Goal: Task Accomplishment & Management: Manage account settings

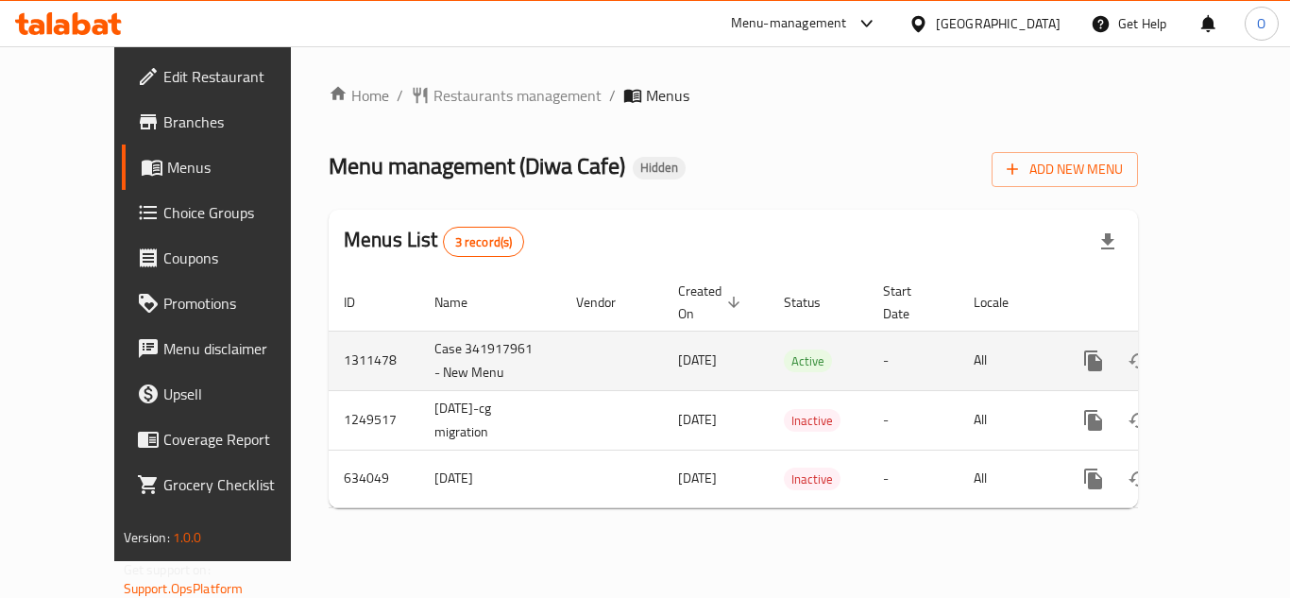
click at [1221, 352] on icon "enhanced table" at bounding box center [1229, 360] width 17 height 17
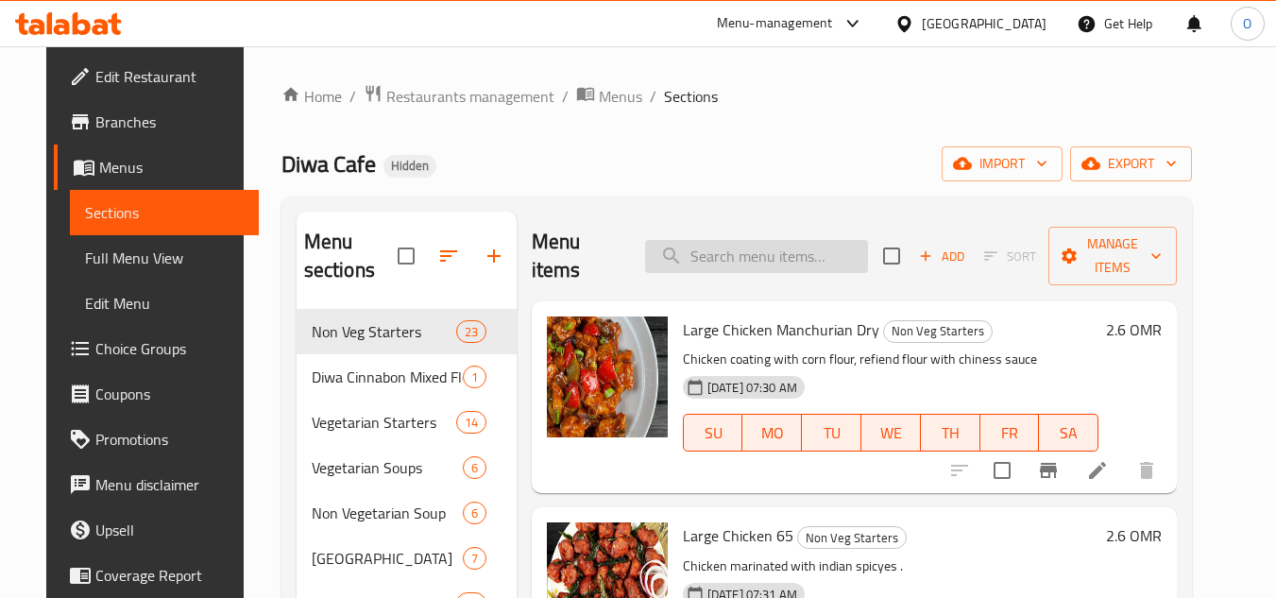
paste input "Butter roti"
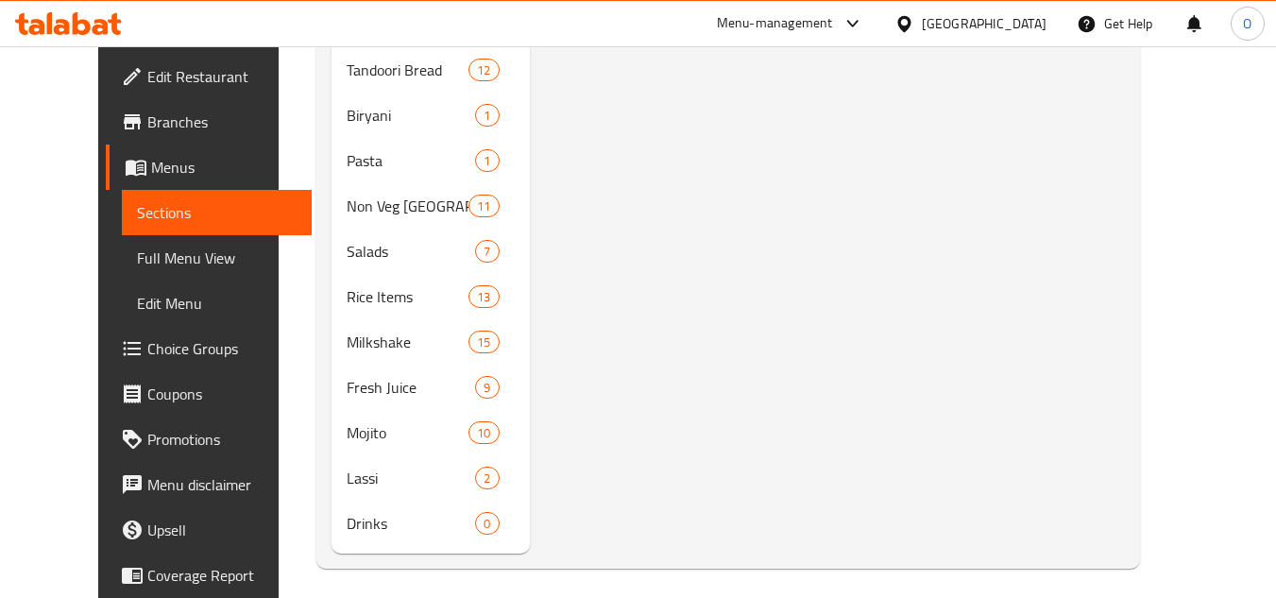
scroll to position [678, 0]
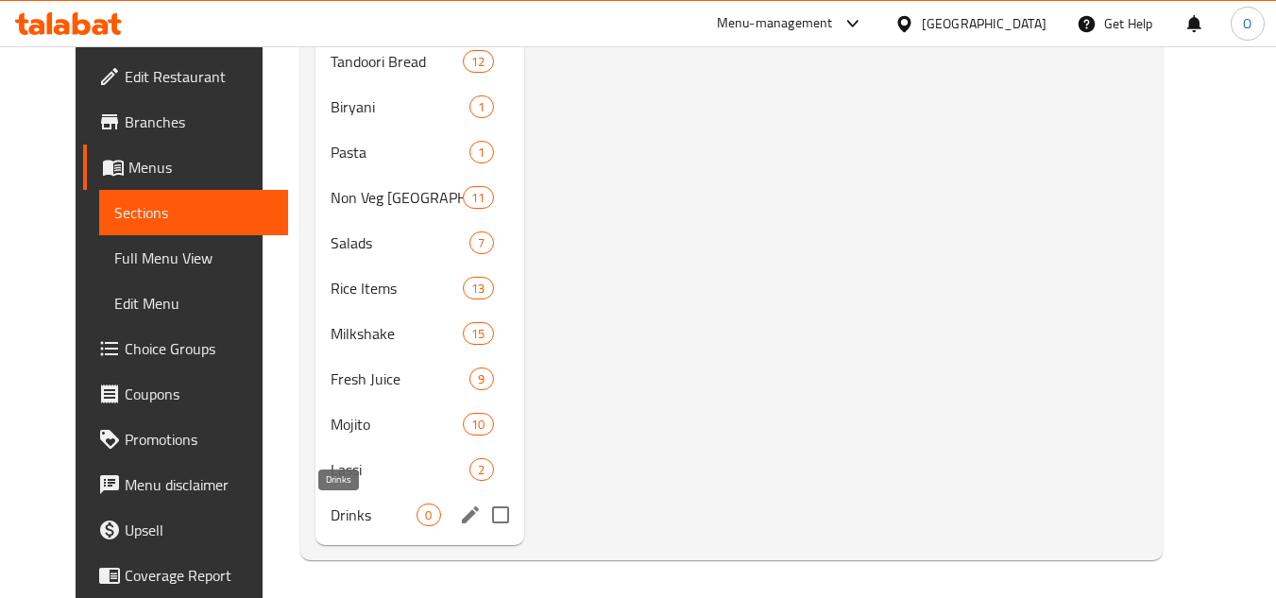
type input "Butter roti"
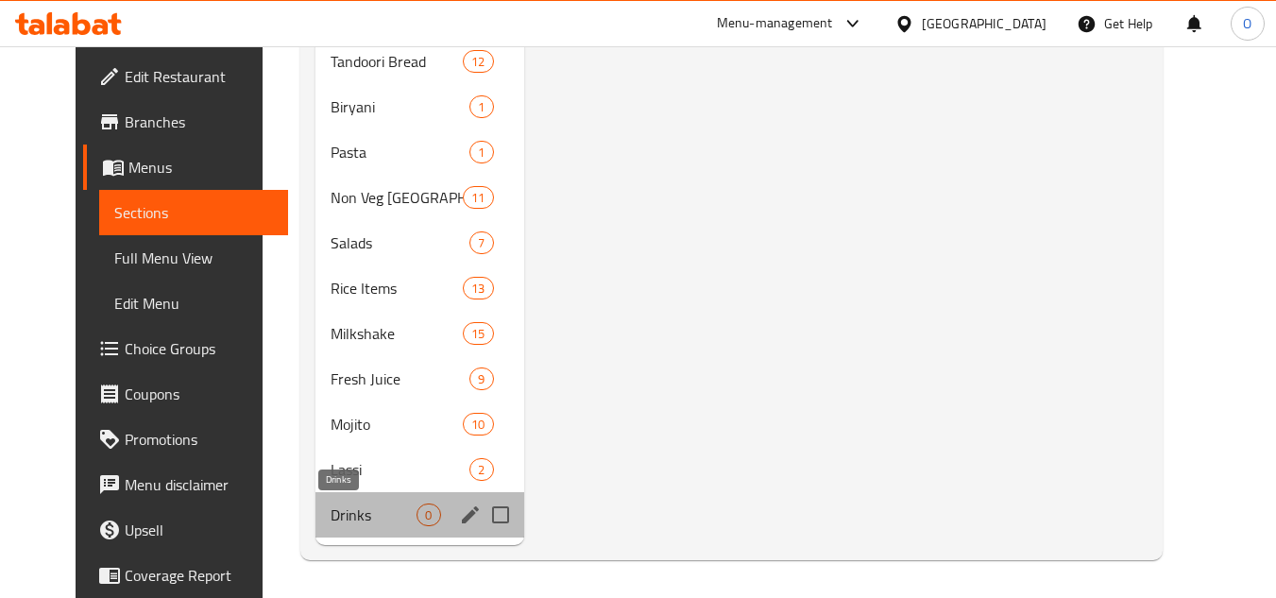
click at [373, 511] on span "Drinks" at bounding box center [373, 514] width 86 height 23
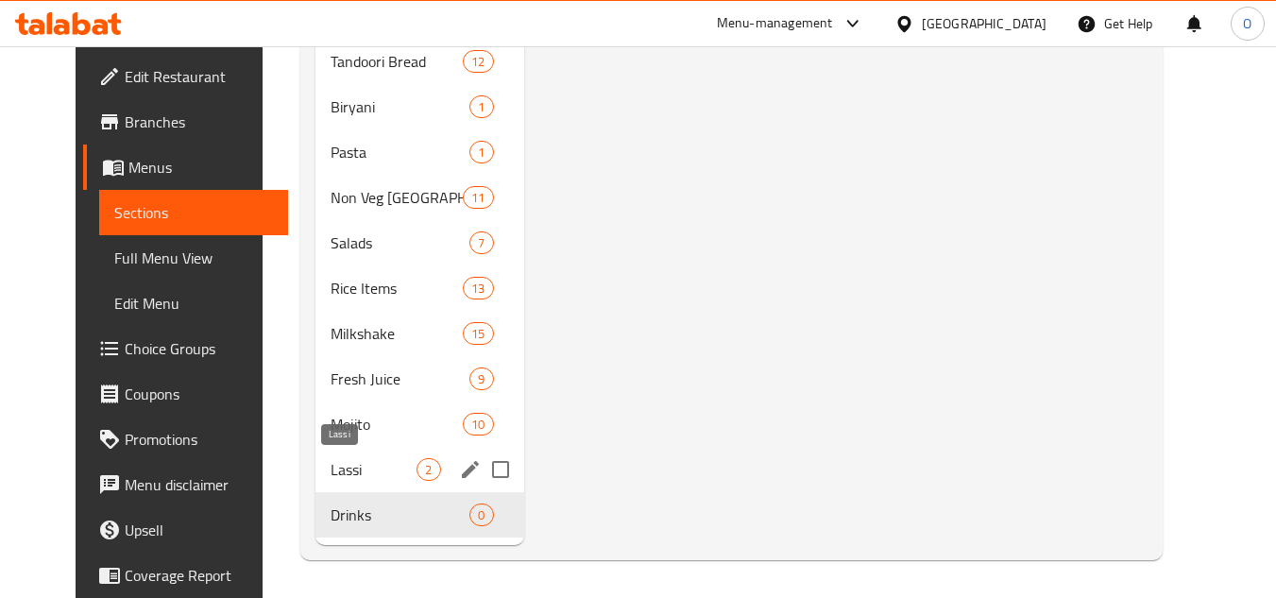
click at [369, 468] on span "Lassi" at bounding box center [373, 469] width 86 height 23
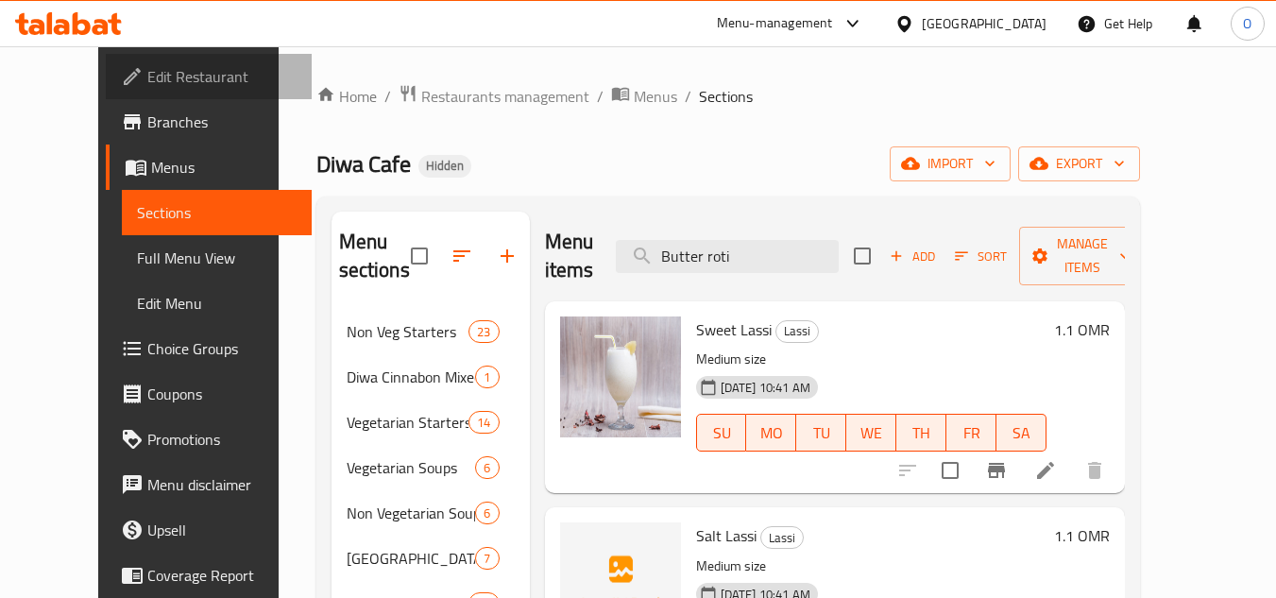
click at [147, 75] on span "Edit Restaurant" at bounding box center [221, 76] width 149 height 23
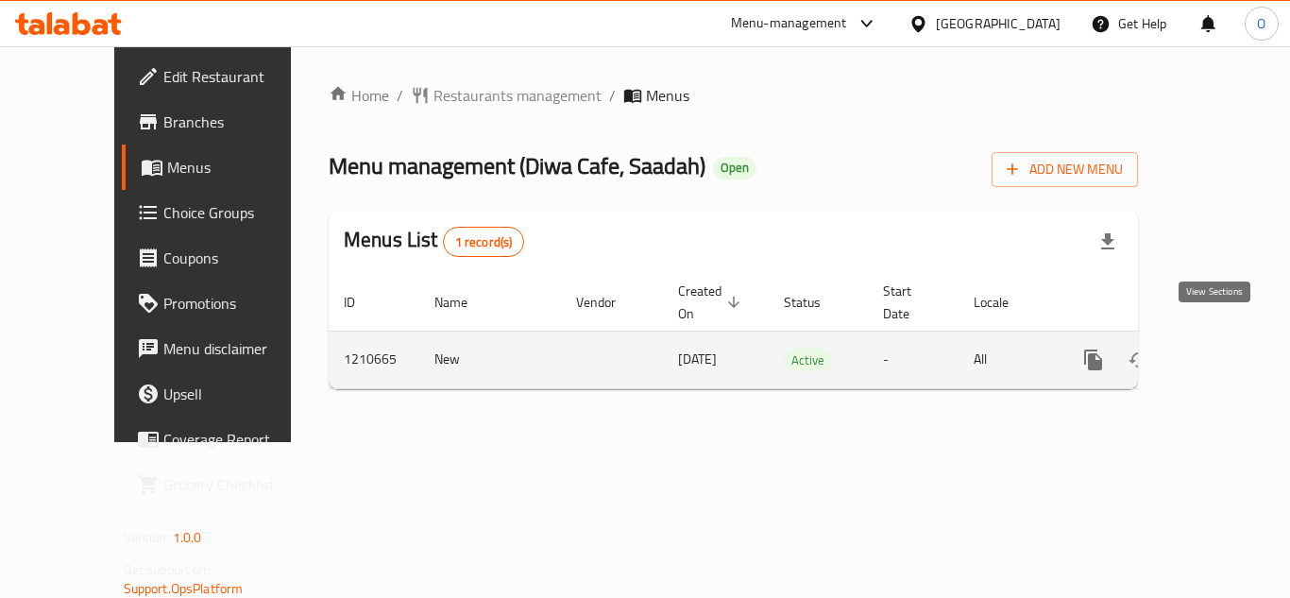
click at [1218, 348] on icon "enhanced table" at bounding box center [1229, 359] width 23 height 23
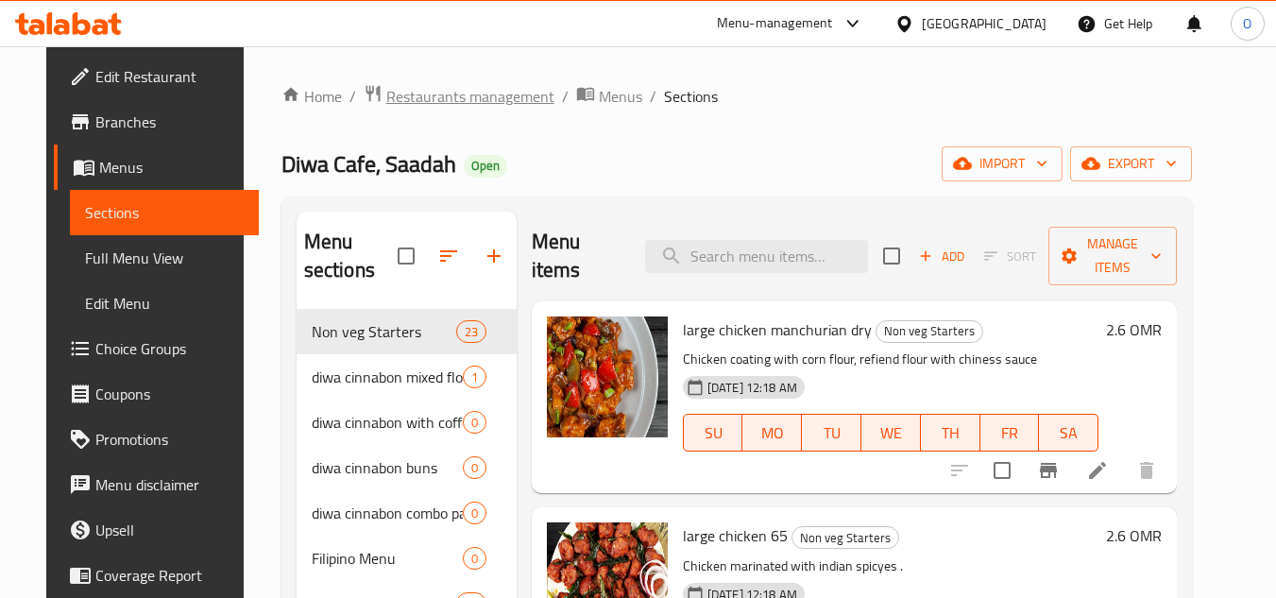
click at [437, 95] on span "Restaurants management" at bounding box center [470, 96] width 168 height 23
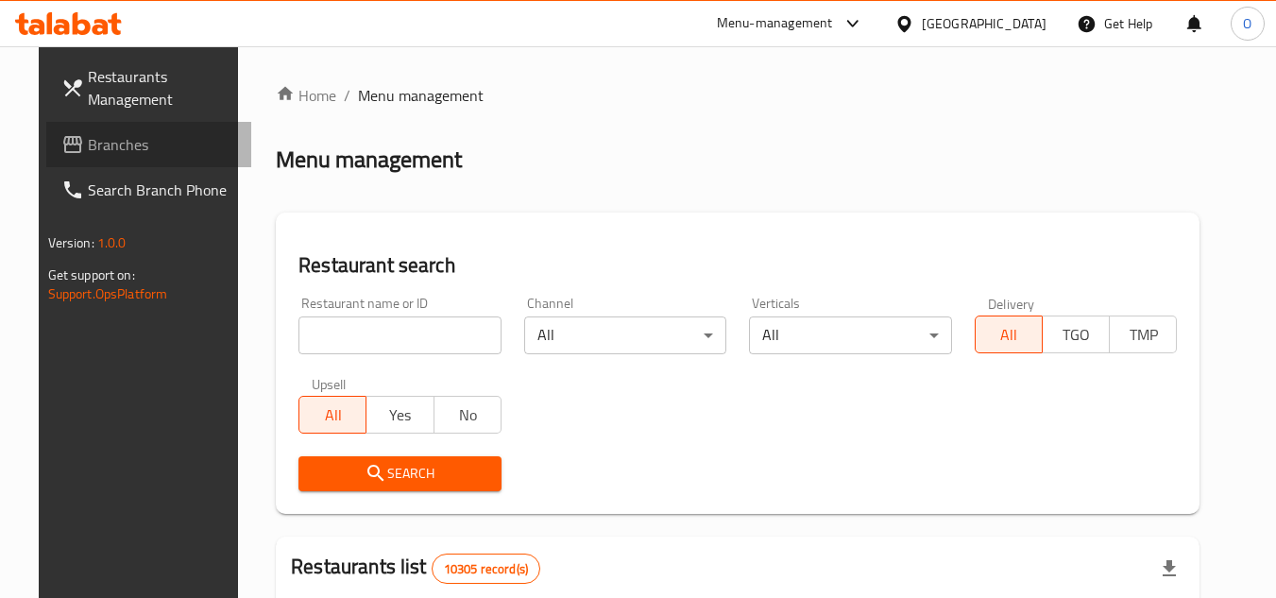
click at [88, 148] on span "Branches" at bounding box center [162, 144] width 149 height 23
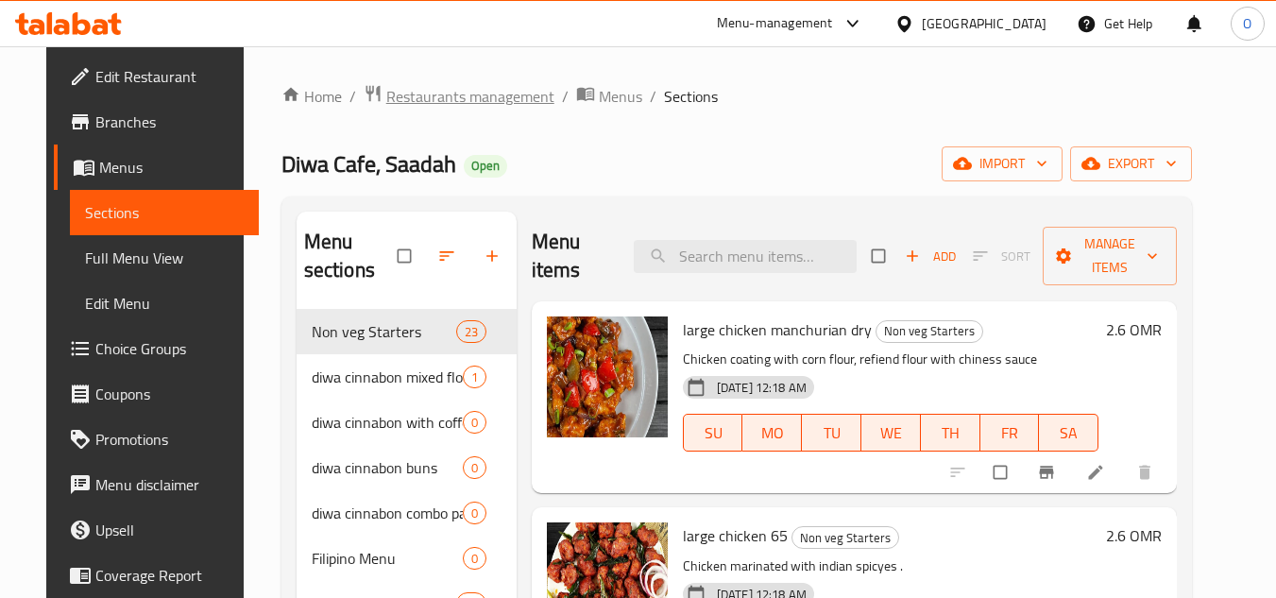
click at [422, 100] on span "Restaurants management" at bounding box center [470, 96] width 168 height 23
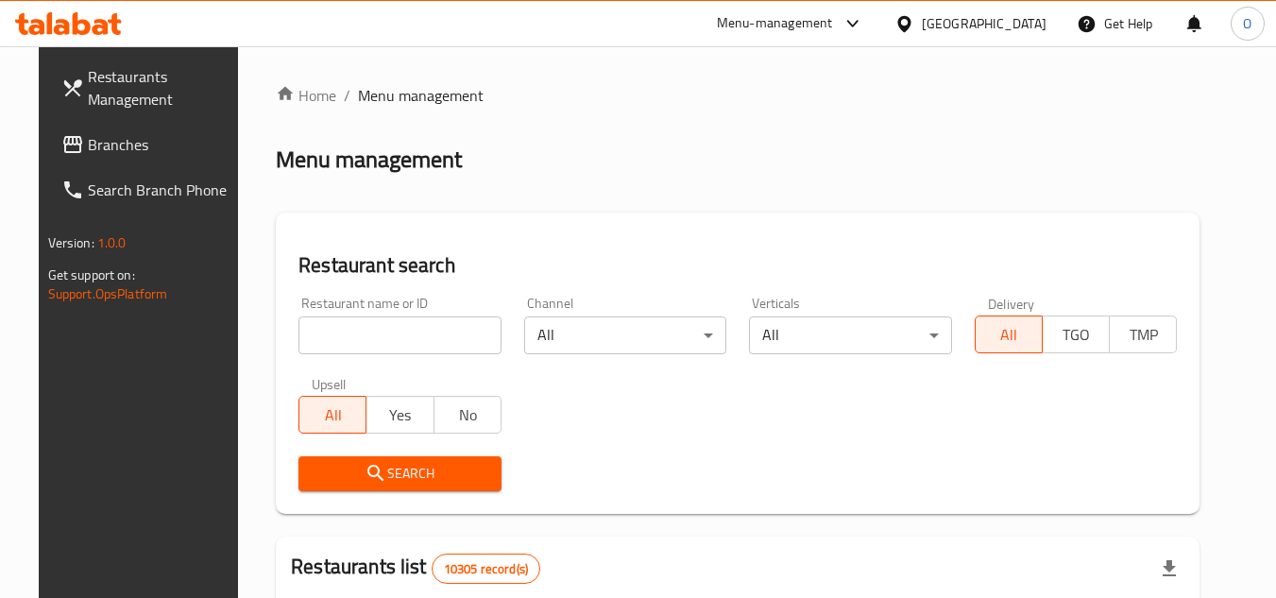
click at [106, 146] on span "Branches" at bounding box center [162, 144] width 149 height 23
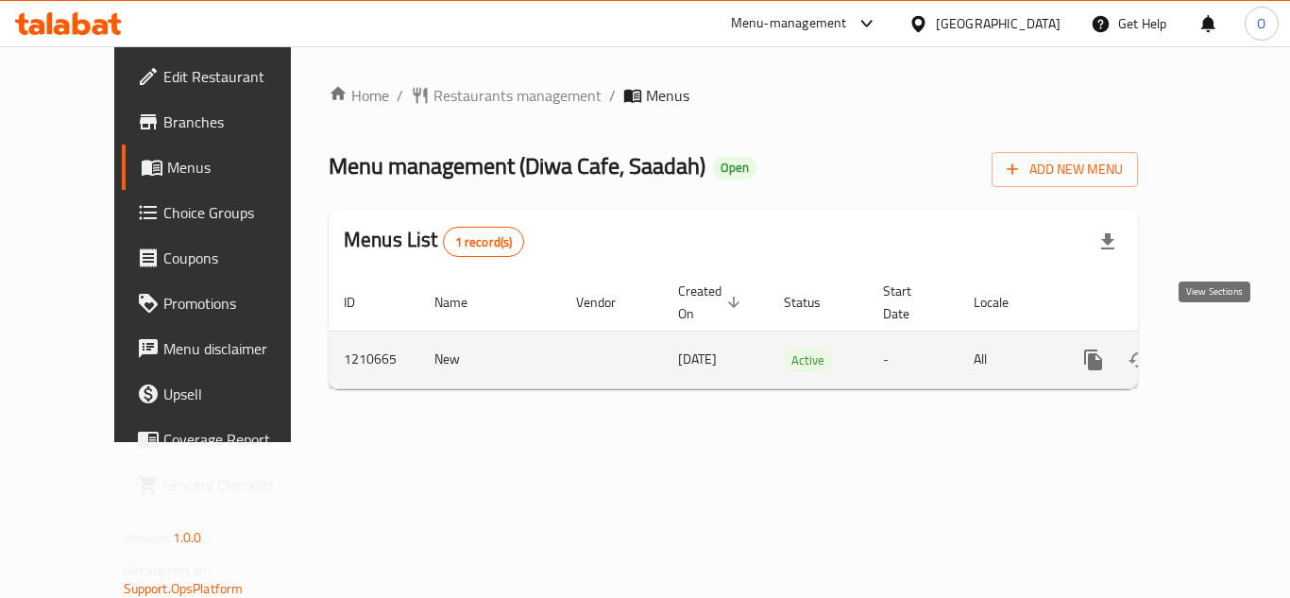
click at [1227, 345] on link "enhanced table" at bounding box center [1229, 359] width 45 height 45
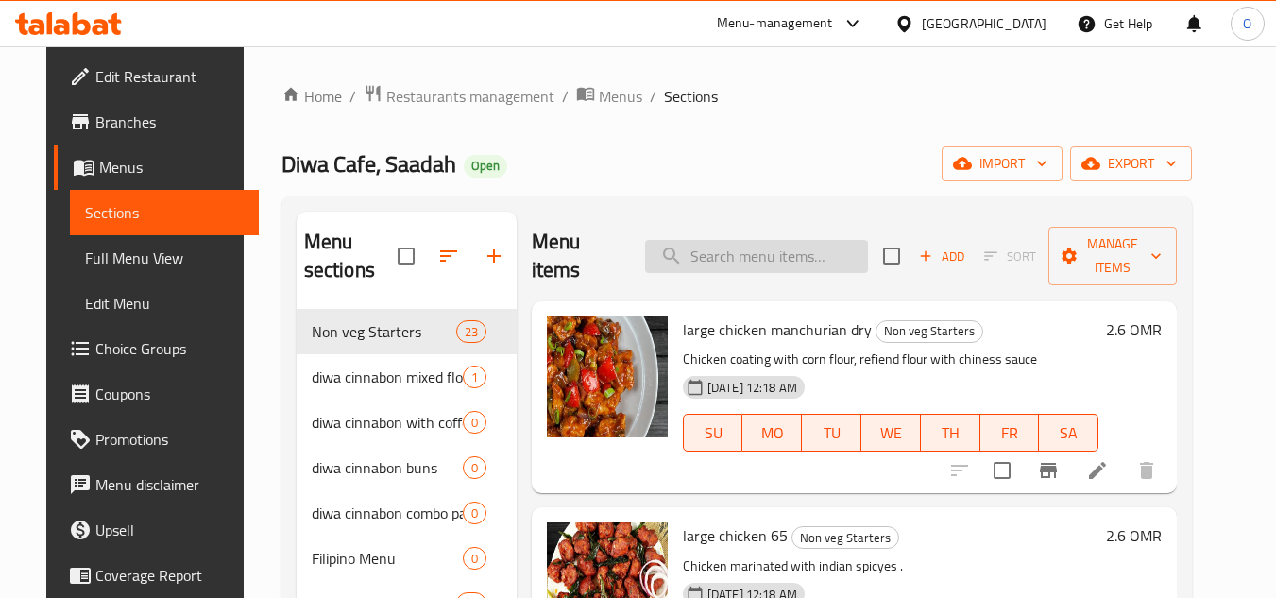
paste input "Butter roti"
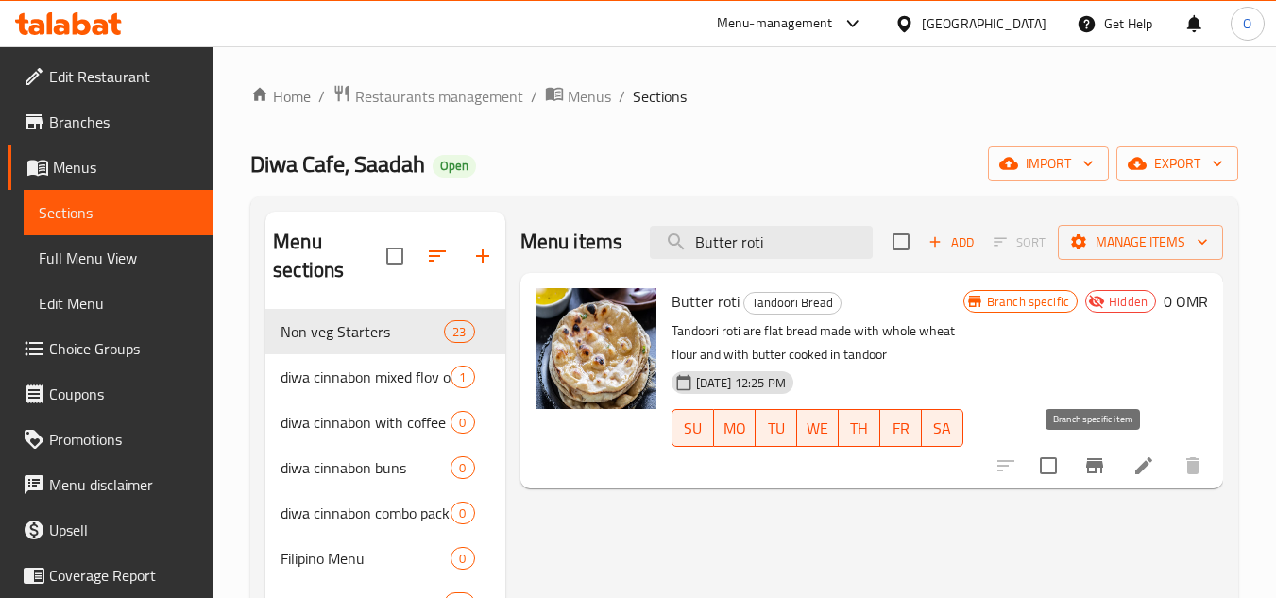
type input "Butter roti"
click at [1095, 482] on button "Branch-specific-item" at bounding box center [1094, 465] width 45 height 45
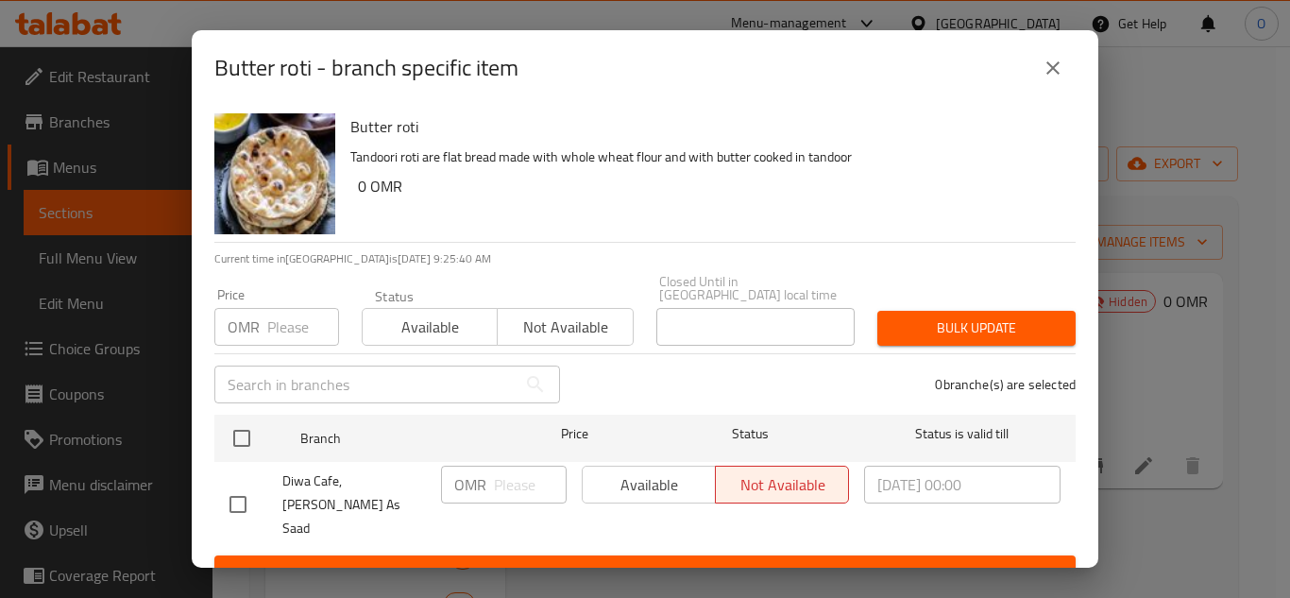
click at [1026, 46] on div "Butter roti - branch specific item" at bounding box center [645, 68] width 906 height 76
click at [1060, 64] on icon "close" at bounding box center [1052, 68] width 23 height 23
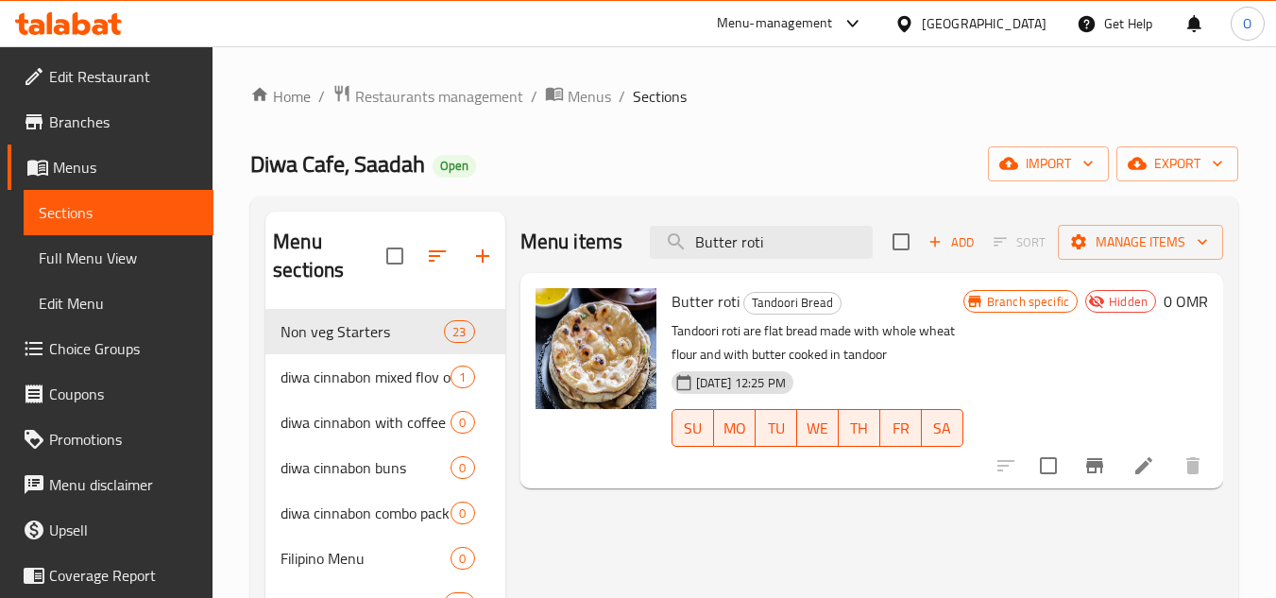
click at [699, 304] on span "Butter roti" at bounding box center [705, 301] width 68 height 28
copy h6 "Butter roti"
click at [1134, 468] on icon at bounding box center [1143, 465] width 23 height 23
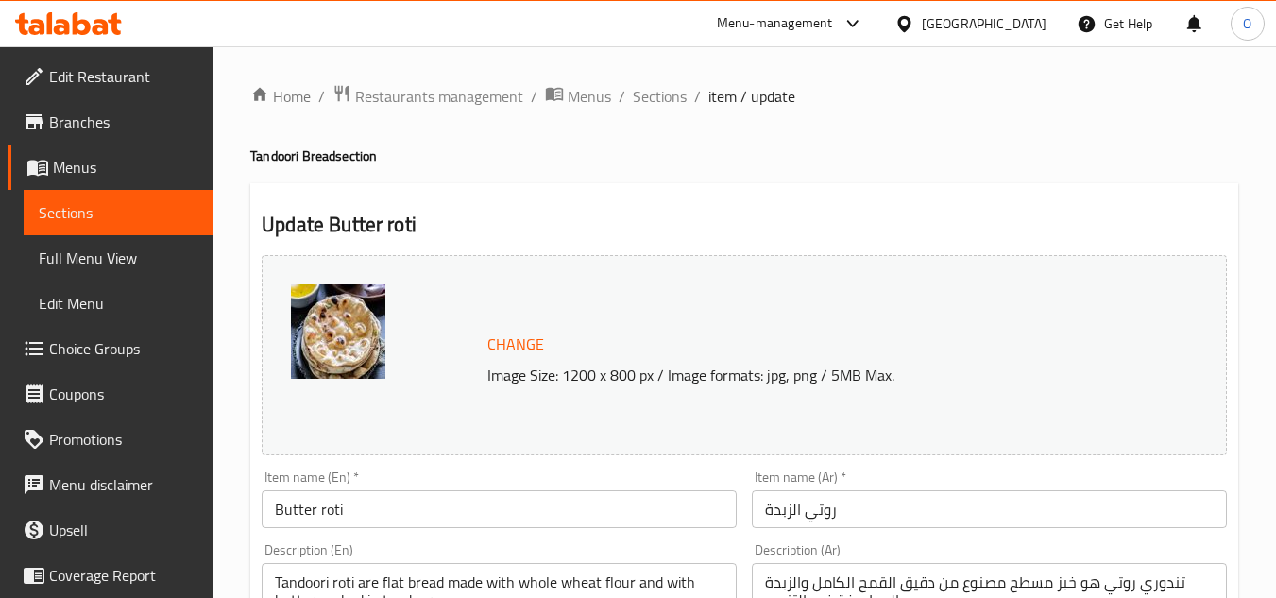
click at [421, 505] on input "Butter roti" at bounding box center [499, 509] width 475 height 38
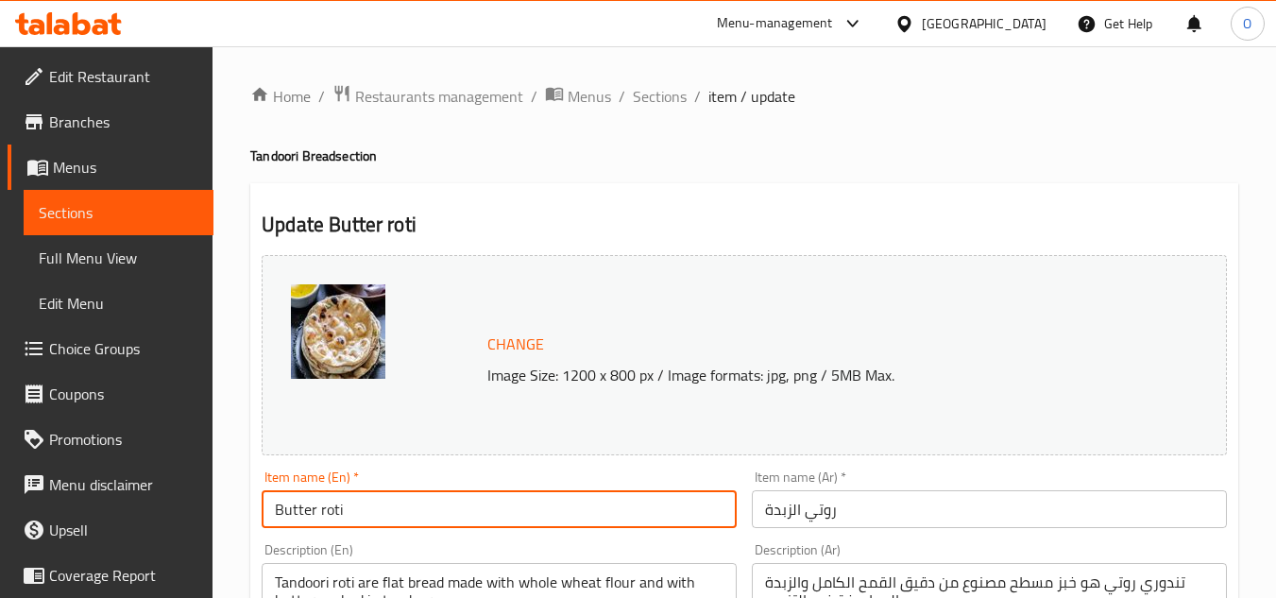
click at [421, 505] on input "Butter roti" at bounding box center [499, 509] width 475 height 38
click at [821, 504] on input "روتي الزبدة" at bounding box center [989, 509] width 475 height 38
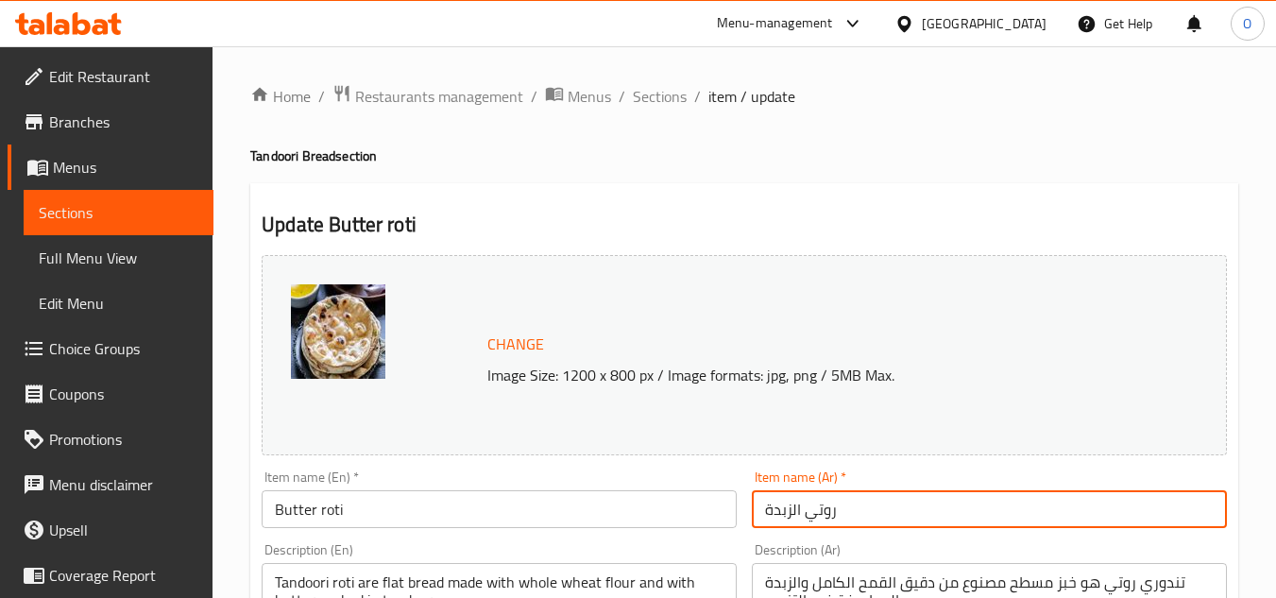
click at [821, 504] on input "روتي الزبدة" at bounding box center [989, 509] width 475 height 38
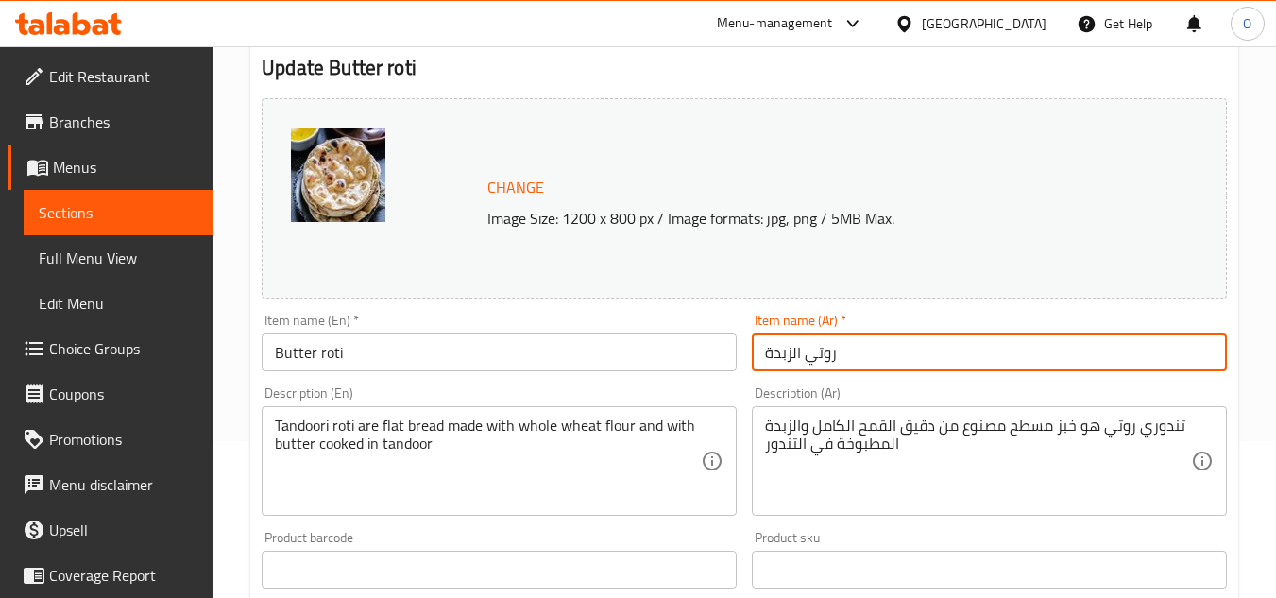
scroll to position [189, 0]
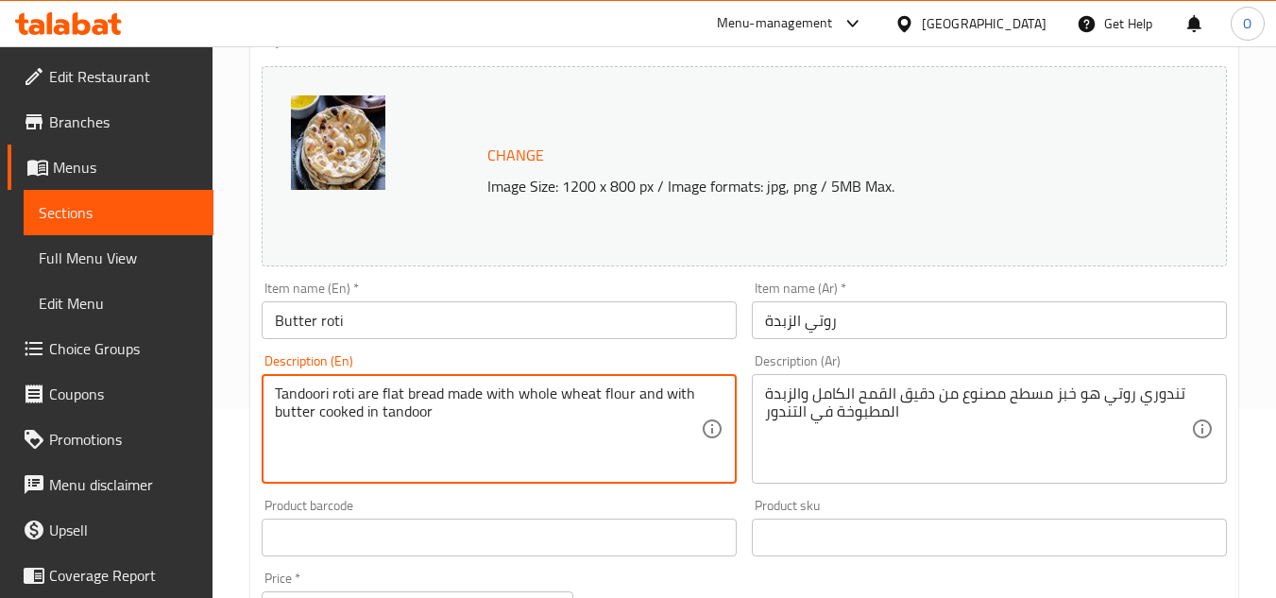
click at [412, 403] on textarea "Tandoori roti are flat bread made with whole wheat flour and with butter cooked…" at bounding box center [488, 429] width 426 height 90
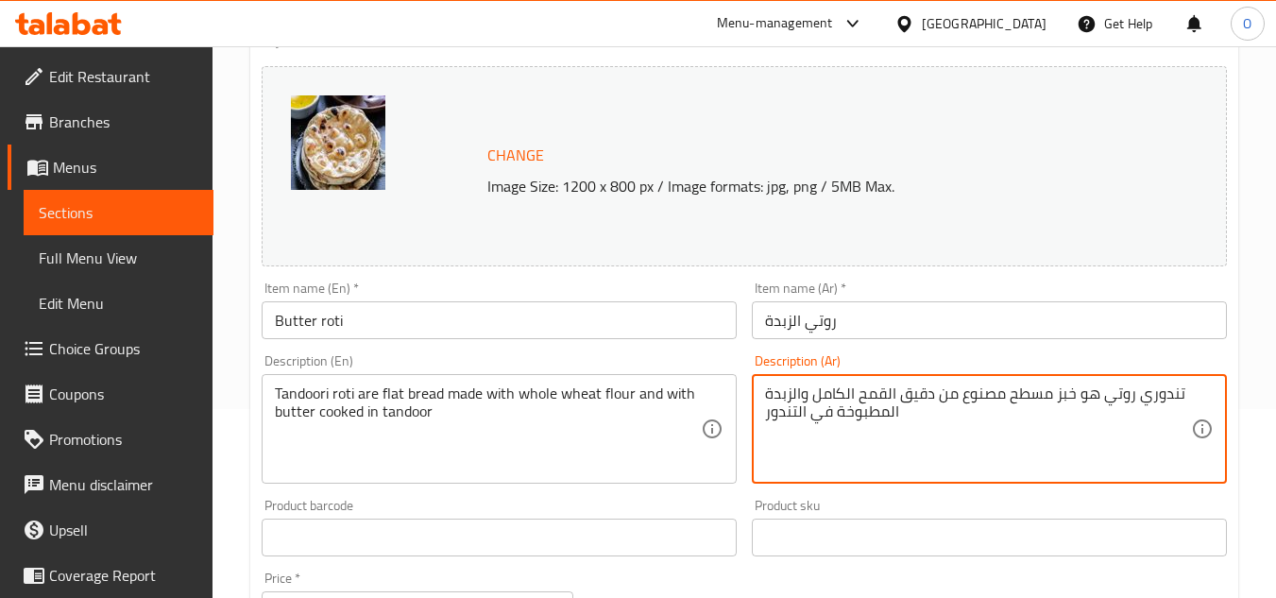
click at [849, 417] on textarea "تندوري روتي هو خبز مسطح مصنوع من دقيق القمح الكامل والزبدة المطبوخة في التندور" at bounding box center [978, 429] width 426 height 90
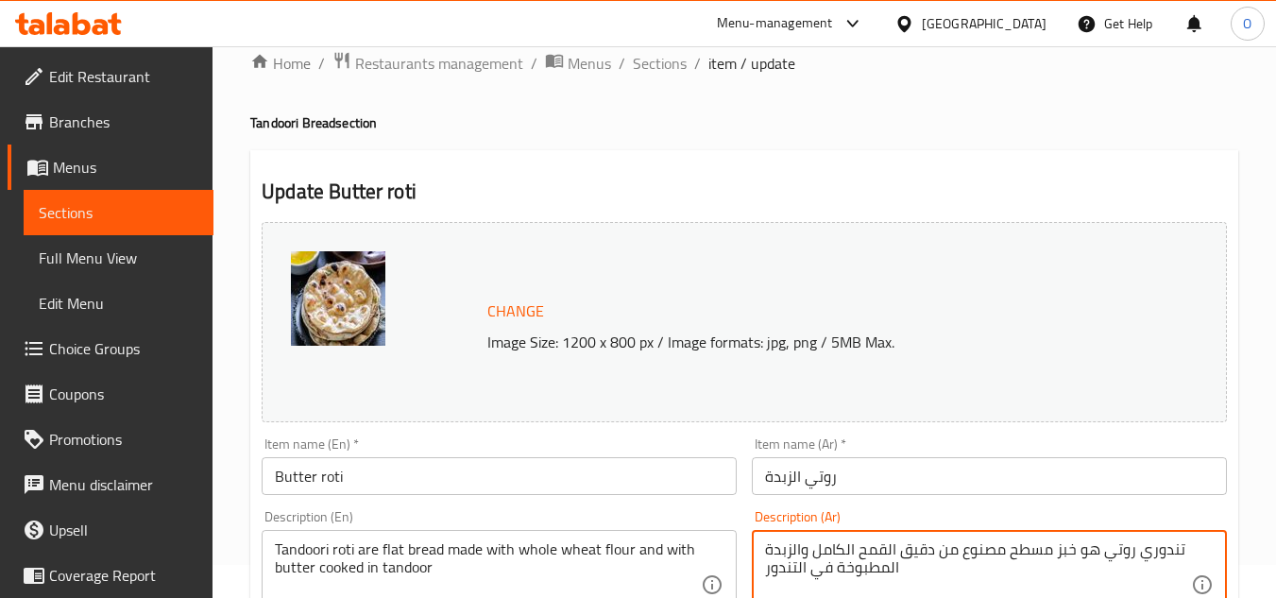
scroll to position [0, 0]
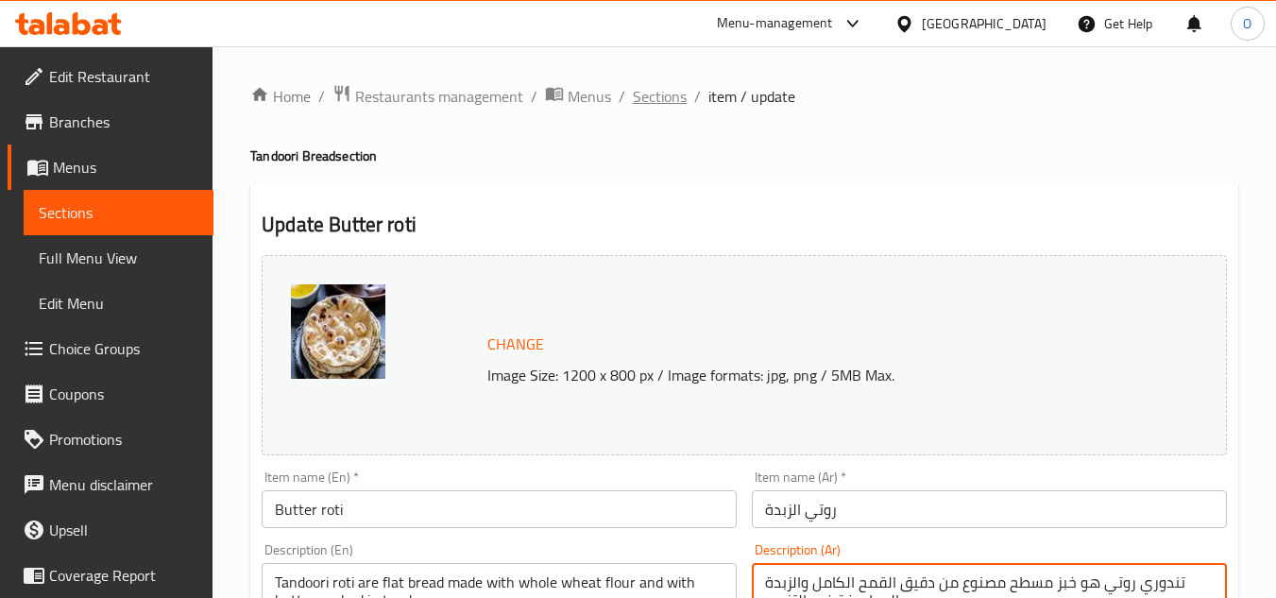
click at [657, 96] on span "Sections" at bounding box center [660, 96] width 54 height 23
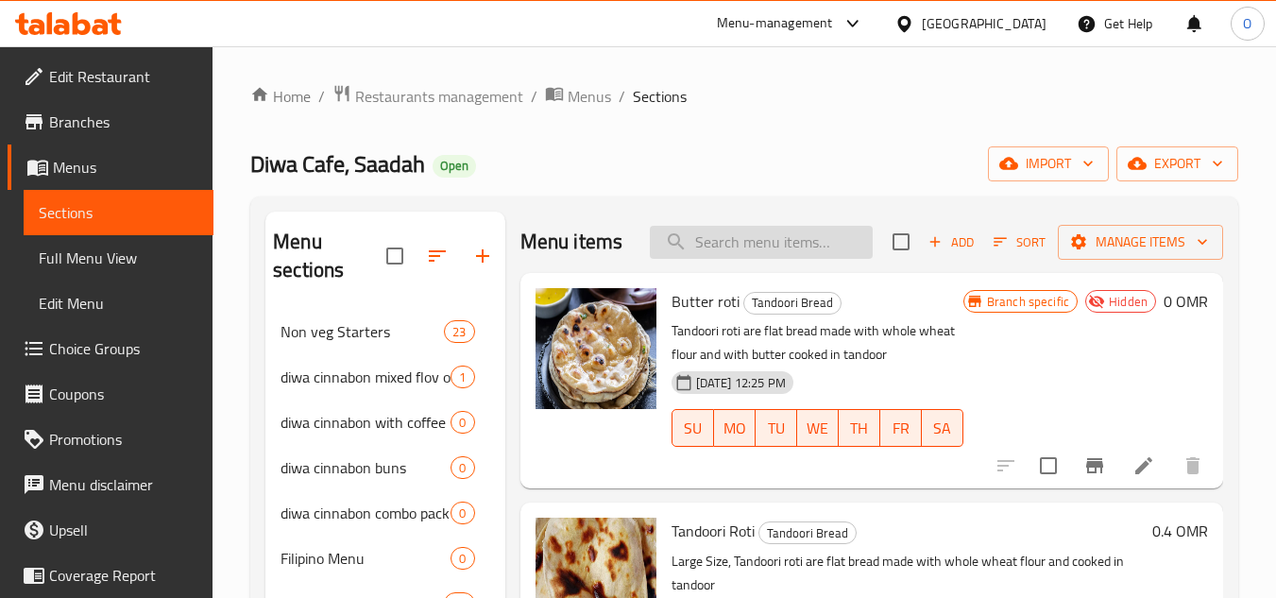
paste input "Soft Drinks"
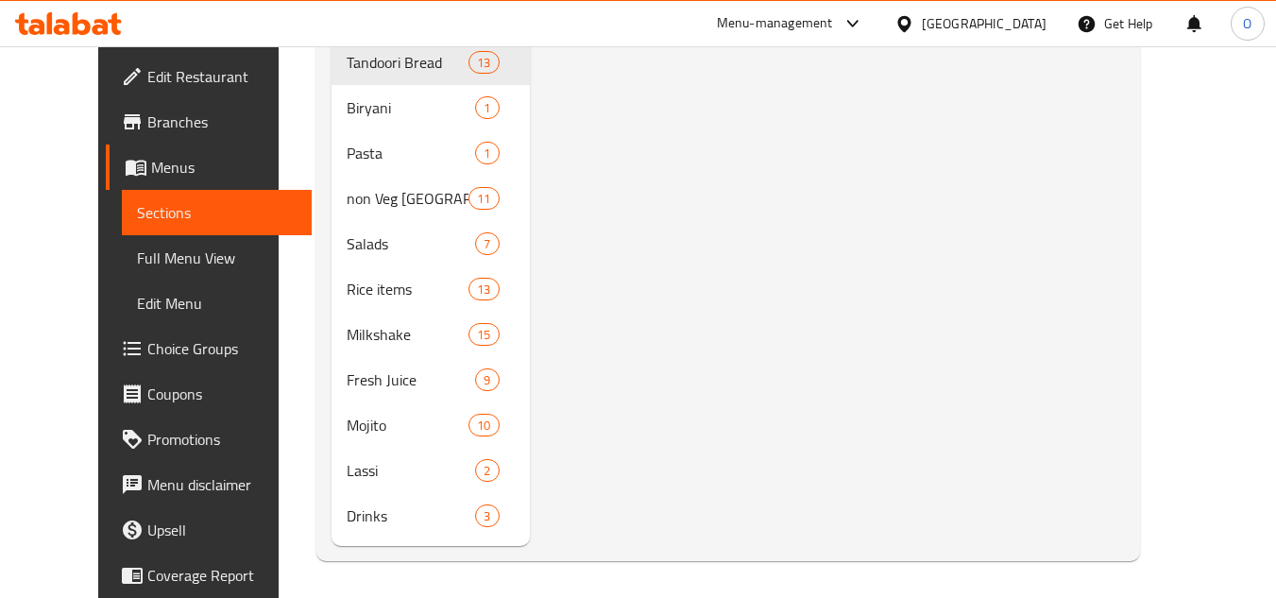
scroll to position [859, 0]
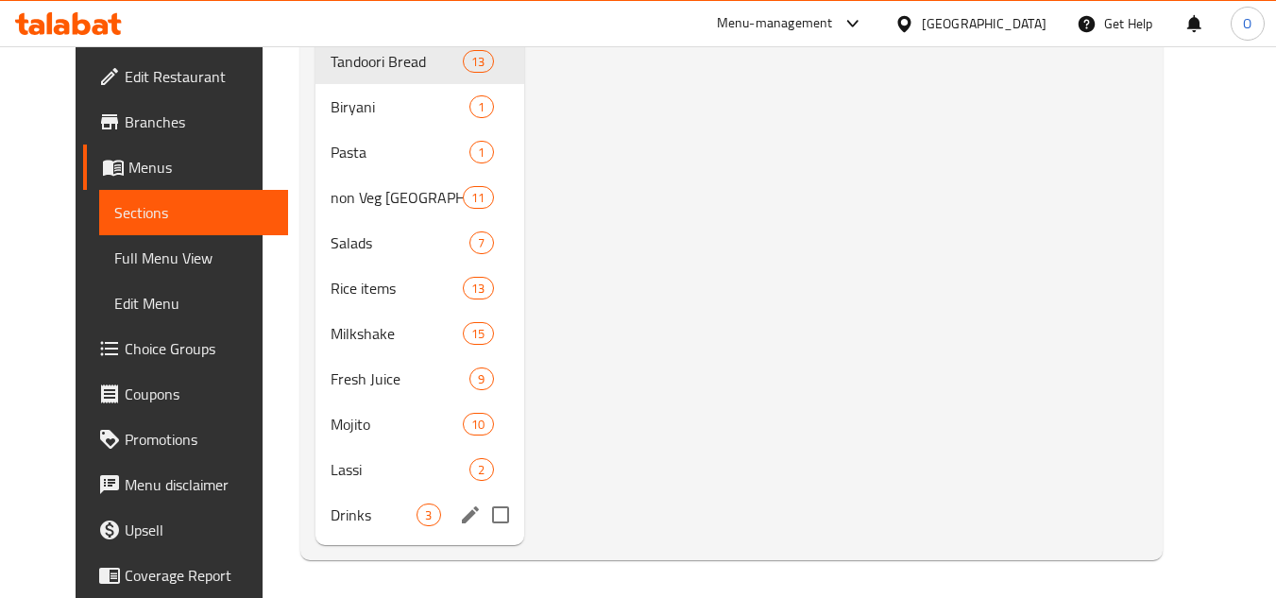
type input "Soft Drinks"
click at [389, 535] on div "Drinks 3" at bounding box center [419, 514] width 208 height 45
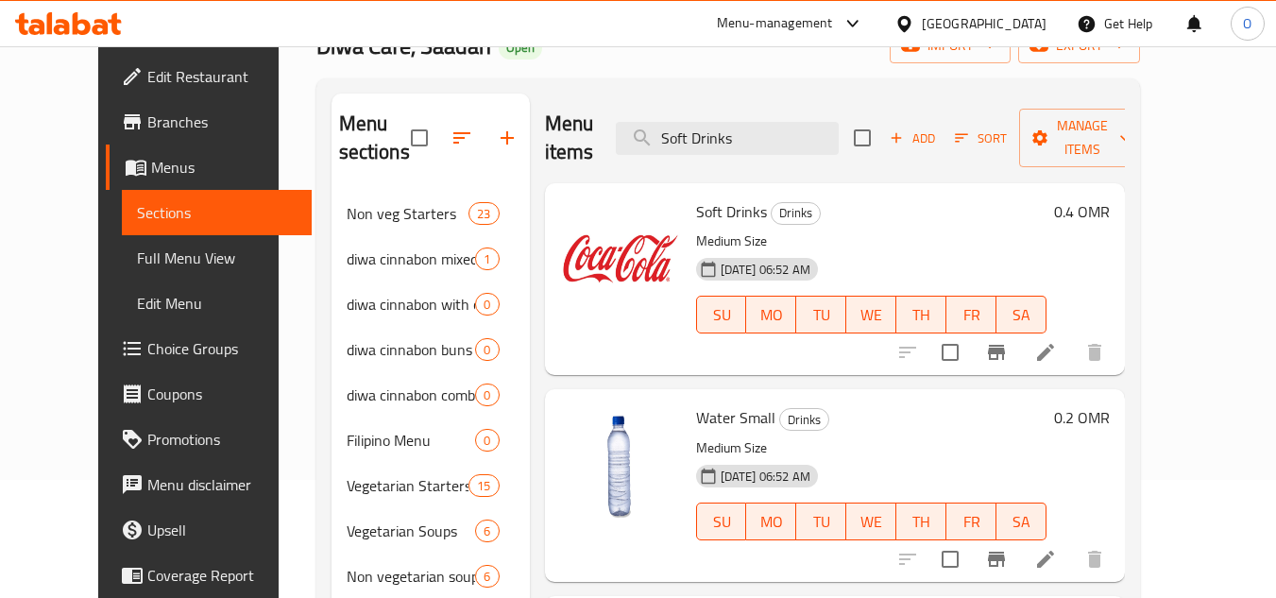
scroll to position [104, 0]
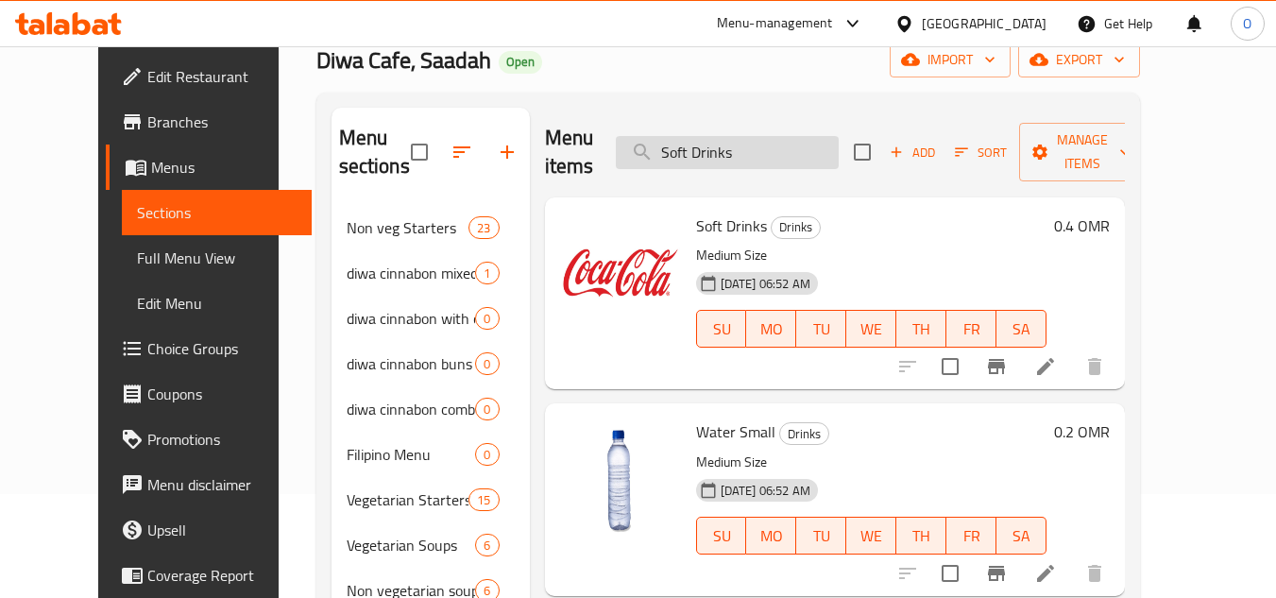
click at [725, 136] on input "Soft Drinks" at bounding box center [727, 152] width 223 height 33
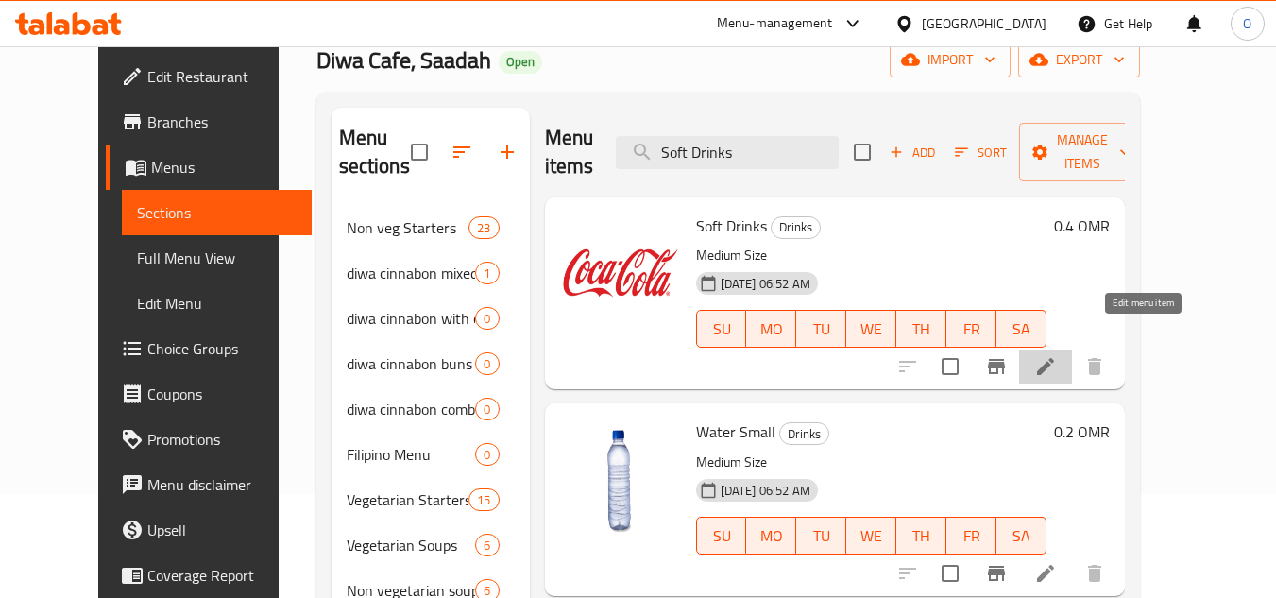
click at [1056, 355] on icon at bounding box center [1045, 366] width 23 height 23
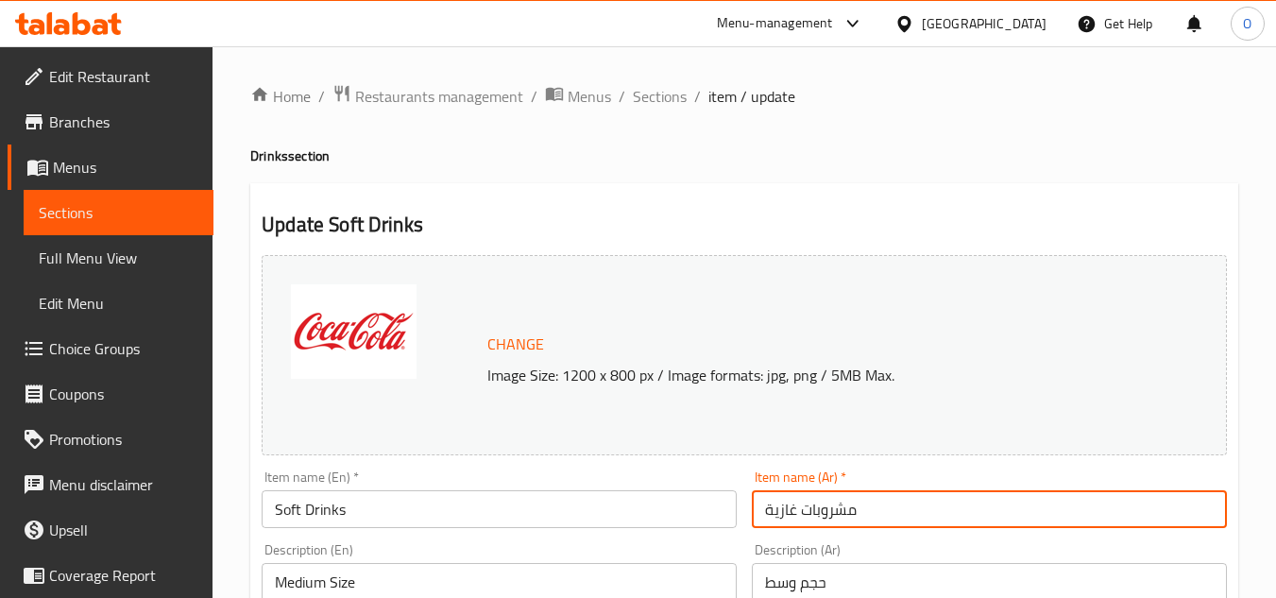
click at [823, 527] on input "مشروبات غازية" at bounding box center [989, 509] width 475 height 38
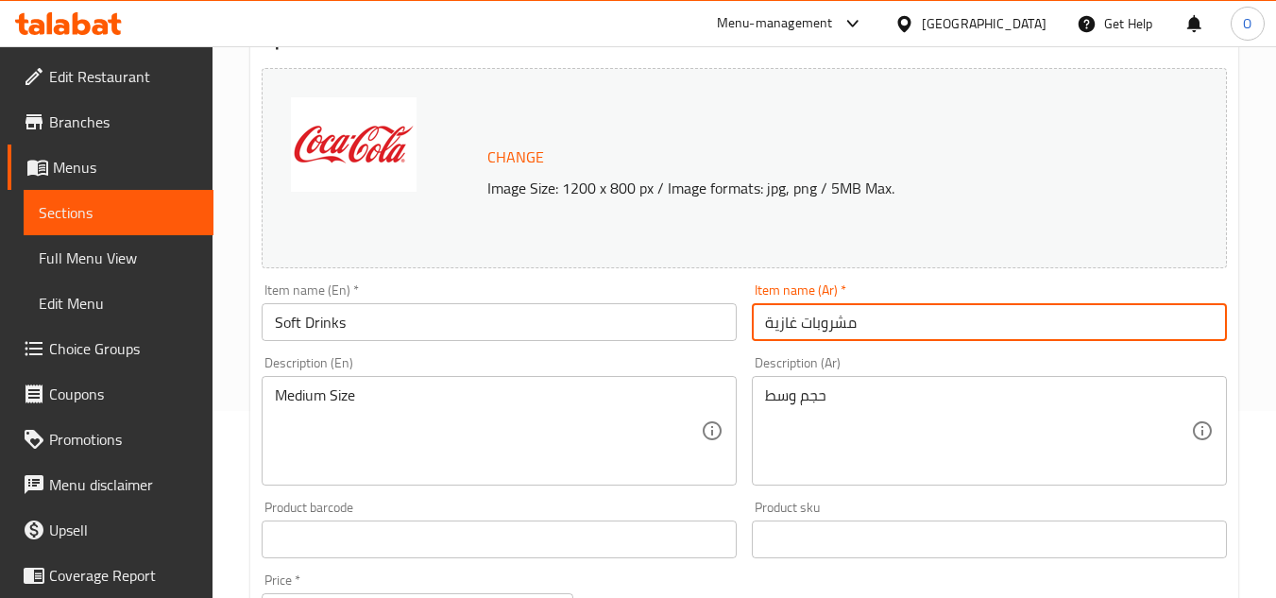
scroll to position [189, 0]
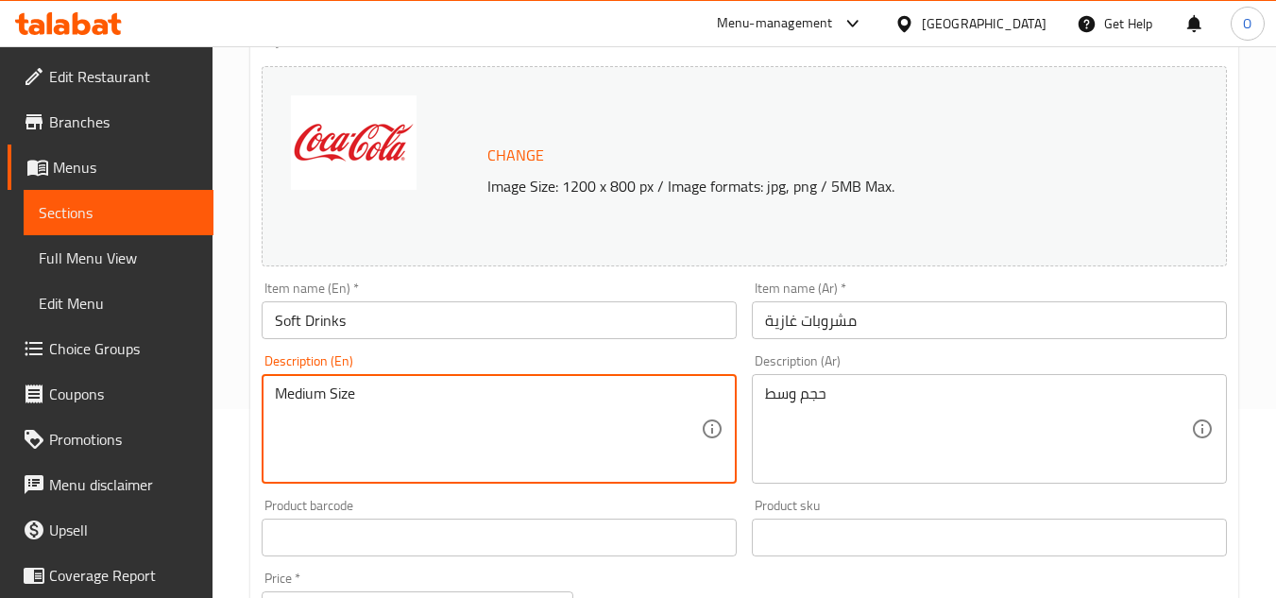
click at [372, 388] on textarea "Medium Size" at bounding box center [488, 429] width 426 height 90
click at [789, 325] on input "مشروبات غازية" at bounding box center [989, 320] width 475 height 38
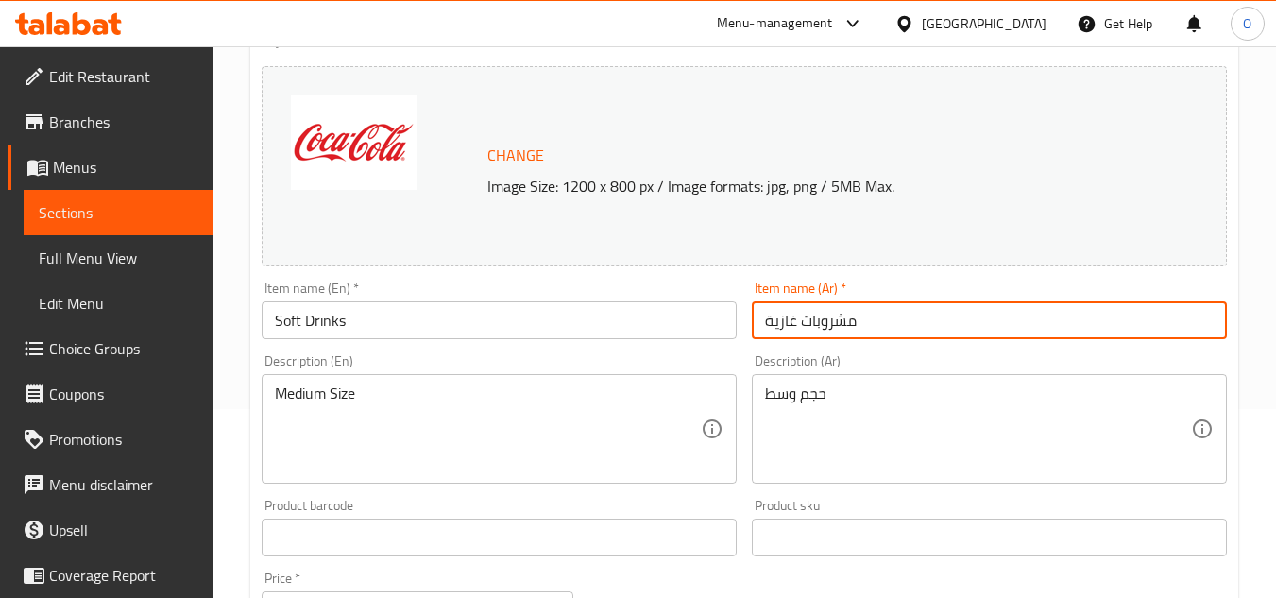
click at [789, 325] on input "مشروبات غازية" at bounding box center [989, 320] width 475 height 38
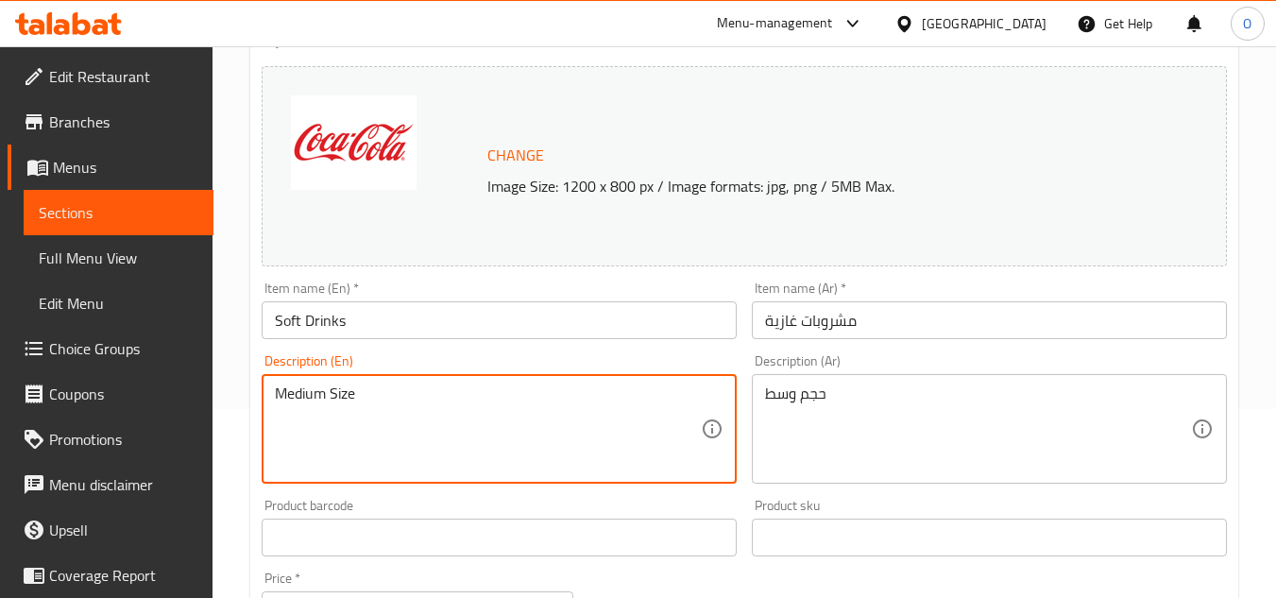
click at [641, 438] on textarea "Medium Size" at bounding box center [488, 429] width 426 height 90
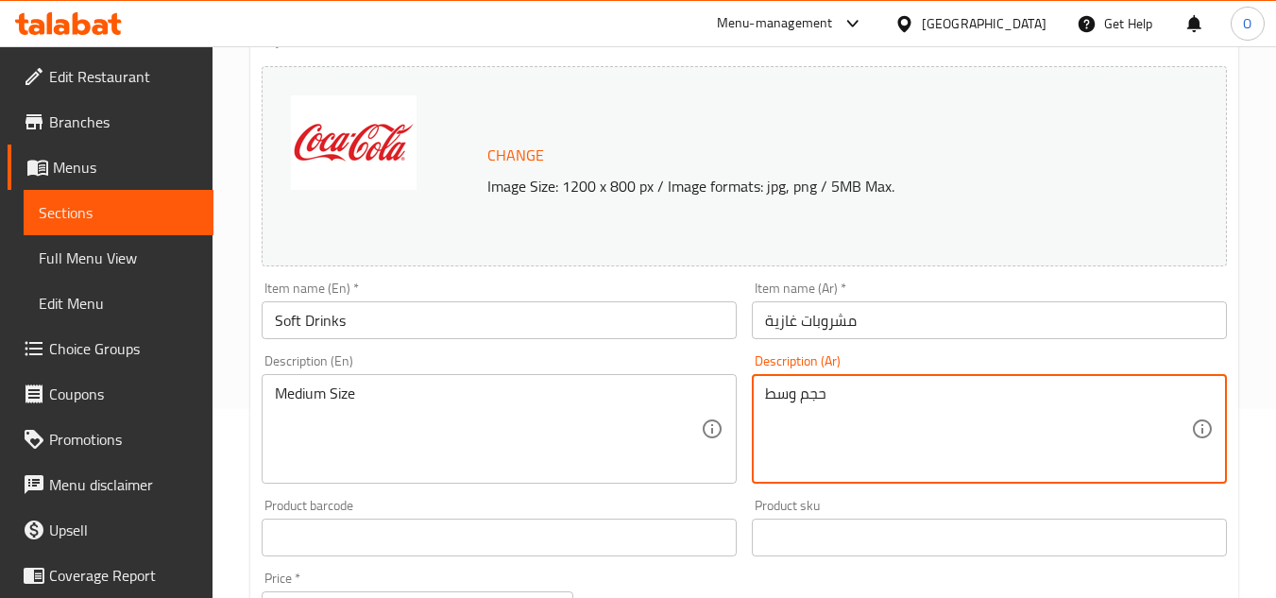
click at [818, 426] on textarea "حجم وسط" at bounding box center [978, 429] width 426 height 90
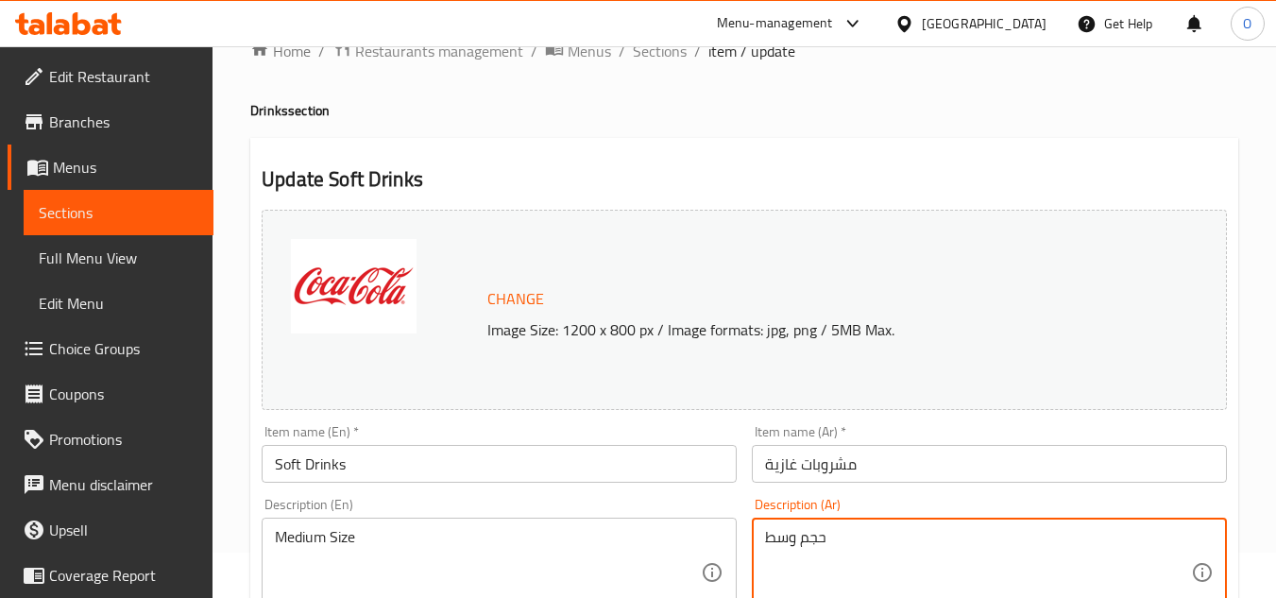
scroll to position [0, 0]
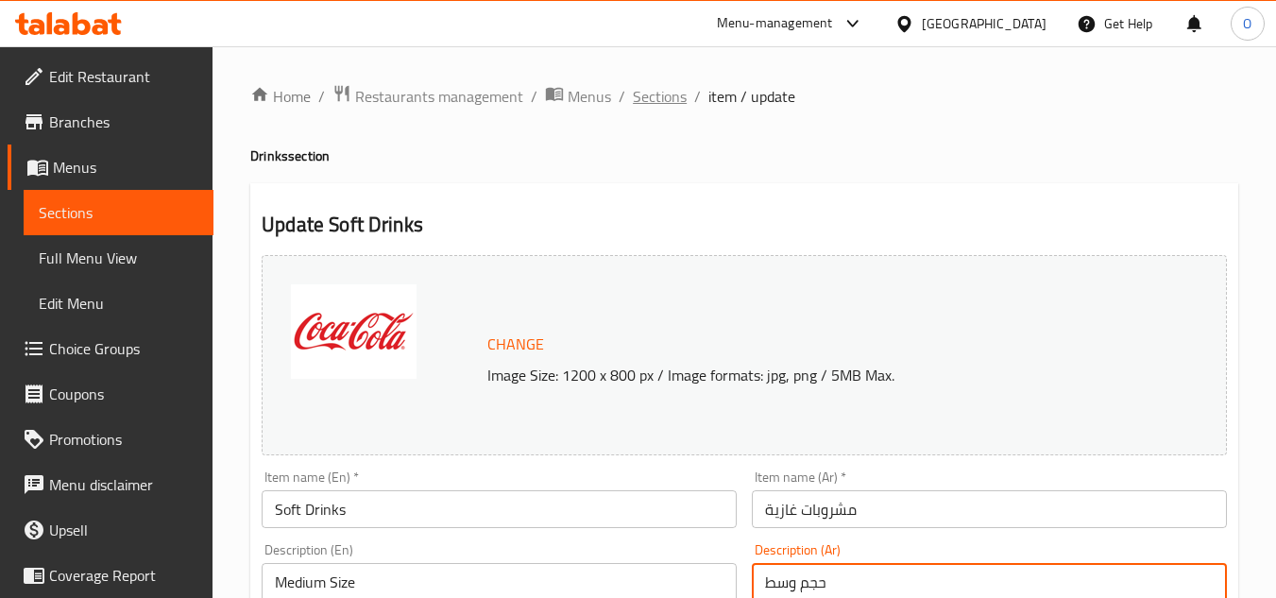
click at [659, 100] on span "Sections" at bounding box center [660, 96] width 54 height 23
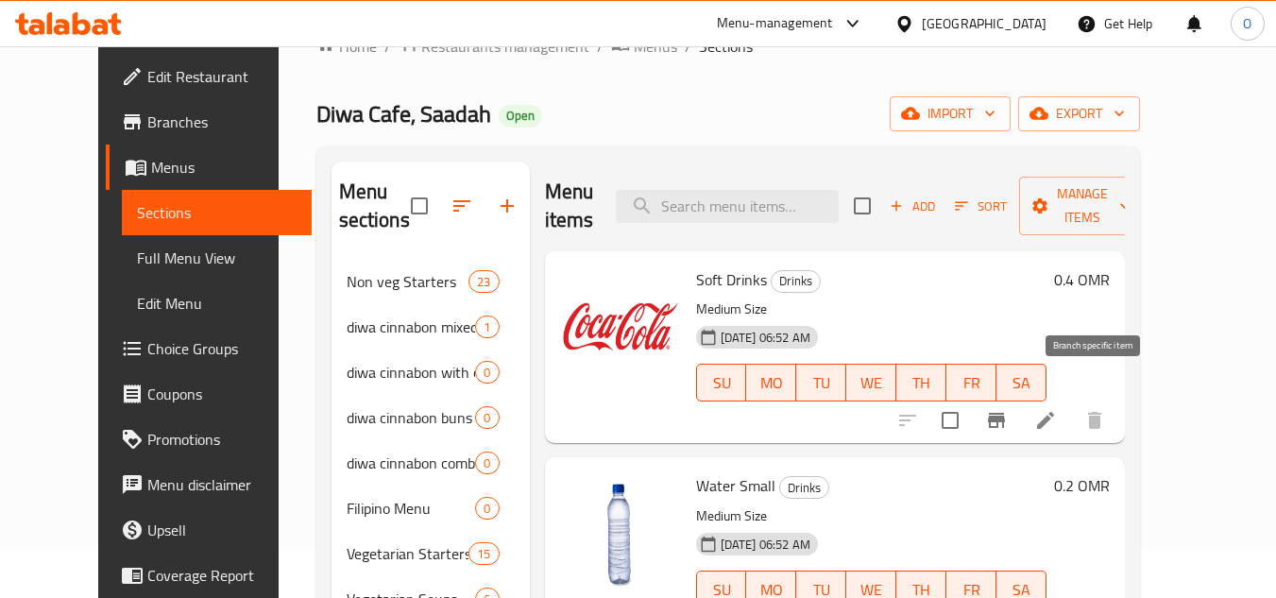
scroll to position [94, 0]
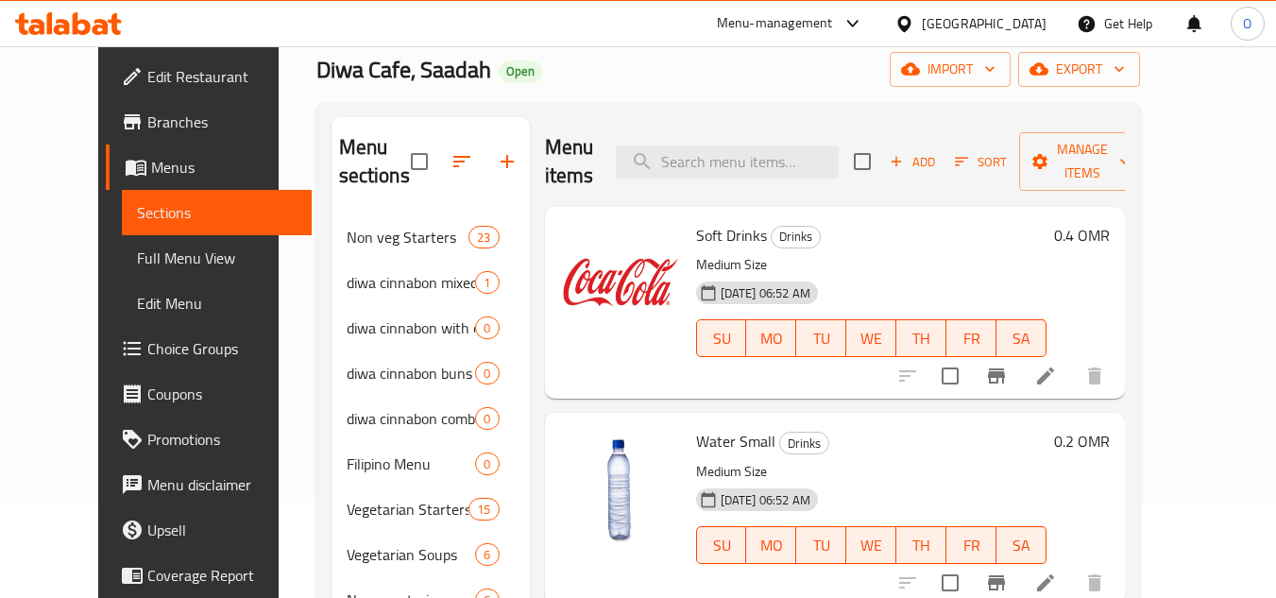
click at [1109, 222] on h6 "0.4 OMR" at bounding box center [1082, 235] width 56 height 26
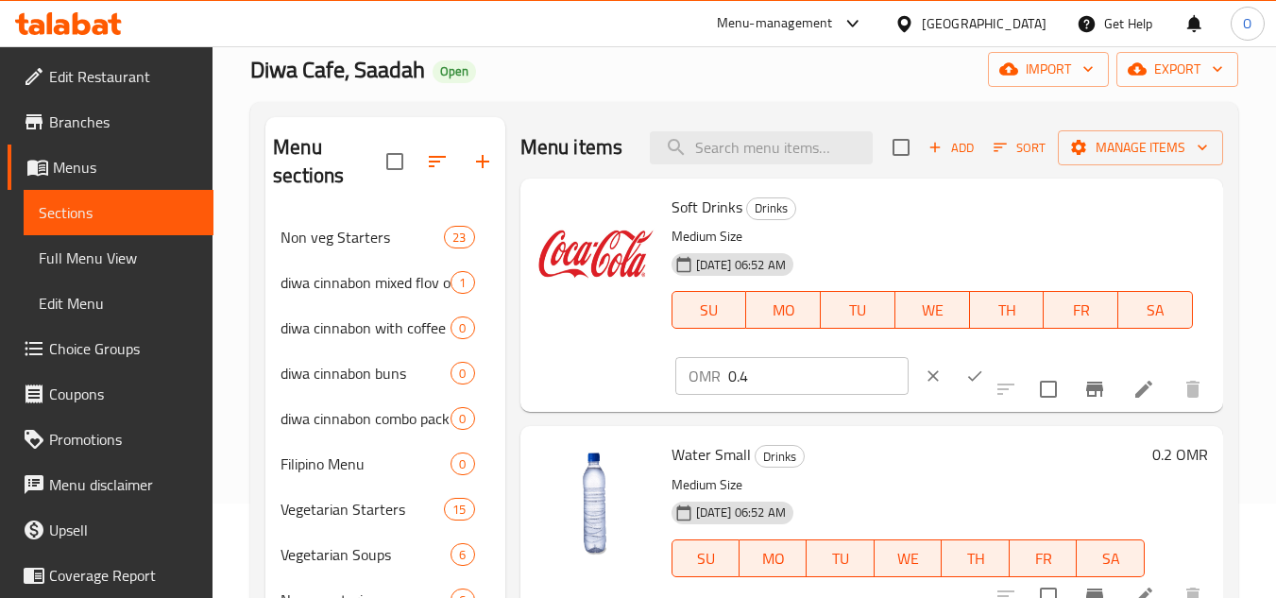
click at [1165, 206] on h6 "Soft Drinks Drinks" at bounding box center [931, 207] width 521 height 26
click at [724, 383] on div "OMR 0.4 ​" at bounding box center [791, 376] width 233 height 38
click at [739, 364] on input "0.4" at bounding box center [818, 376] width 180 height 38
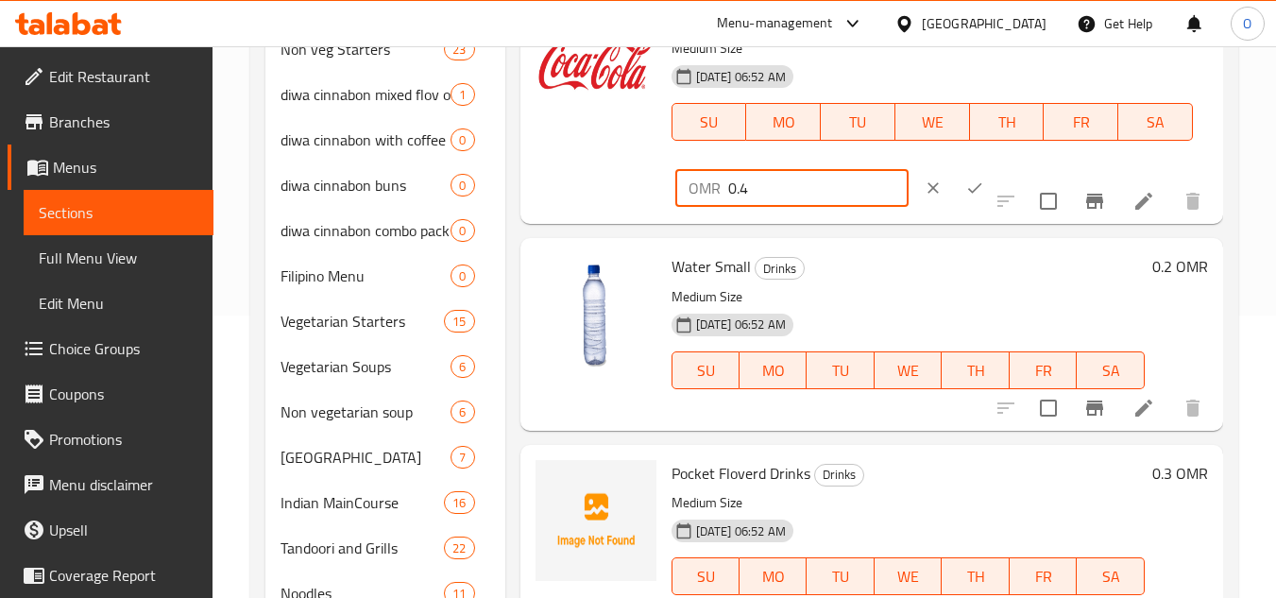
scroll to position [283, 0]
drag, startPoint x: 1175, startPoint y: 263, endPoint x: 1150, endPoint y: 273, distance: 27.2
click at [1150, 273] on div "0.2 OMR" at bounding box center [1175, 265] width 63 height 26
copy h6 "0.2"
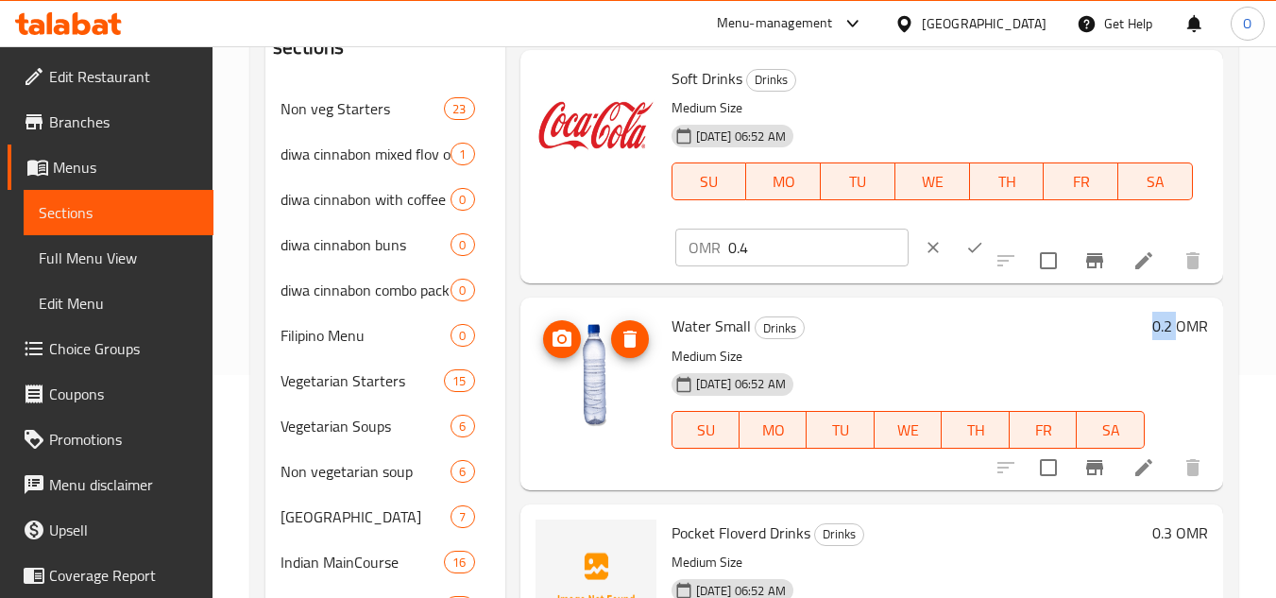
scroll to position [0, 0]
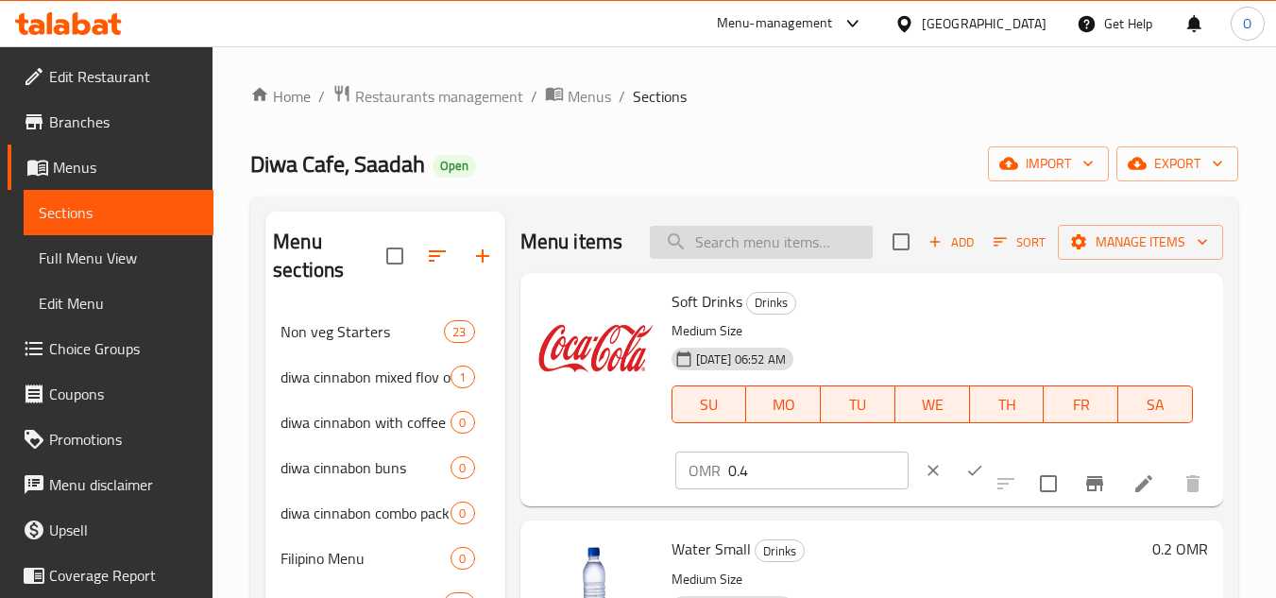
paste input "Pocket Floverd Drinks"
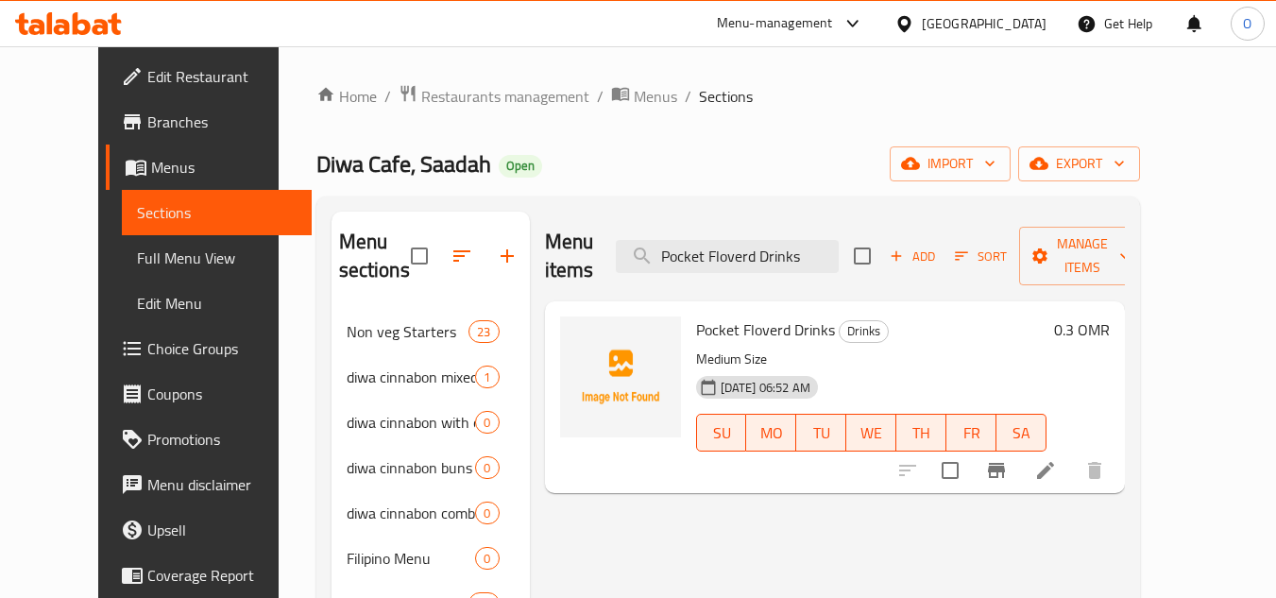
type input "Pocket Floverd Drinks"
click at [1072, 453] on li at bounding box center [1045, 470] width 53 height 34
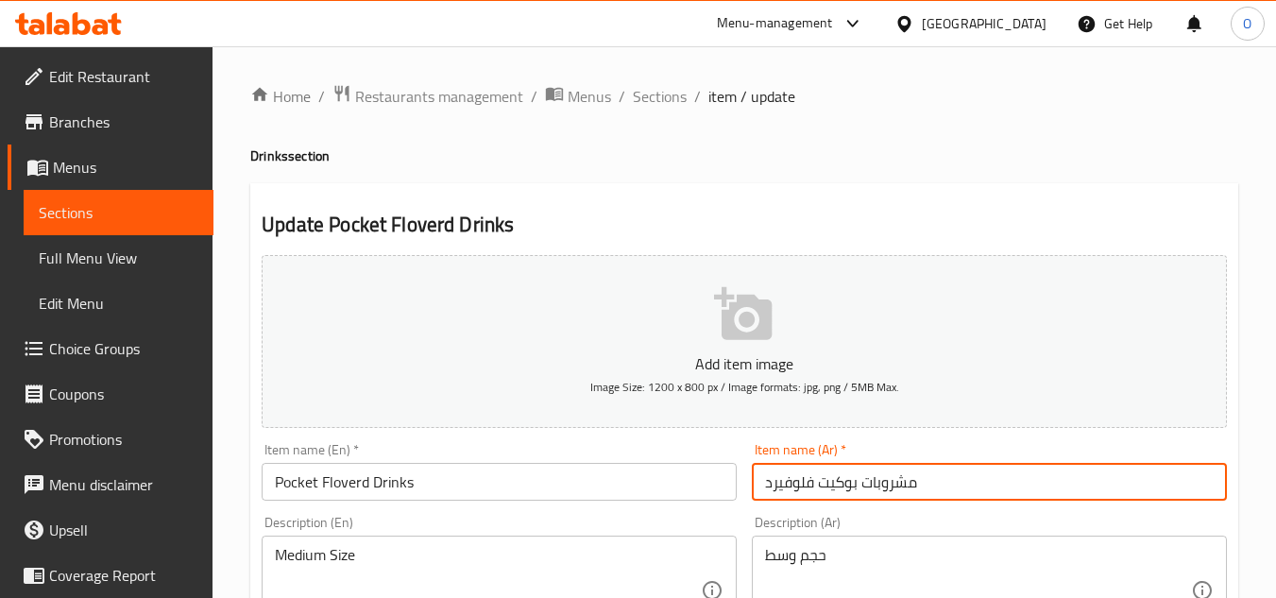
click at [888, 481] on input "مشروبات بوكيت فلوفيرد" at bounding box center [989, 482] width 475 height 38
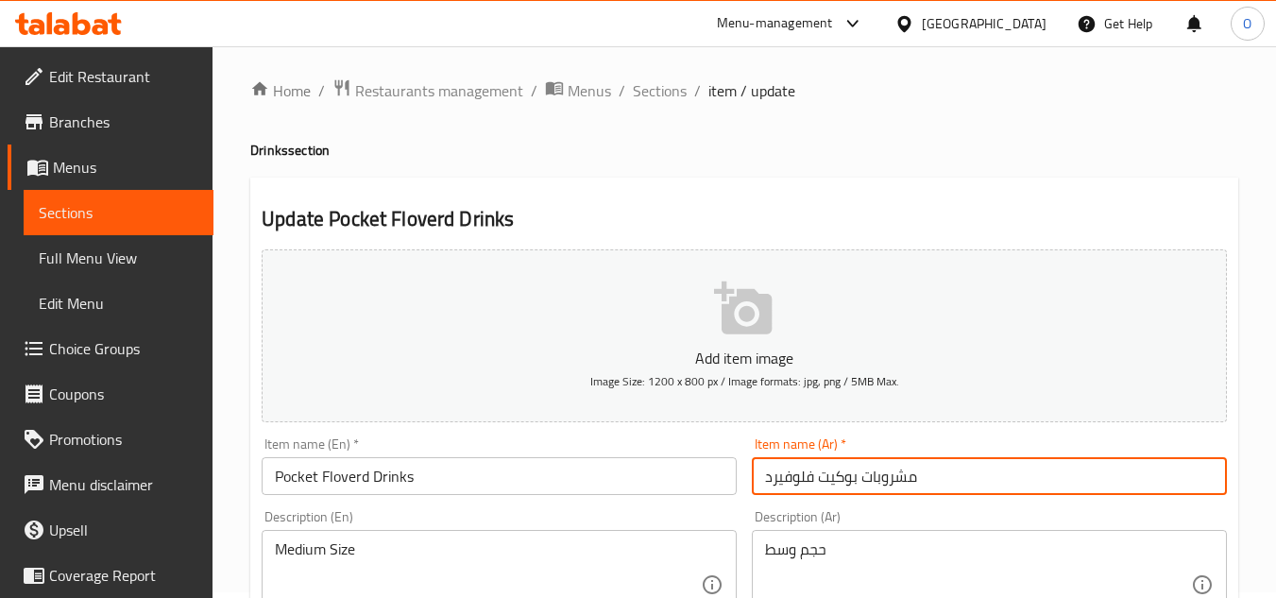
scroll to position [472, 0]
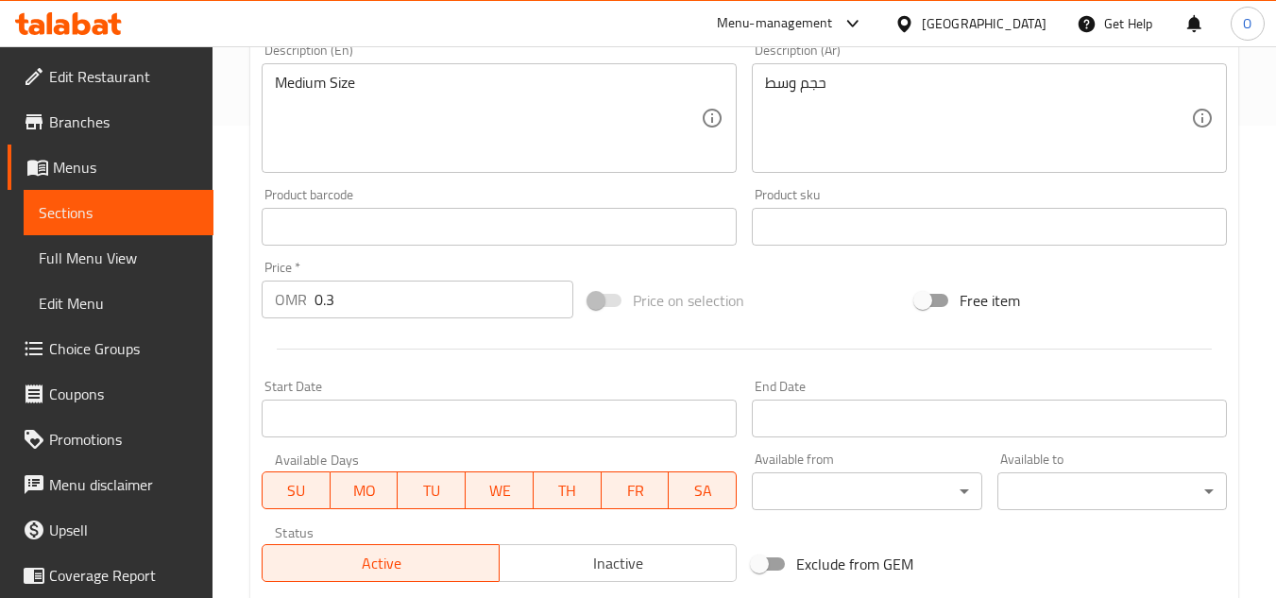
click at [345, 296] on input "0.3" at bounding box center [443, 299] width 259 height 38
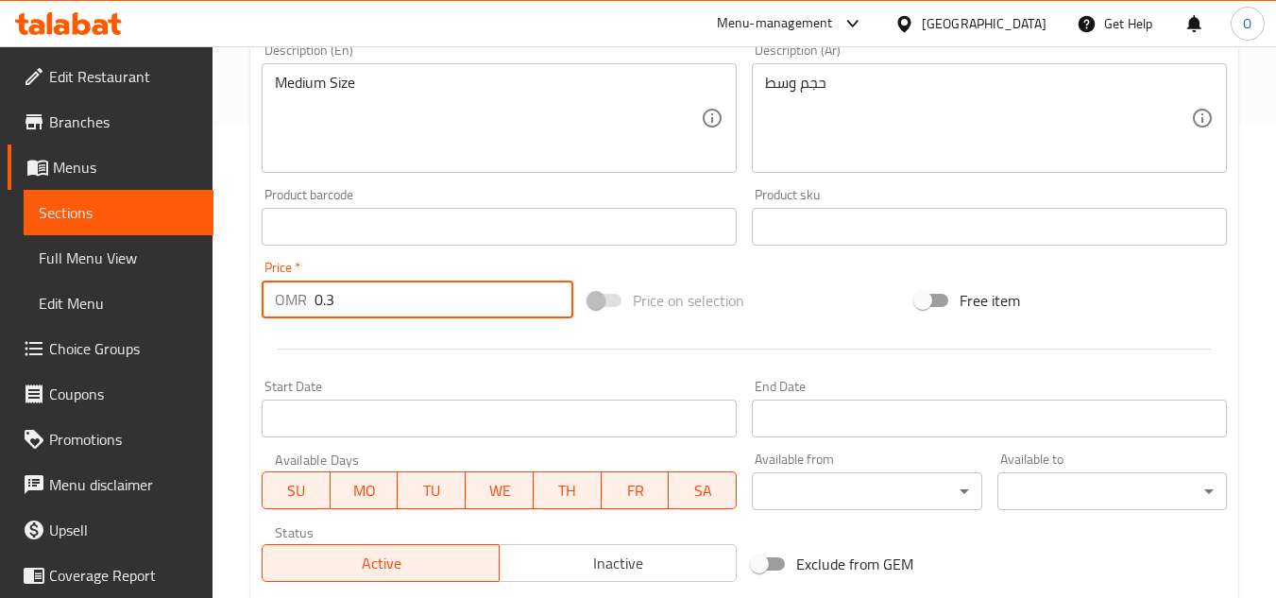
click at [345, 296] on input "0.3" at bounding box center [443, 299] width 259 height 38
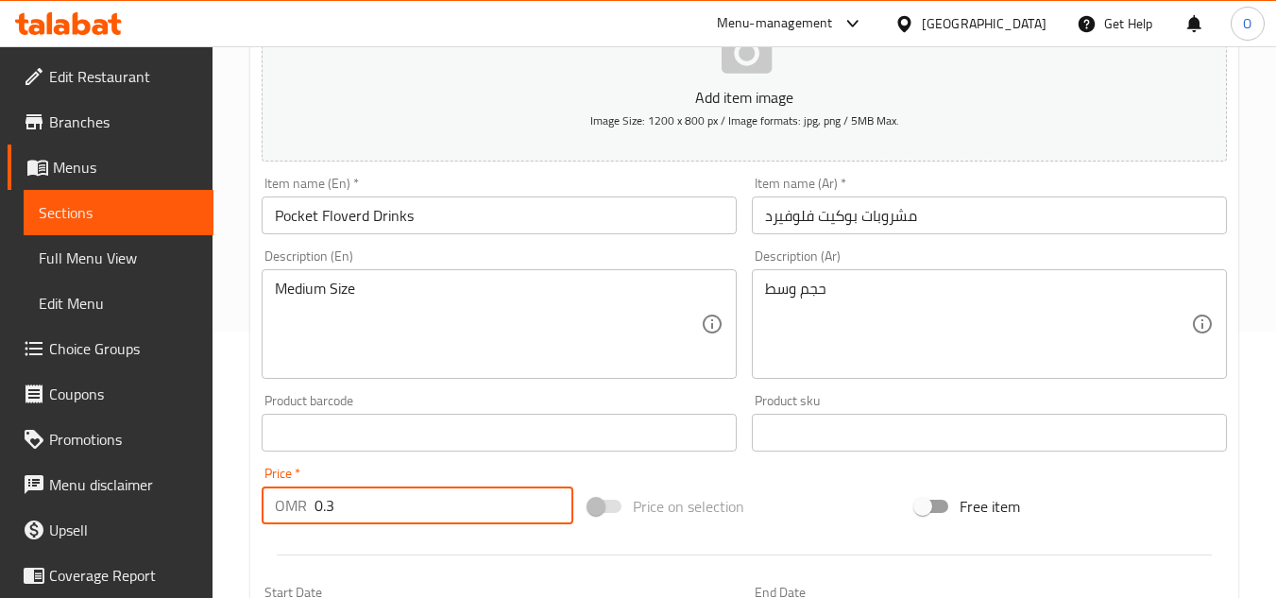
scroll to position [189, 0]
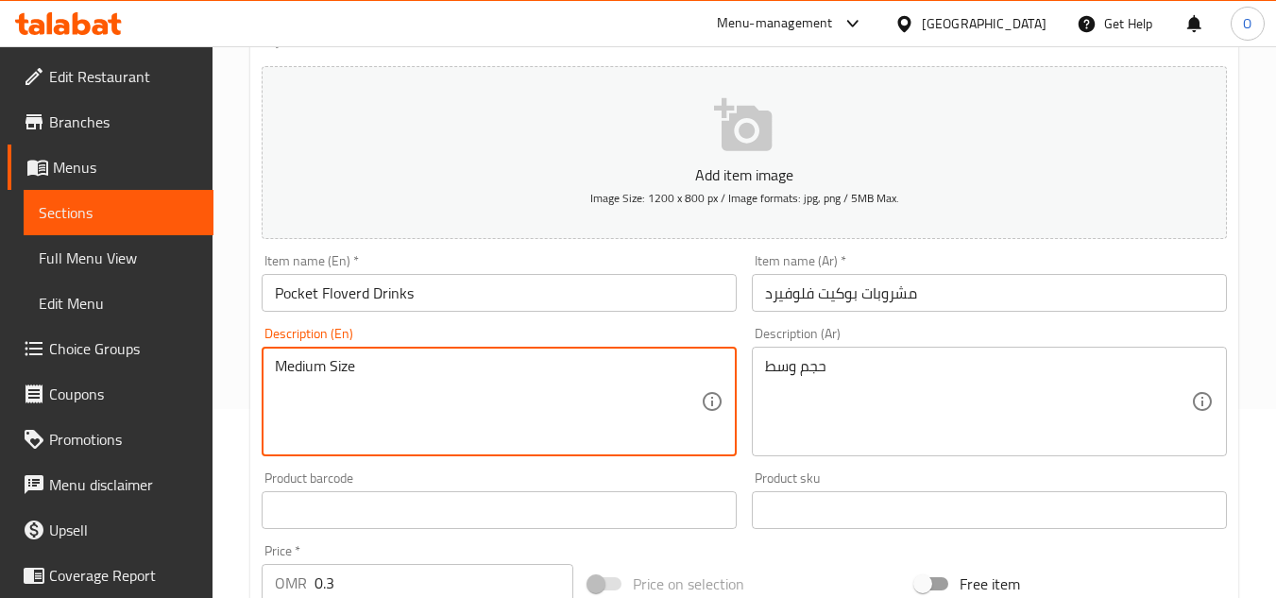
click at [494, 398] on textarea "Medium Size" at bounding box center [488, 402] width 426 height 90
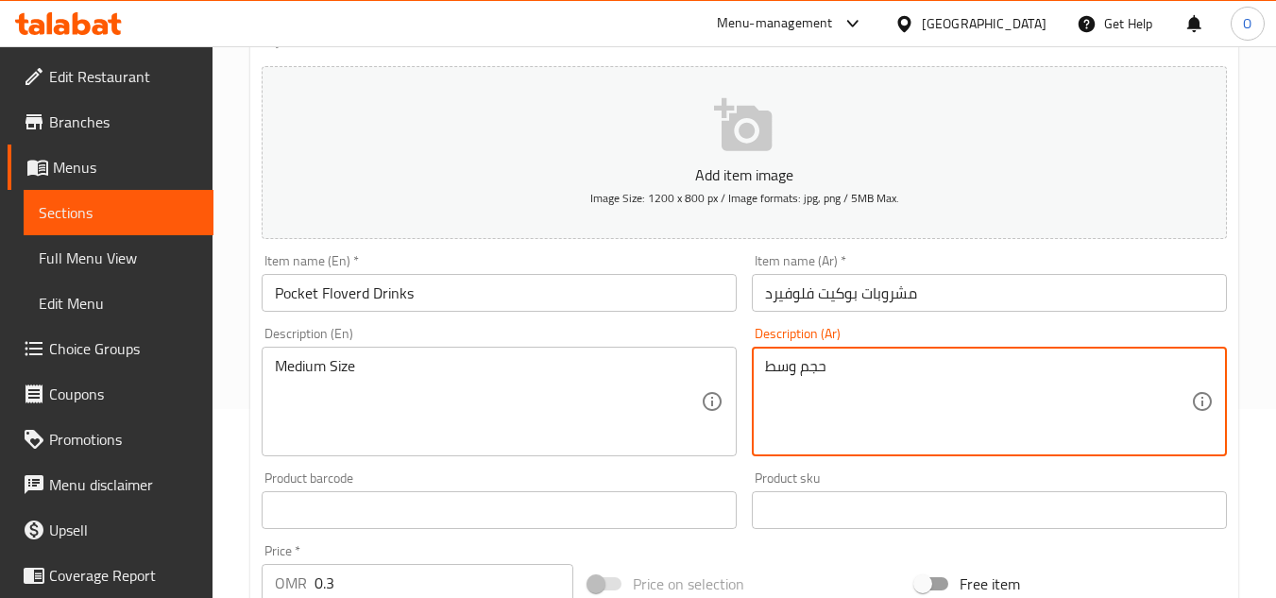
click at [829, 391] on textarea "حجم وسط" at bounding box center [978, 402] width 426 height 90
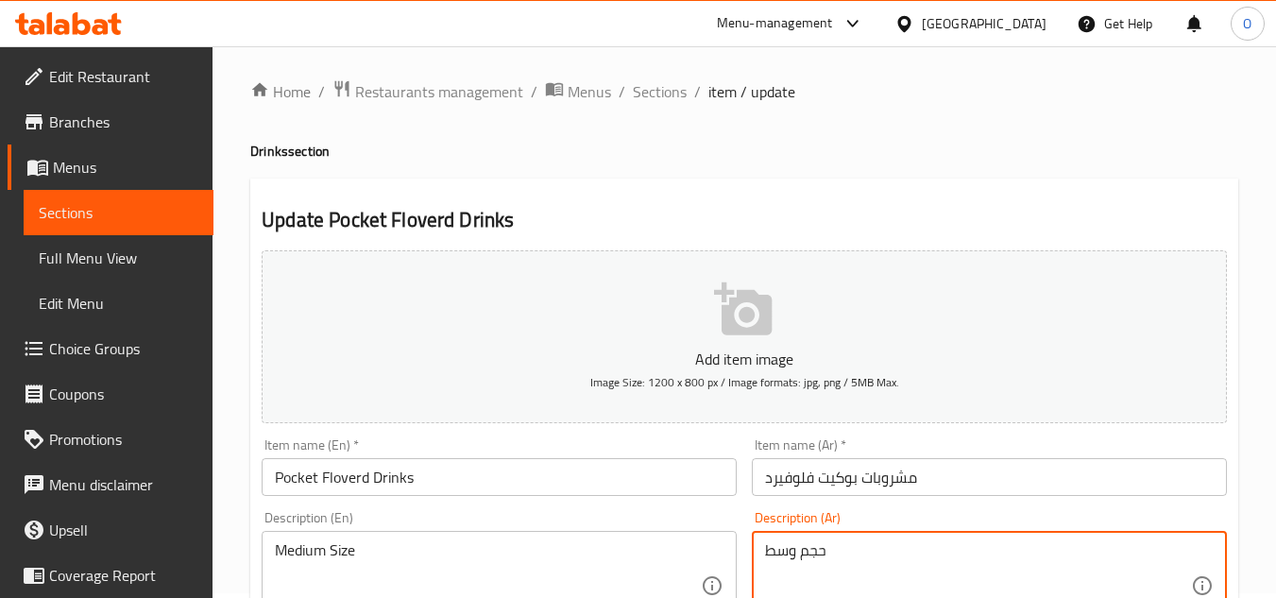
scroll to position [0, 0]
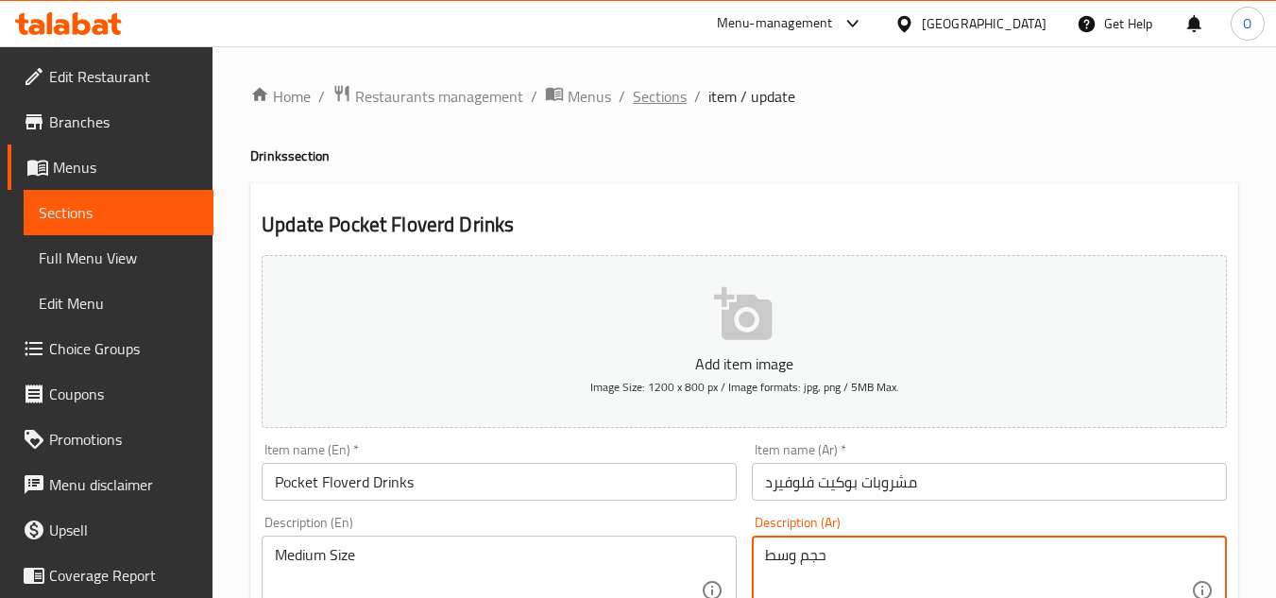
click at [650, 93] on span "Sections" at bounding box center [660, 96] width 54 height 23
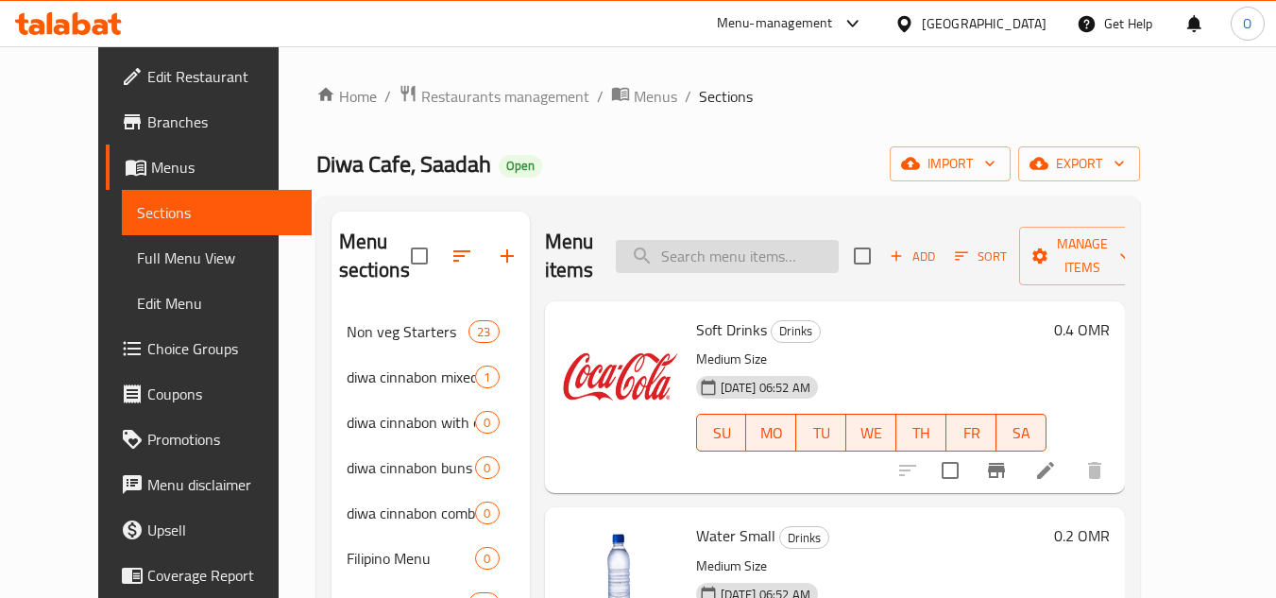
paste input "Large Cauliflower Munchurian Dry"
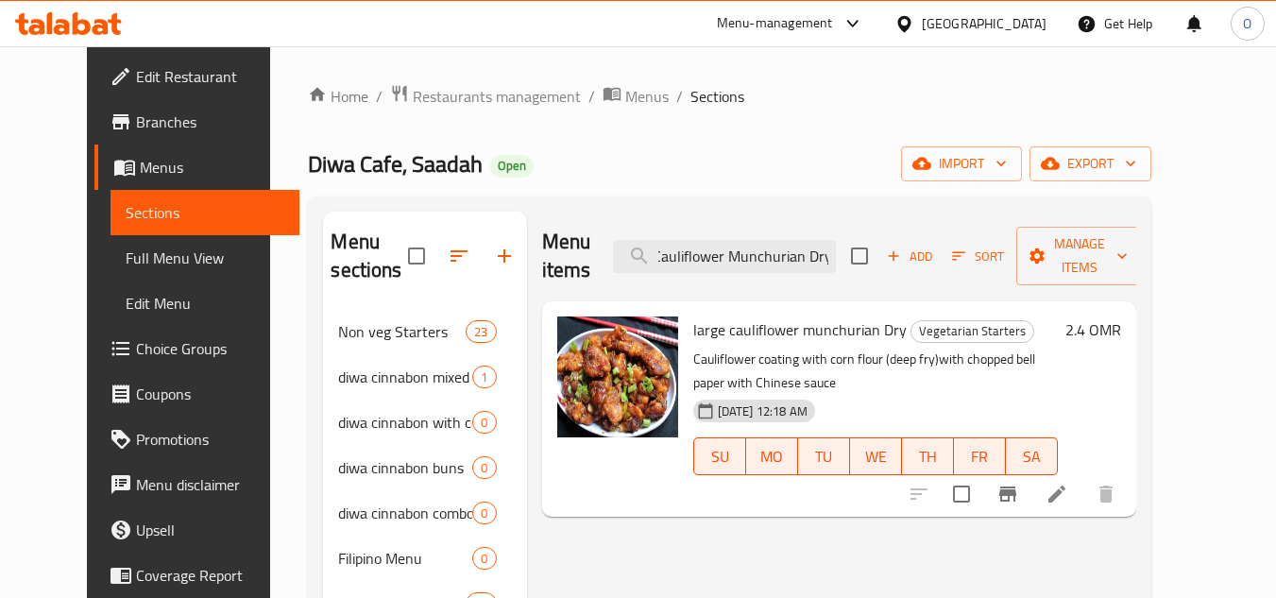
type input "Large Cauliflower Munchurian Dry"
click at [746, 246] on input "Large Cauliflower Munchurian Dry" at bounding box center [724, 256] width 223 height 33
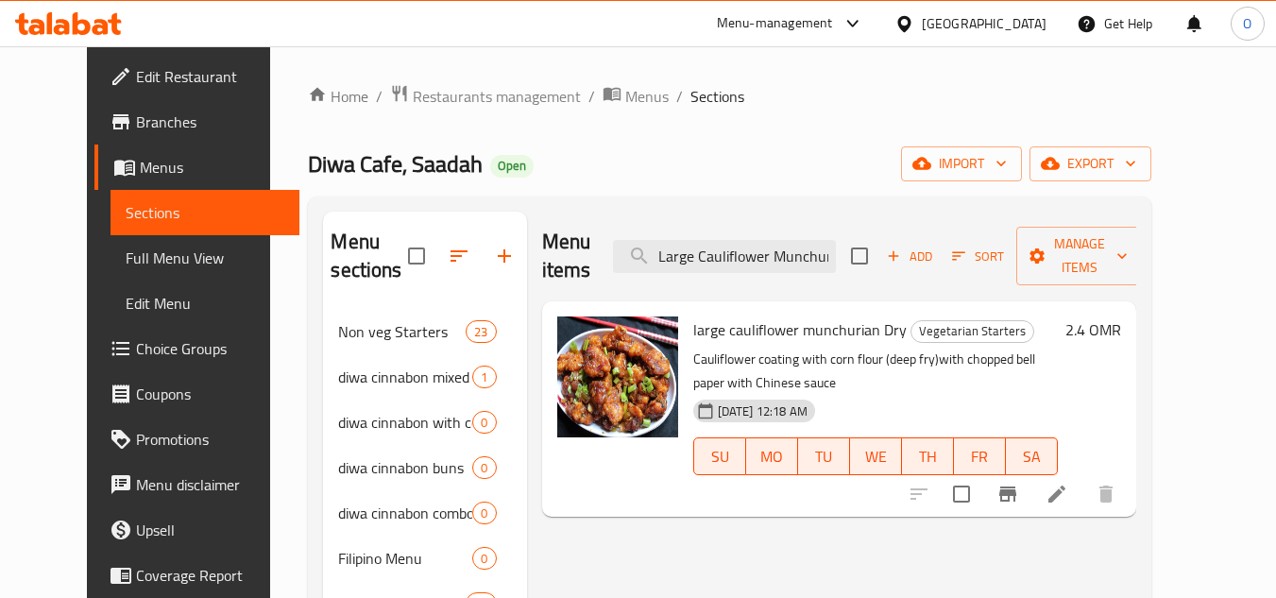
click at [1083, 477] on li at bounding box center [1056, 494] width 53 height 34
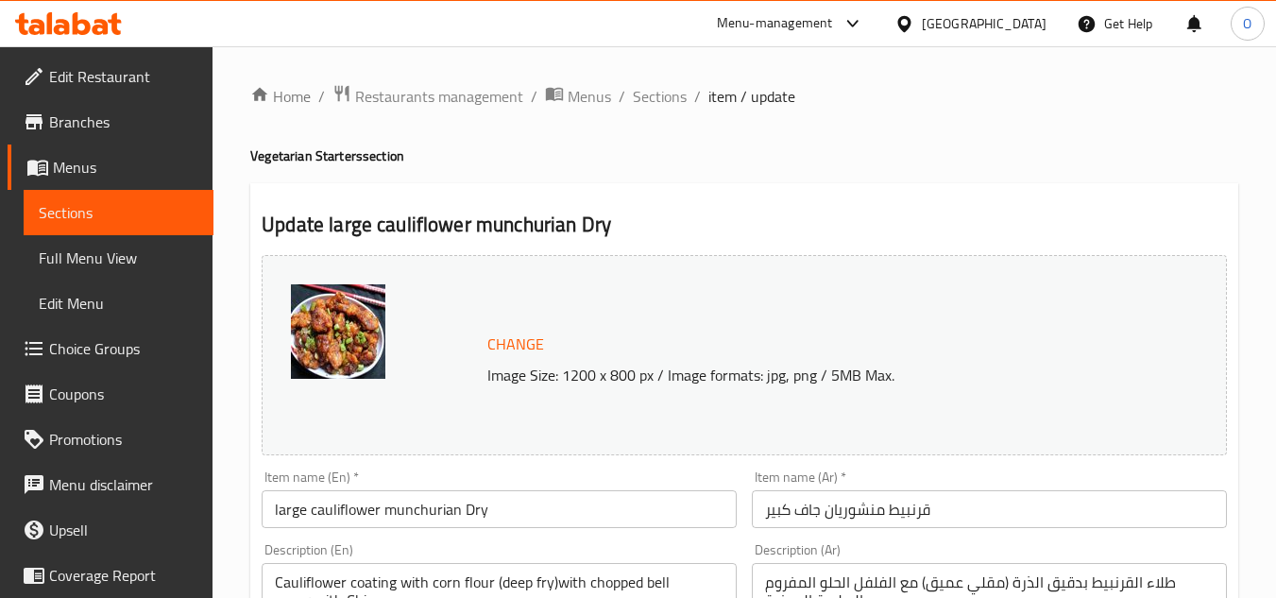
click at [838, 519] on input "قرنبيط منشوريان جاف كبير" at bounding box center [989, 509] width 475 height 38
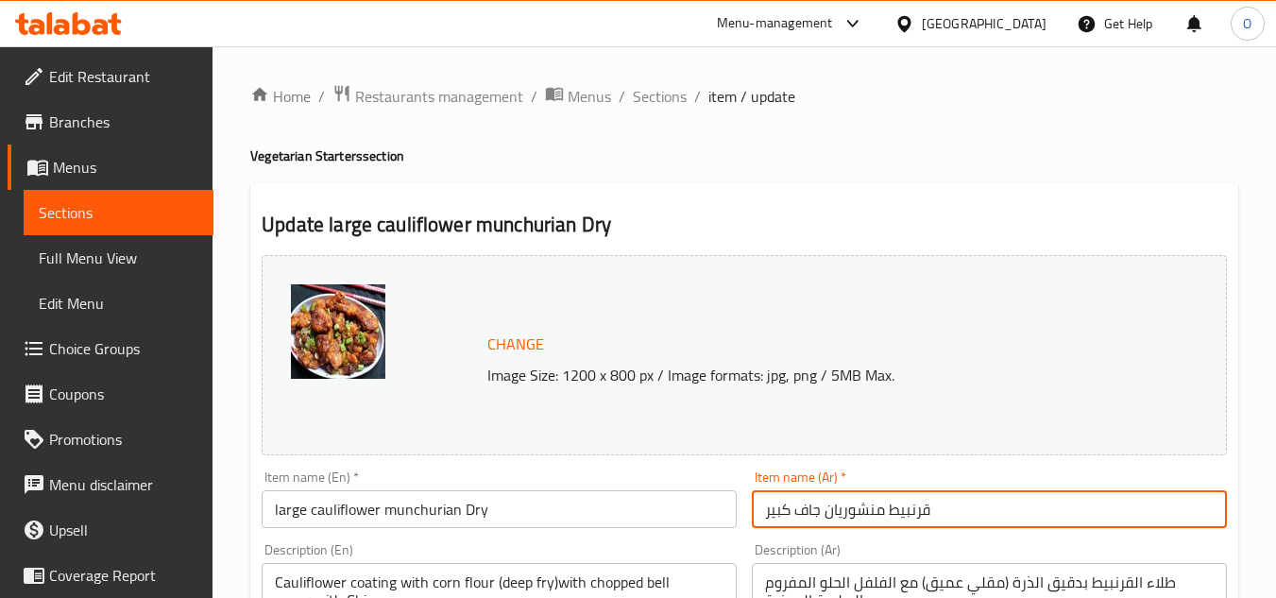
click at [838, 519] on input "قرنبيط منشوريان جاف كبير" at bounding box center [989, 509] width 475 height 38
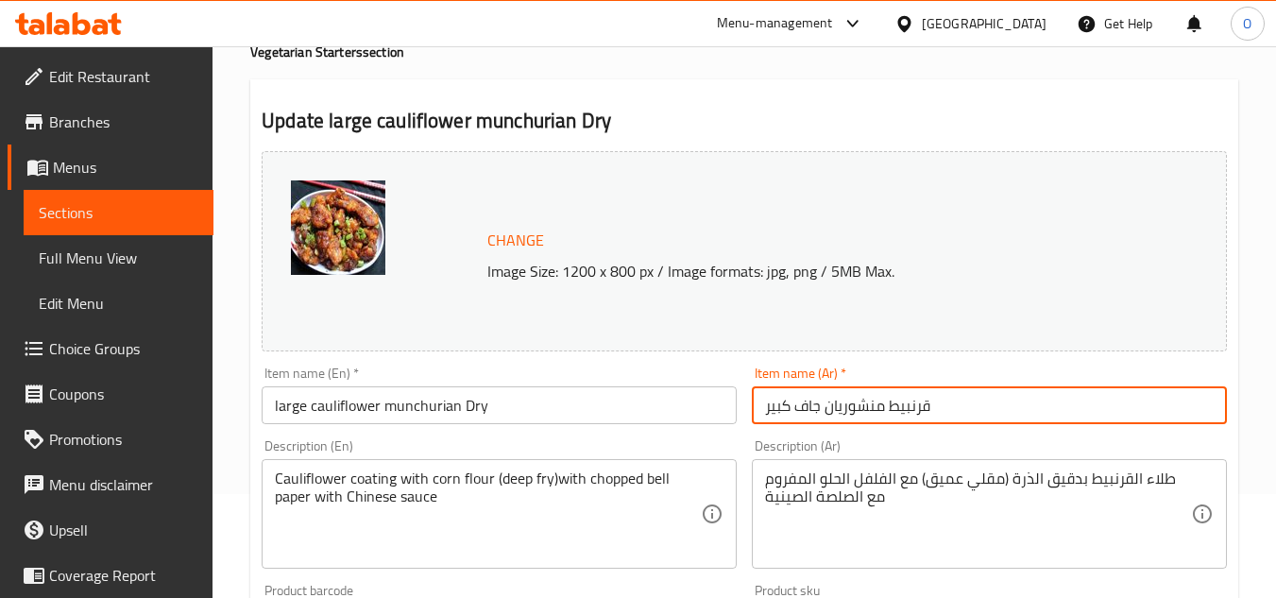
scroll to position [283, 0]
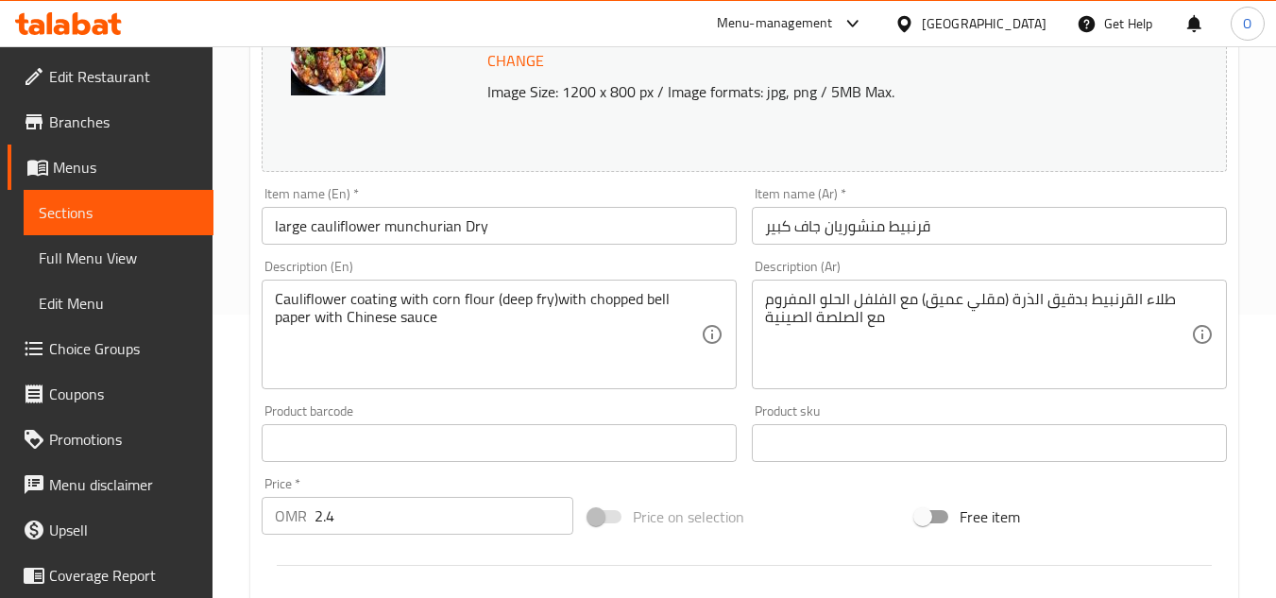
click at [467, 275] on div "Description (En) Cauliflower coating with corn flour (deep fry)with chopped bel…" at bounding box center [499, 324] width 475 height 129
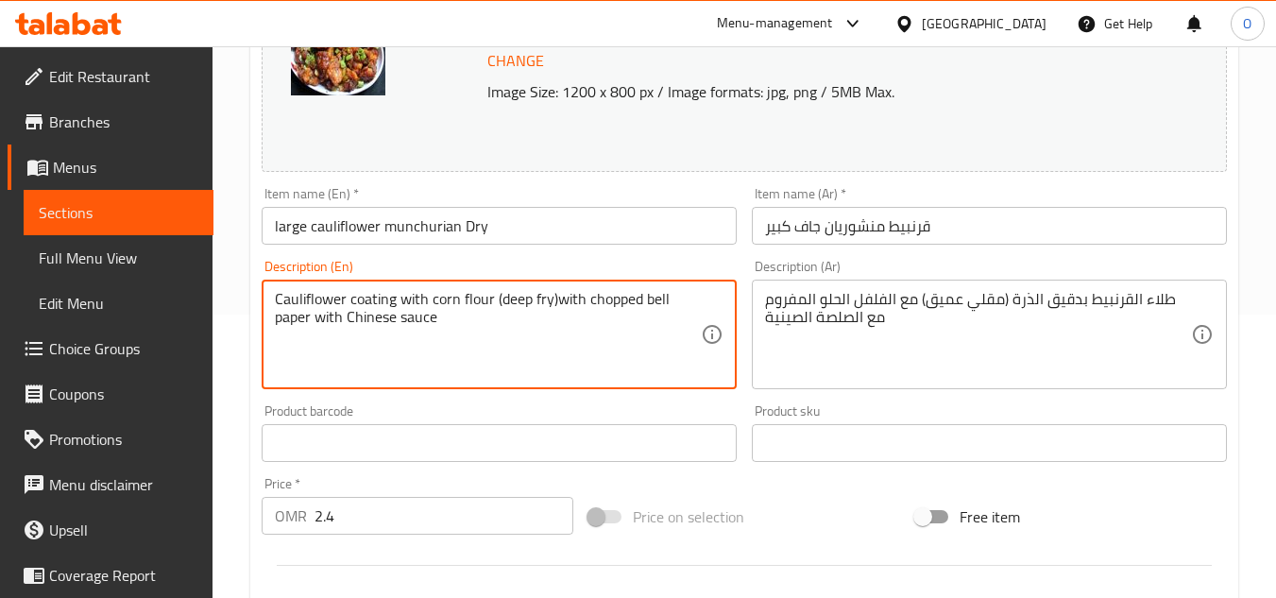
click at [472, 315] on textarea "Cauliflower coating with corn flour (deep fry)with chopped bell paper with Chin…" at bounding box center [488, 335] width 426 height 90
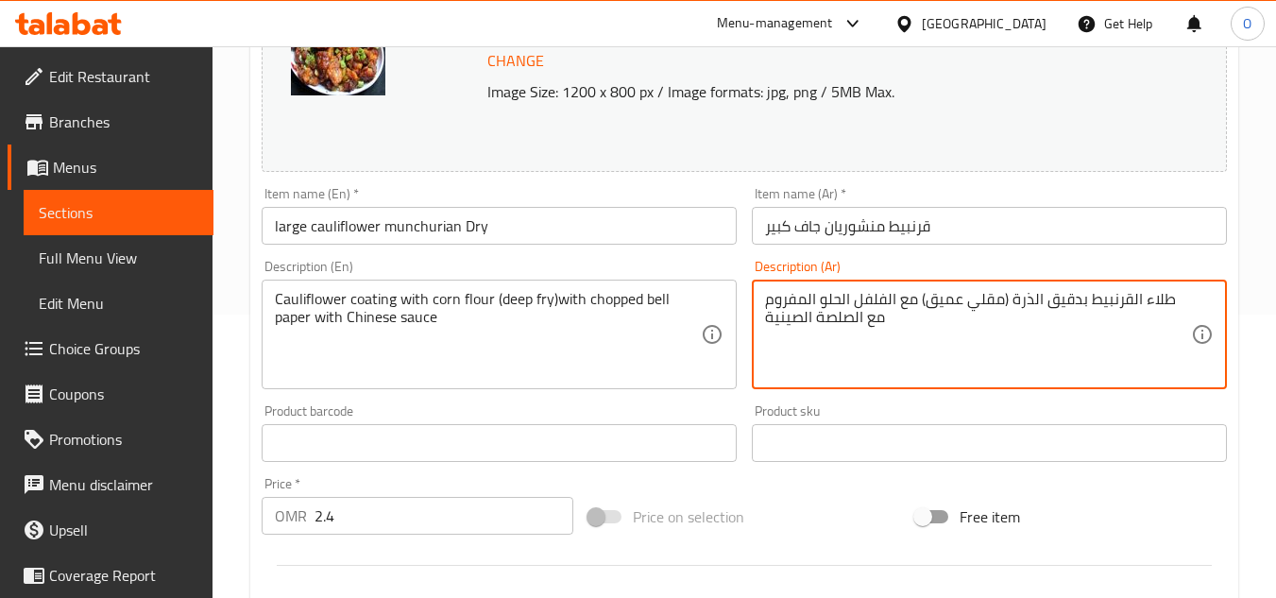
click at [893, 307] on textarea "طلاء القرنبيط بدقيق الذرة (مقلي عميق) مع الفلفل الحلو المفروم مع الصلصة الصينية" at bounding box center [978, 335] width 426 height 90
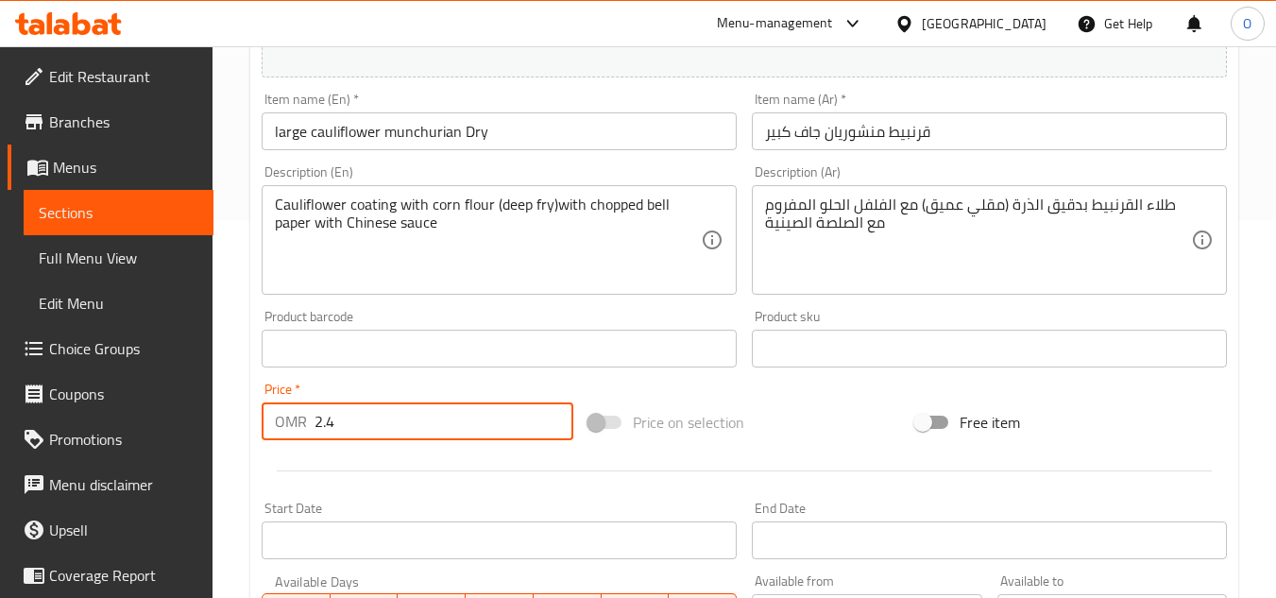
click at [349, 431] on input "2.4" at bounding box center [443, 421] width 259 height 38
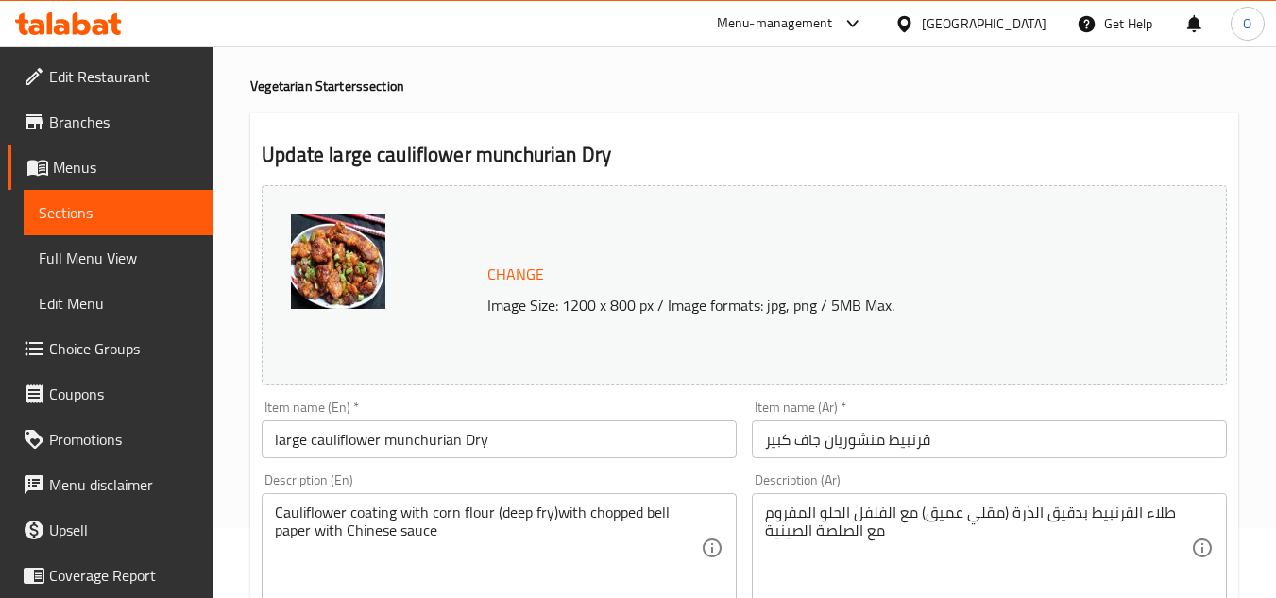
scroll to position [0, 0]
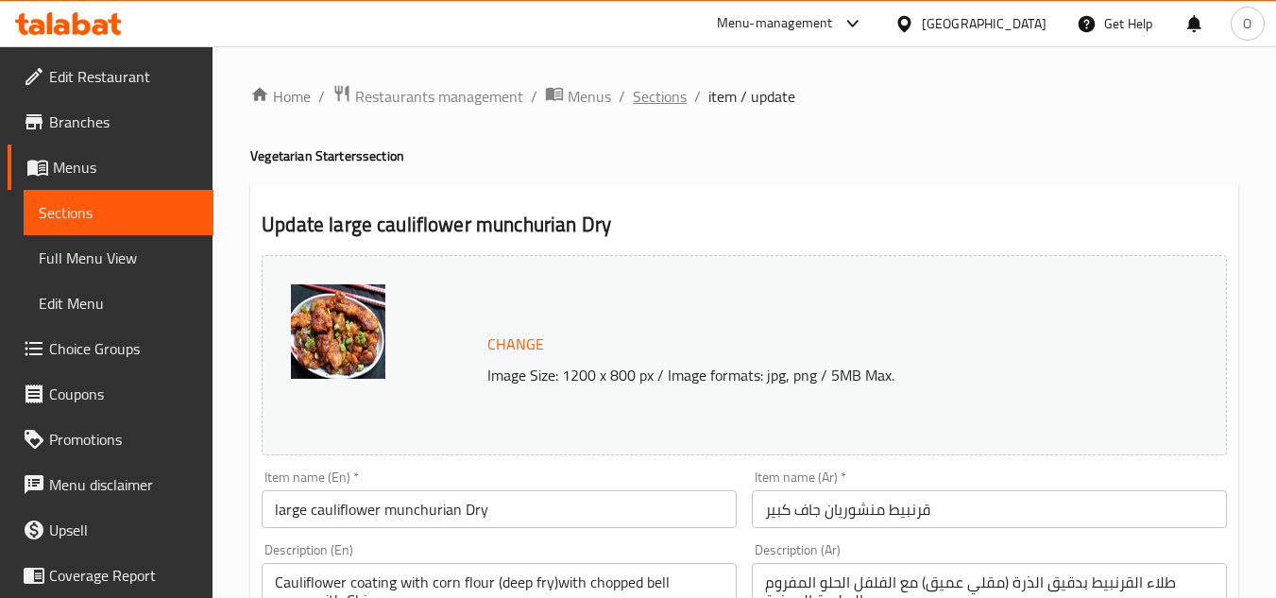
click at [677, 91] on span "Sections" at bounding box center [660, 96] width 54 height 23
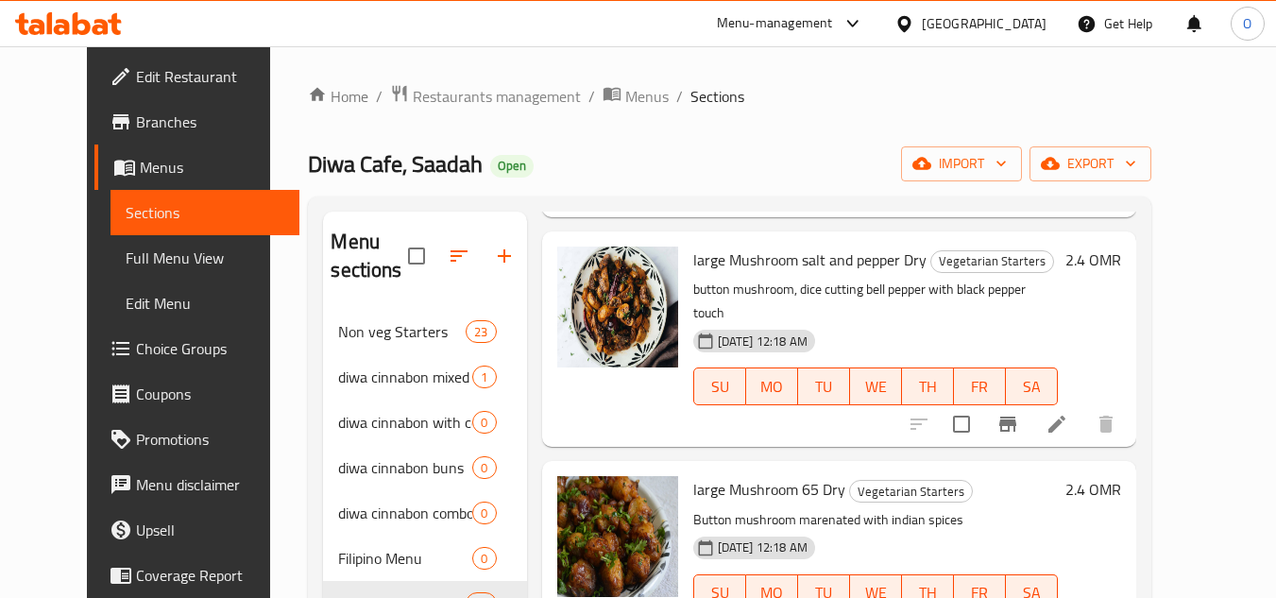
click at [136, 132] on span "Branches" at bounding box center [210, 121] width 149 height 23
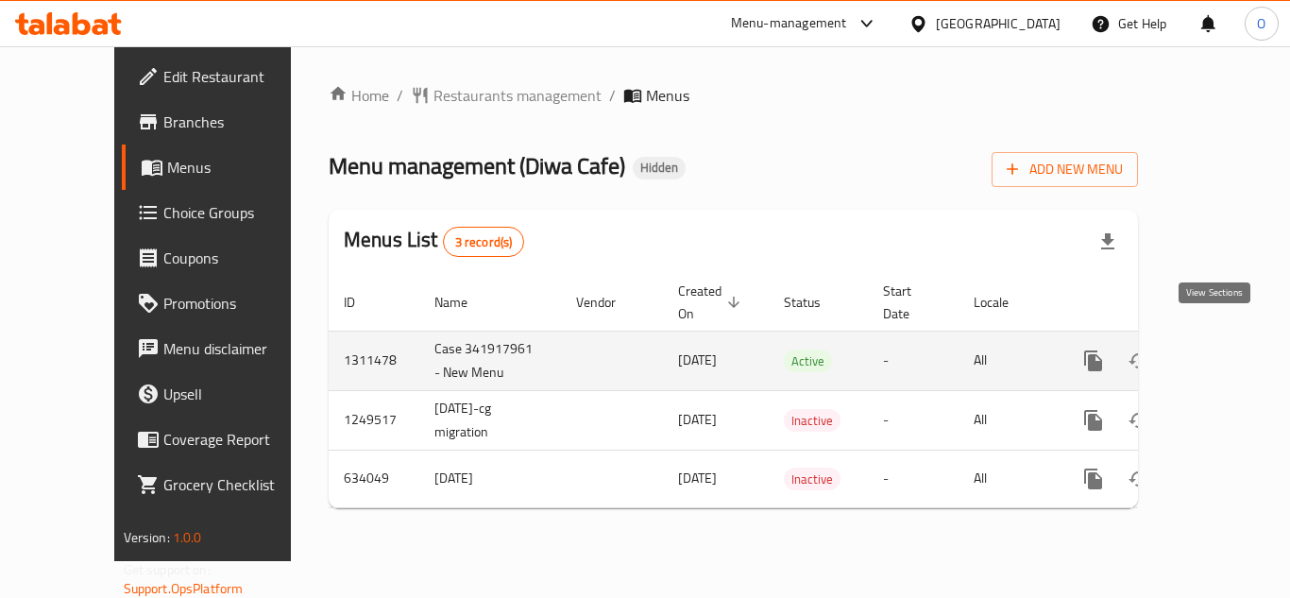
click at [1223, 349] on icon "enhanced table" at bounding box center [1229, 360] width 23 height 23
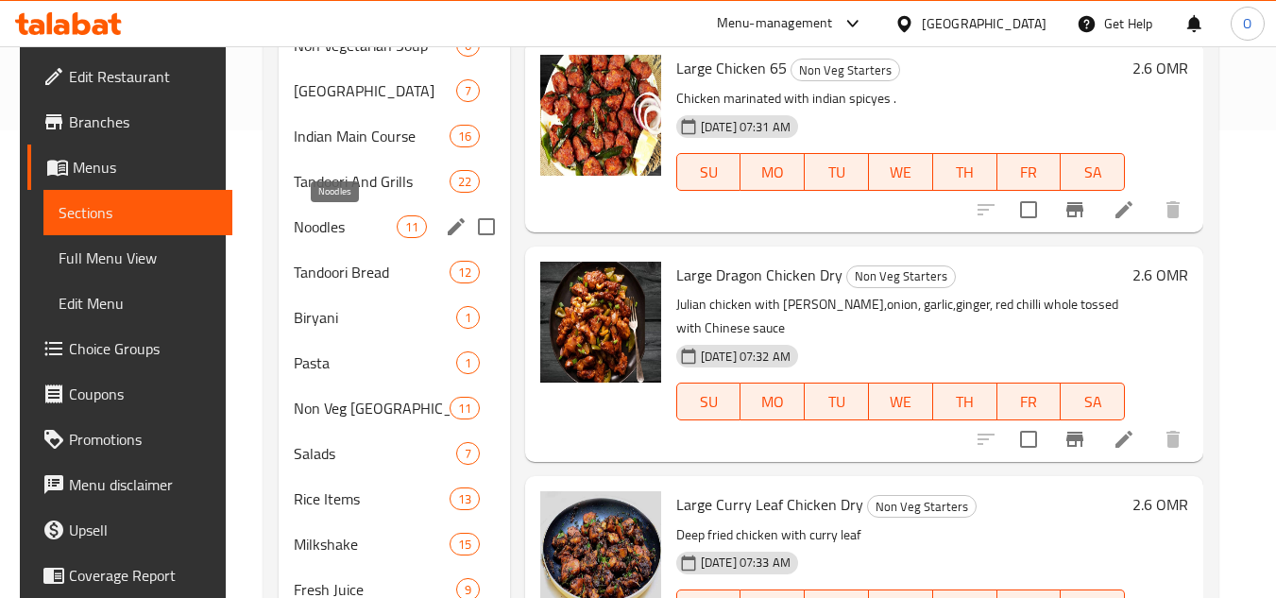
scroll to position [472, 0]
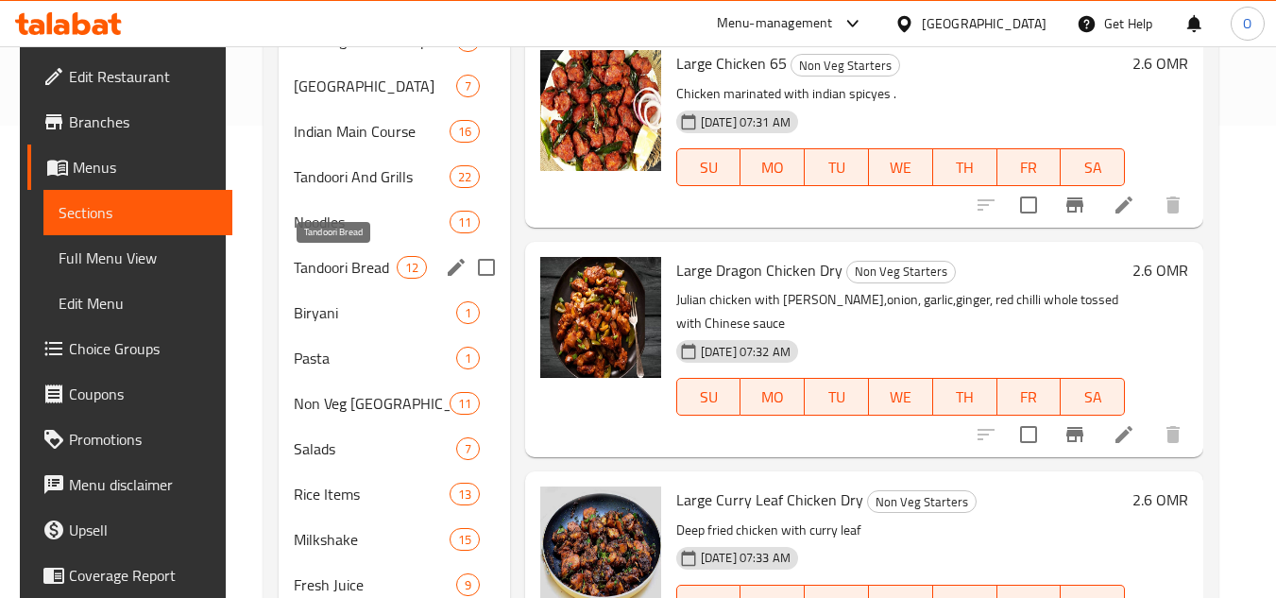
click at [335, 271] on span "Tandoori Bread" at bounding box center [345, 267] width 102 height 23
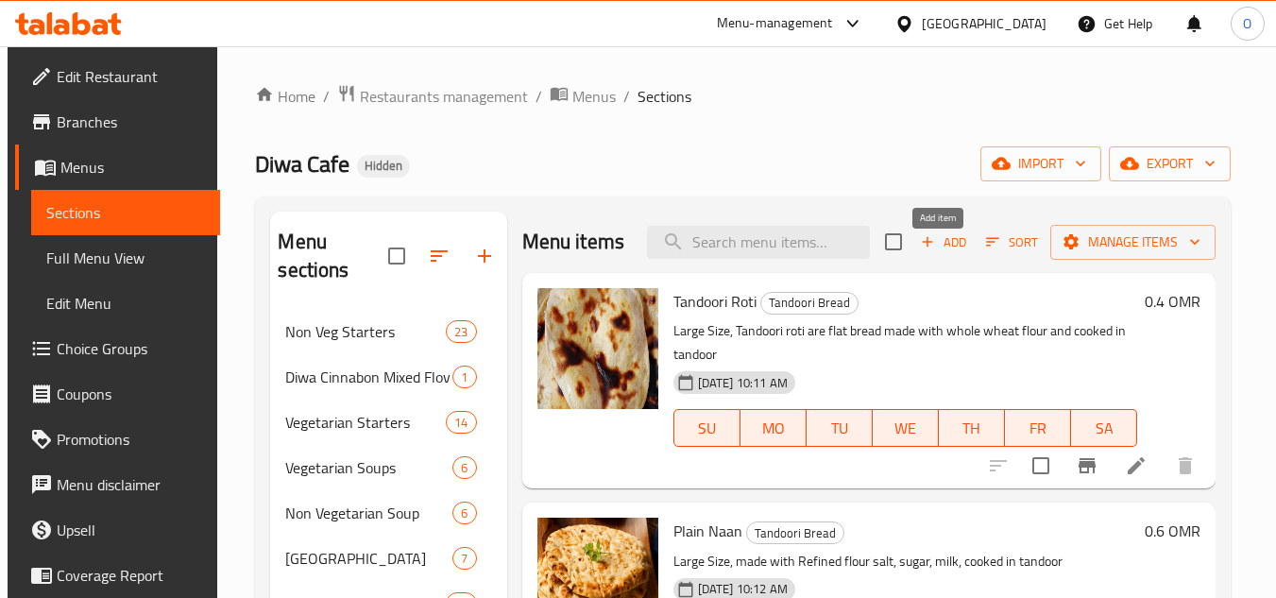
click at [934, 253] on span "Add" at bounding box center [943, 242] width 51 height 22
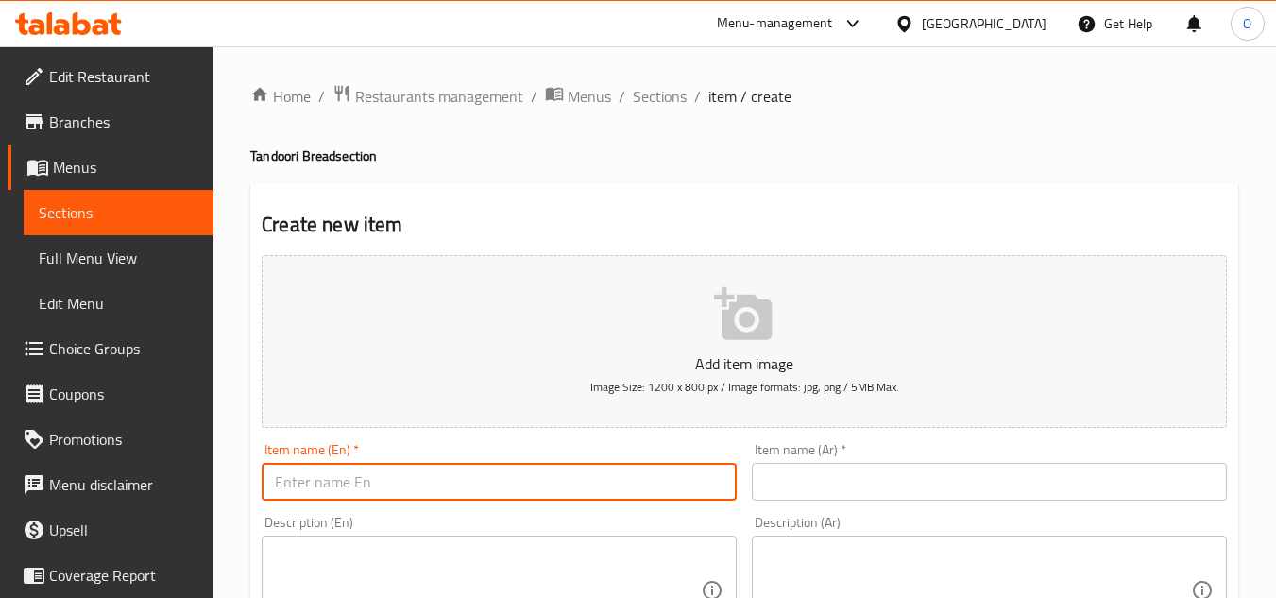
paste input "Butter roti"
type input "Butter roti"
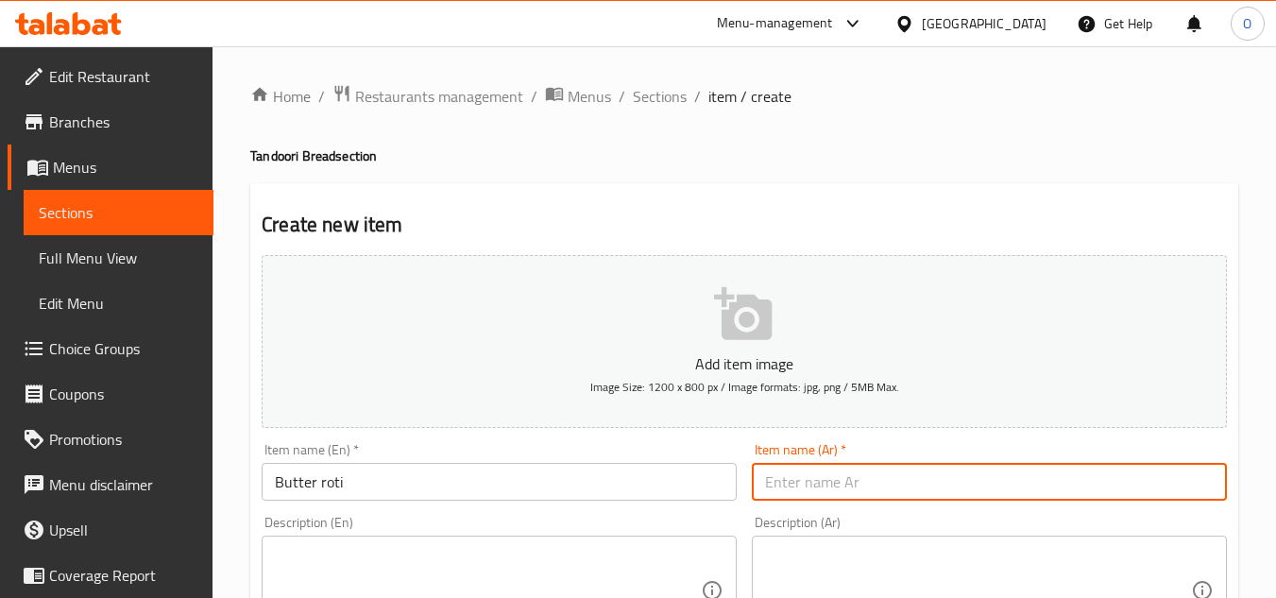
paste input "روتي الزبدة"
type input "روتي الزبدة"
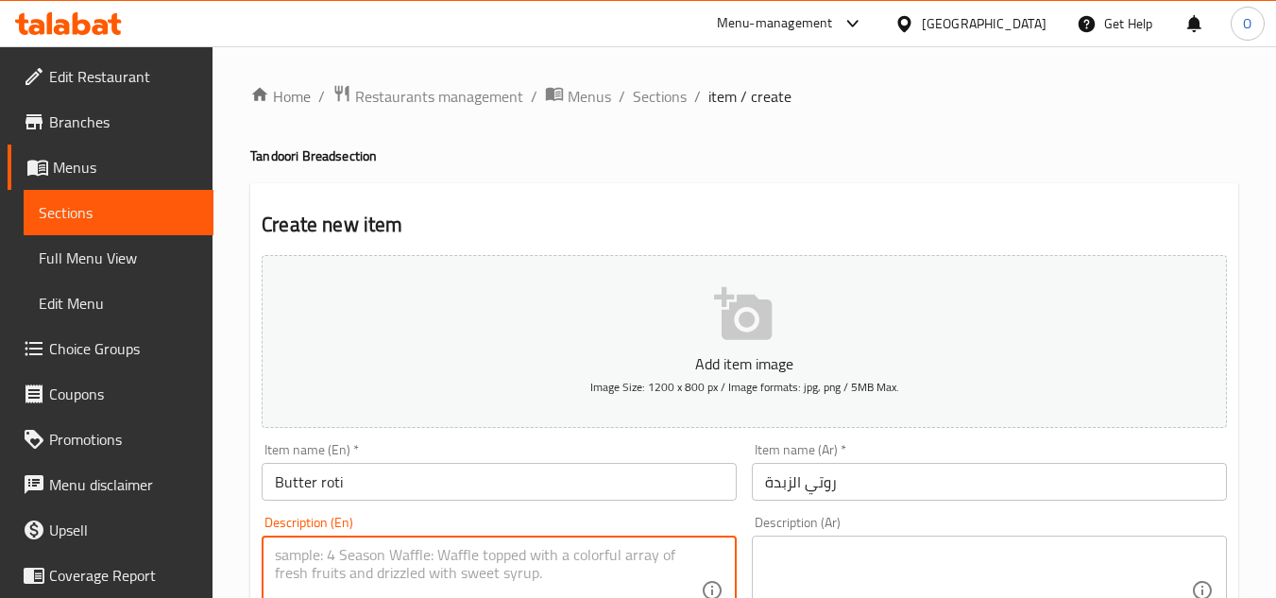
paste textarea "Tandoori roti are flat bread made with whole wheat flour and with butter cooked…"
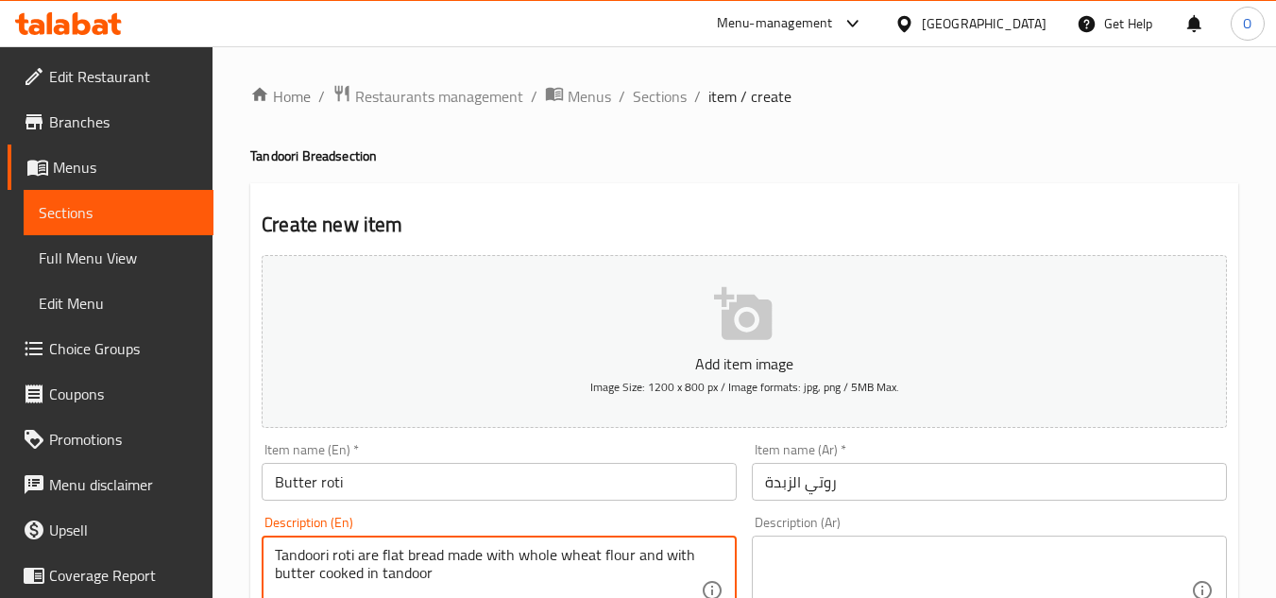
type textarea "Tandoori roti are flat bread made with whole wheat flour and with butter cooked…"
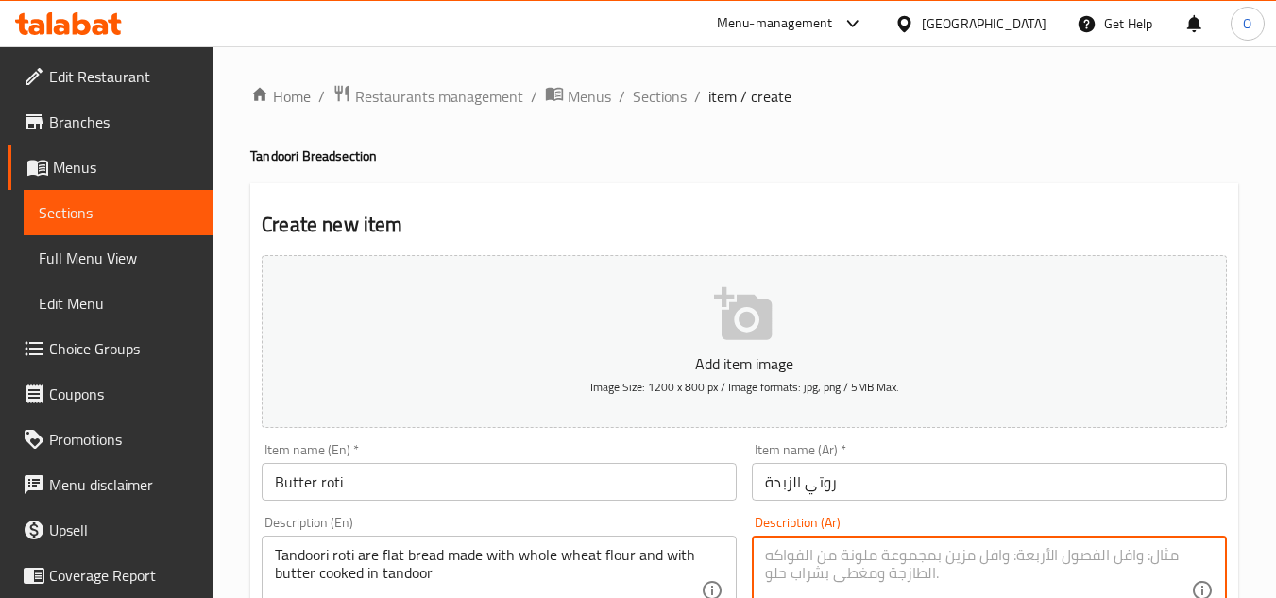
paste textarea "تندوري روتي هو خبز مسطح مصنوع من دقيق القمح الكامل والزبدة المطبوخة في التندور"
type textarea "تندوري روتي هو خبز مسطح مصنوع من دقيق القمح الكامل والزبدة المطبوخة في التندور"
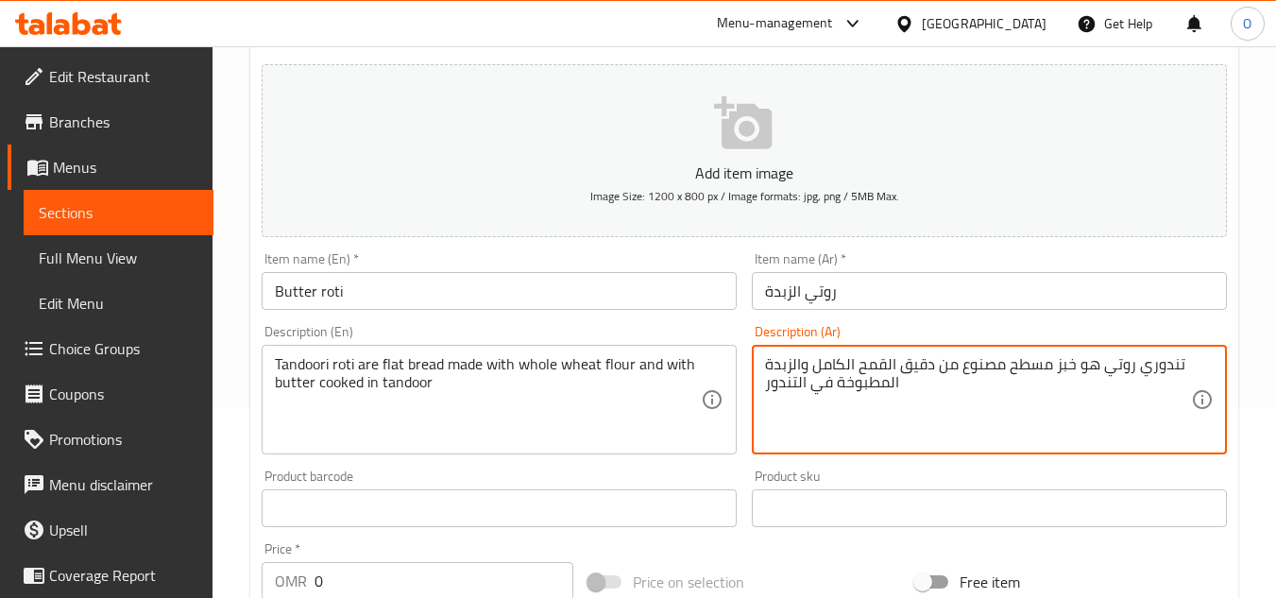
scroll to position [378, 0]
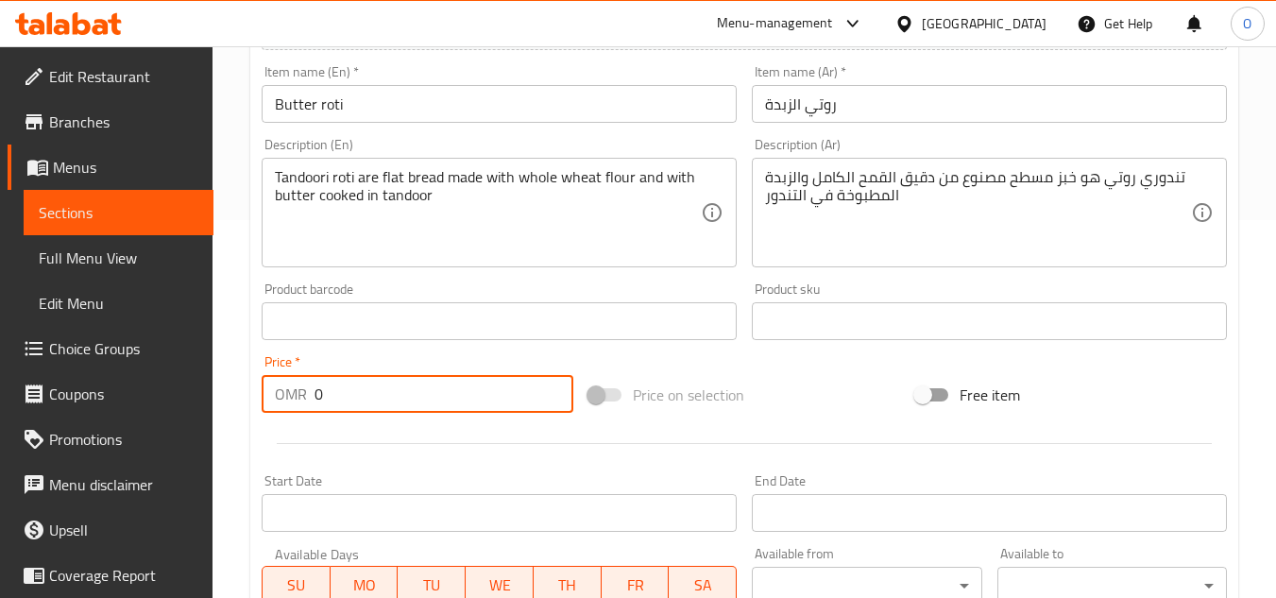
drag, startPoint x: 351, startPoint y: 394, endPoint x: 293, endPoint y: 415, distance: 62.4
click at [293, 415] on div "Price   * OMR 0 Price *" at bounding box center [417, 383] width 327 height 73
type input "0.5"
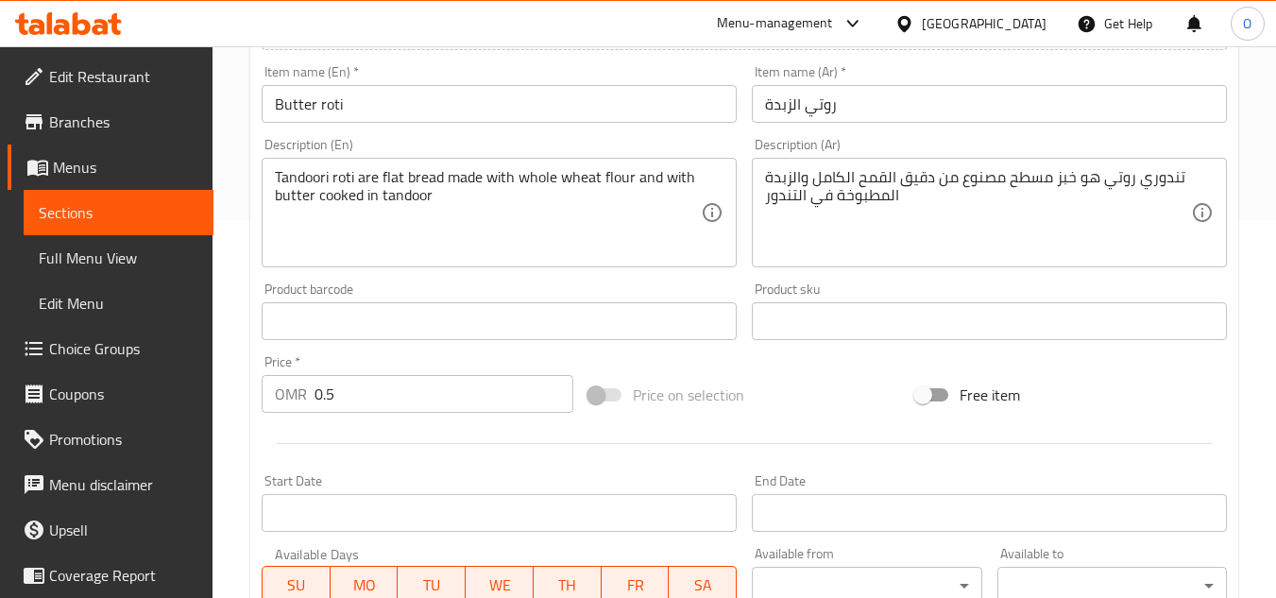
click at [293, 415] on div "Price   * OMR 0.5 Price *" at bounding box center [417, 383] width 327 height 73
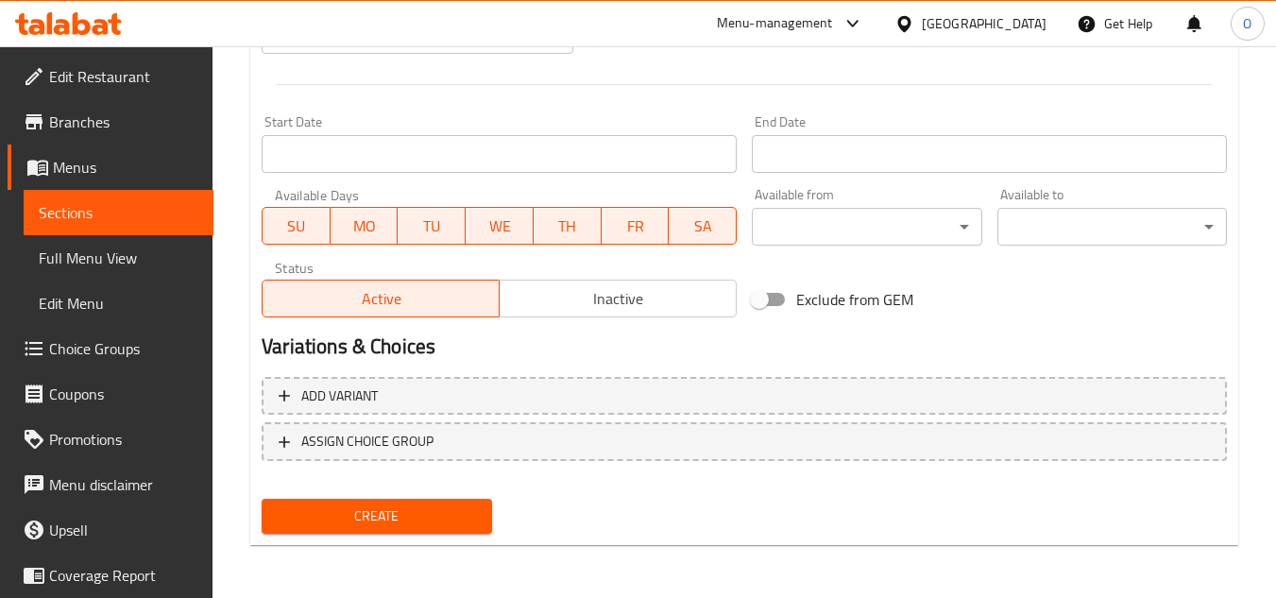
click at [358, 532] on button "Create" at bounding box center [376, 515] width 229 height 35
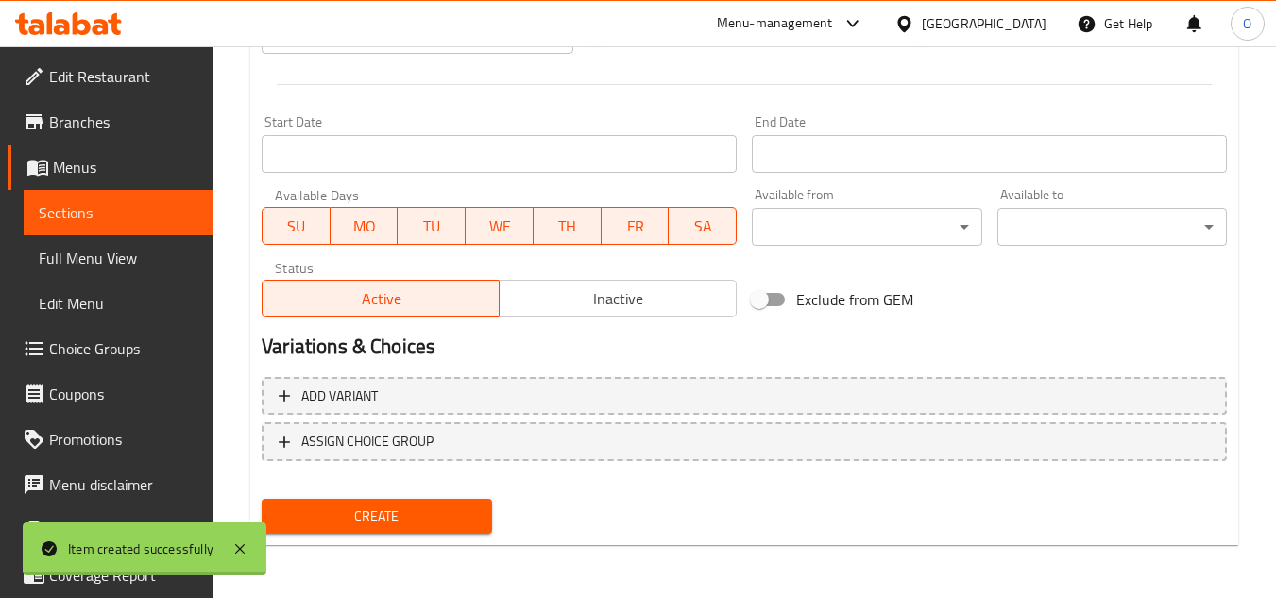
type input "0"
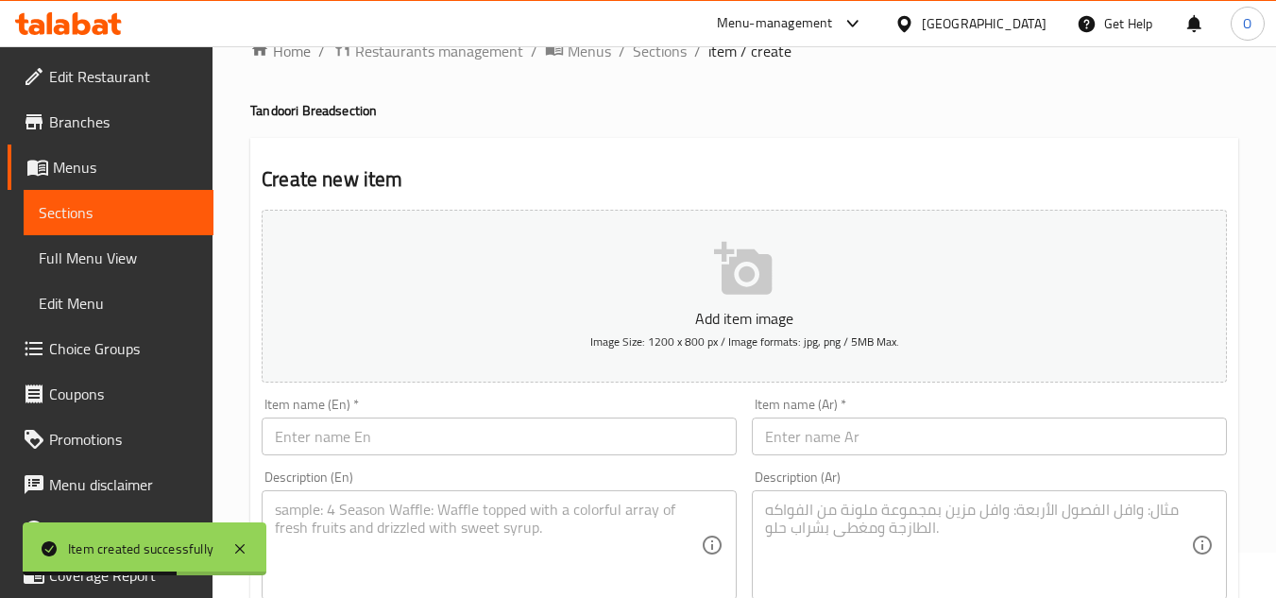
scroll to position [0, 0]
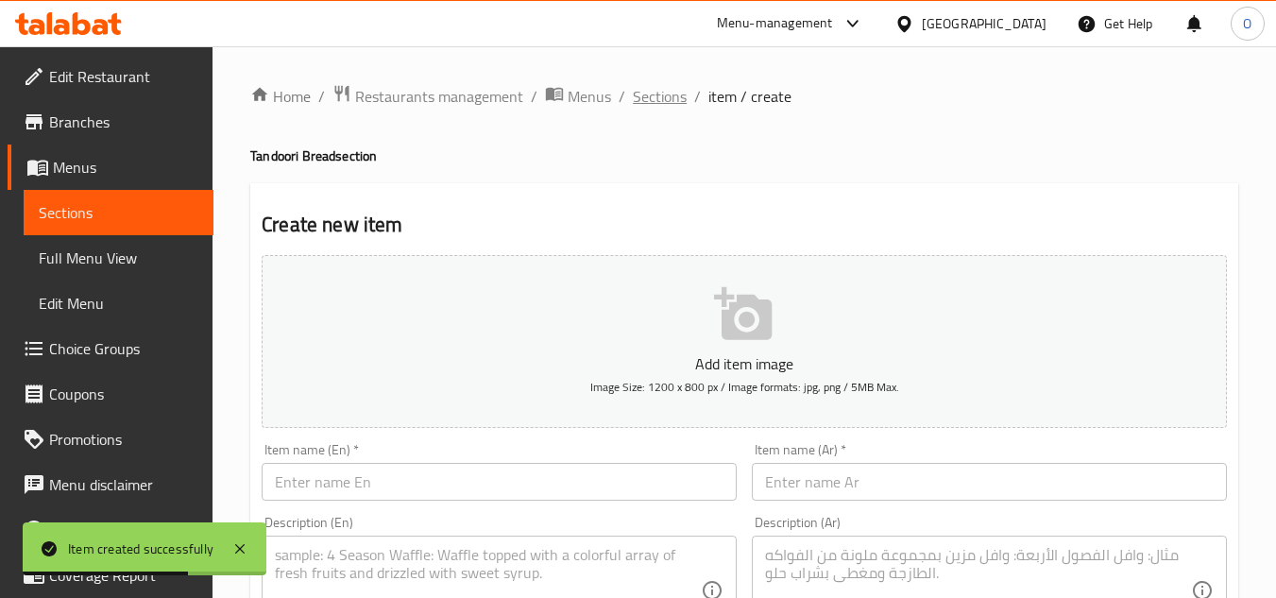
click at [659, 104] on span "Sections" at bounding box center [660, 96] width 54 height 23
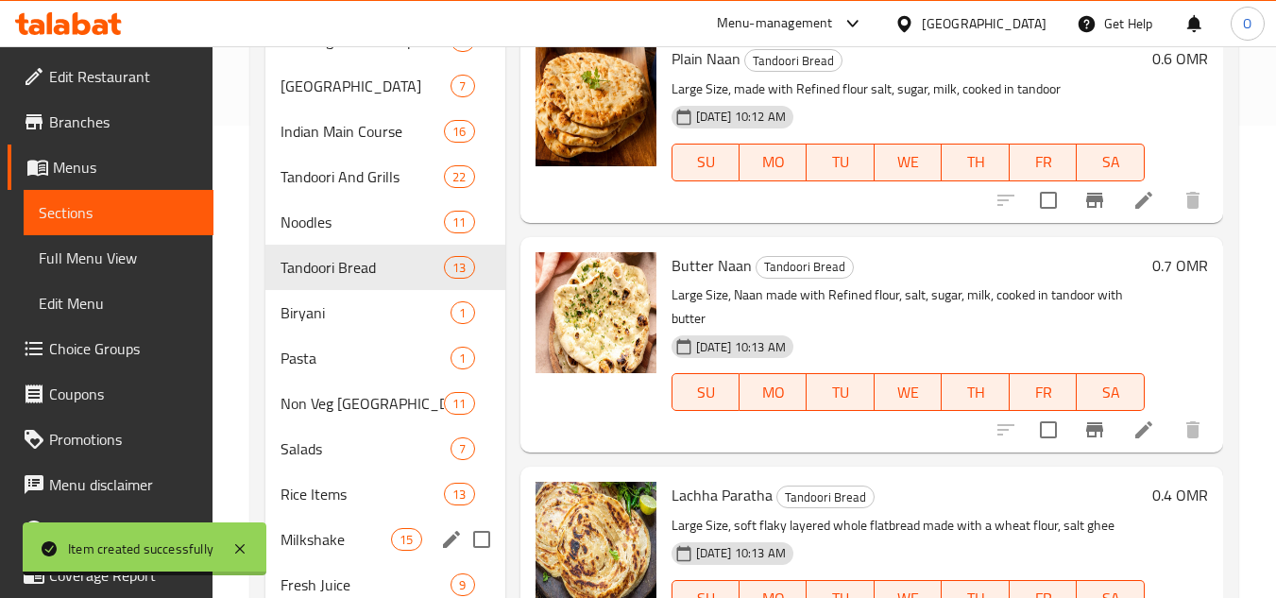
scroll to position [678, 0]
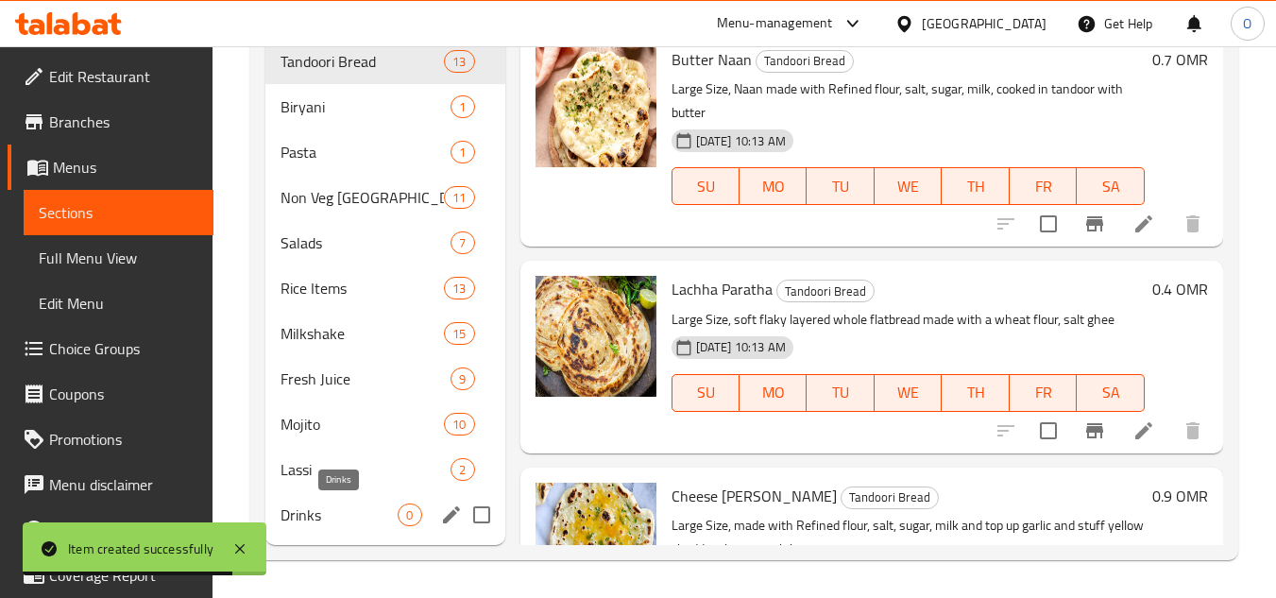
click at [297, 508] on span "Drinks" at bounding box center [338, 514] width 117 height 23
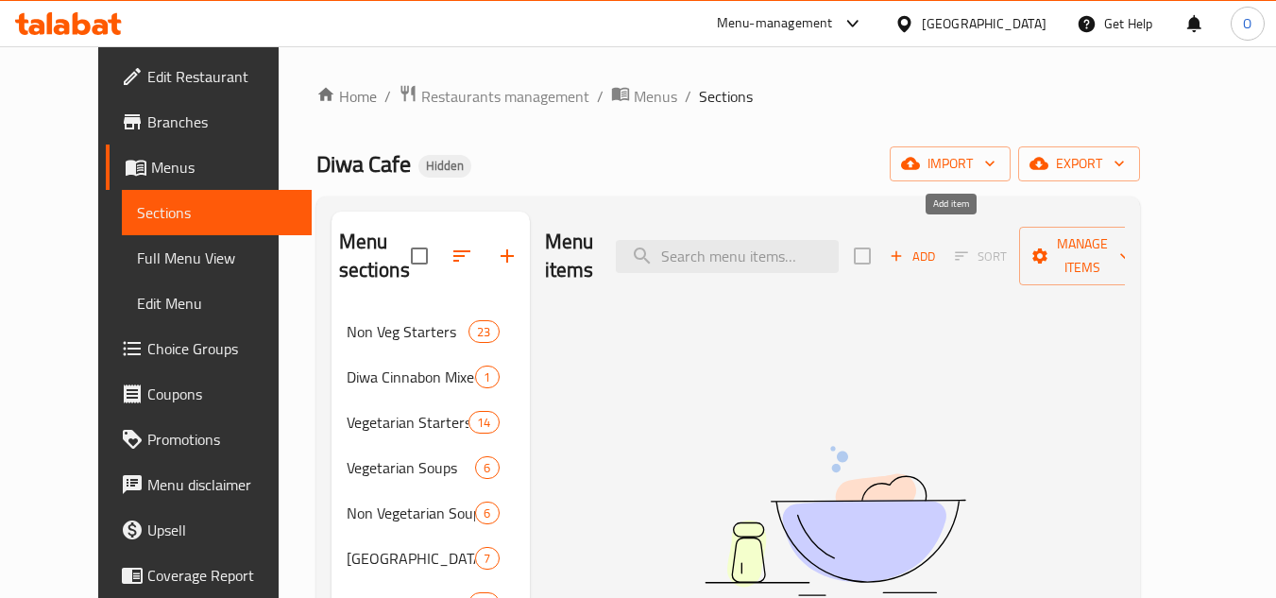
click at [938, 252] on span "Add" at bounding box center [912, 256] width 51 height 22
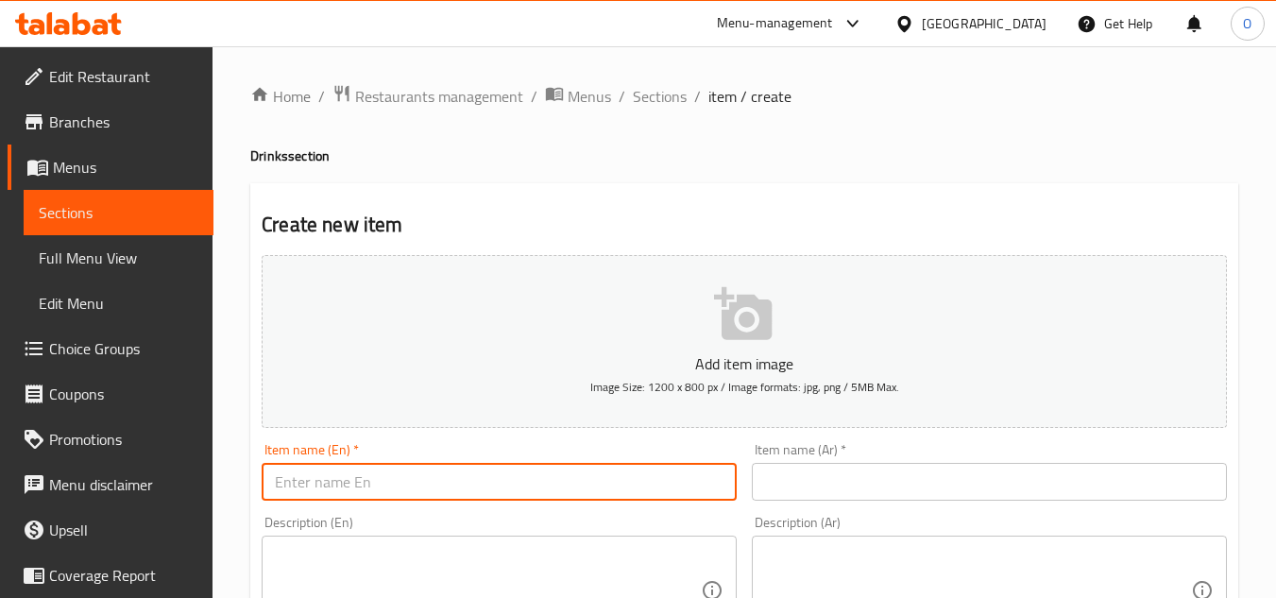
paste input "Soft Drinks"
type input "Soft Drinks"
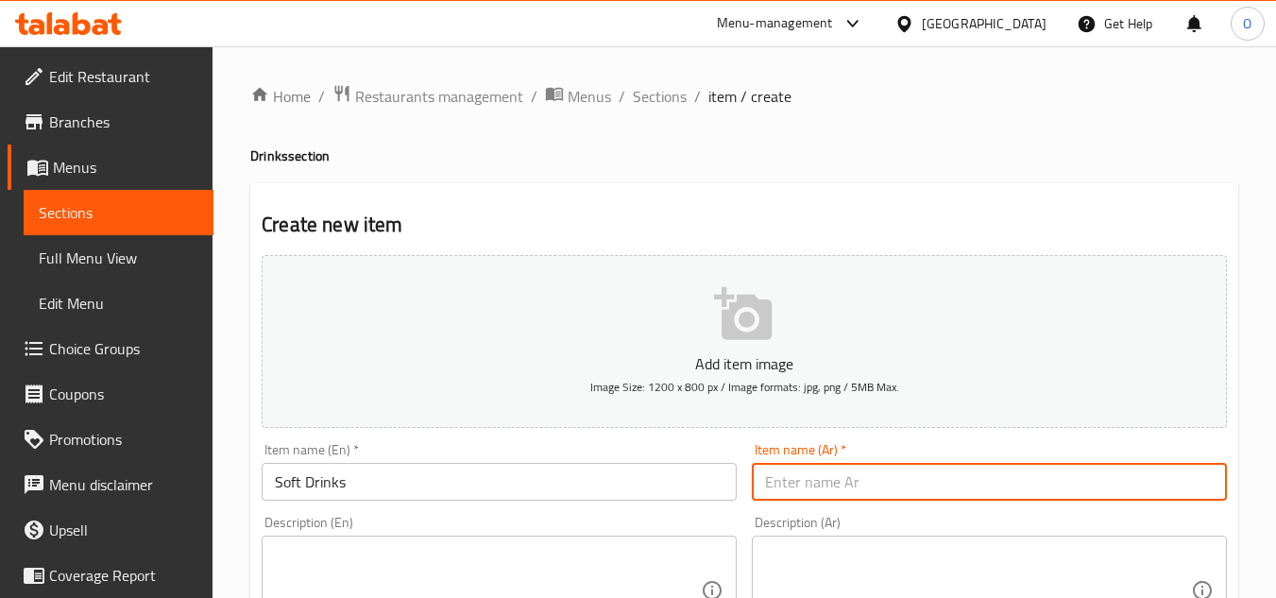
paste input "مشروبات غازية"
type input "مشروبات غازية"
click at [639, 96] on span "Sections" at bounding box center [660, 96] width 54 height 23
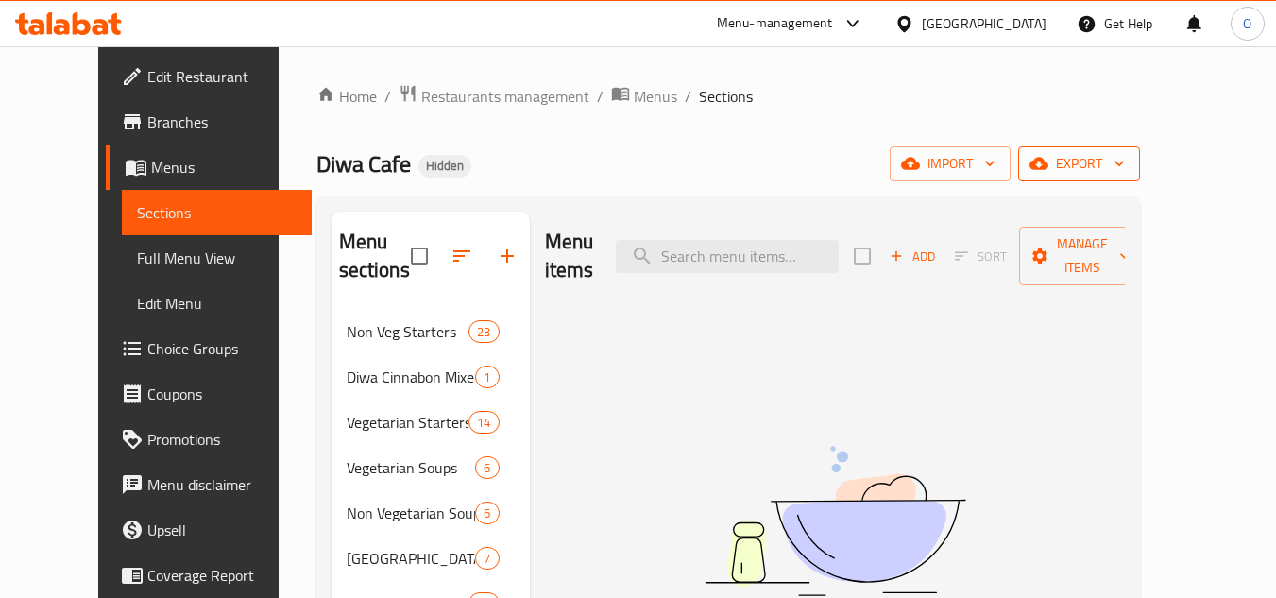
click at [1124, 172] on span "export" at bounding box center [1079, 164] width 92 height 24
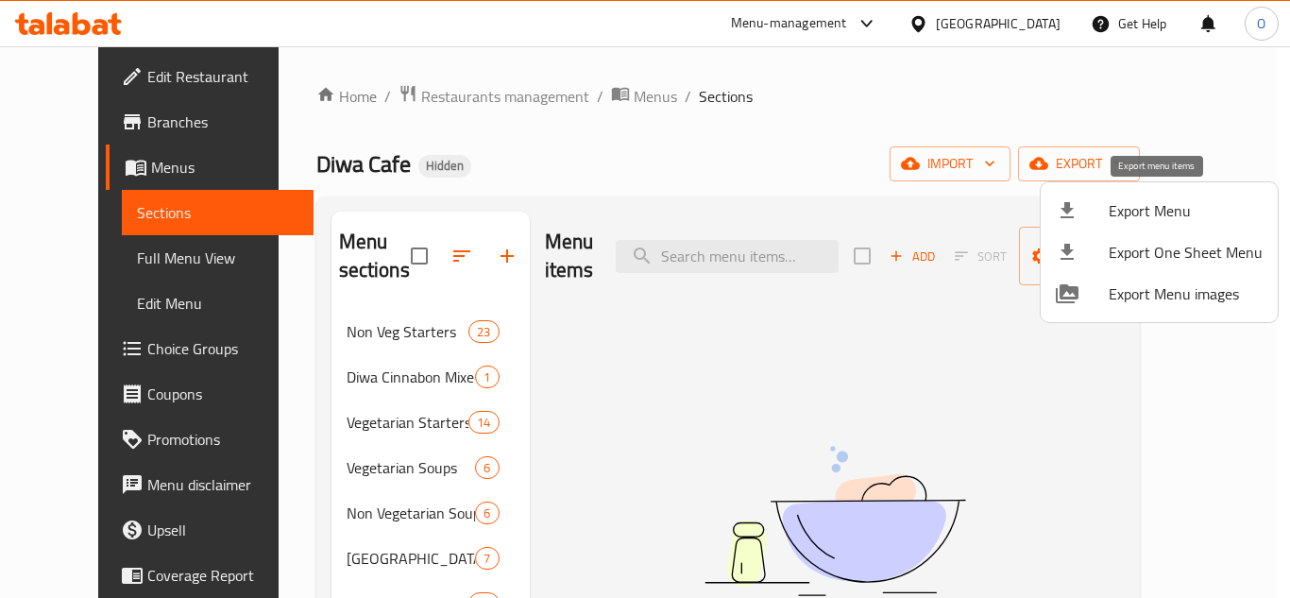
click at [1156, 209] on span "Export Menu" at bounding box center [1185, 210] width 154 height 23
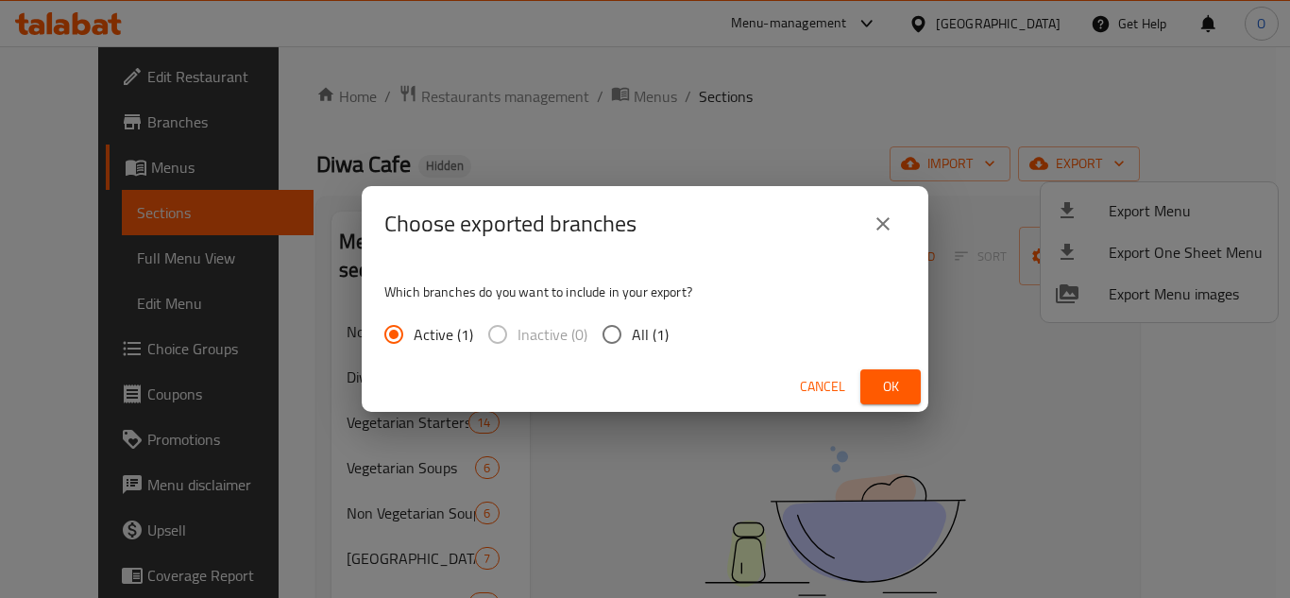
click at [872, 383] on button "Ok" at bounding box center [890, 386] width 60 height 35
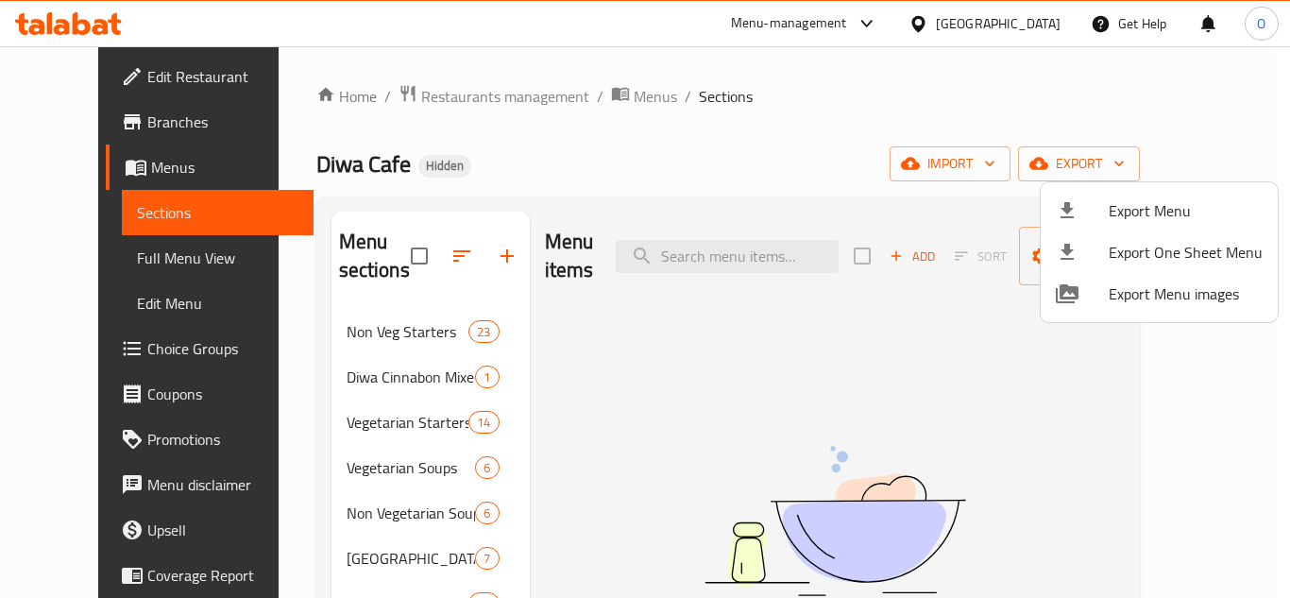
click at [721, 390] on div at bounding box center [645, 299] width 1290 height 598
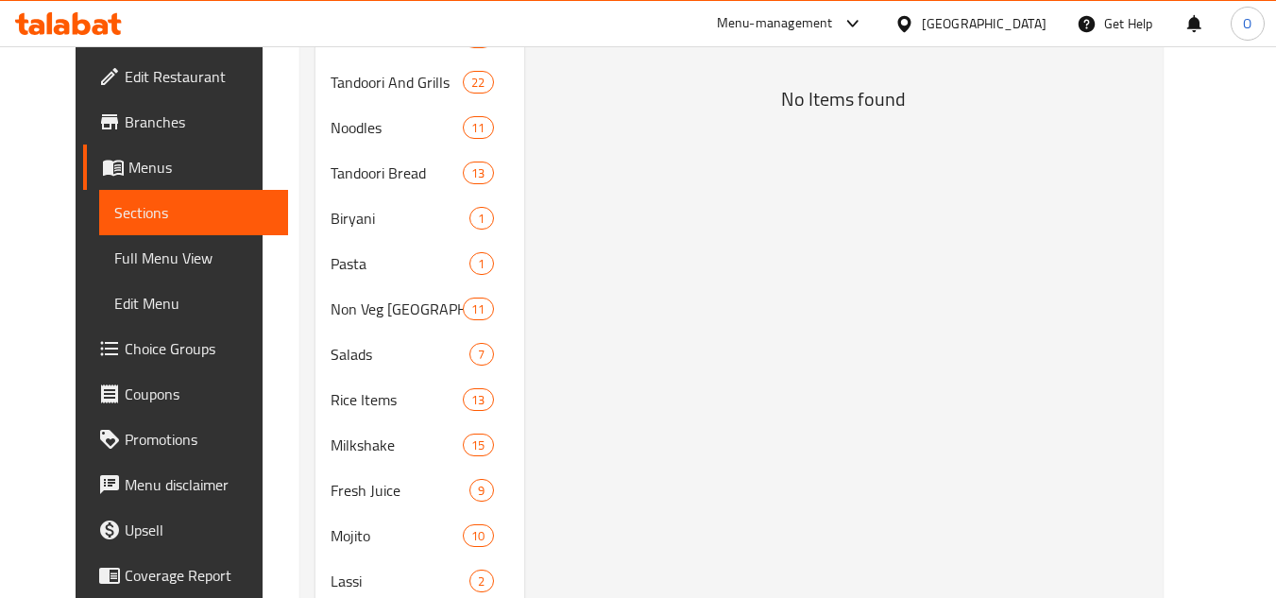
scroll to position [678, 0]
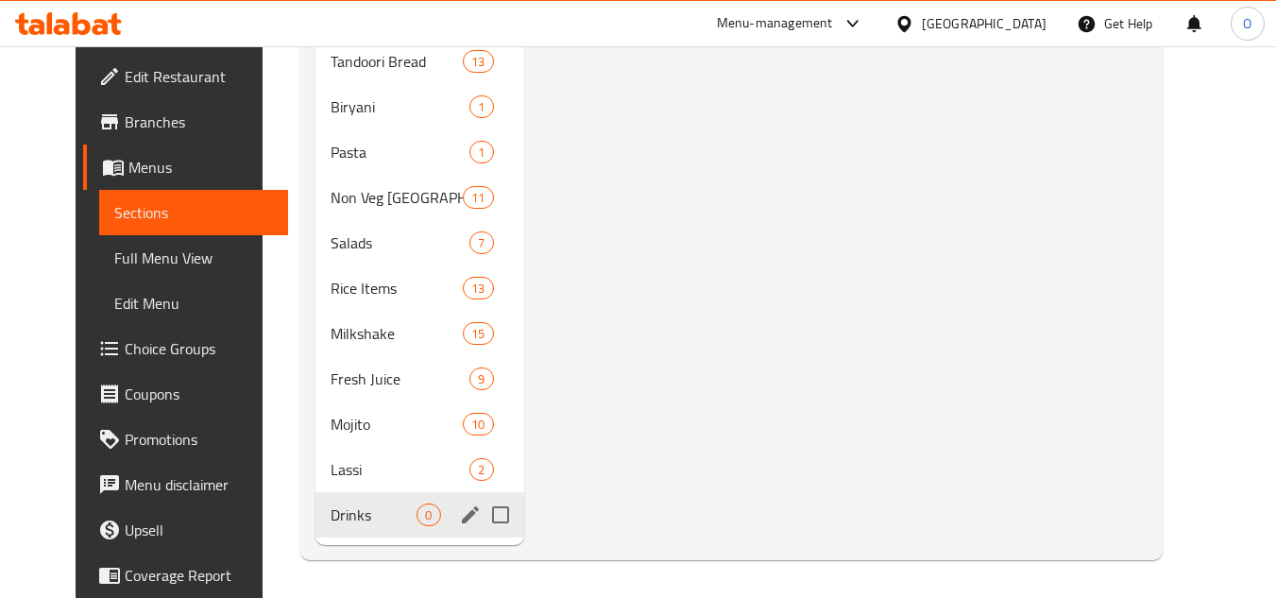
click at [330, 523] on span "Drinks" at bounding box center [373, 514] width 86 height 23
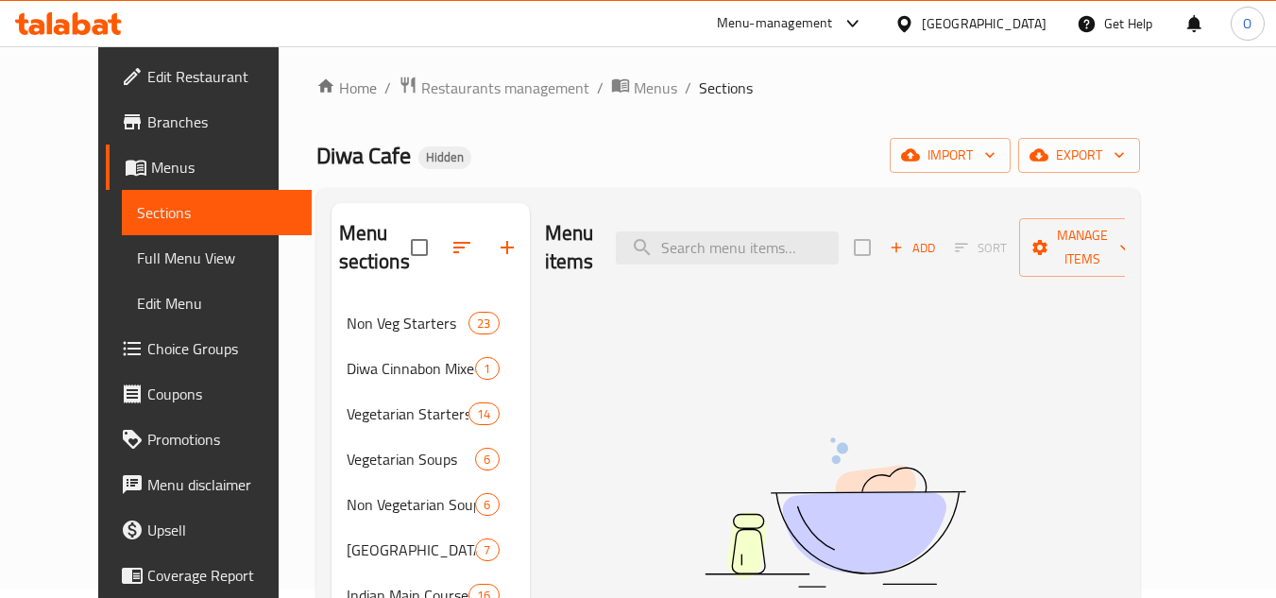
scroll to position [0, 0]
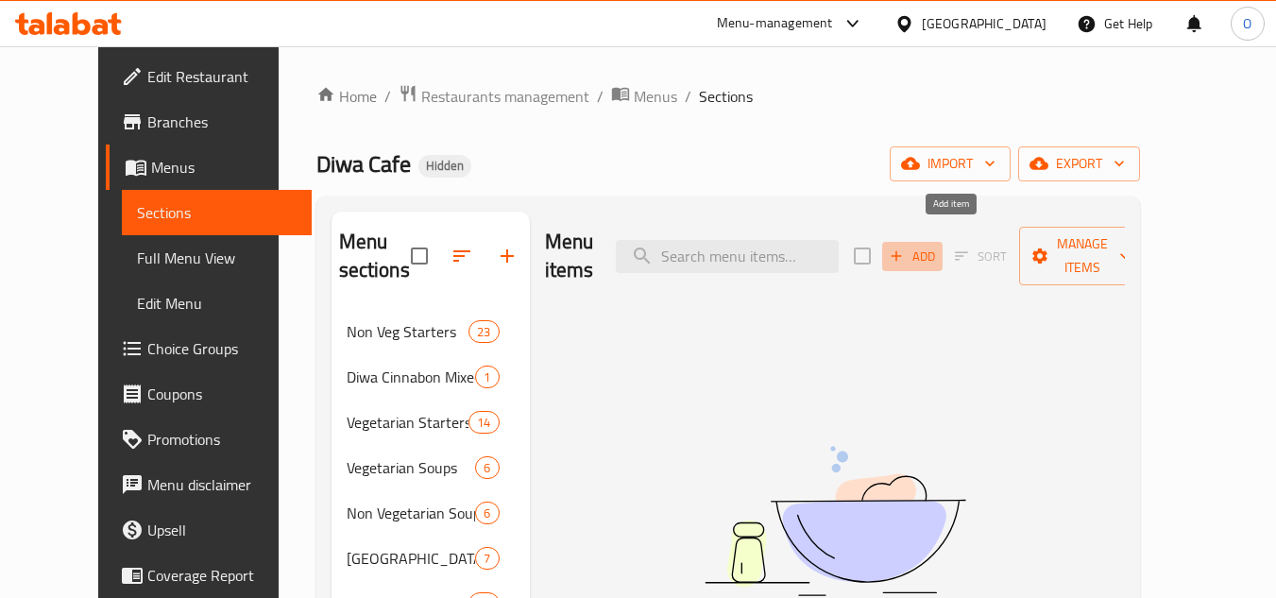
click at [938, 247] on span "Add" at bounding box center [912, 256] width 51 height 22
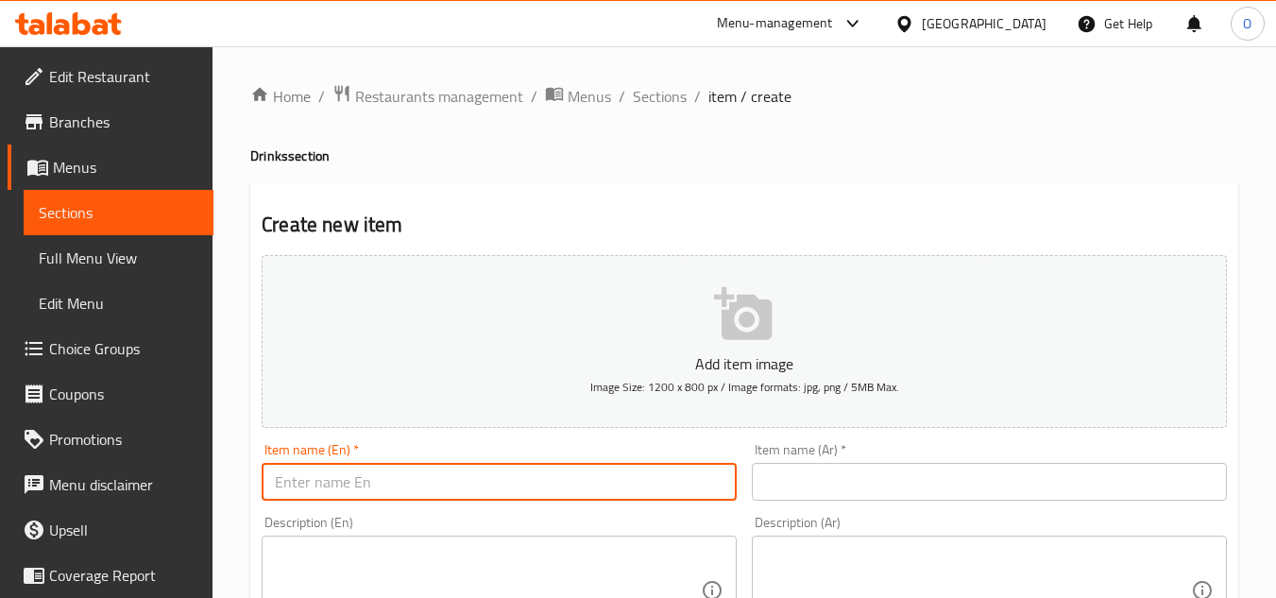
paste input "Soft Drinks"
type input "Soft Drinks"
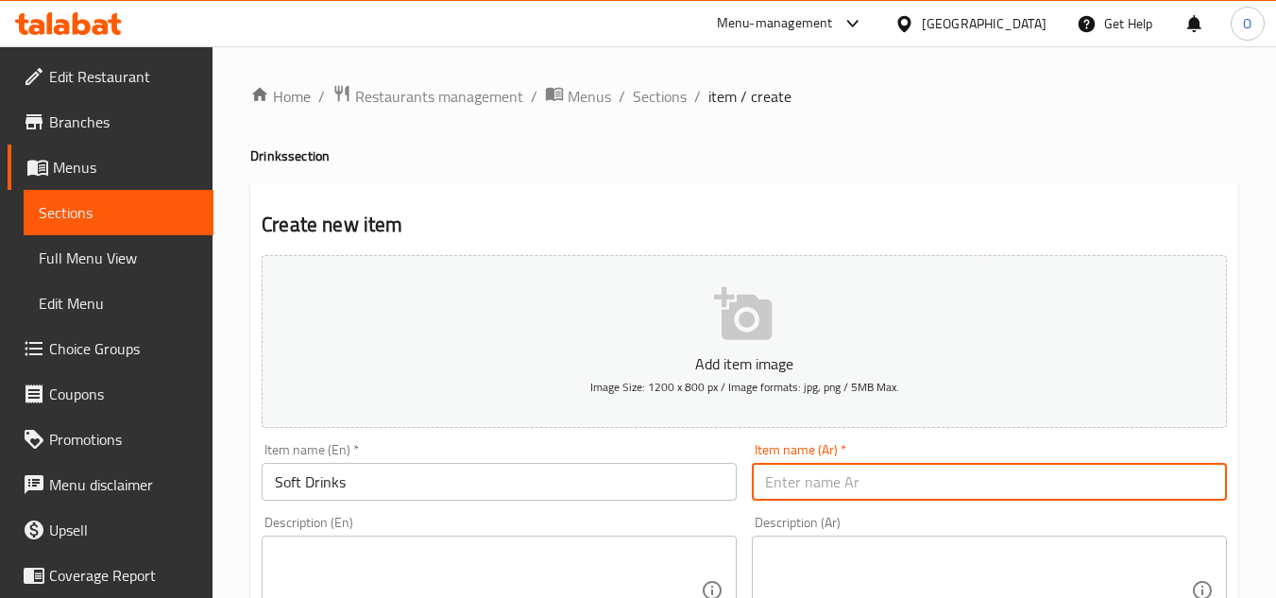
paste input "مشروبات غازية"
type input "مشروبات غازية"
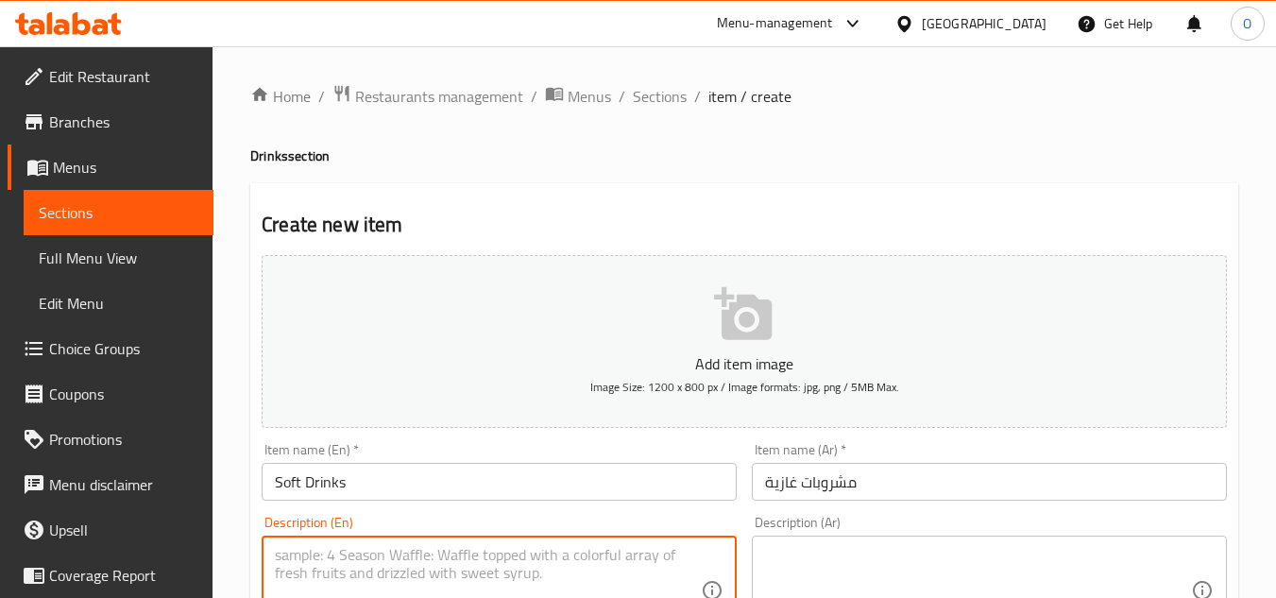
paste textarea "Medium Size"
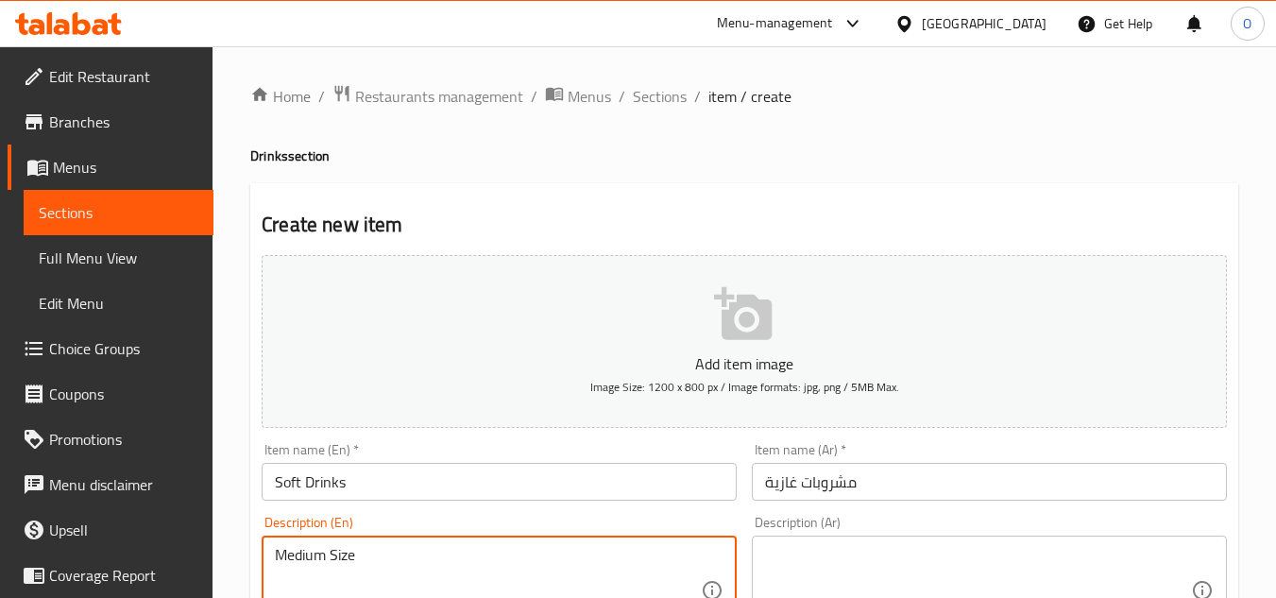
type textarea "Medium Size"
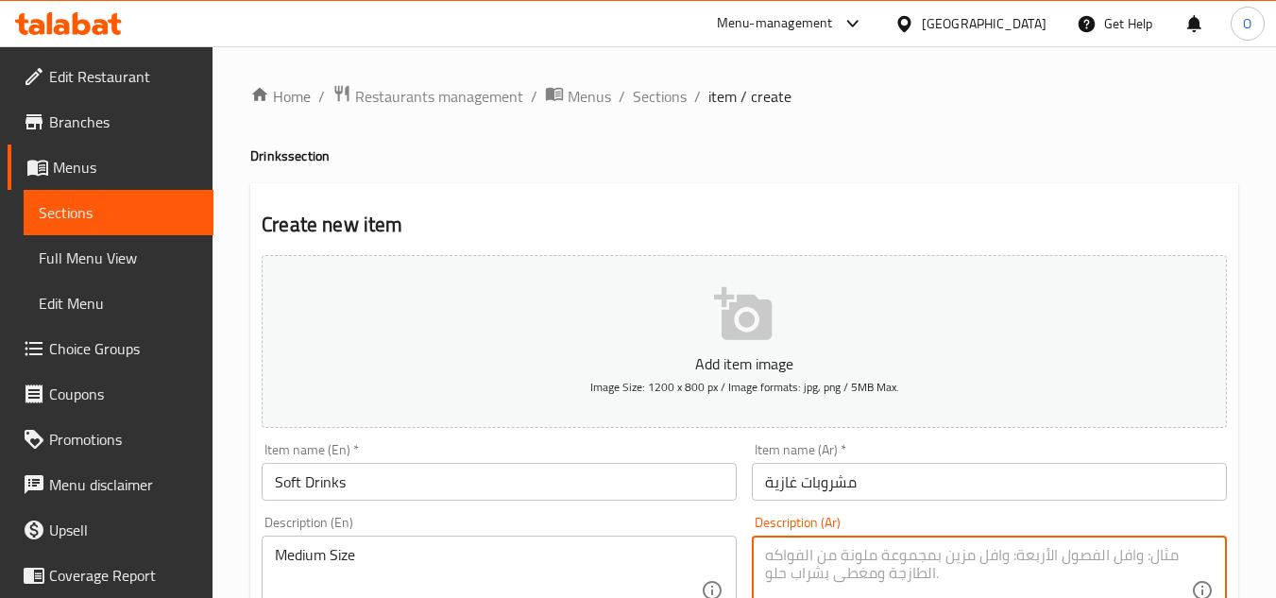
paste textarea "حجم وسط"
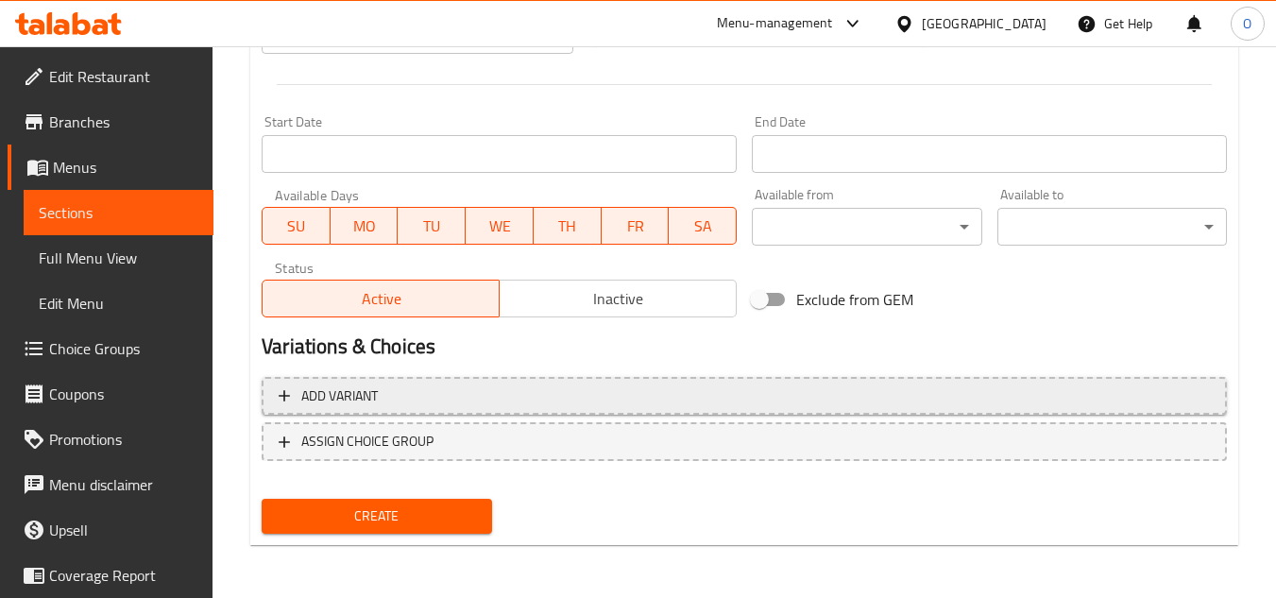
type textarea "حجم وسط"
click at [920, 380] on button "Add variant" at bounding box center [744, 396] width 965 height 39
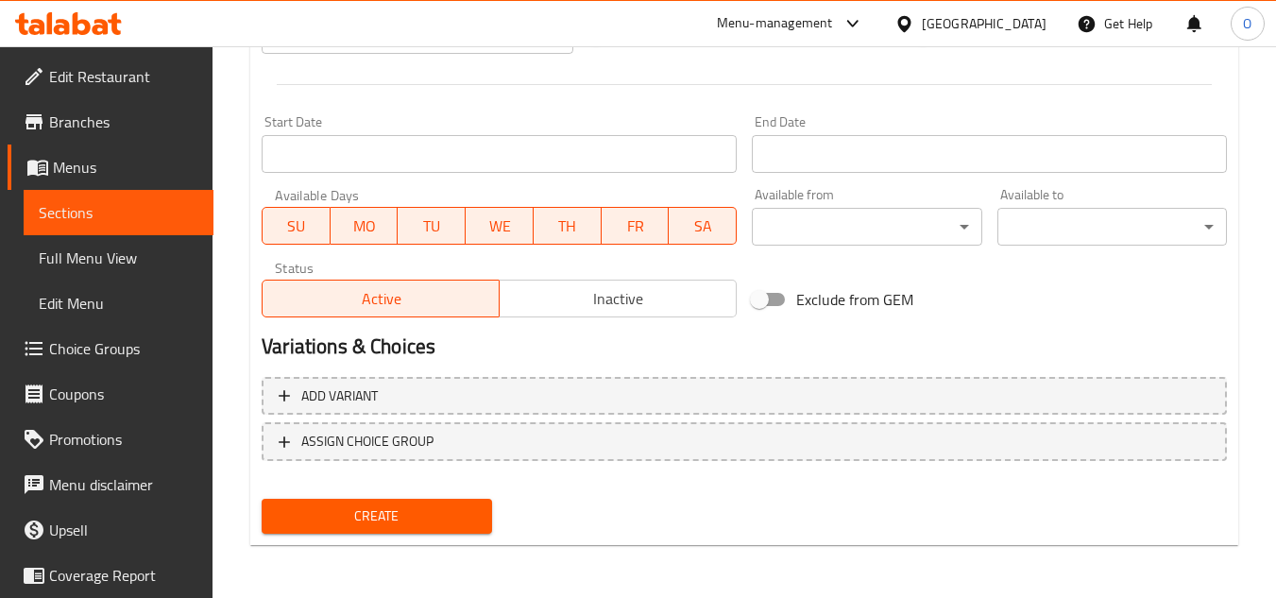
scroll to position [724, 0]
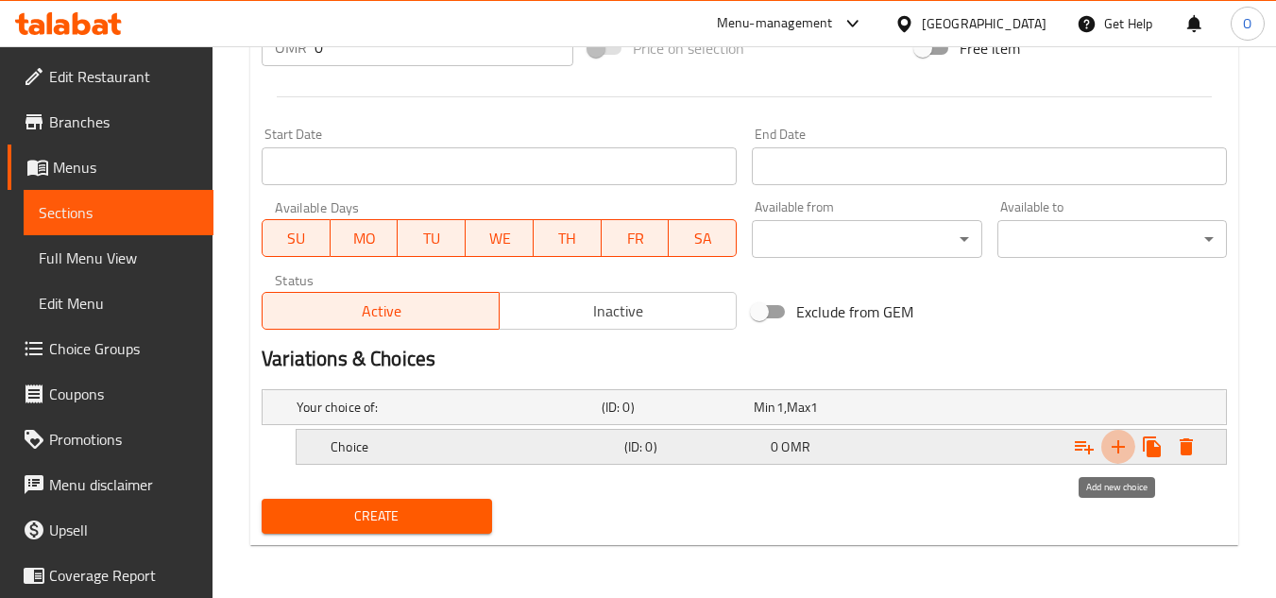
click at [1122, 446] on icon "Expand" at bounding box center [1117, 446] width 13 height 13
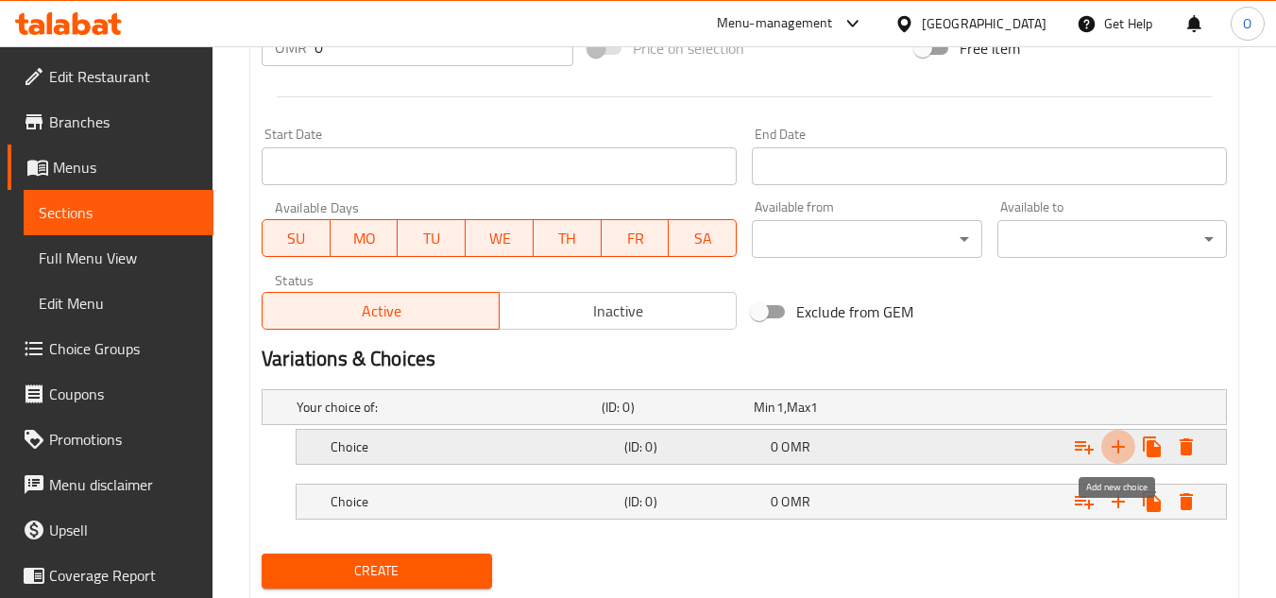
click at [1122, 446] on icon "Expand" at bounding box center [1117, 446] width 13 height 13
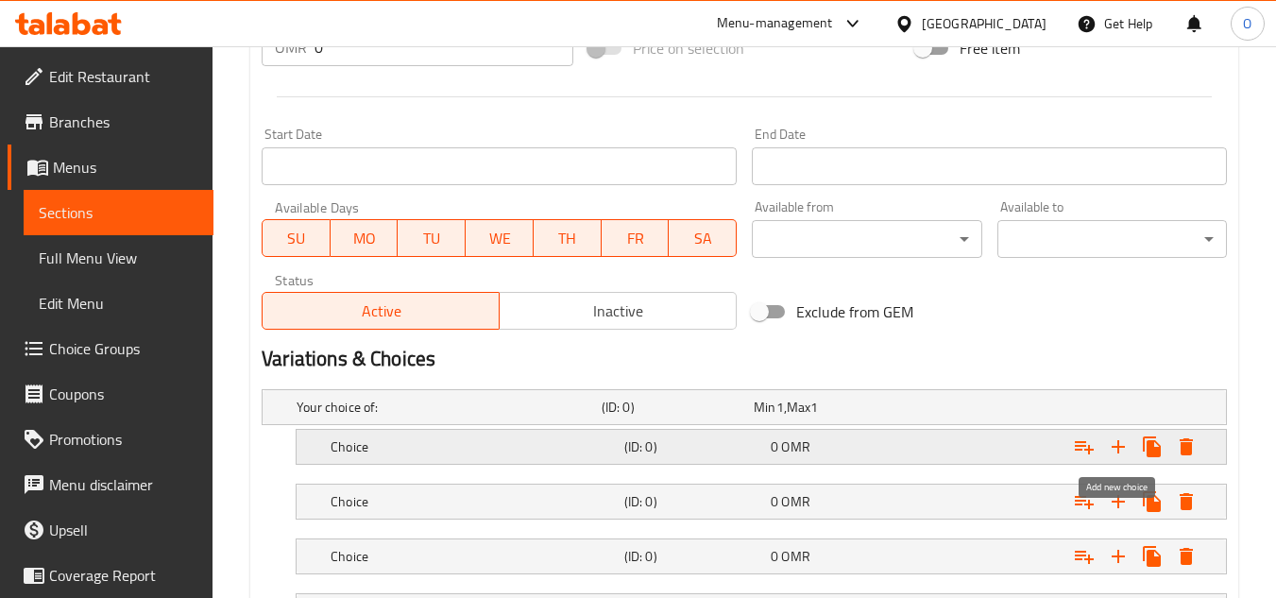
click at [1122, 446] on icon "Expand" at bounding box center [1117, 446] width 13 height 13
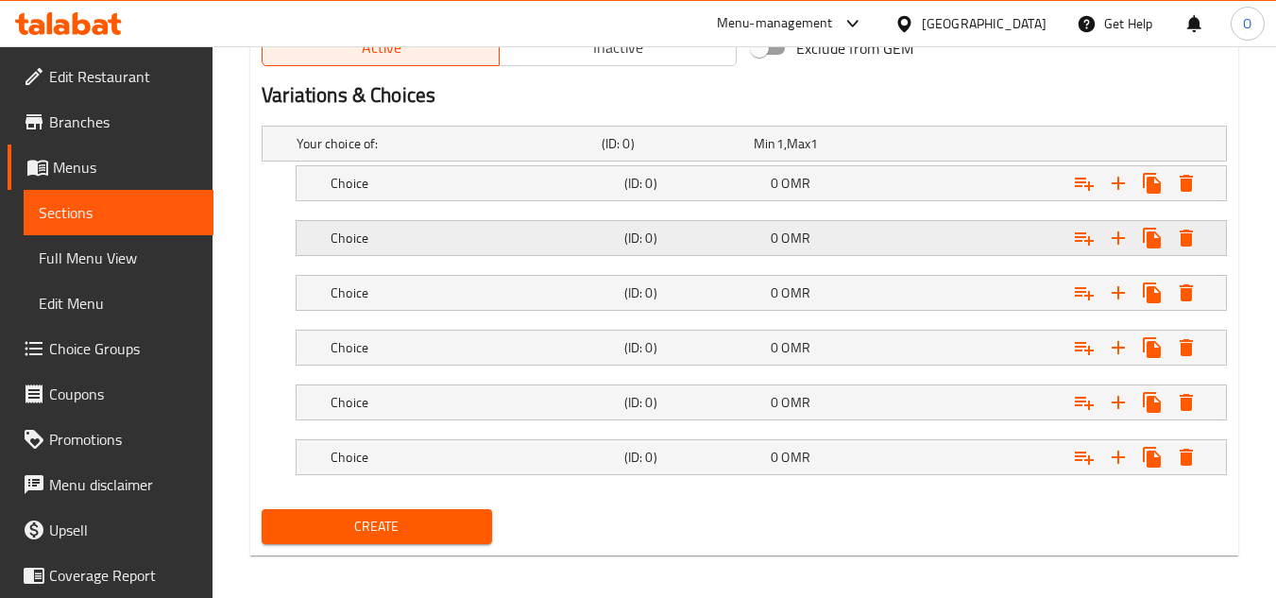
scroll to position [998, 0]
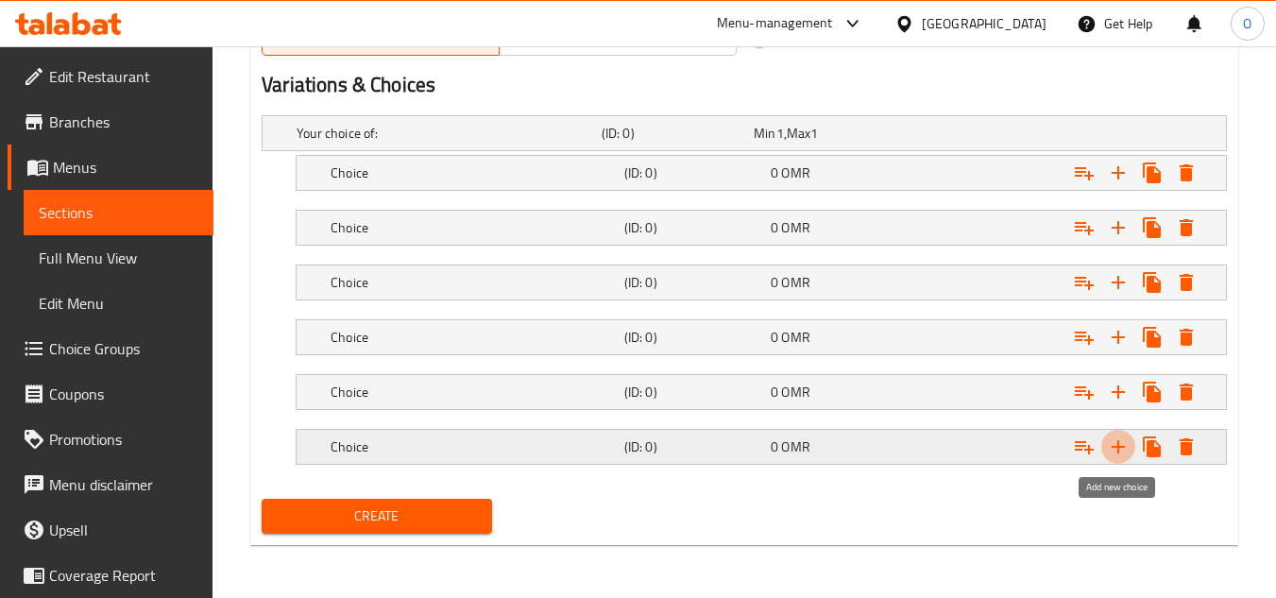
click at [1121, 462] on button "Expand" at bounding box center [1118, 447] width 34 height 34
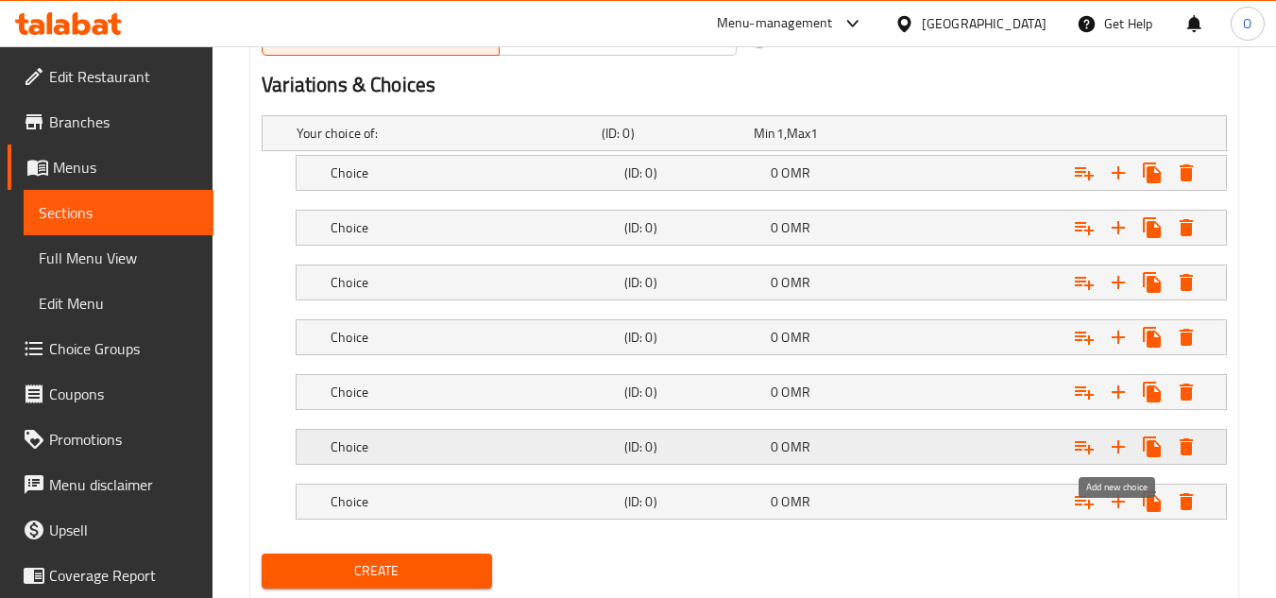
click at [1121, 462] on button "Expand" at bounding box center [1118, 447] width 34 height 34
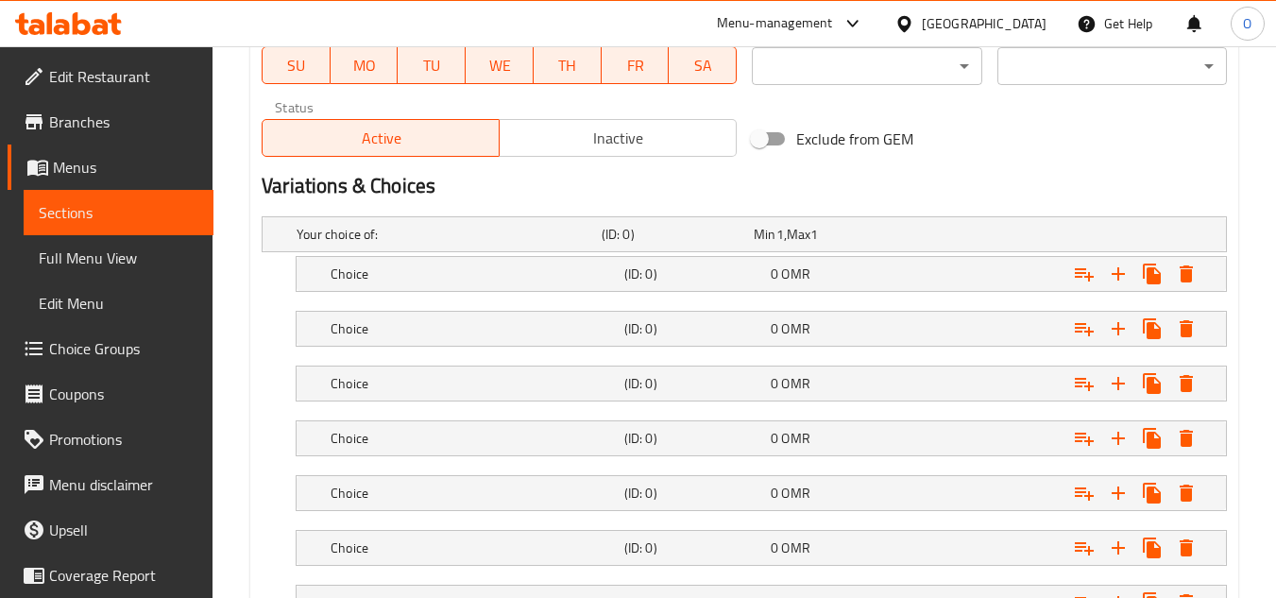
scroll to position [904, 0]
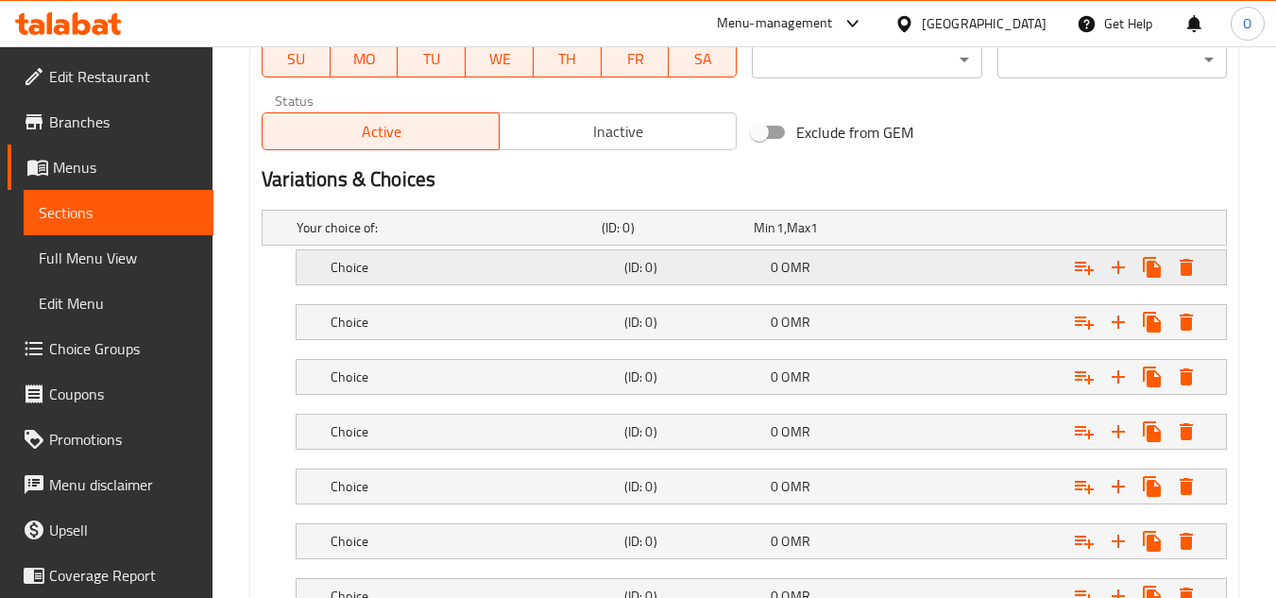
click at [983, 278] on div "Expand" at bounding box center [1060, 267] width 294 height 42
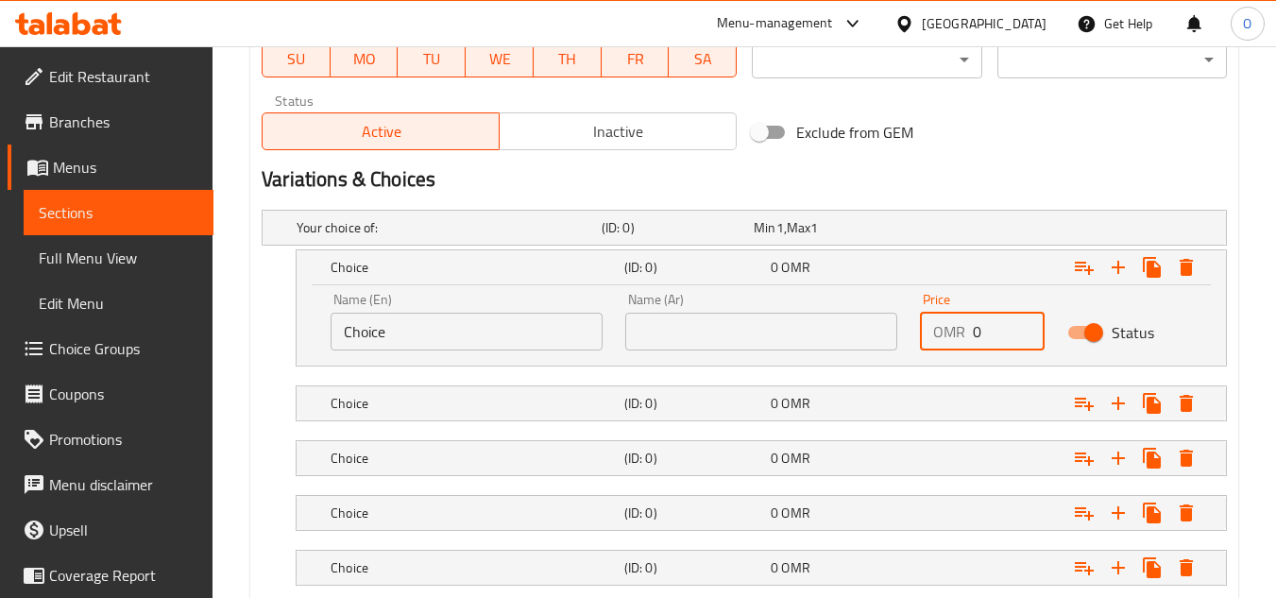
drag, startPoint x: 996, startPoint y: 325, endPoint x: 979, endPoint y: 334, distance: 19.4
click at [979, 334] on input "0" at bounding box center [1008, 332] width 72 height 38
drag, startPoint x: 995, startPoint y: 330, endPoint x: 971, endPoint y: 341, distance: 25.8
click at [972, 341] on input "0" at bounding box center [1008, 332] width 72 height 38
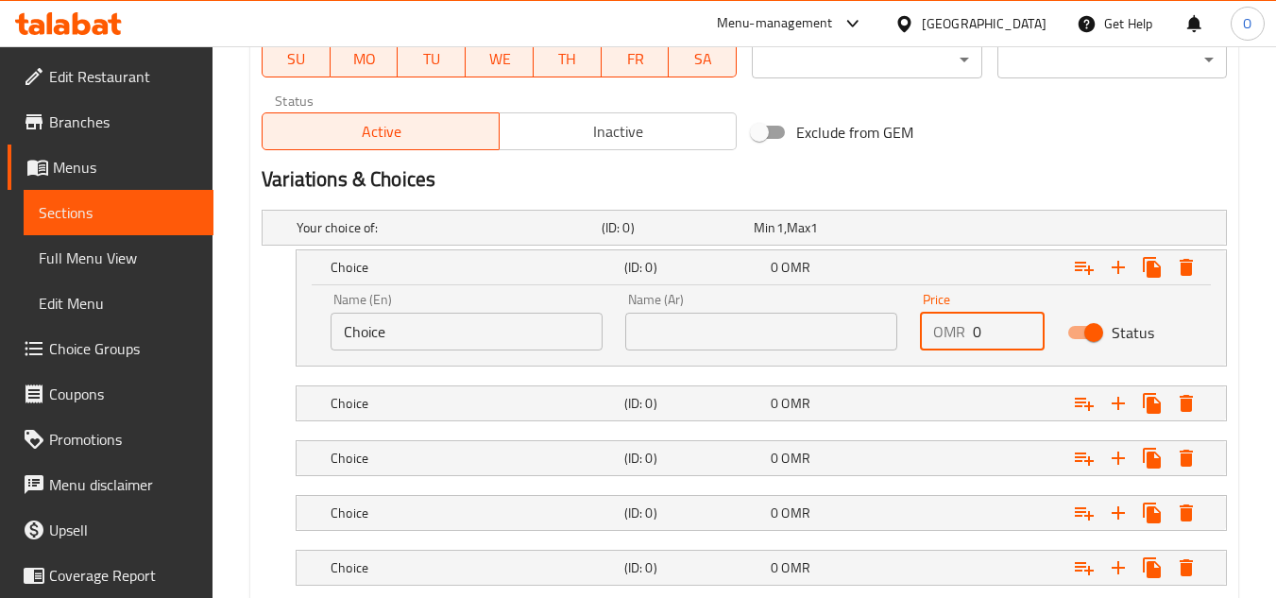
paste input ".4"
type input "0.4"
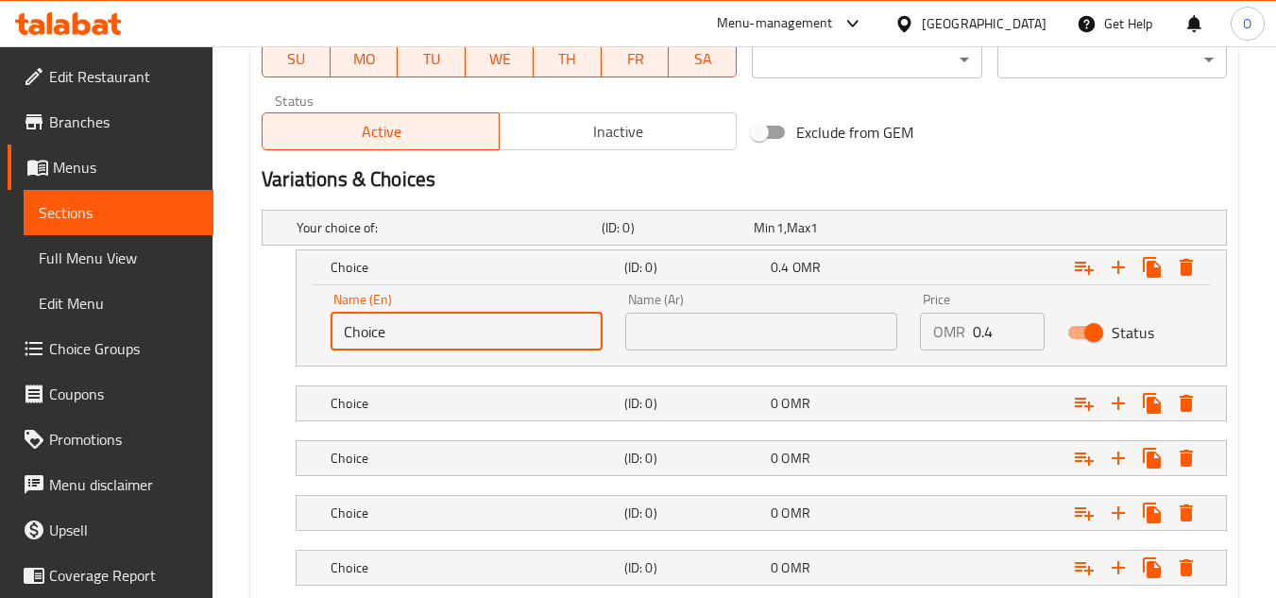
click at [478, 333] on input "Choice" at bounding box center [466, 332] width 272 height 38
paste input "7UP"
click at [354, 337] on input "7UP" at bounding box center [466, 332] width 272 height 38
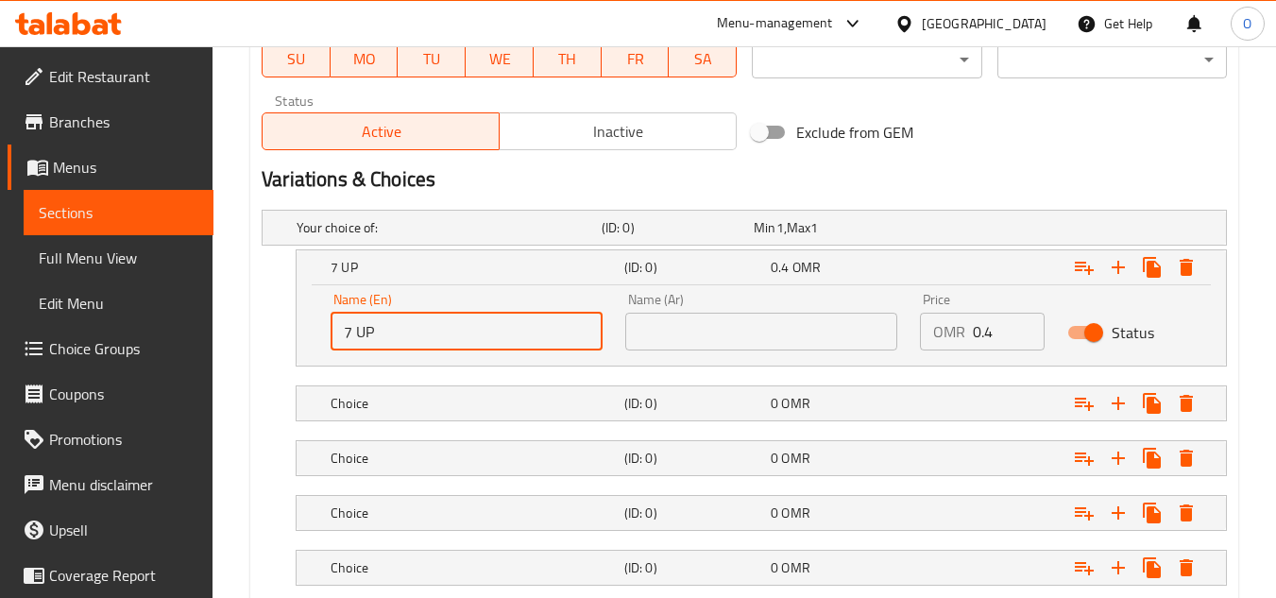
click at [404, 327] on input "7 UP" at bounding box center [466, 332] width 272 height 38
drag, startPoint x: 404, startPoint y: 327, endPoint x: 384, endPoint y: 339, distance: 23.3
click at [384, 339] on input "7 UP" at bounding box center [466, 332] width 272 height 38
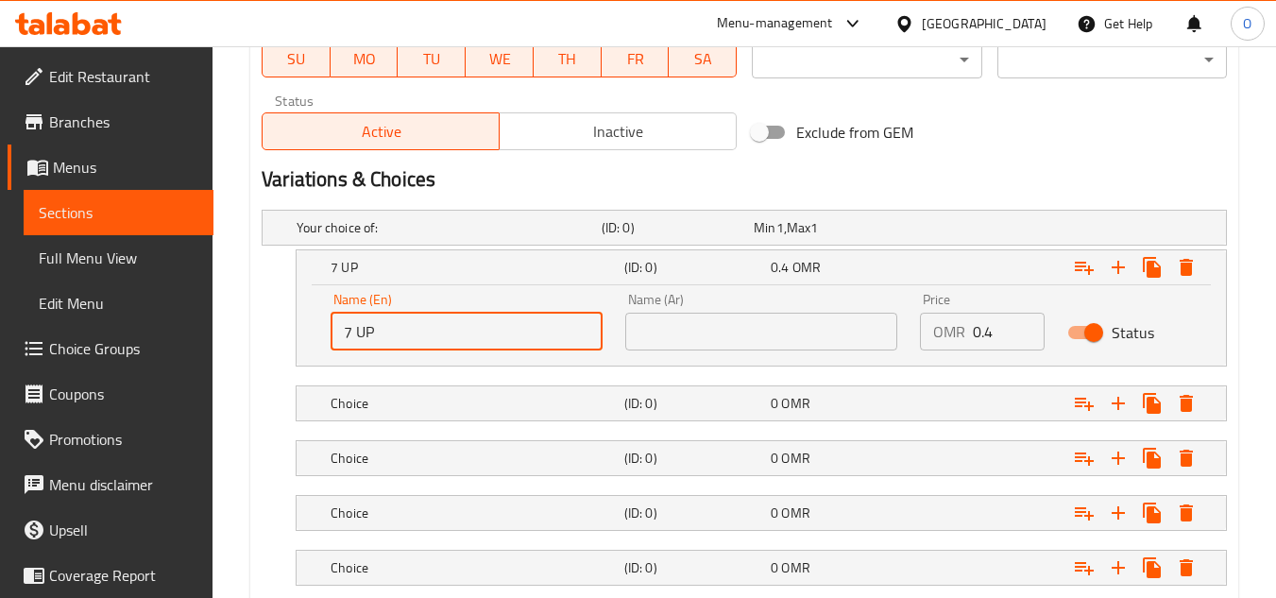
click at [369, 332] on input "7 UP" at bounding box center [466, 332] width 272 height 38
click at [415, 322] on input "7 Up" at bounding box center [466, 332] width 272 height 38
type input "7 Up"
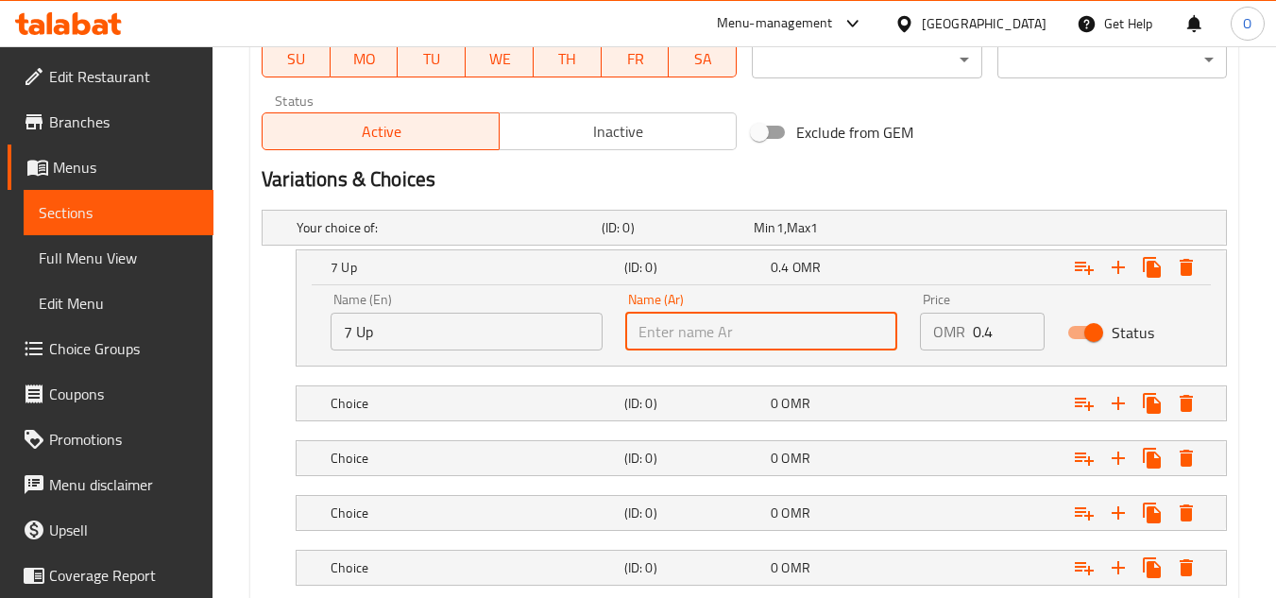
drag, startPoint x: 732, startPoint y: 326, endPoint x: 685, endPoint y: 331, distance: 46.6
click at [685, 331] on input "text" at bounding box center [761, 332] width 272 height 38
type input "سفن اب"
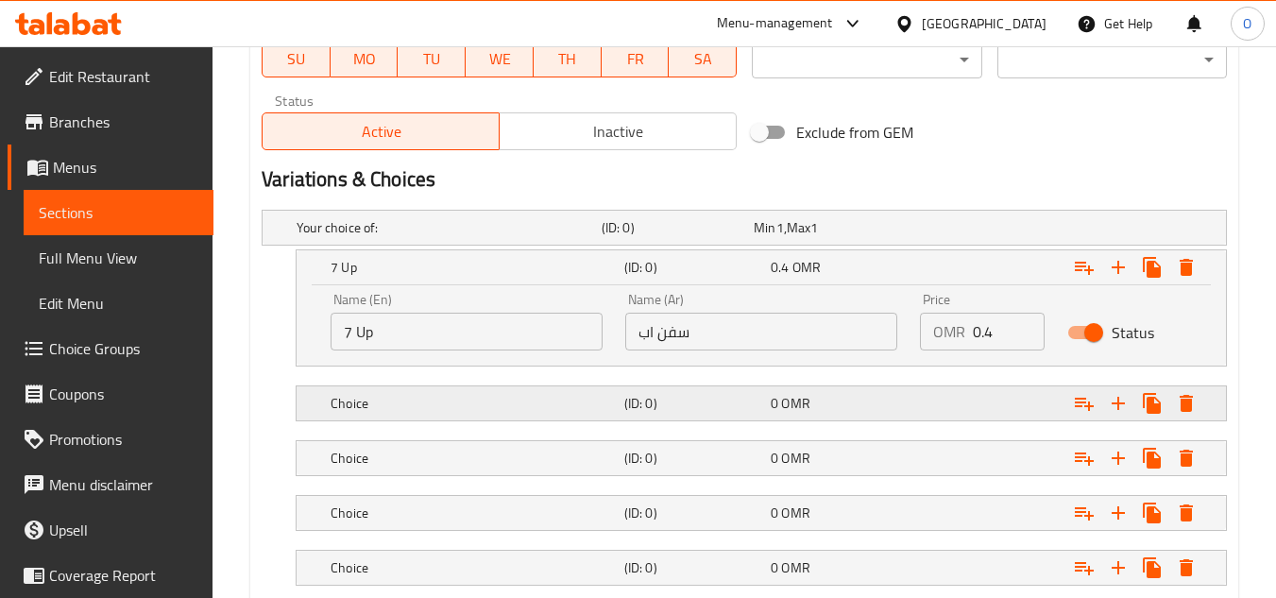
click at [518, 418] on div "Choice (ID: 0) 0 OMR" at bounding box center [767, 403] width 880 height 42
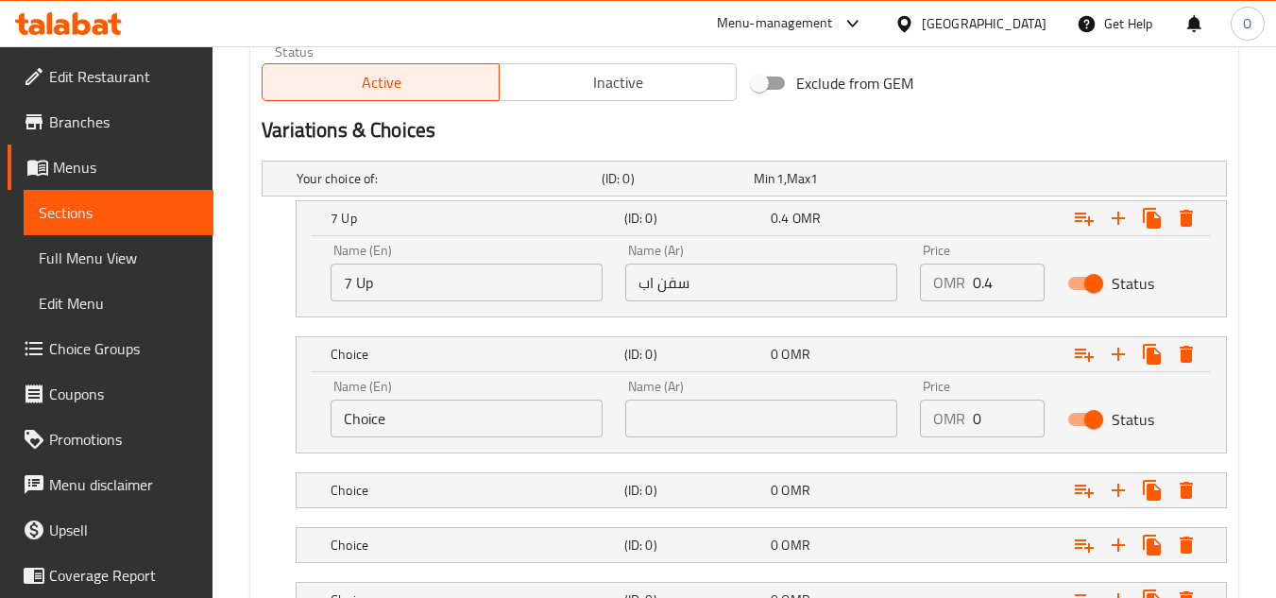
scroll to position [998, 0]
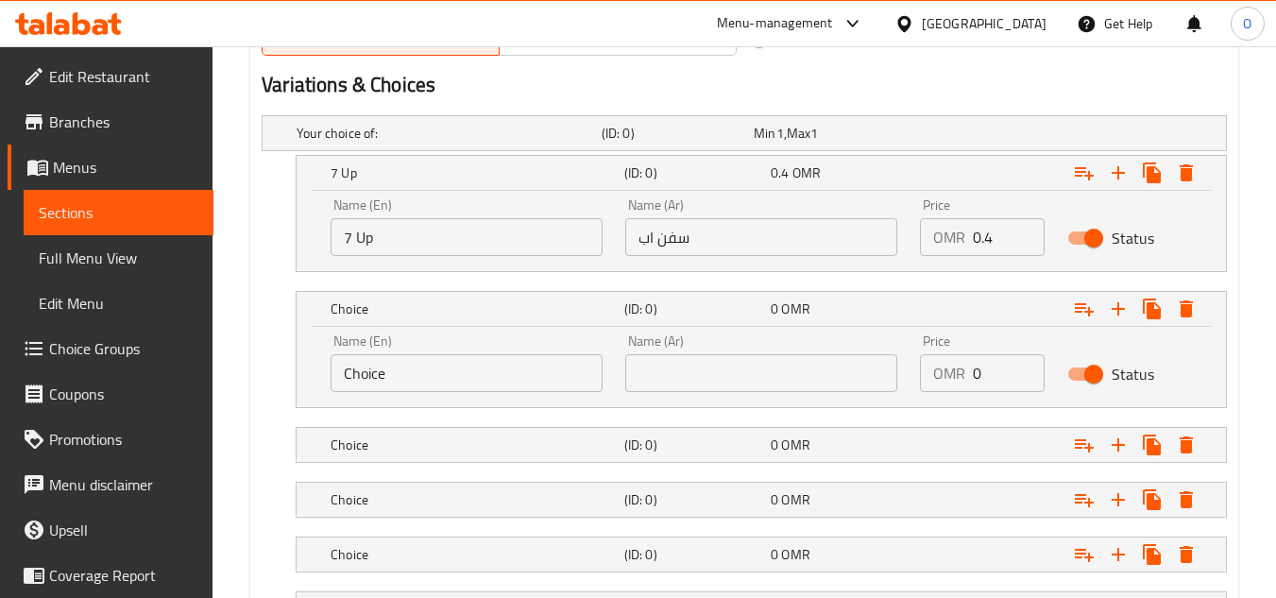
click at [425, 380] on input "Choice" at bounding box center [466, 373] width 272 height 38
paste input "Pepsi"
type input "Pepsi"
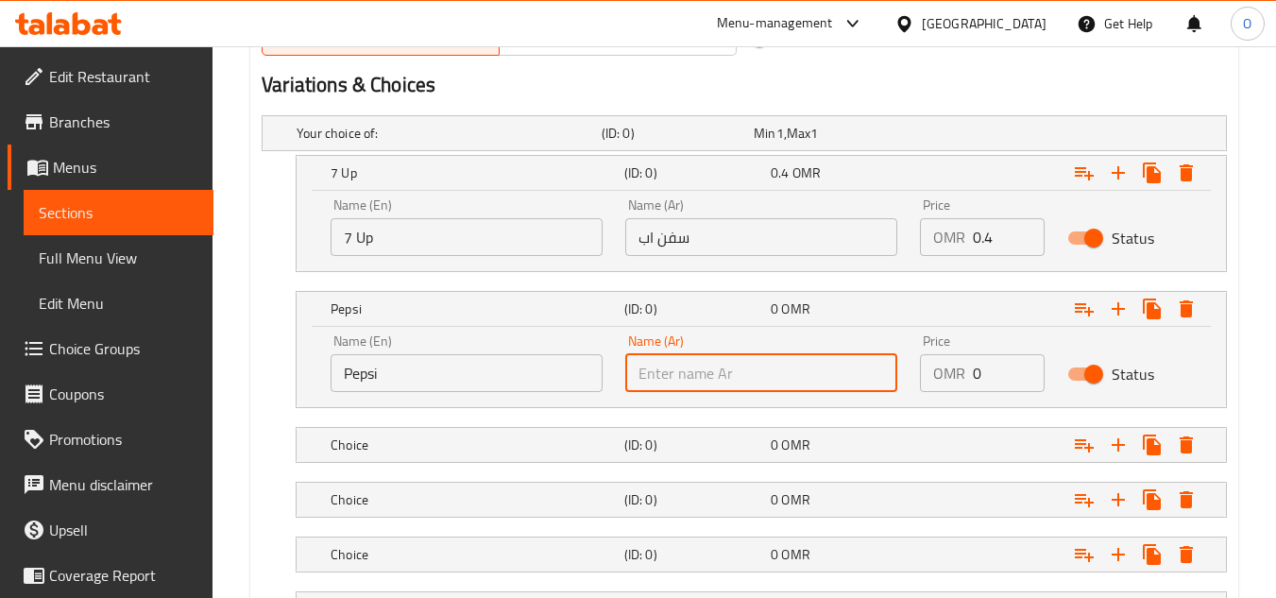
paste input "بيبسي"
type input "بيبسي"
click at [498, 446] on h5 "Choice" at bounding box center [473, 444] width 286 height 19
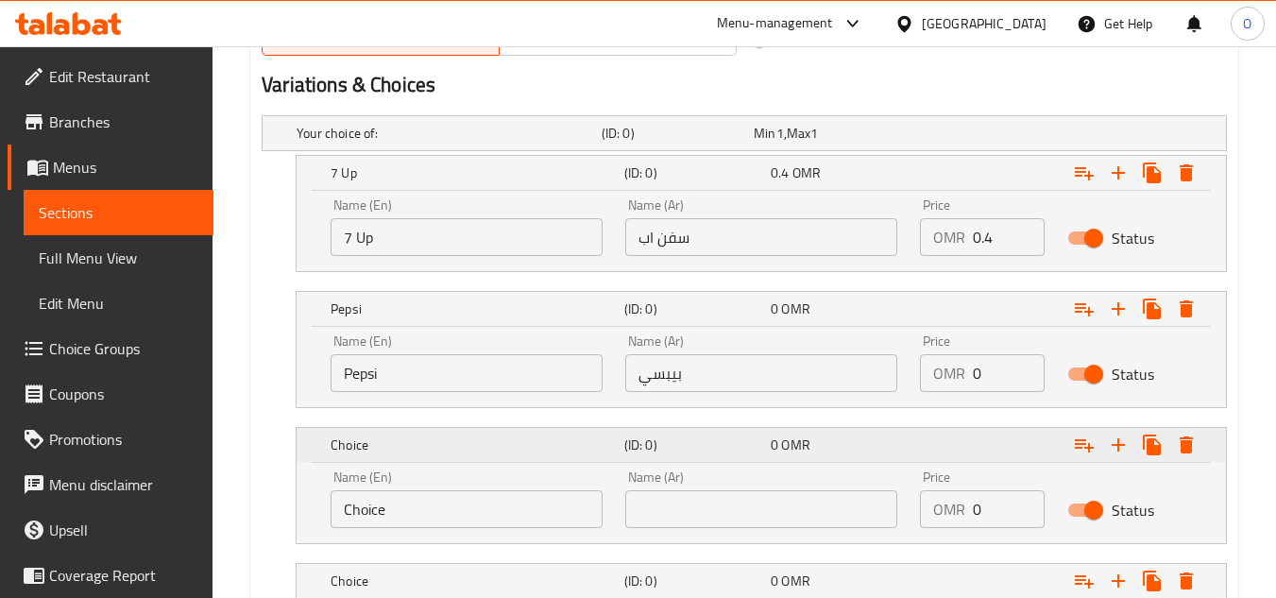
scroll to position [1187, 0]
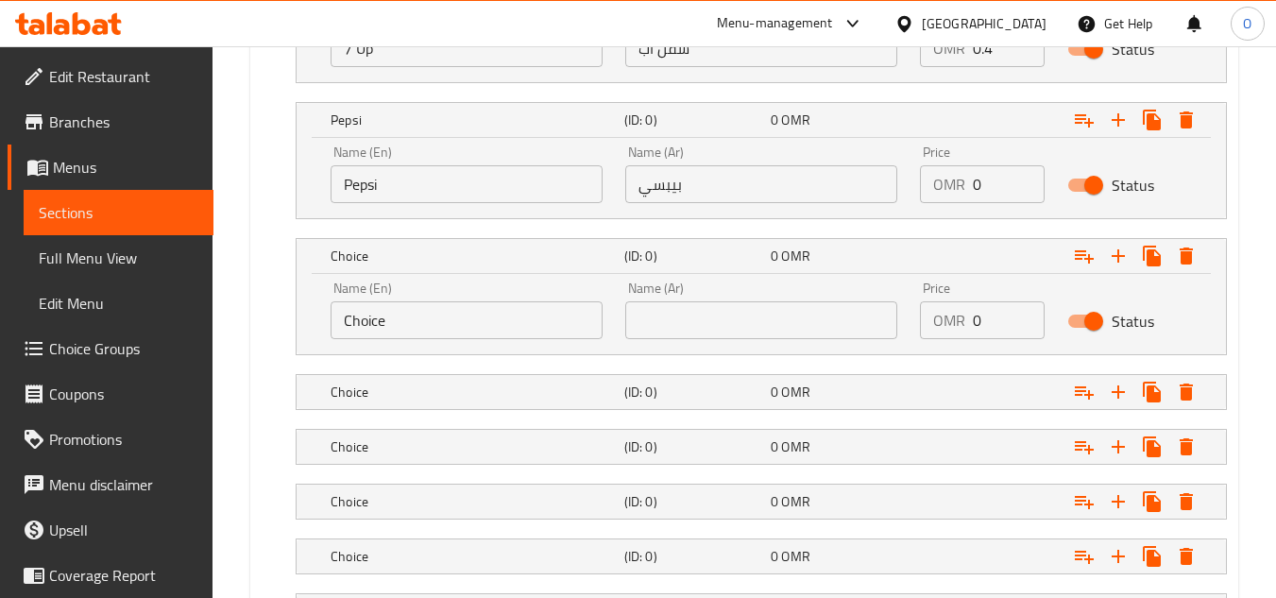
click at [456, 341] on div "Name (En) Choice Name (En)" at bounding box center [466, 310] width 295 height 80
click at [456, 318] on input "Choice" at bounding box center [466, 320] width 272 height 38
paste input "Dew"
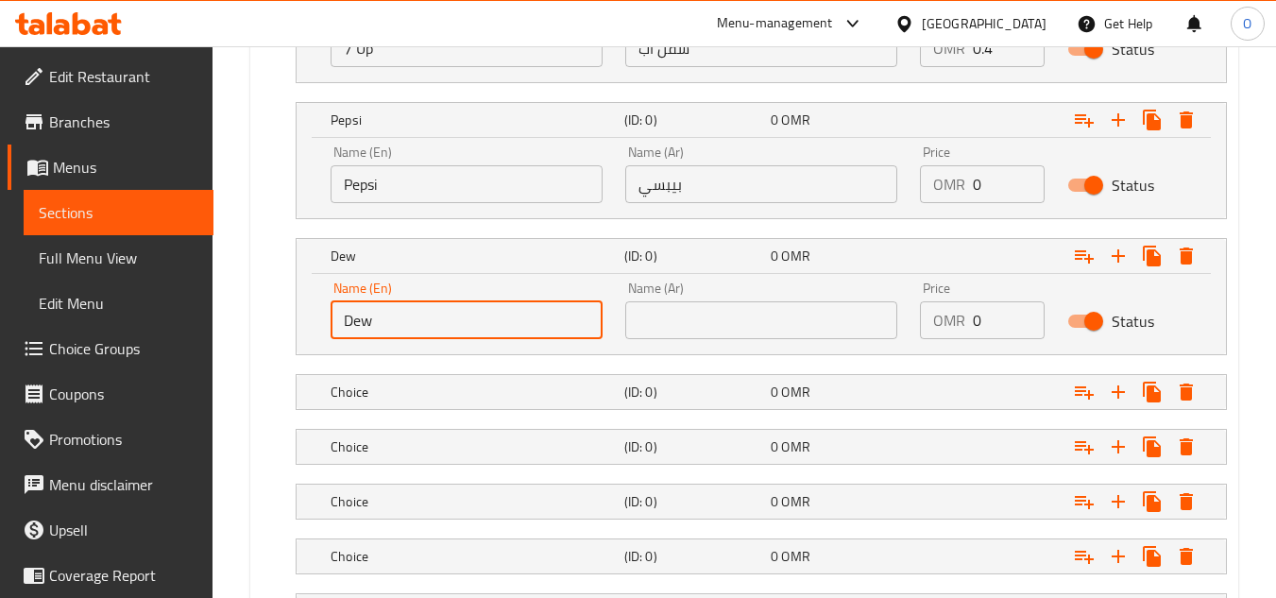
type input "Dew"
click at [751, 316] on input "text" at bounding box center [761, 320] width 272 height 38
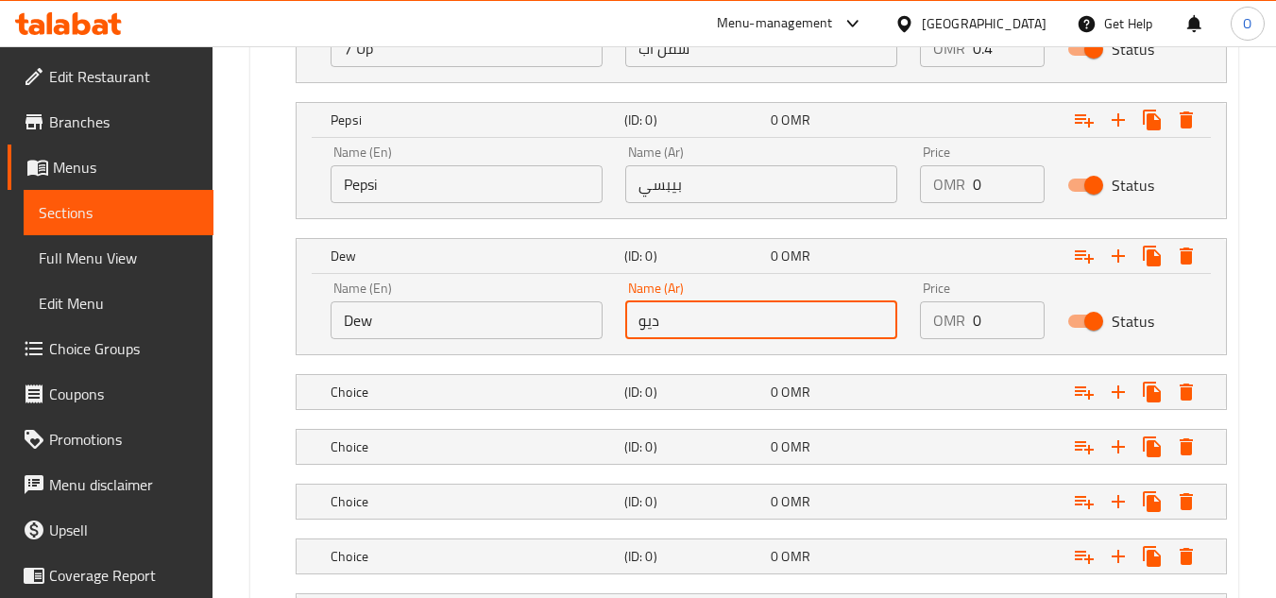
type input "ديو"
click at [692, 382] on h5 "(ID: 0)" at bounding box center [693, 391] width 139 height 19
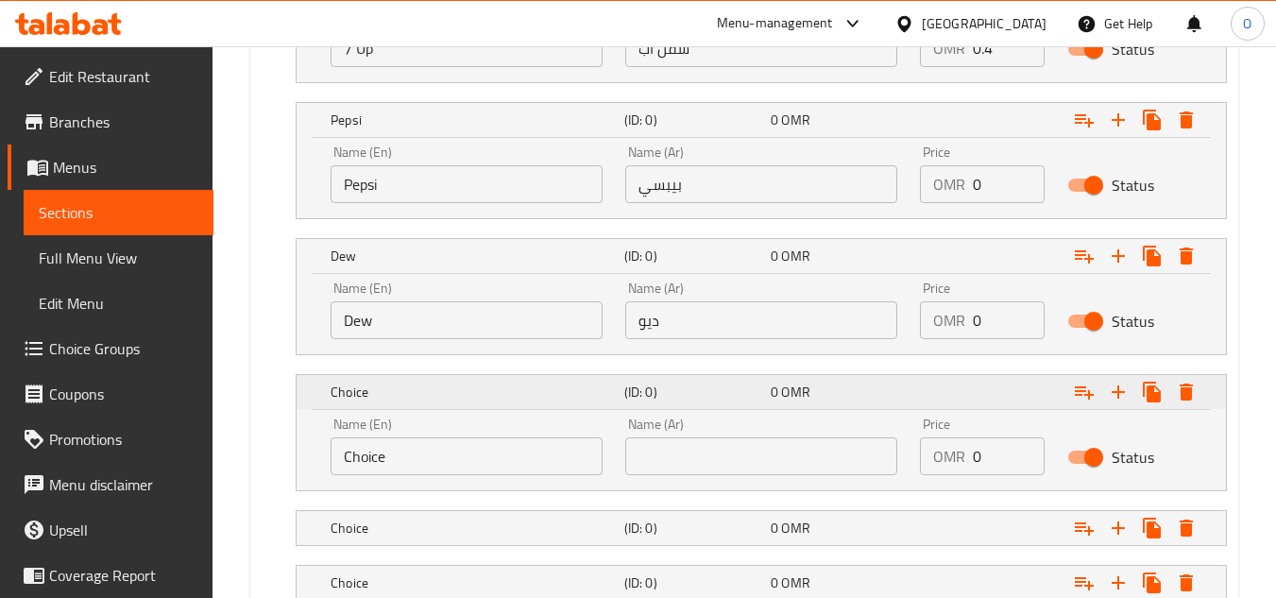
scroll to position [1281, 0]
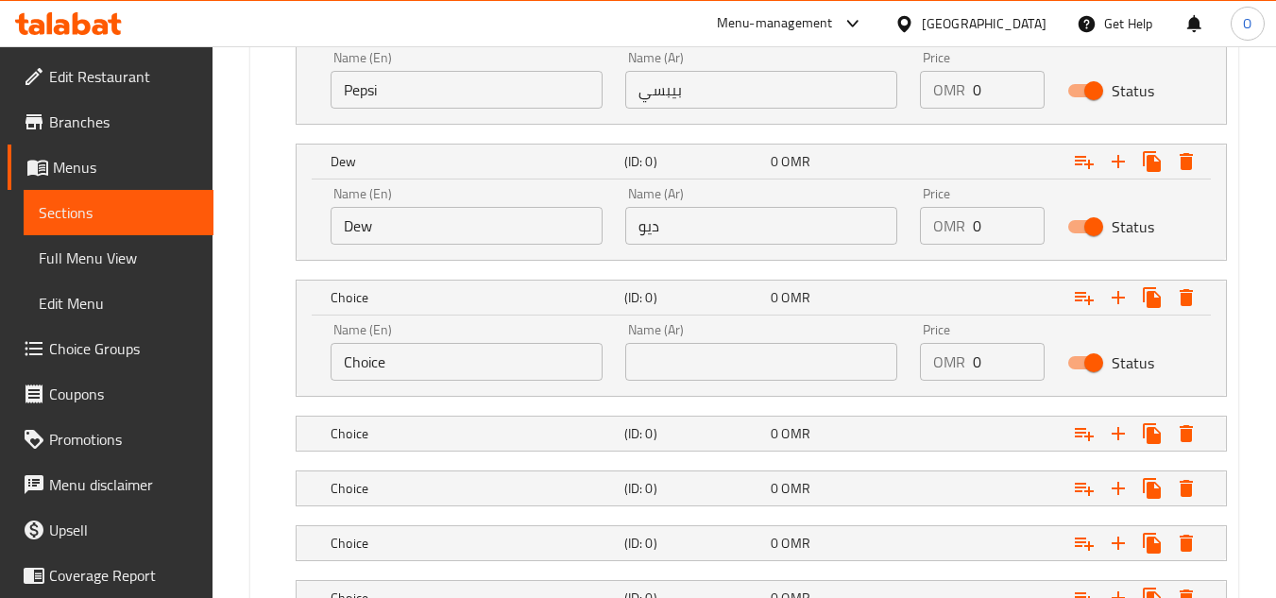
click at [488, 363] on input "Choice" at bounding box center [466, 362] width 272 height 38
paste input "Kinza Cola"
type input "Kinza Cola"
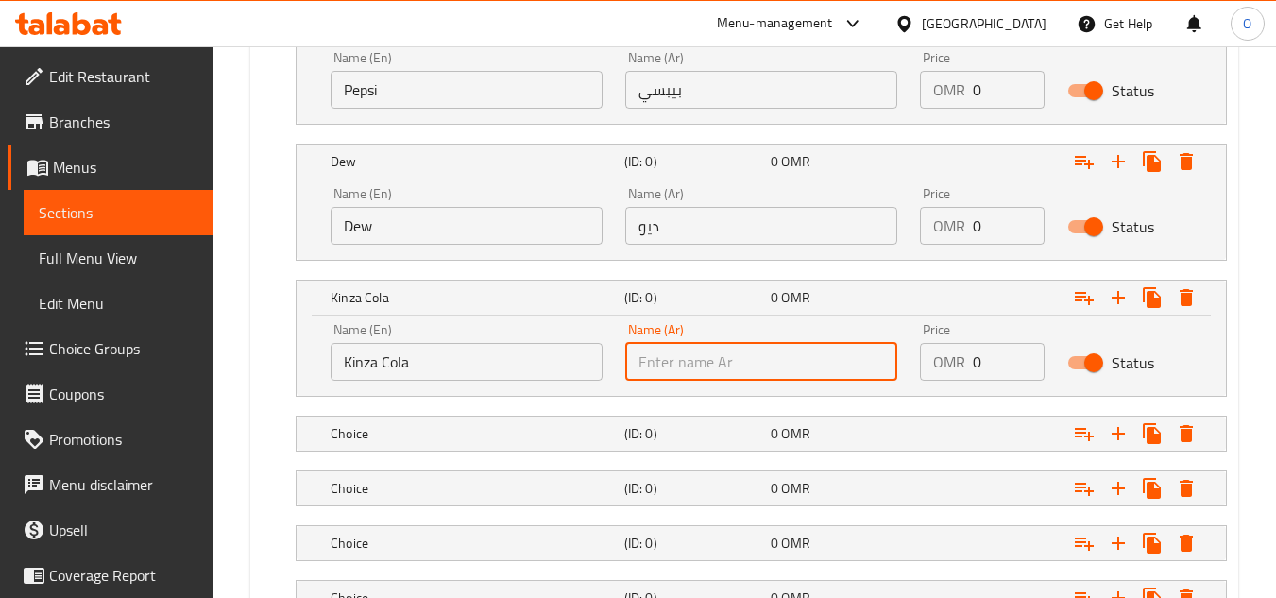
paste input "[PERSON_NAME]"
type input "[PERSON_NAME]"
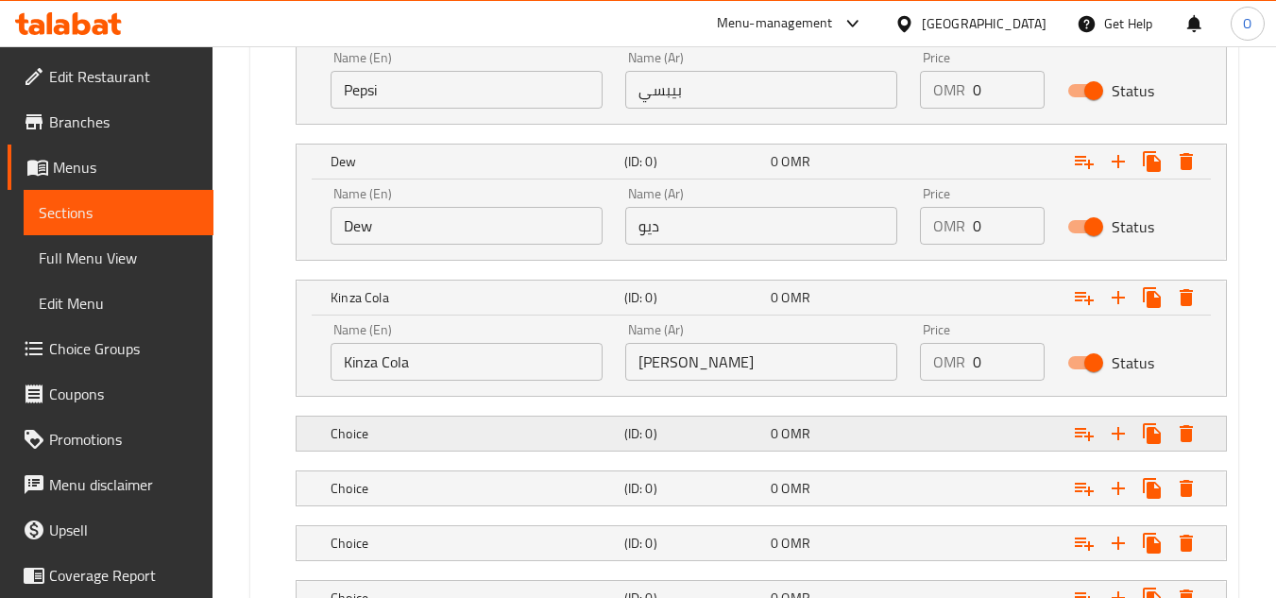
click at [615, 424] on h5 "Choice" at bounding box center [473, 433] width 286 height 19
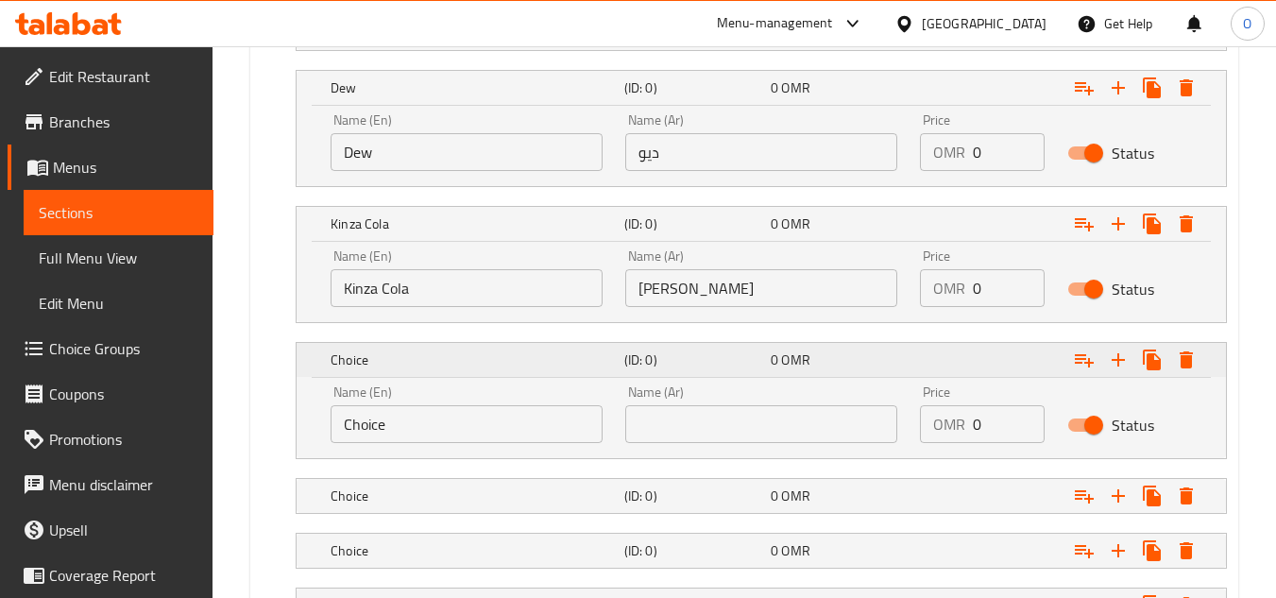
scroll to position [1470, 0]
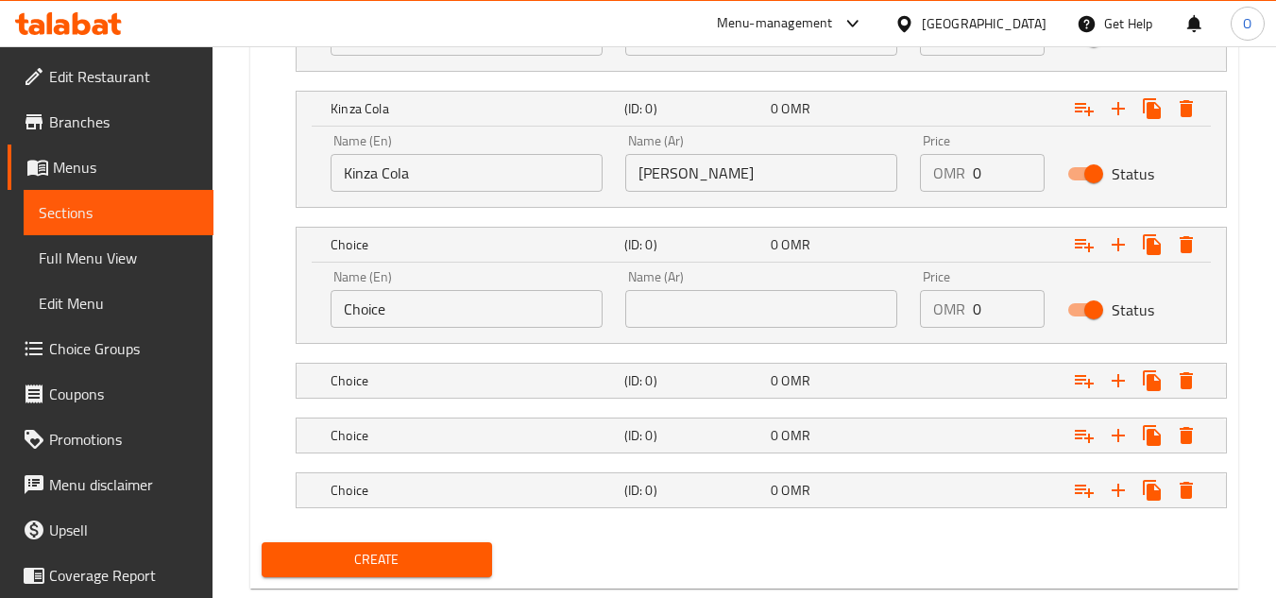
click at [483, 322] on input "Choice" at bounding box center [466, 309] width 272 height 38
paste input "[PERSON_NAME]"
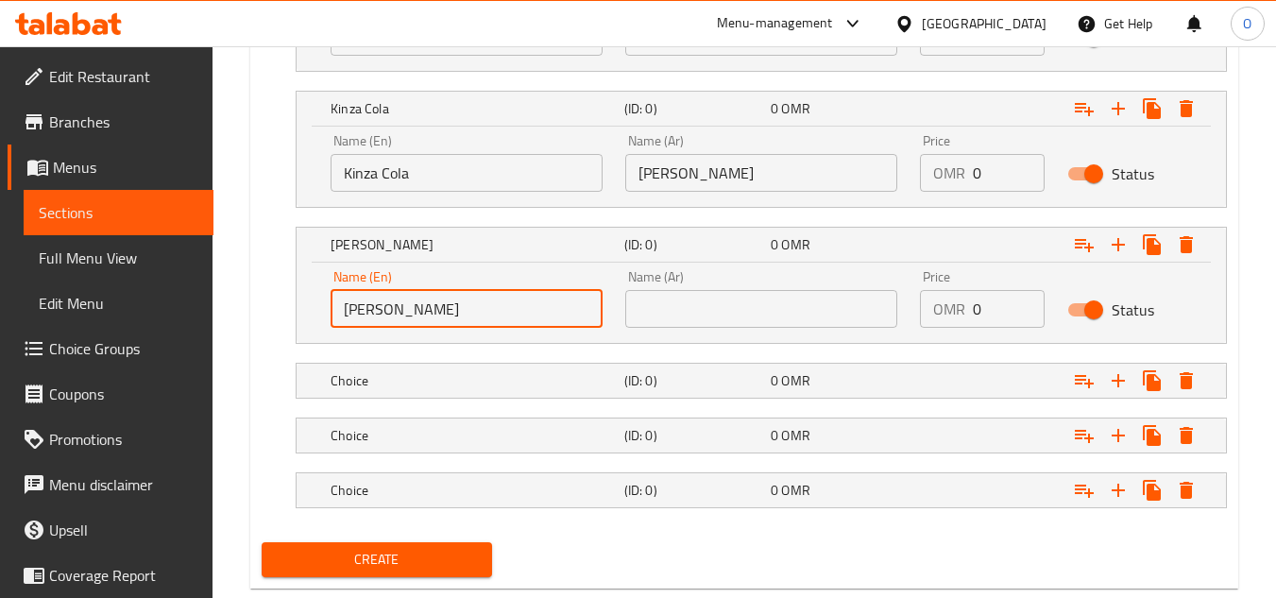
type input "[PERSON_NAME]"
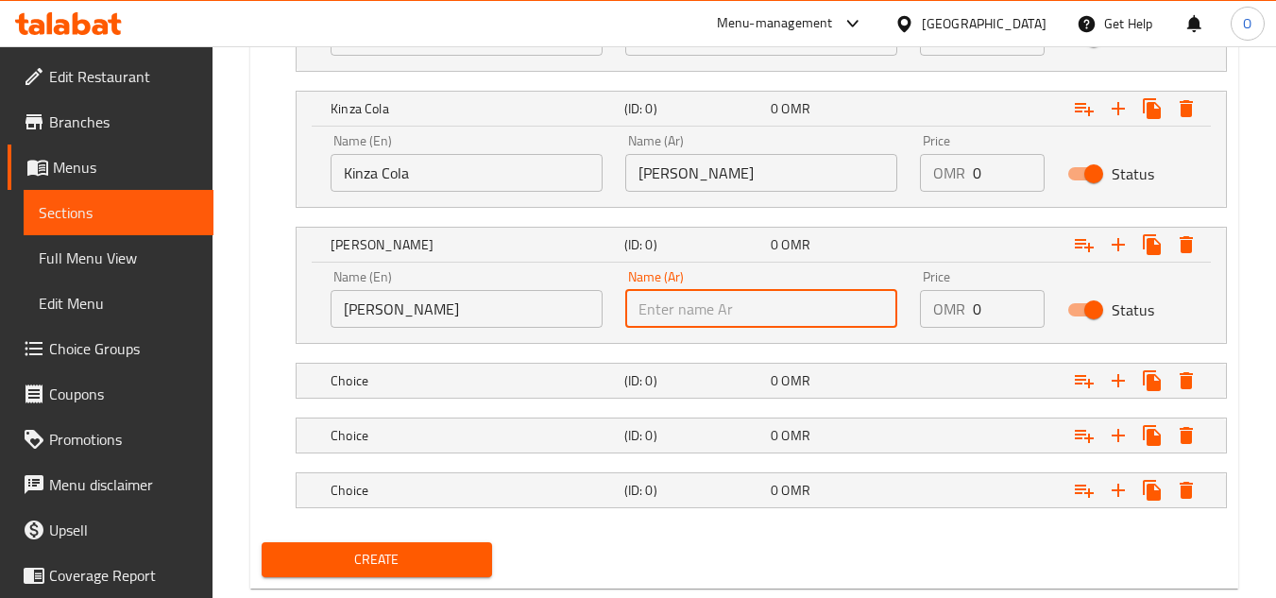
paste input "كينزا ليمون"
type input "كينزا ليمون"
click at [577, 381] on h5 "Choice" at bounding box center [473, 380] width 286 height 19
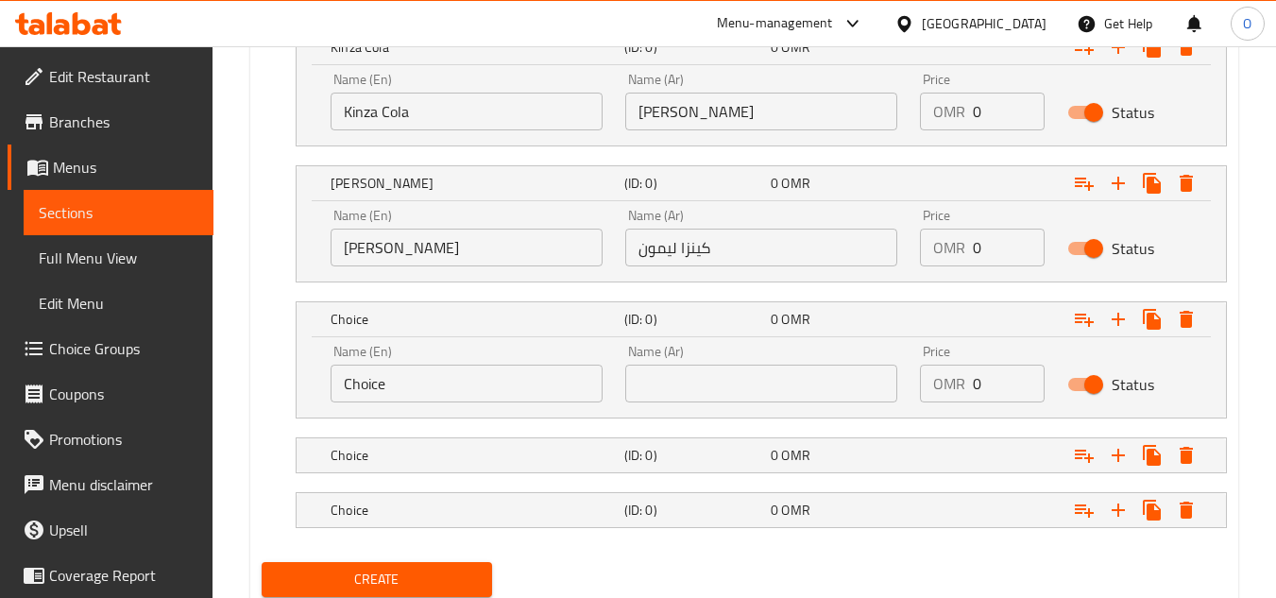
scroll to position [1564, 0]
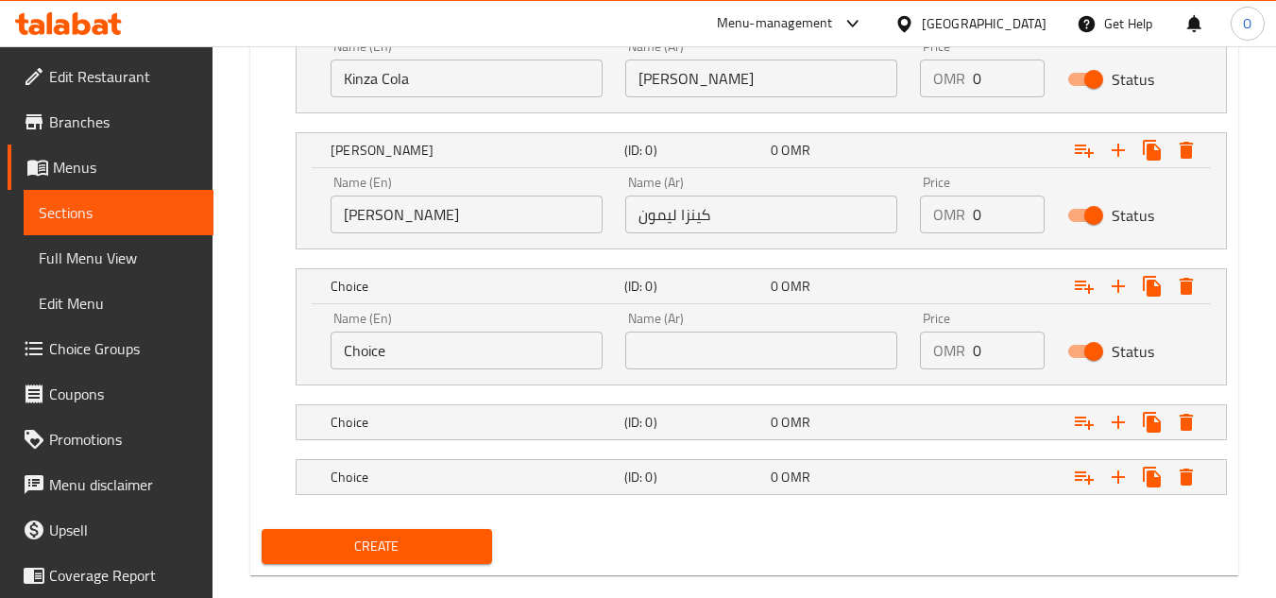
click at [472, 345] on input "Choice" at bounding box center [466, 350] width 272 height 38
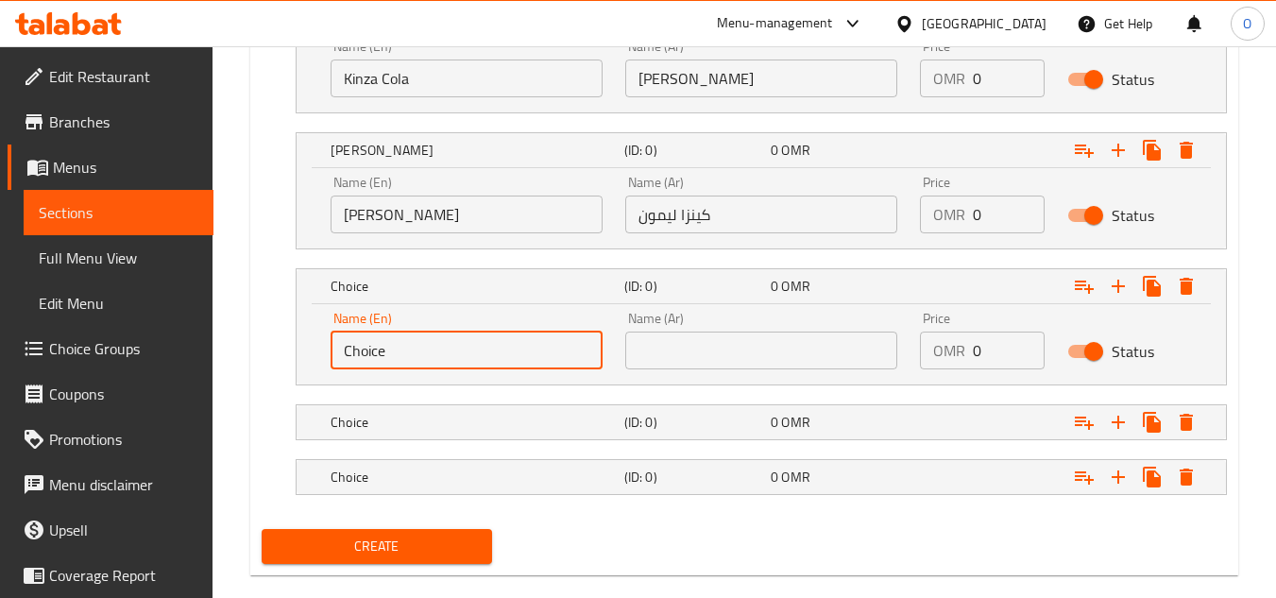
click at [472, 345] on input "Choice" at bounding box center [466, 350] width 272 height 38
paste input "Alsi Cola"
type input "Alsi Cola"
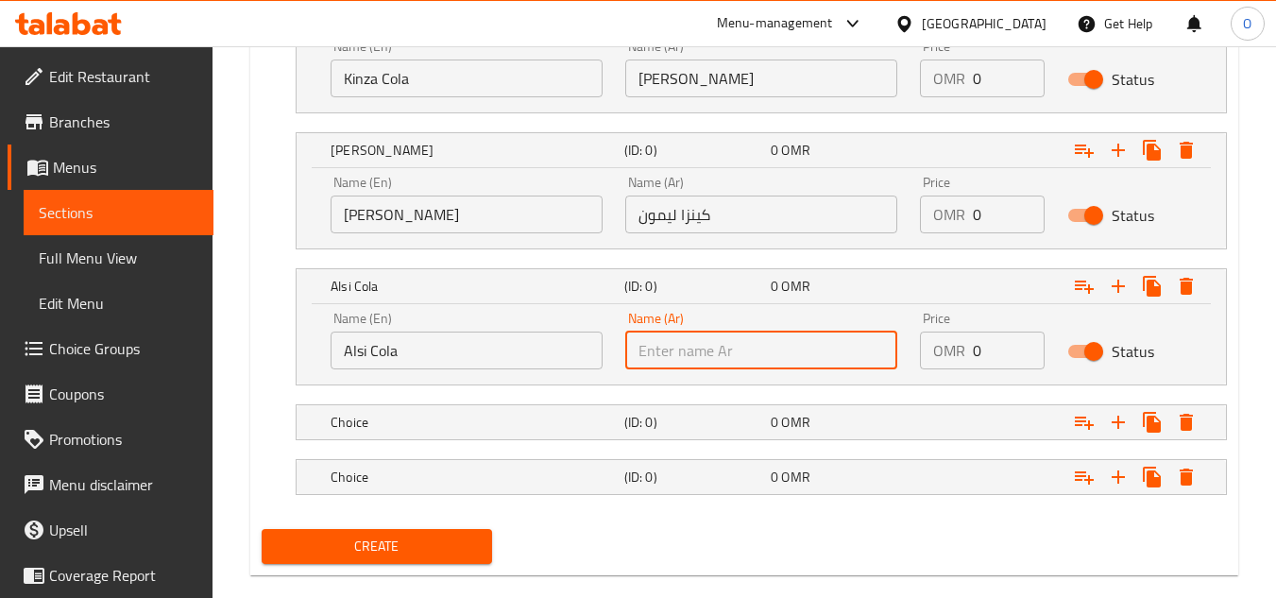
paste input "[PERSON_NAME]"
type input "[PERSON_NAME]"
click at [505, 424] on h5 "Choice" at bounding box center [473, 422] width 286 height 19
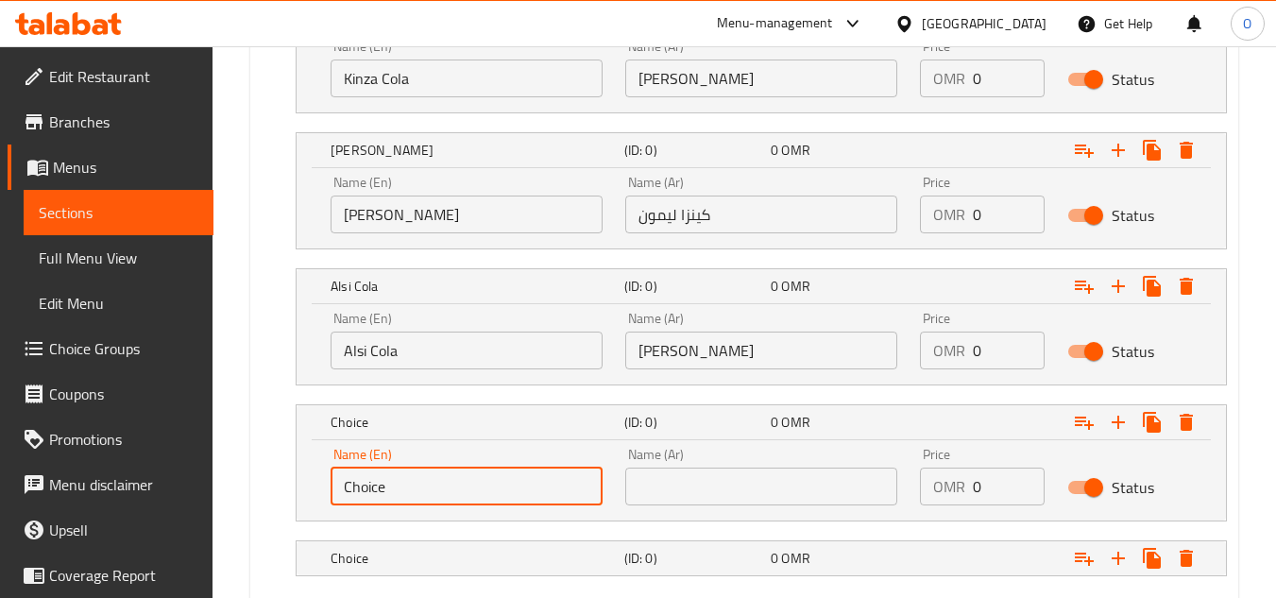
click at [471, 487] on input "Choice" at bounding box center [466, 486] width 272 height 38
paste input "Alsi Zero"
type input "Alsi Zero"
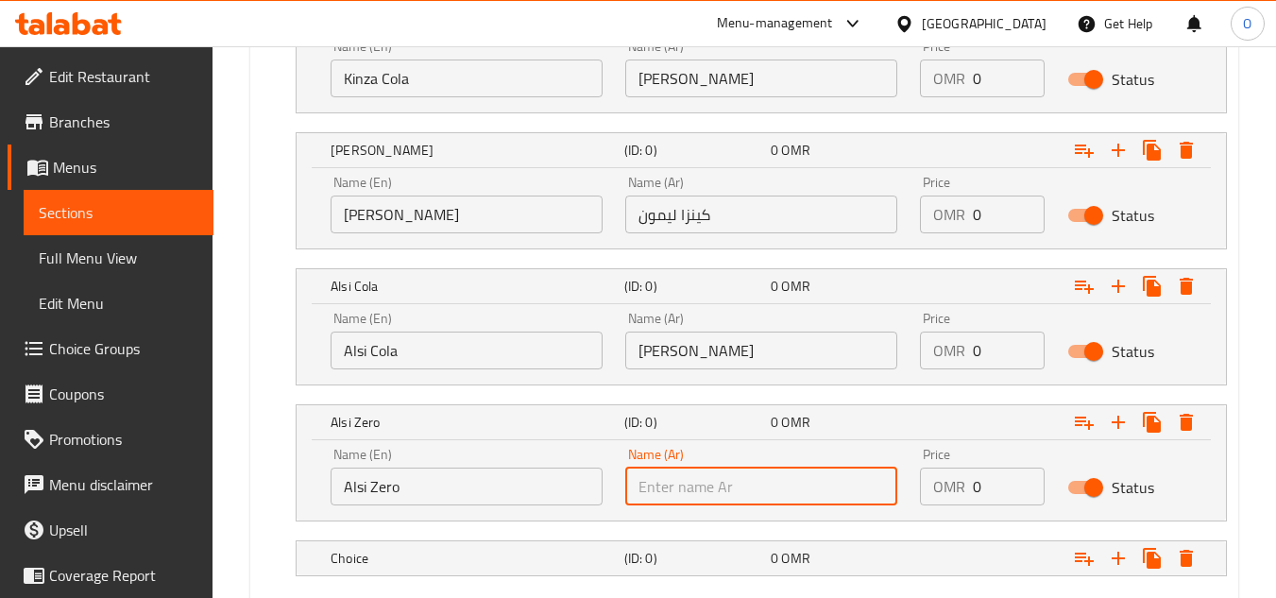
paste input "[PERSON_NAME]"
type input "[PERSON_NAME]"
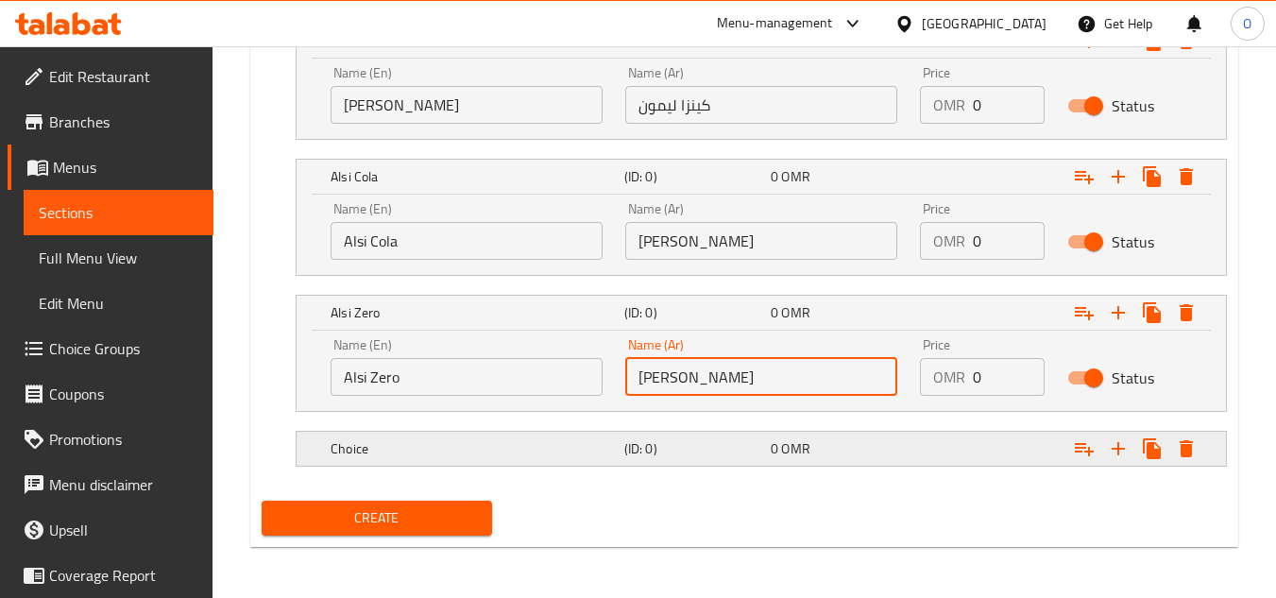
scroll to position [1676, 0]
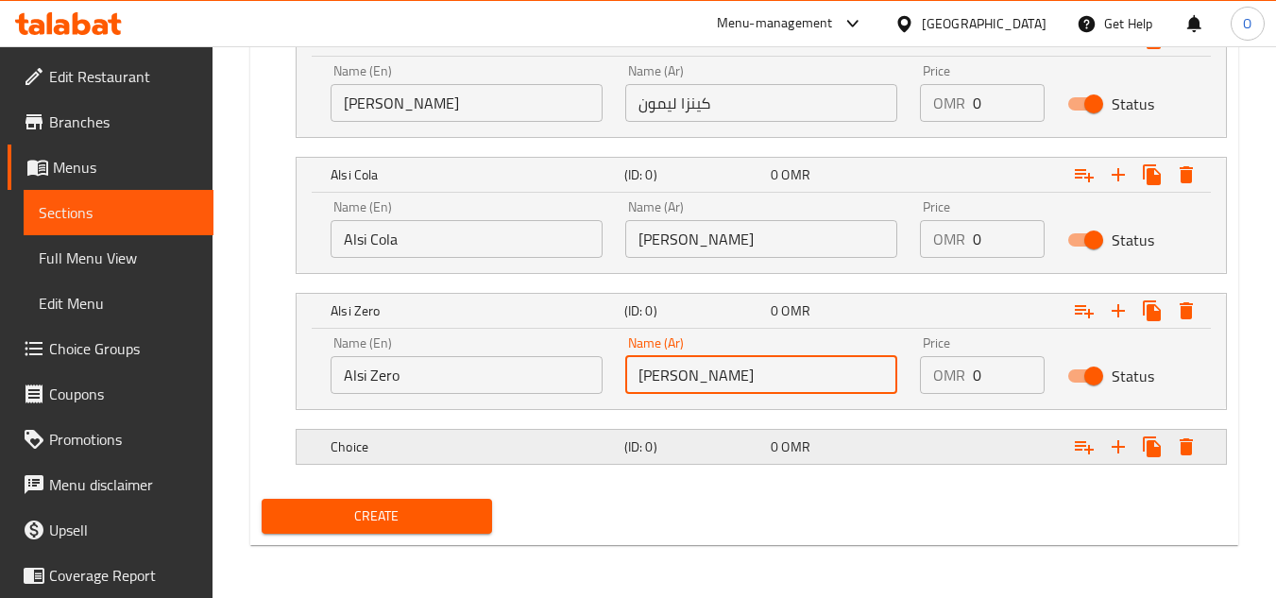
click at [449, 440] on h5 "Choice" at bounding box center [473, 446] width 286 height 19
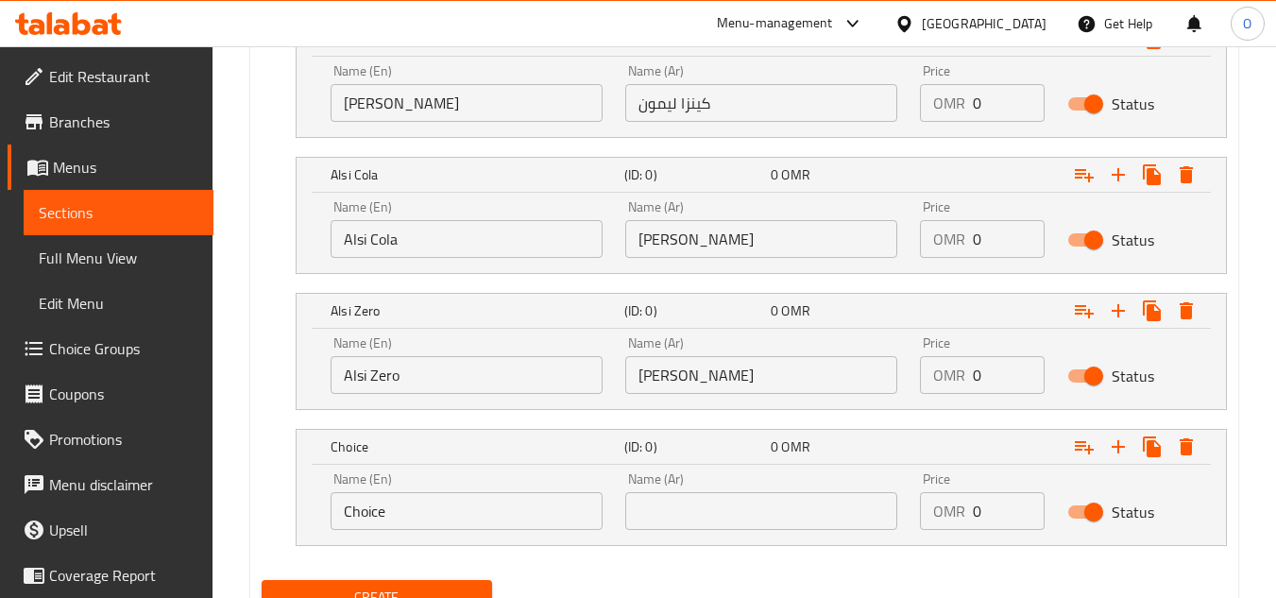
click at [429, 509] on input "Choice" at bounding box center [466, 511] width 272 height 38
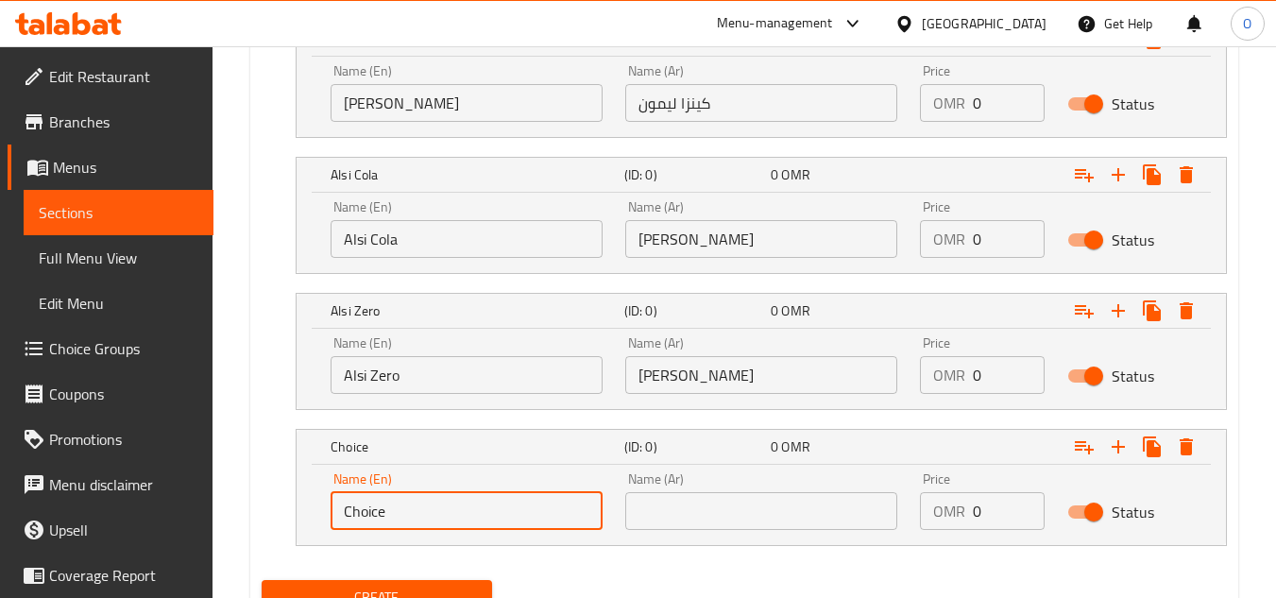
click at [429, 509] on input "Choice" at bounding box center [466, 511] width 272 height 38
paste input "Fifa Orang"
type input "Fifa Orange"
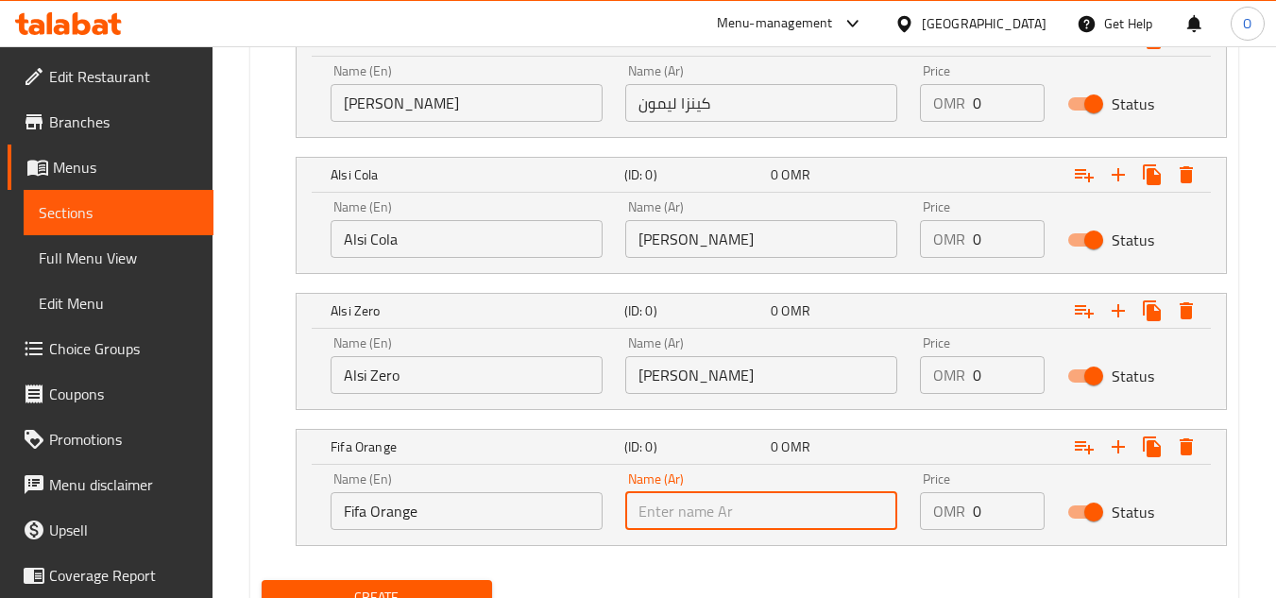
paste input "فيفا أورانج"
type input "فيفا أورانج"
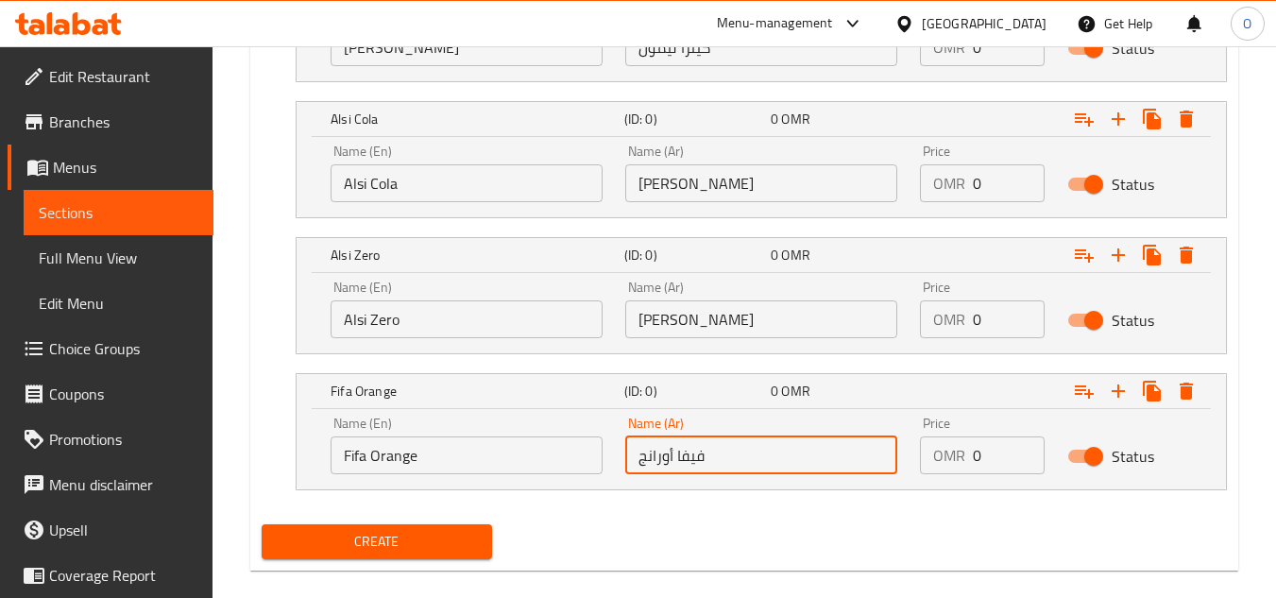
scroll to position [1757, 0]
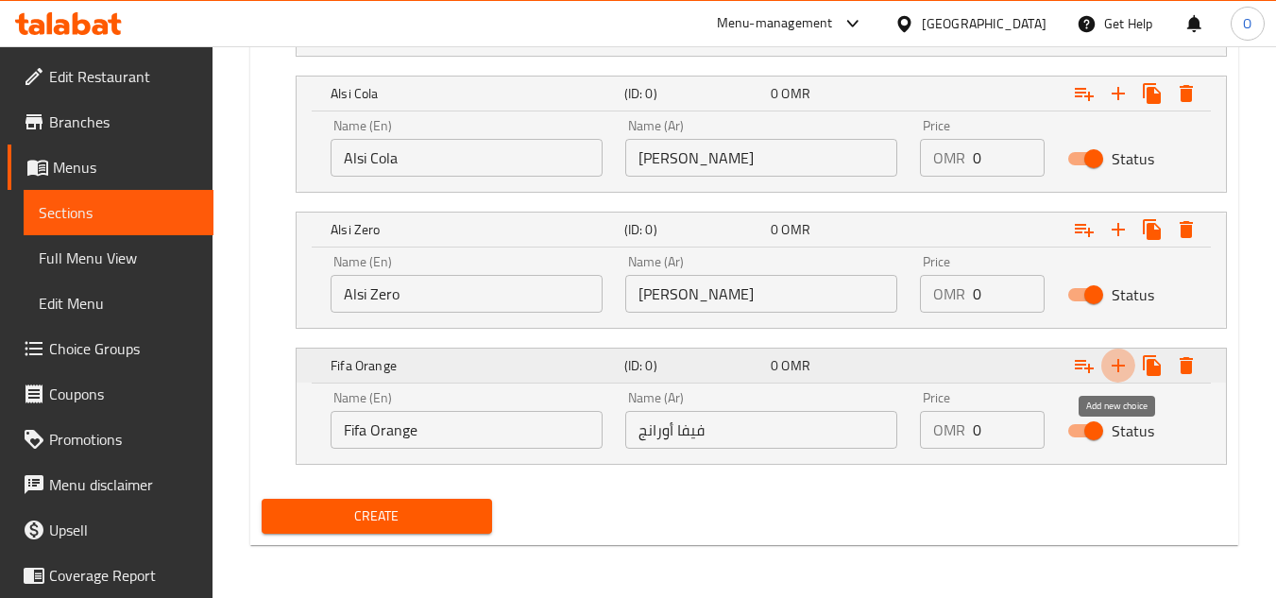
click at [1108, 365] on icon "Expand" at bounding box center [1118, 365] width 23 height 23
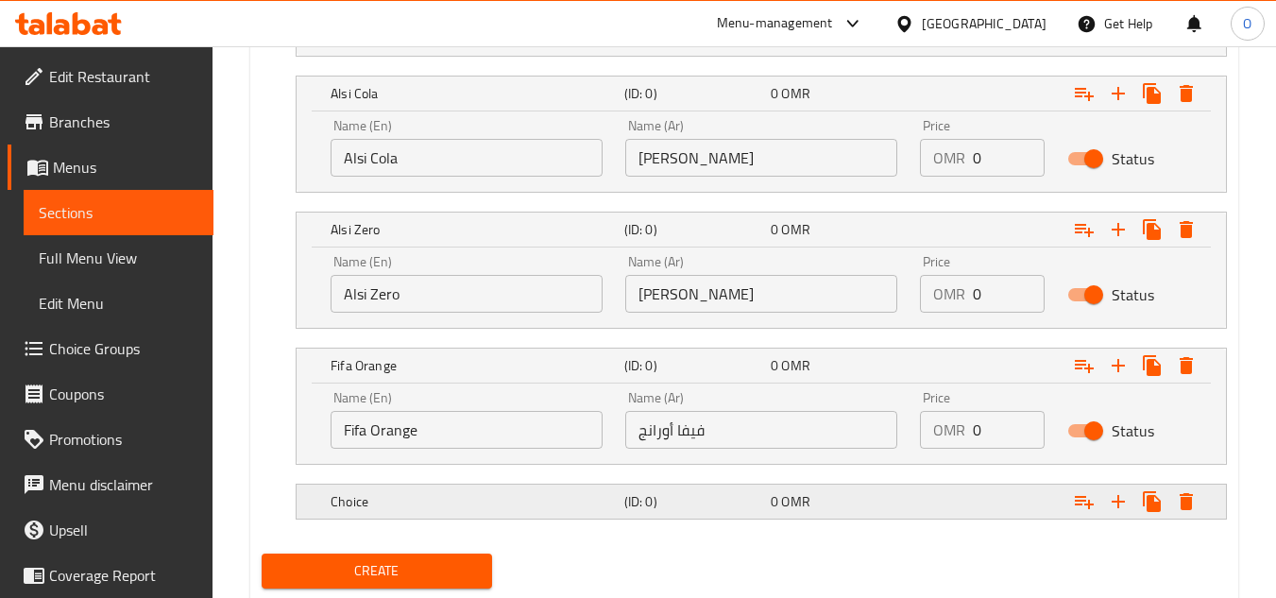
click at [584, 508] on h5 "Choice" at bounding box center [473, 501] width 286 height 19
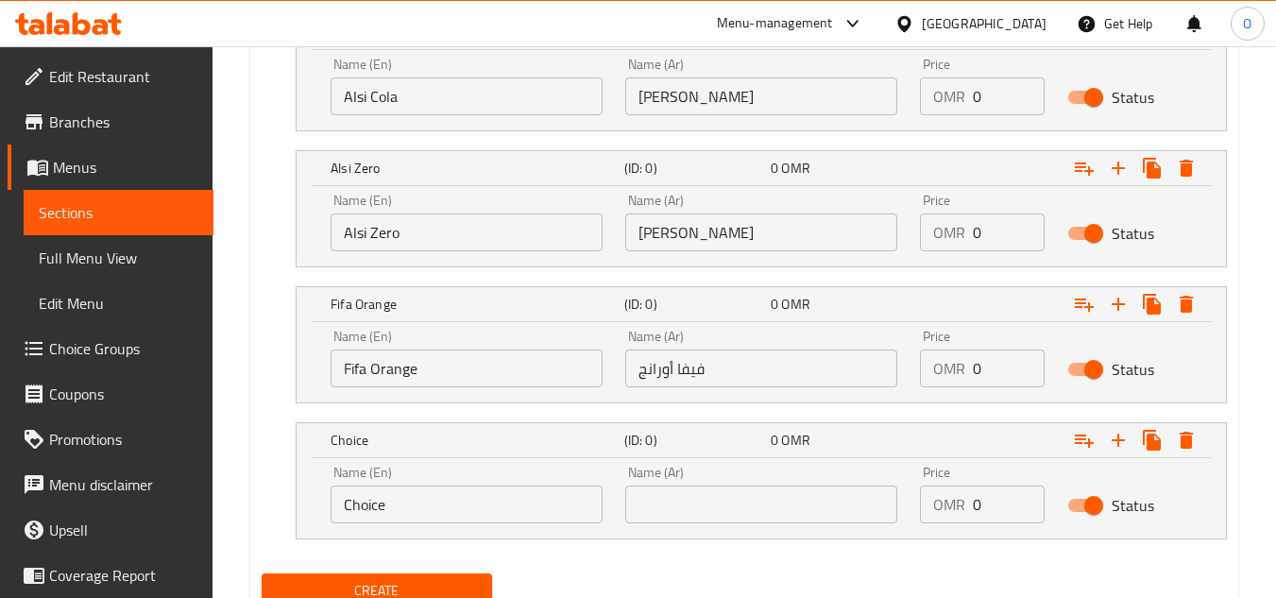
scroll to position [1851, 0]
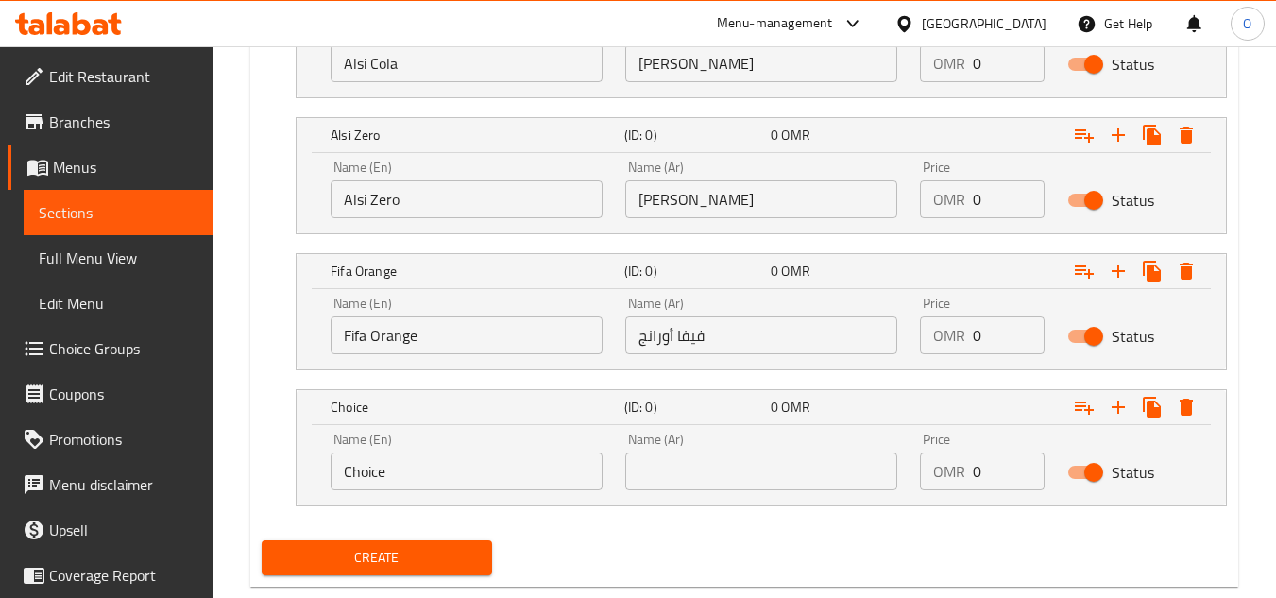
click at [460, 486] on input "Choice" at bounding box center [466, 471] width 272 height 38
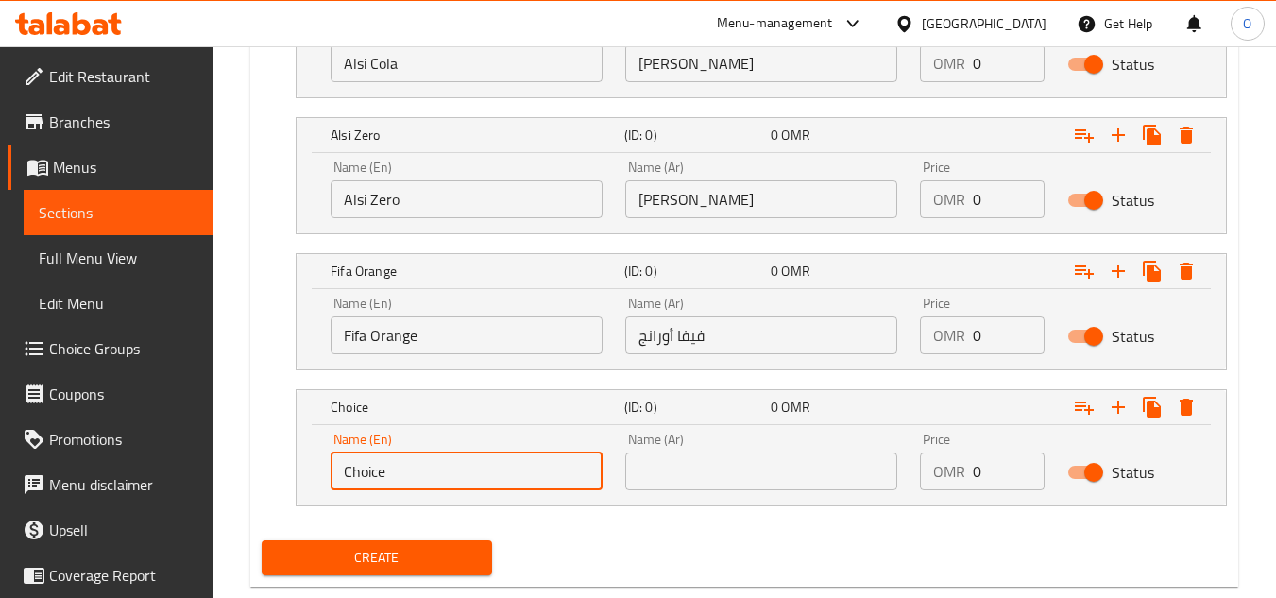
click at [460, 486] on input "Choice" at bounding box center [466, 471] width 272 height 38
paste input "Stream"
type input "Stream"
click at [773, 479] on input "text" at bounding box center [761, 471] width 272 height 38
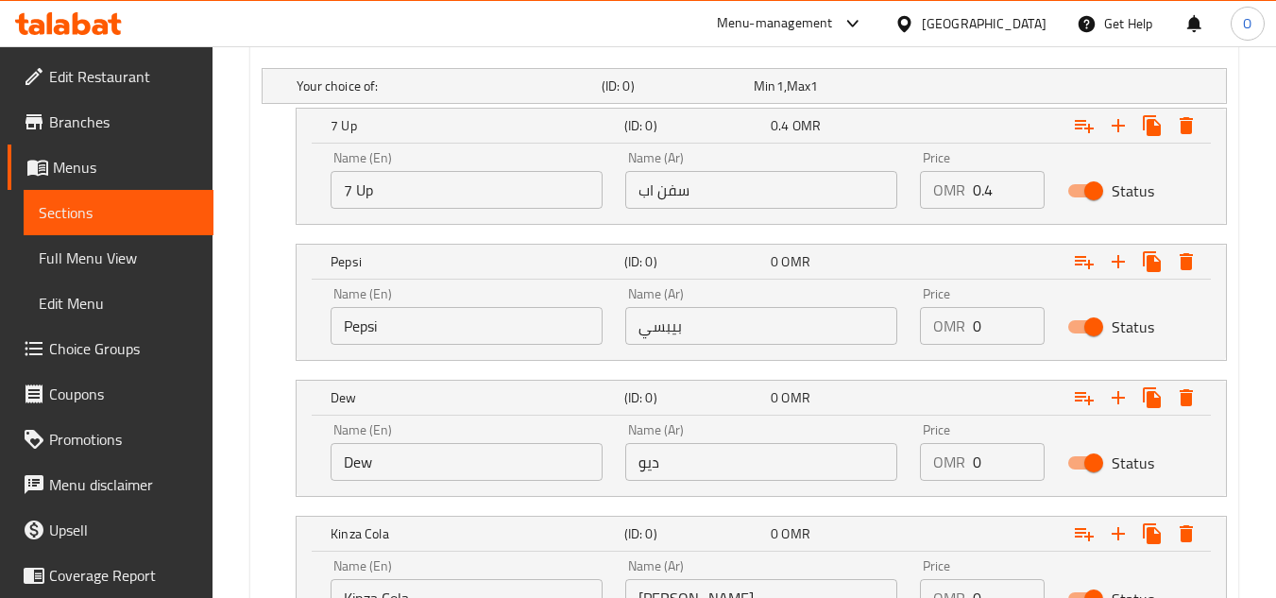
scroll to position [1002, 0]
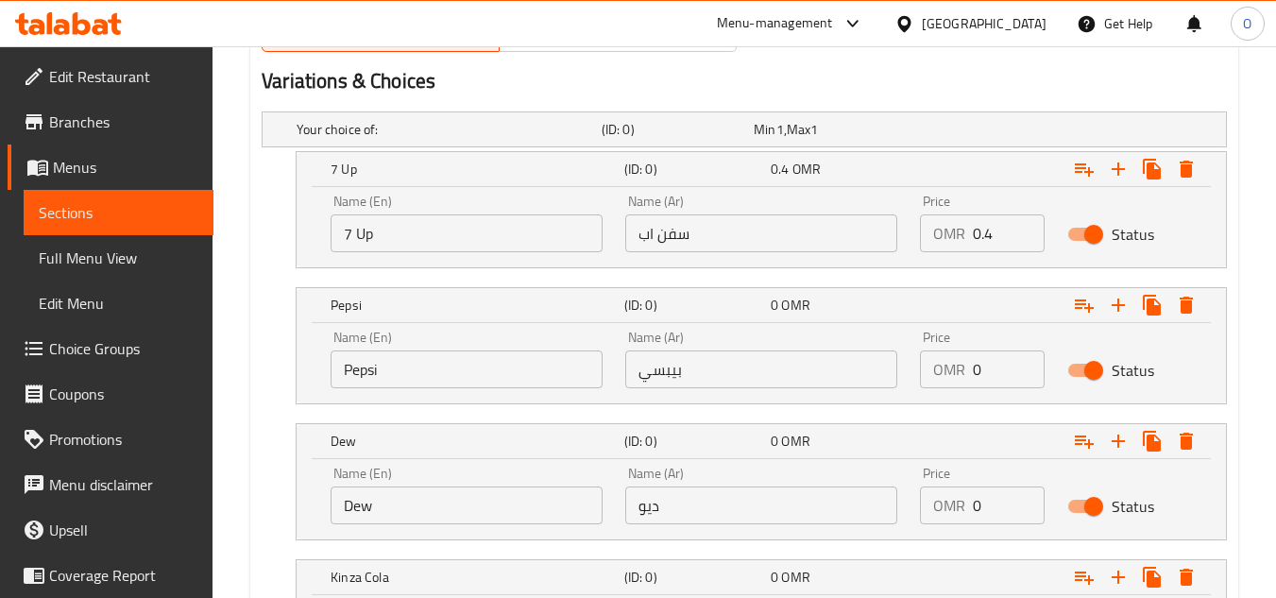
type input "ستريم"
click at [980, 234] on input "0.4" at bounding box center [1008, 233] width 72 height 38
drag, startPoint x: 975, startPoint y: 360, endPoint x: 987, endPoint y: 357, distance: 11.7
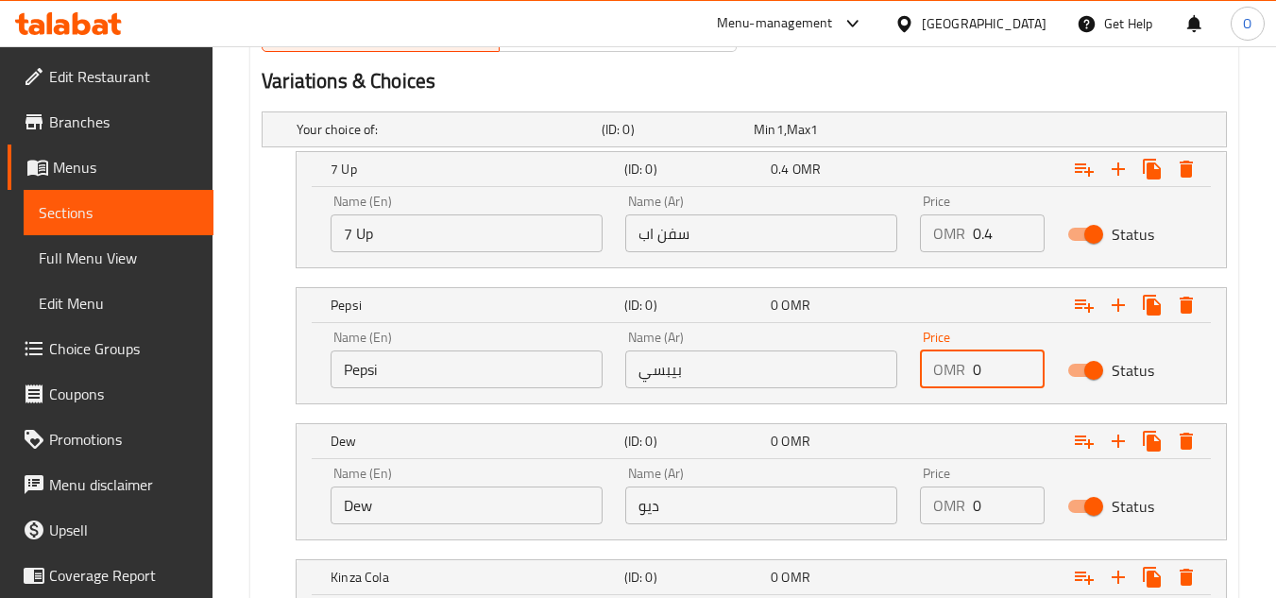
click at [987, 357] on input "0" at bounding box center [1008, 369] width 72 height 38
paste input ".4"
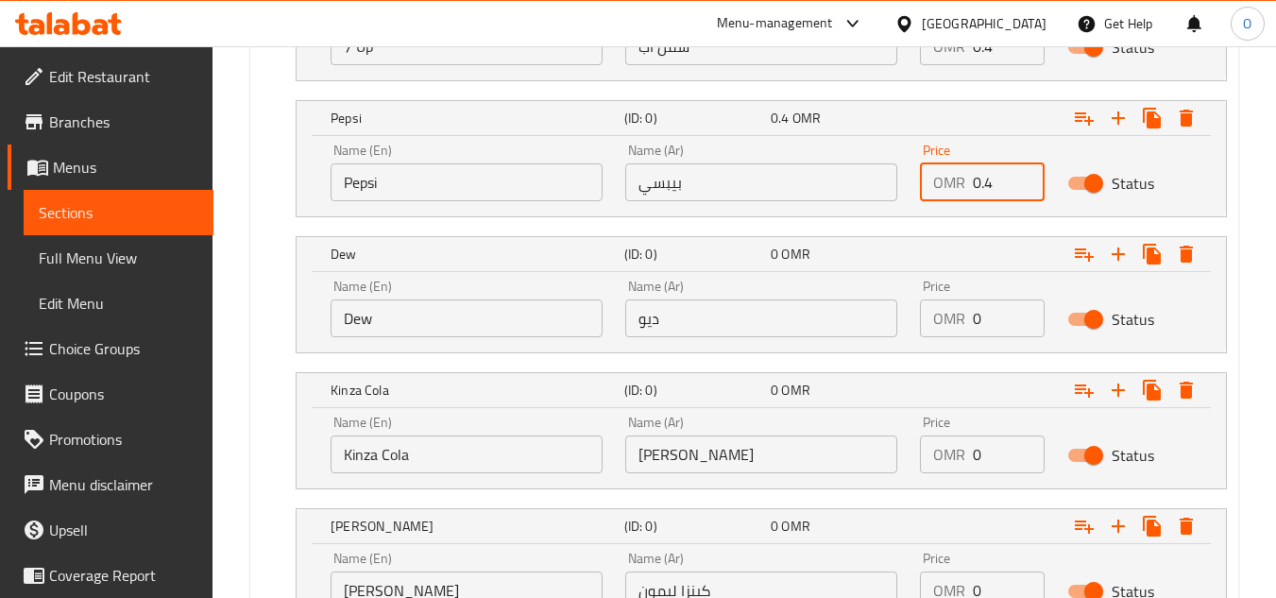
scroll to position [1191, 0]
type input "0.4"
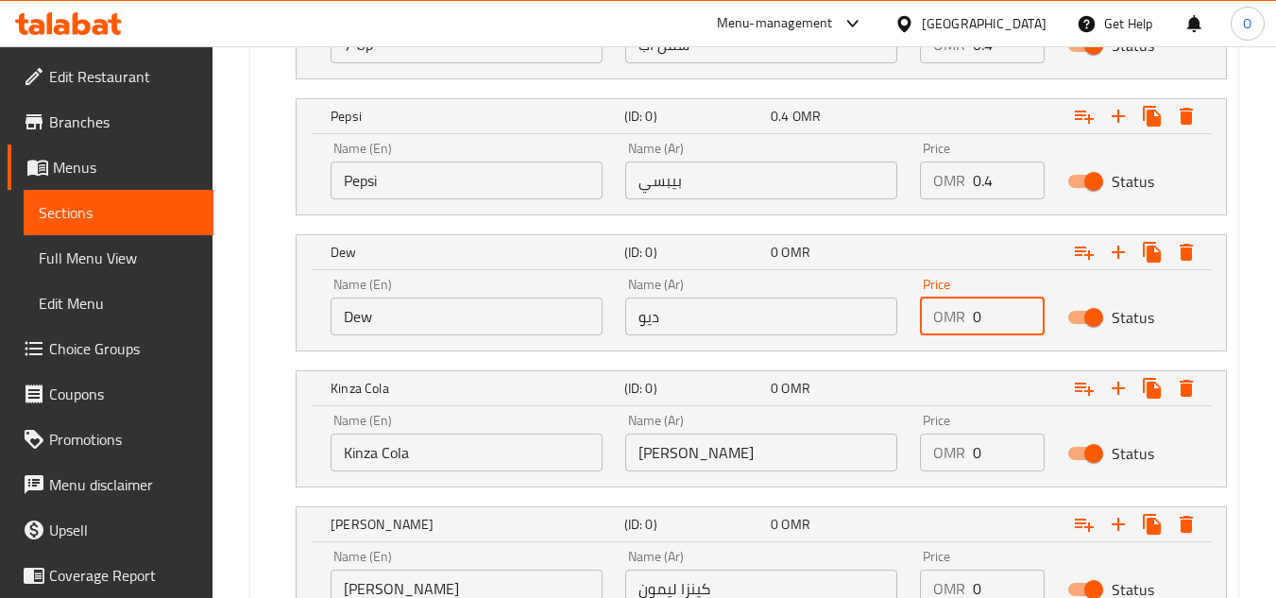
drag, startPoint x: 971, startPoint y: 321, endPoint x: 988, endPoint y: 313, distance: 19.0
click at [988, 313] on div "OMR 0 Price" at bounding box center [982, 316] width 125 height 38
paste input ".4"
type input "0.4"
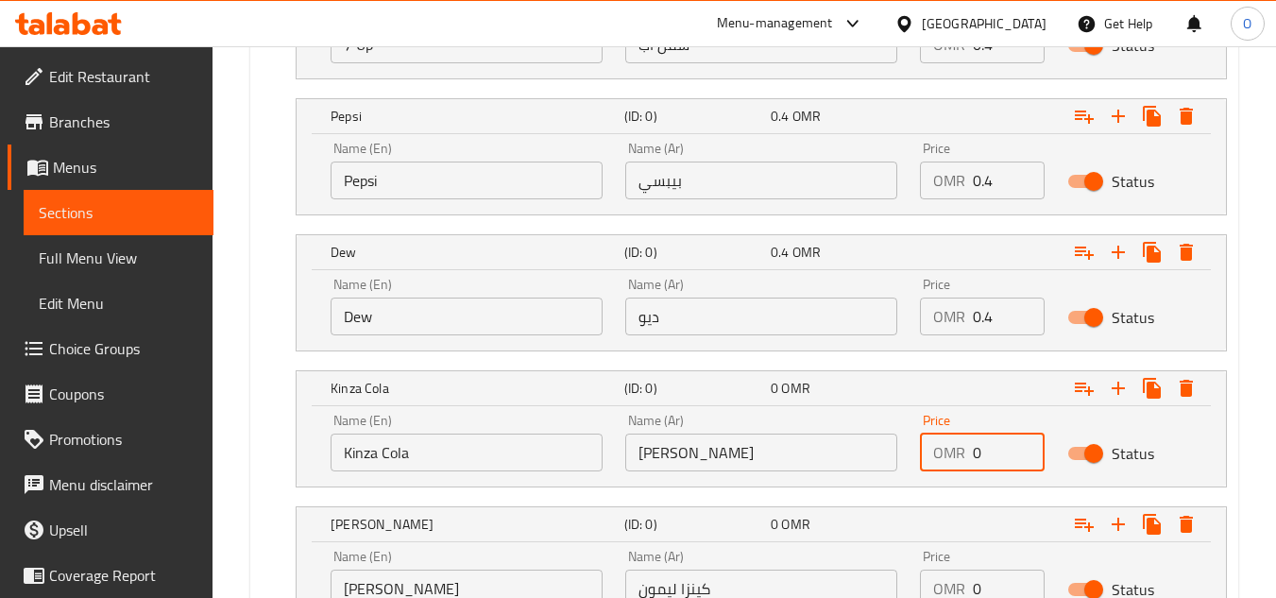
drag, startPoint x: 970, startPoint y: 449, endPoint x: 987, endPoint y: 444, distance: 17.9
click at [987, 444] on div "OMR 0 Price" at bounding box center [982, 452] width 125 height 38
paste input ".4"
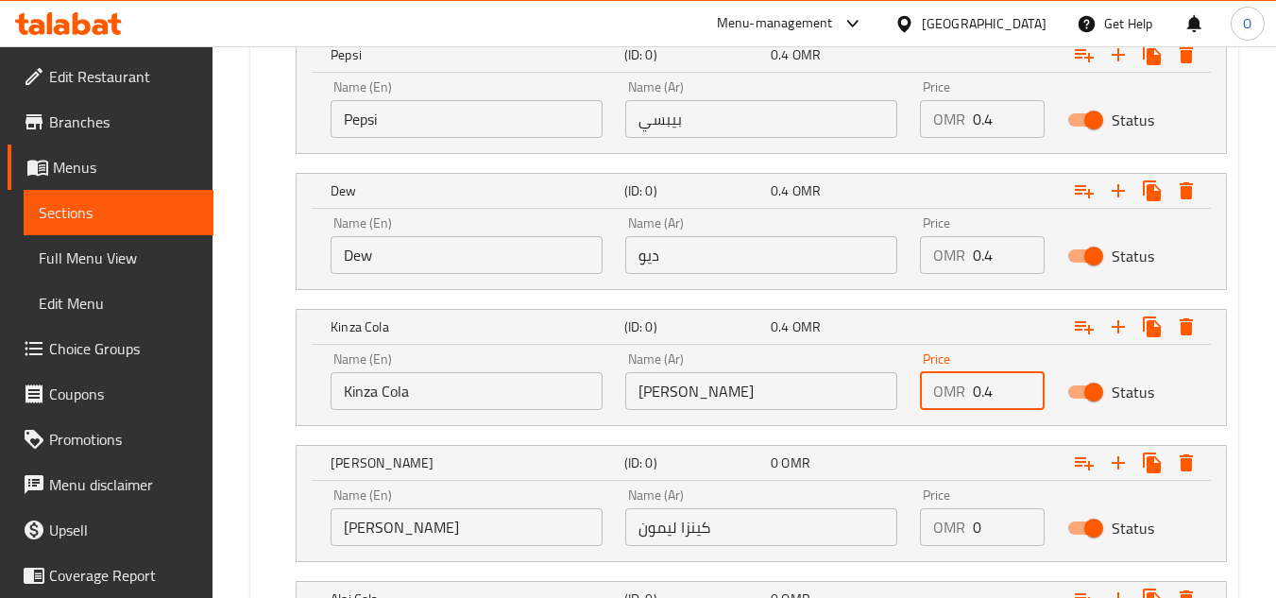
scroll to position [1285, 0]
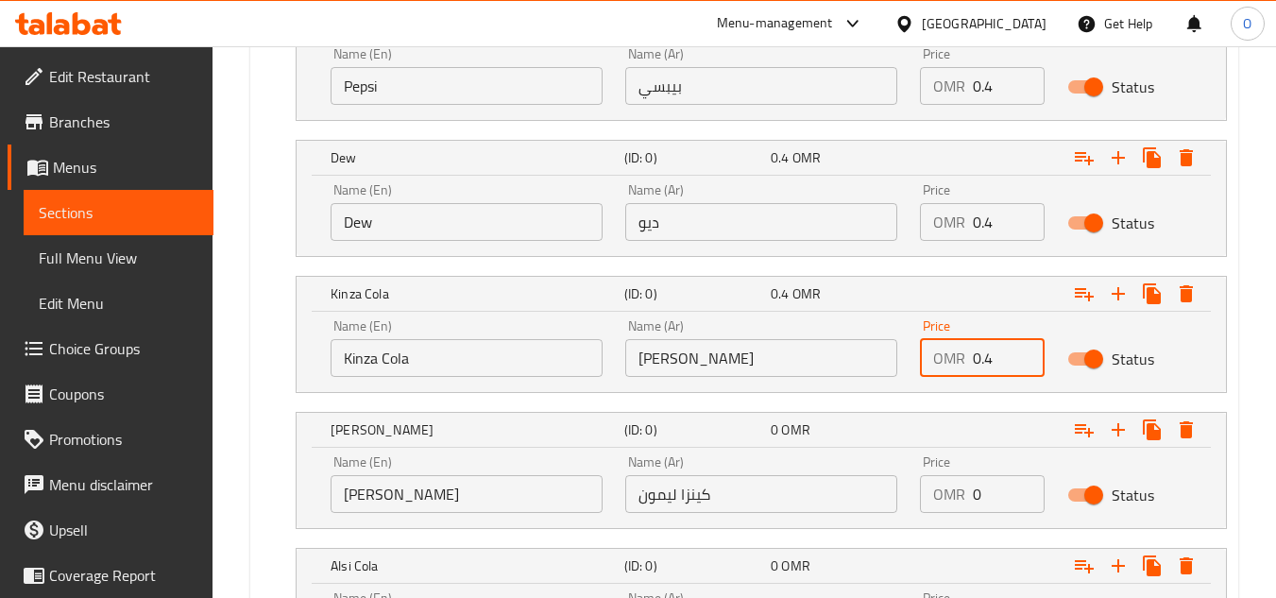
type input "0.4"
drag, startPoint x: 977, startPoint y: 498, endPoint x: 995, endPoint y: 492, distance: 18.8
click at [995, 492] on input "0" at bounding box center [1008, 494] width 72 height 38
drag, startPoint x: 982, startPoint y: 498, endPoint x: 964, endPoint y: 506, distance: 19.8
click at [964, 506] on div "OMR 0 Price" at bounding box center [982, 494] width 125 height 38
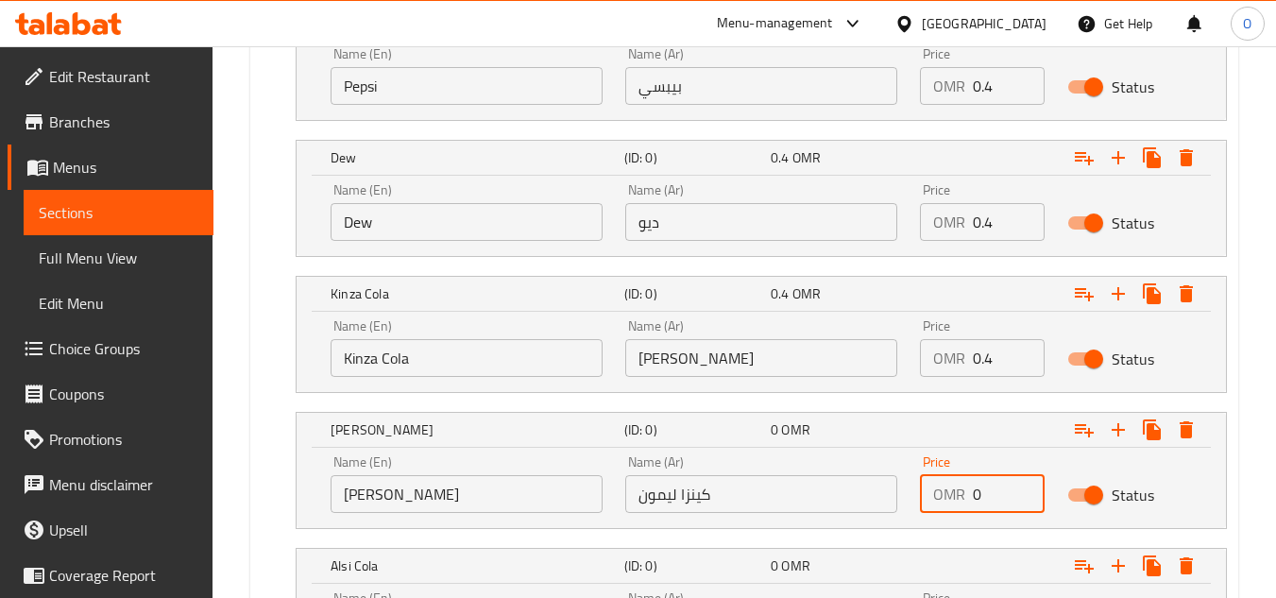
paste input ".4"
type input "0.4"
click at [928, 540] on nav at bounding box center [744, 539] width 965 height 15
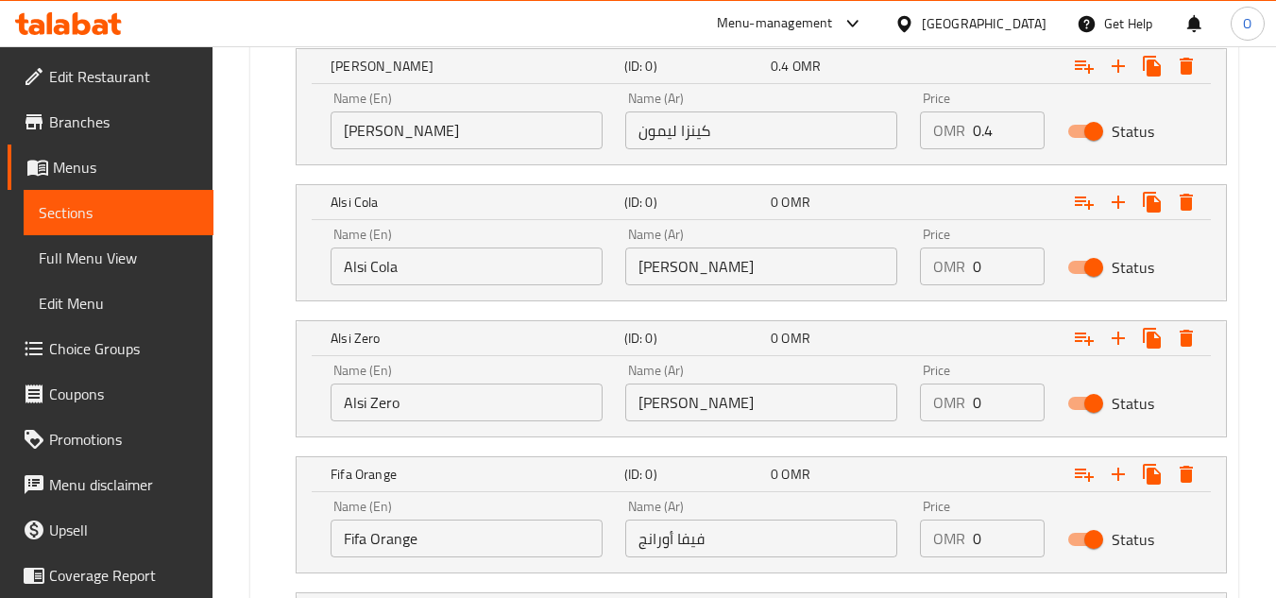
scroll to position [1663, 0]
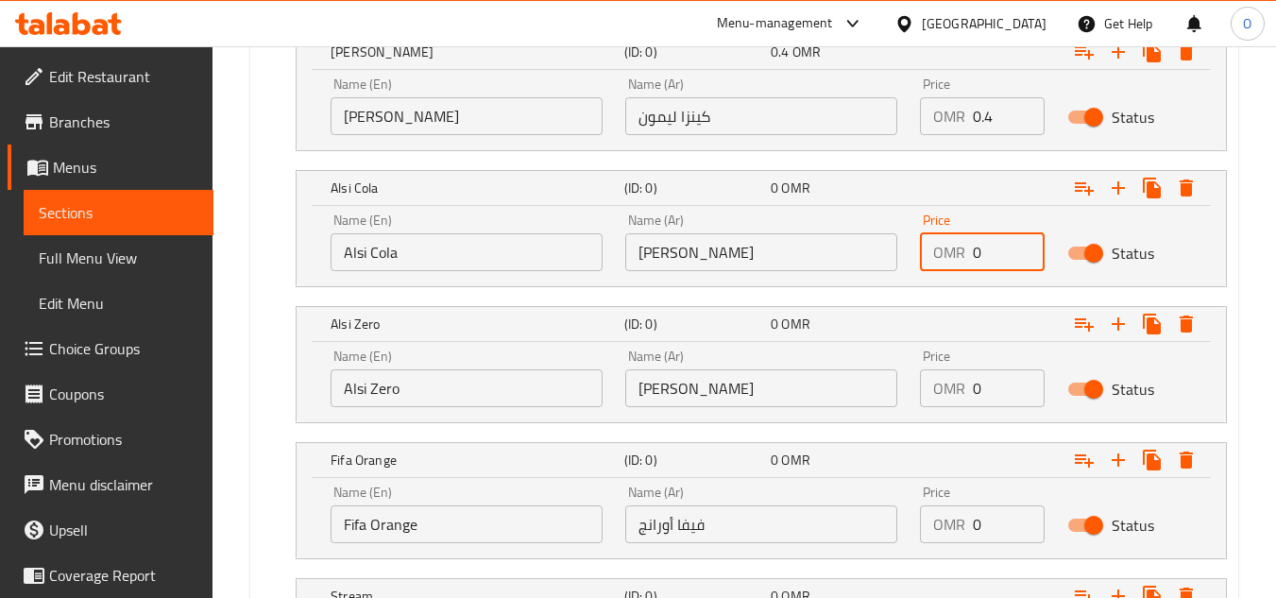
drag, startPoint x: 978, startPoint y: 249, endPoint x: 963, endPoint y: 256, distance: 16.5
click at [963, 256] on div "OMR 0 Price" at bounding box center [982, 252] width 125 height 38
paste input ".4"
type input "0.4"
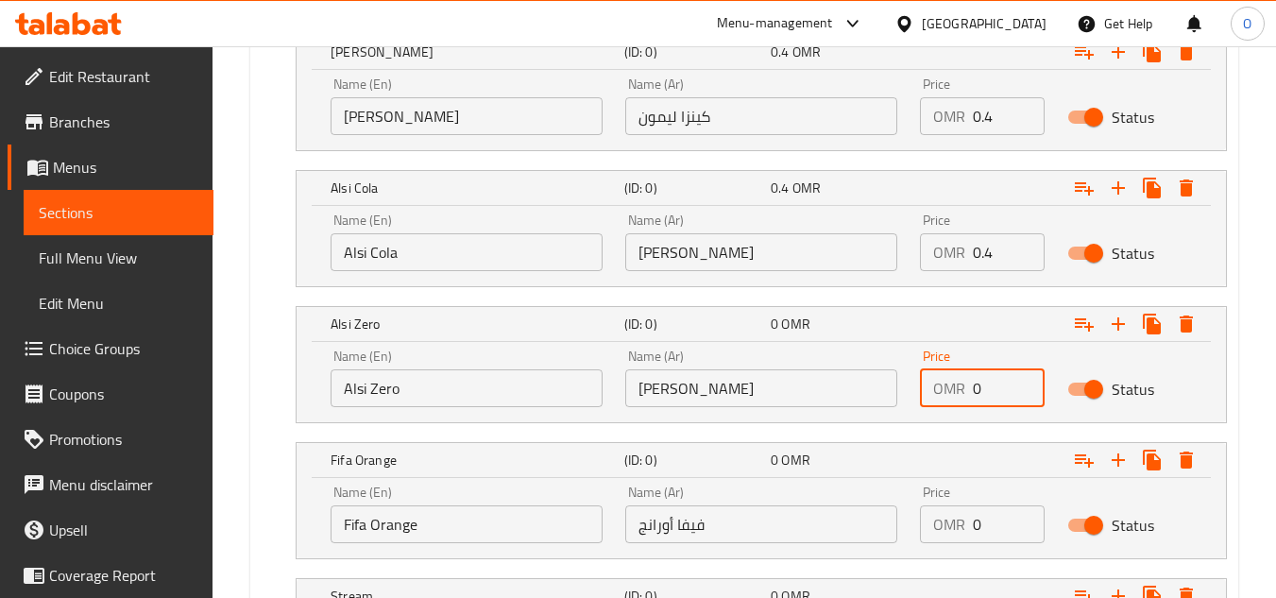
drag, startPoint x: 984, startPoint y: 397, endPoint x: 960, endPoint y: 400, distance: 23.8
click at [960, 400] on div "OMR 0 Price" at bounding box center [982, 388] width 125 height 38
paste input ".4"
type input "0.4"
drag, startPoint x: 988, startPoint y: 508, endPoint x: 970, endPoint y: 517, distance: 21.1
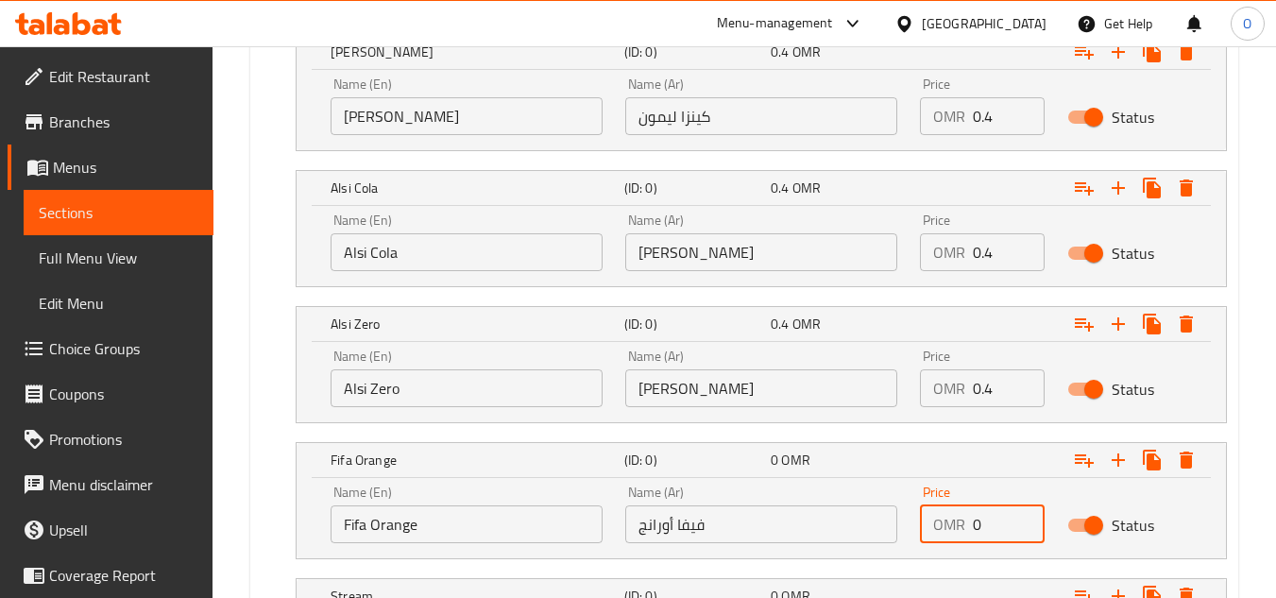
click at [970, 517] on div "OMR 0 Price" at bounding box center [982, 524] width 125 height 38
paste input ".4"
type input "0.4"
click at [903, 431] on nav at bounding box center [744, 434] width 965 height 15
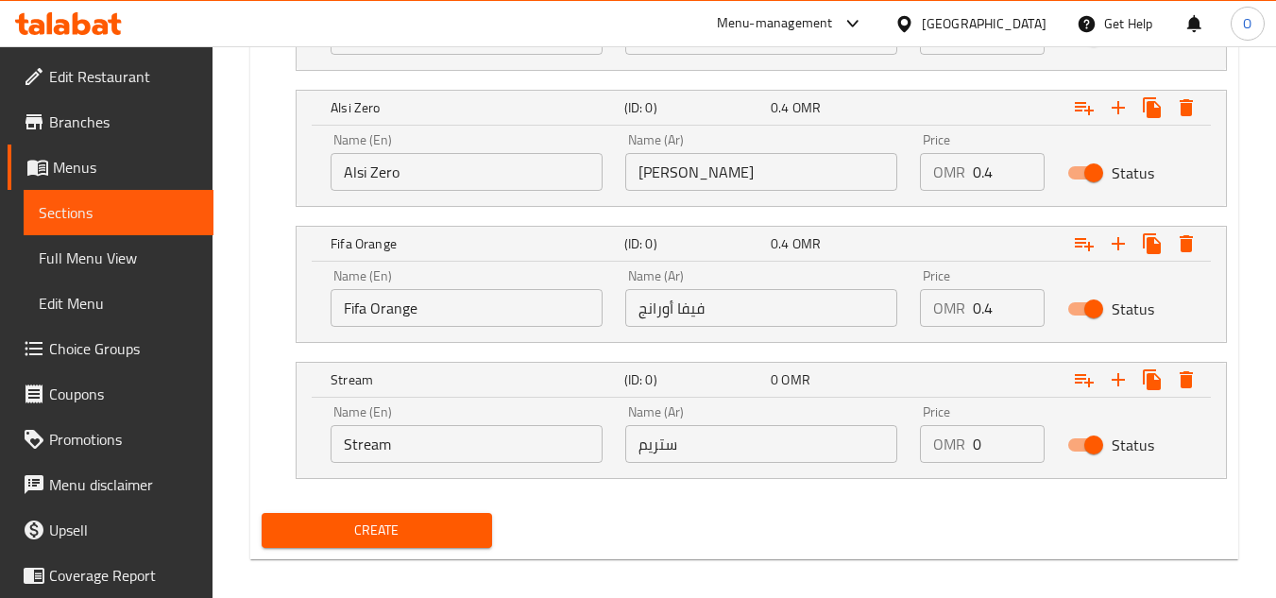
scroll to position [1893, 0]
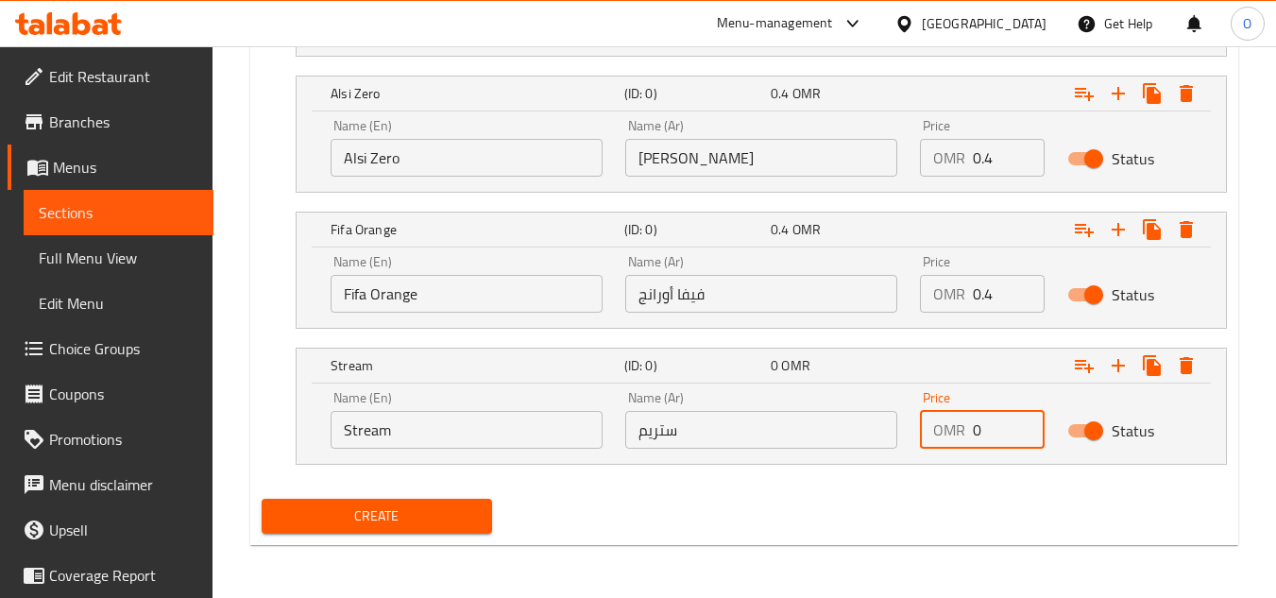
click at [971, 433] on div "OMR 0 Price" at bounding box center [982, 430] width 125 height 38
paste input ".4"
type input "0.4"
click at [420, 513] on span "Create" at bounding box center [376, 516] width 199 height 24
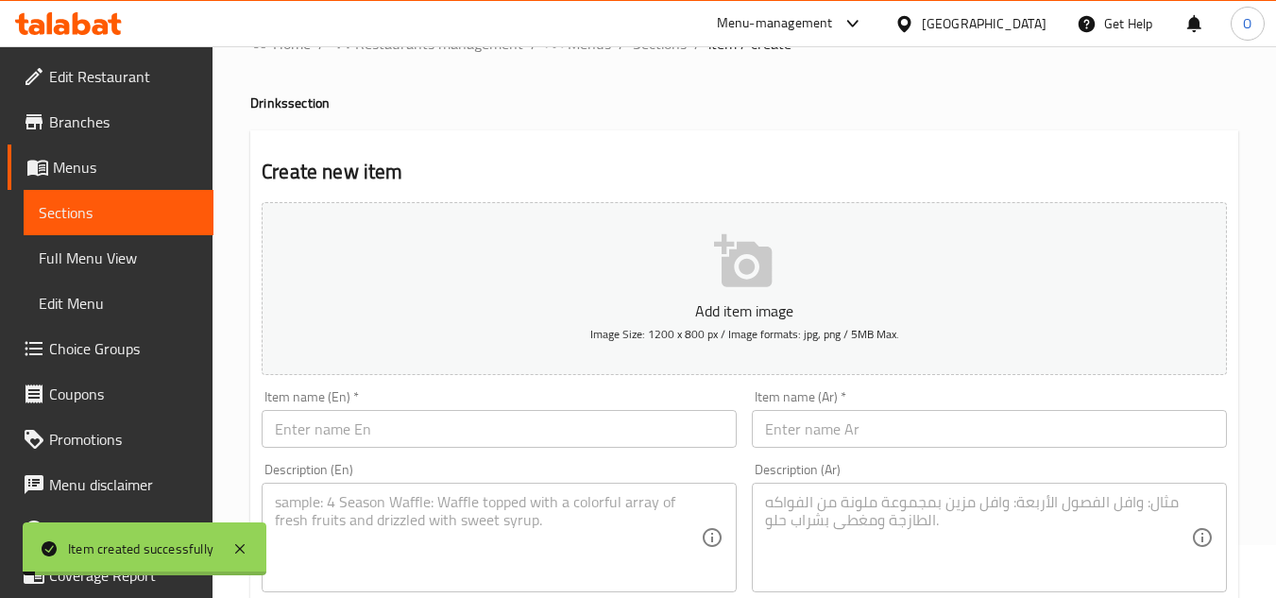
scroll to position [5, 0]
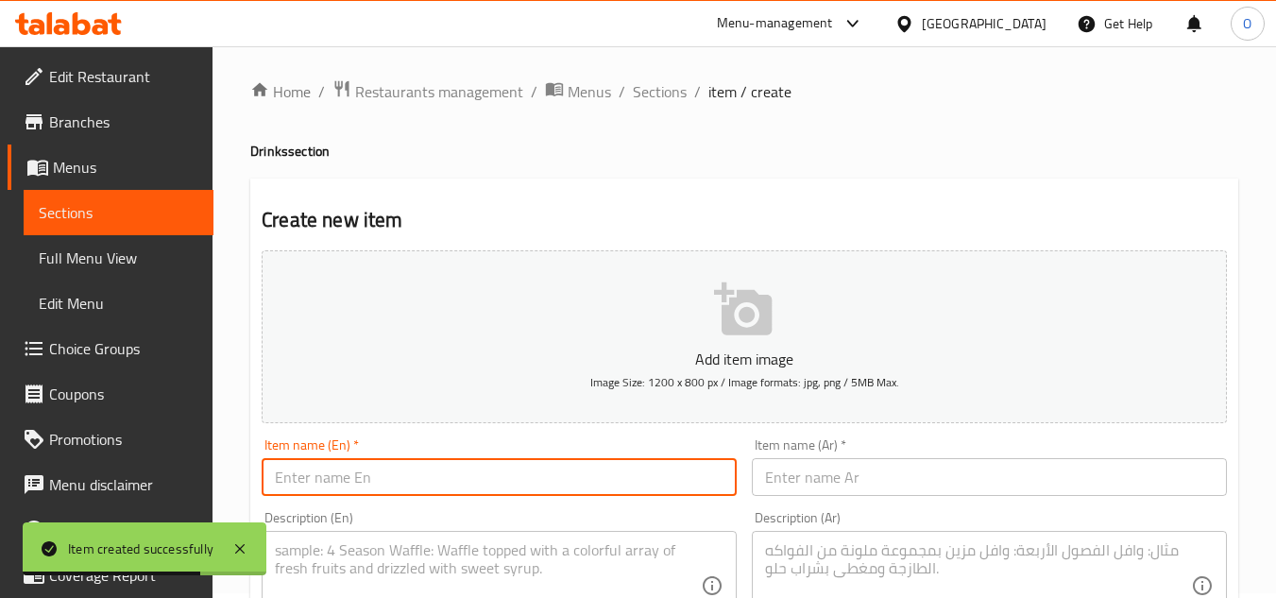
paste input "Water-500ml"
click at [316, 481] on input "Water-500ml" at bounding box center [499, 477] width 475 height 38
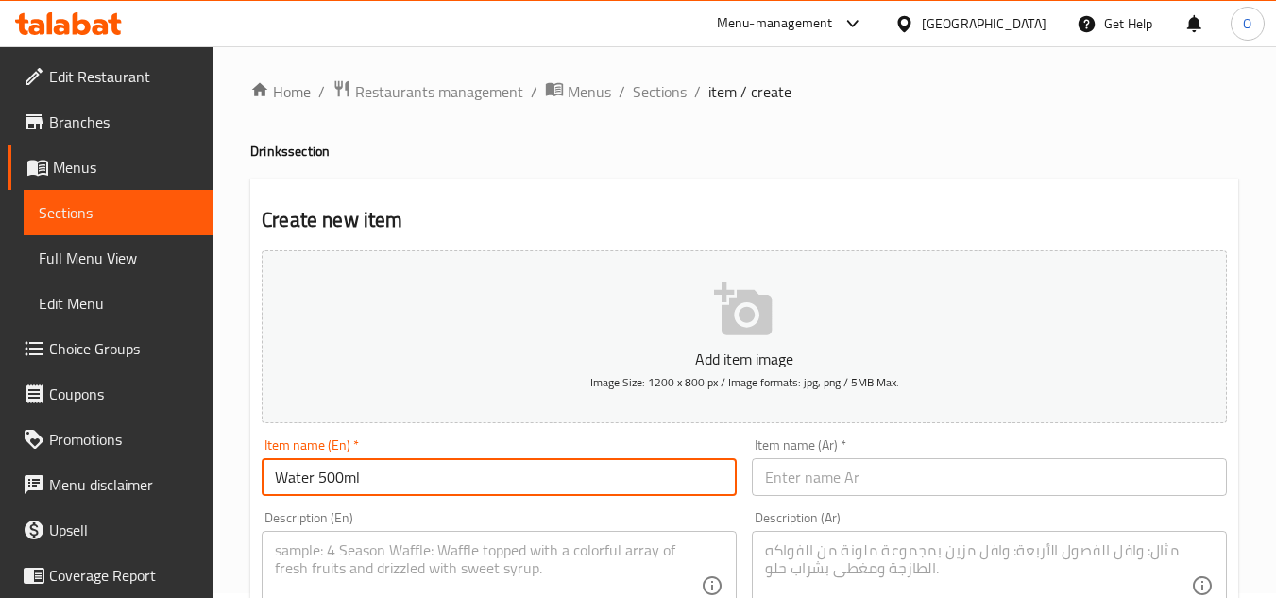
click at [346, 473] on input "Water 500ml" at bounding box center [499, 477] width 475 height 38
click at [350, 477] on input "Water 500 ml" at bounding box center [499, 477] width 475 height 38
click at [350, 477] on input "Water 500 Ml" at bounding box center [499, 477] width 475 height 38
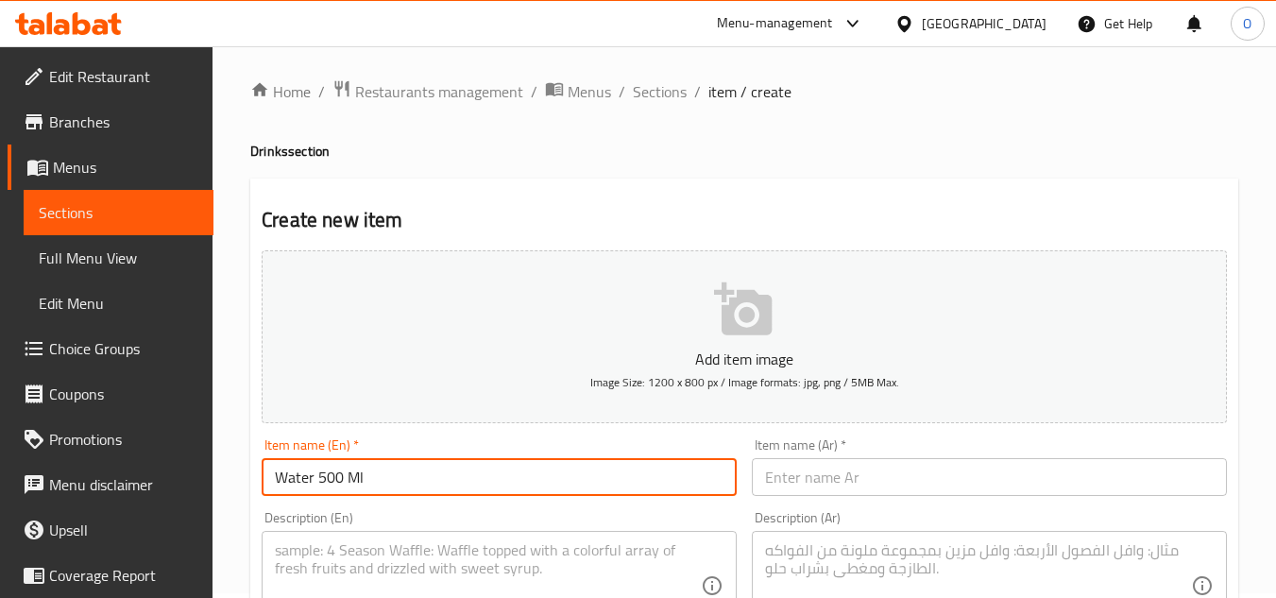
type input "Water 500 Ml"
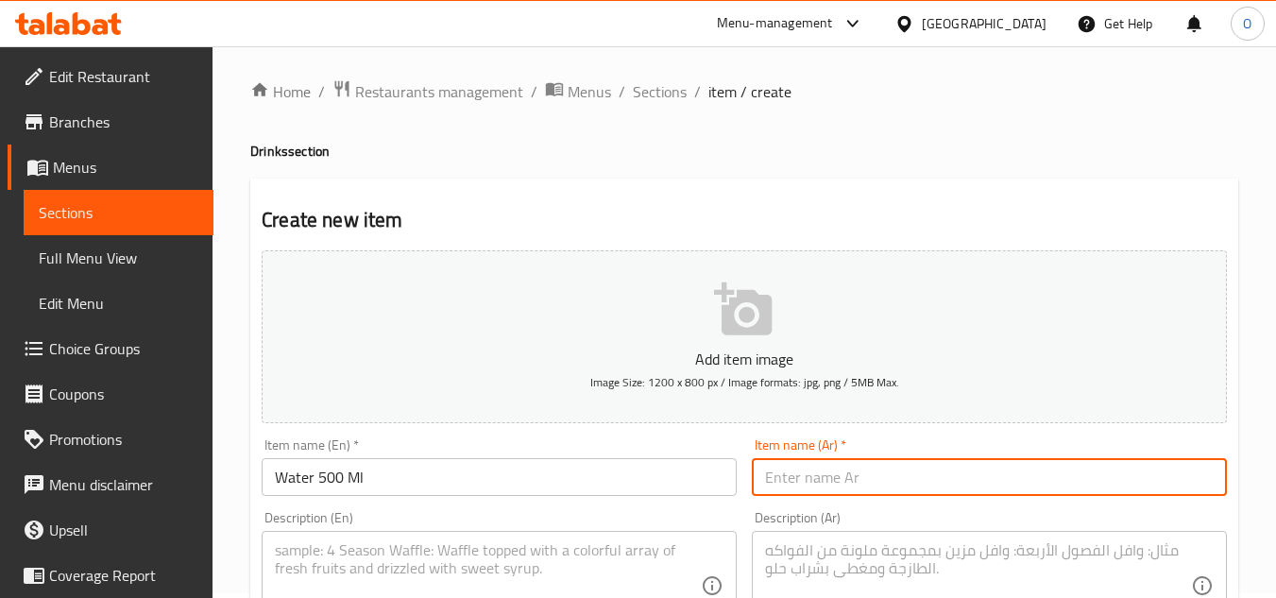
paste input "ماء 500 مل"
type input "ماء 500 مل"
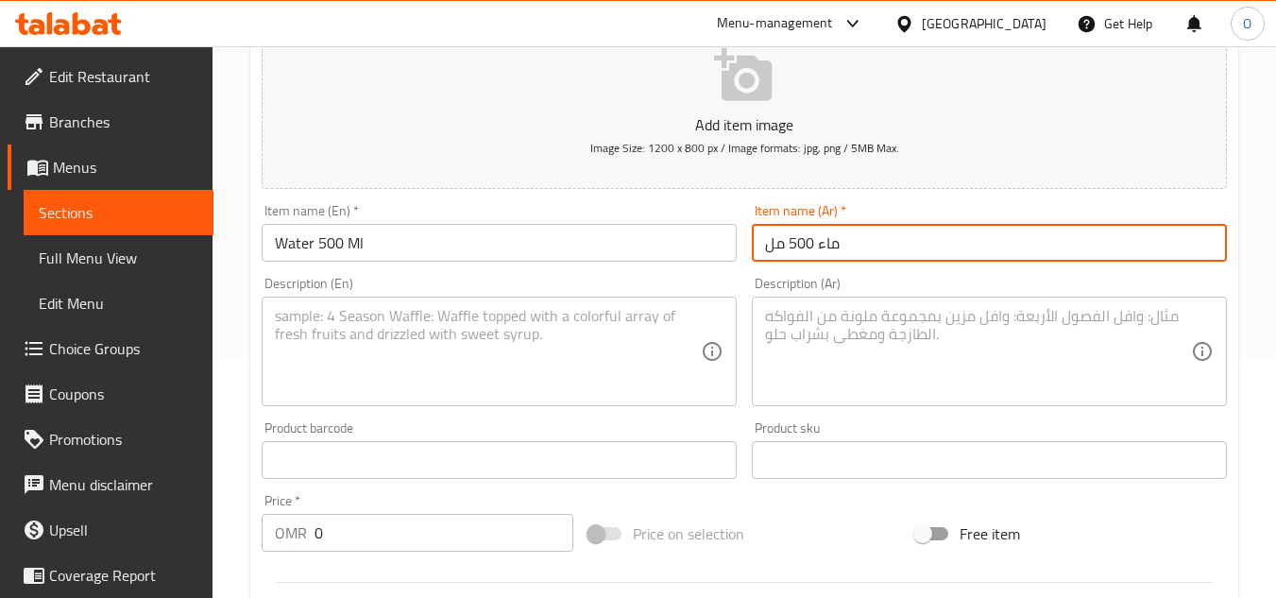
scroll to position [288, 0]
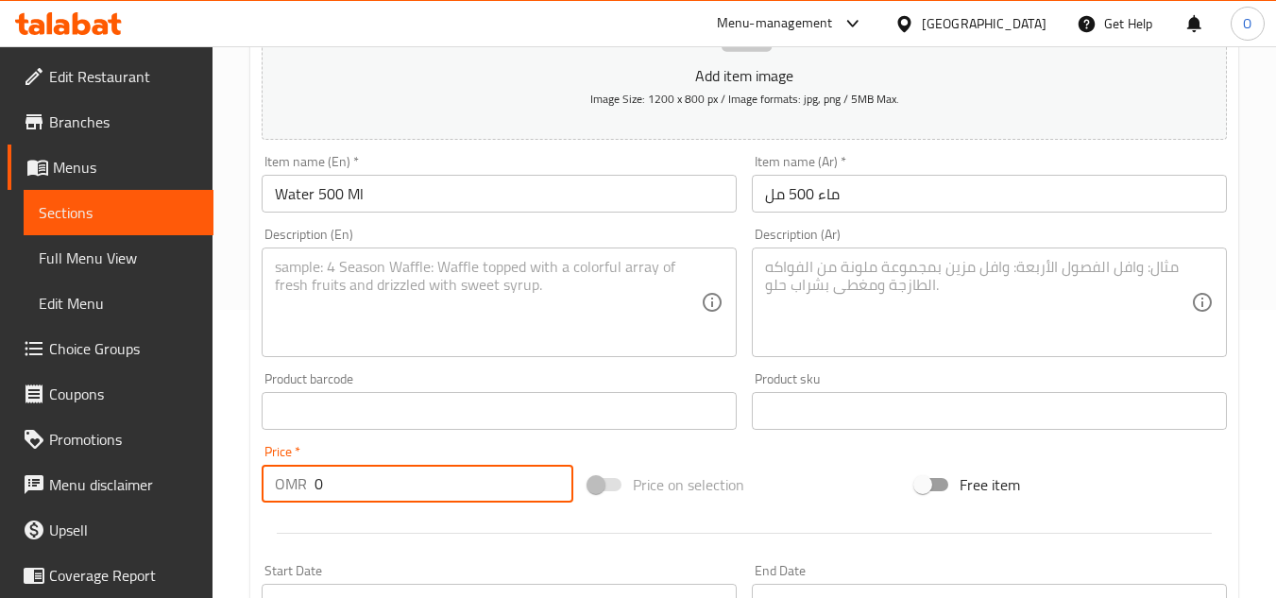
drag, startPoint x: 337, startPoint y: 503, endPoint x: 295, endPoint y: 494, distance: 43.5
click at [295, 494] on div "OMR 0 Price *" at bounding box center [418, 484] width 312 height 38
paste input ".2"
type input "0.2"
click at [367, 531] on div at bounding box center [744, 533] width 980 height 46
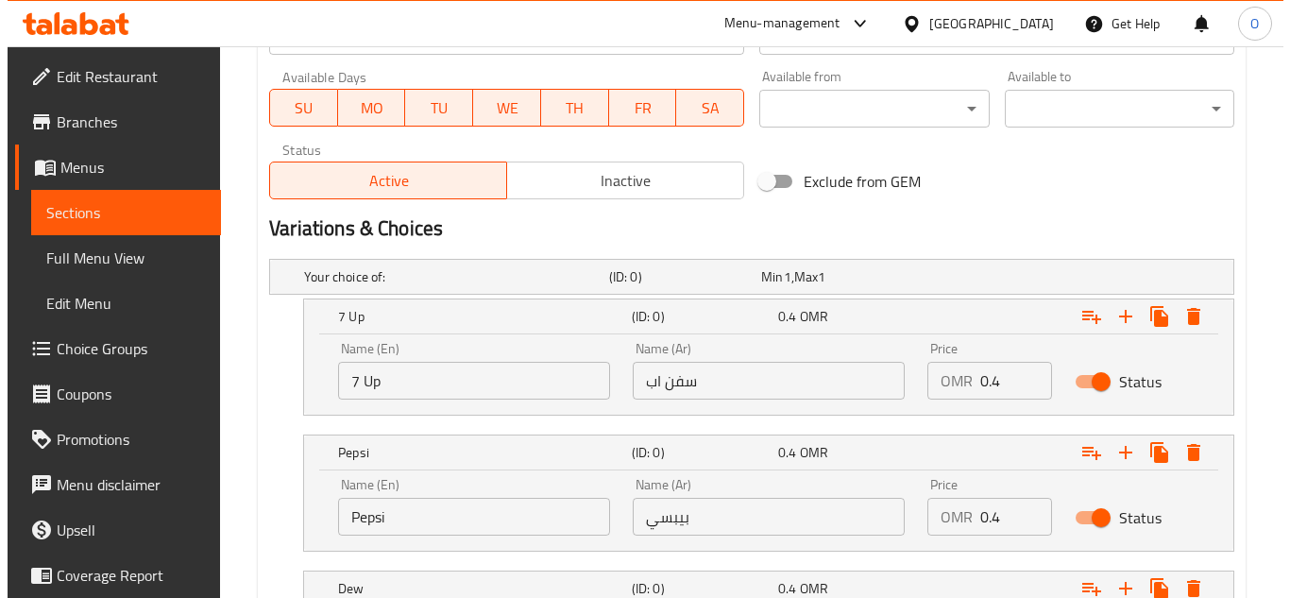
scroll to position [949, 0]
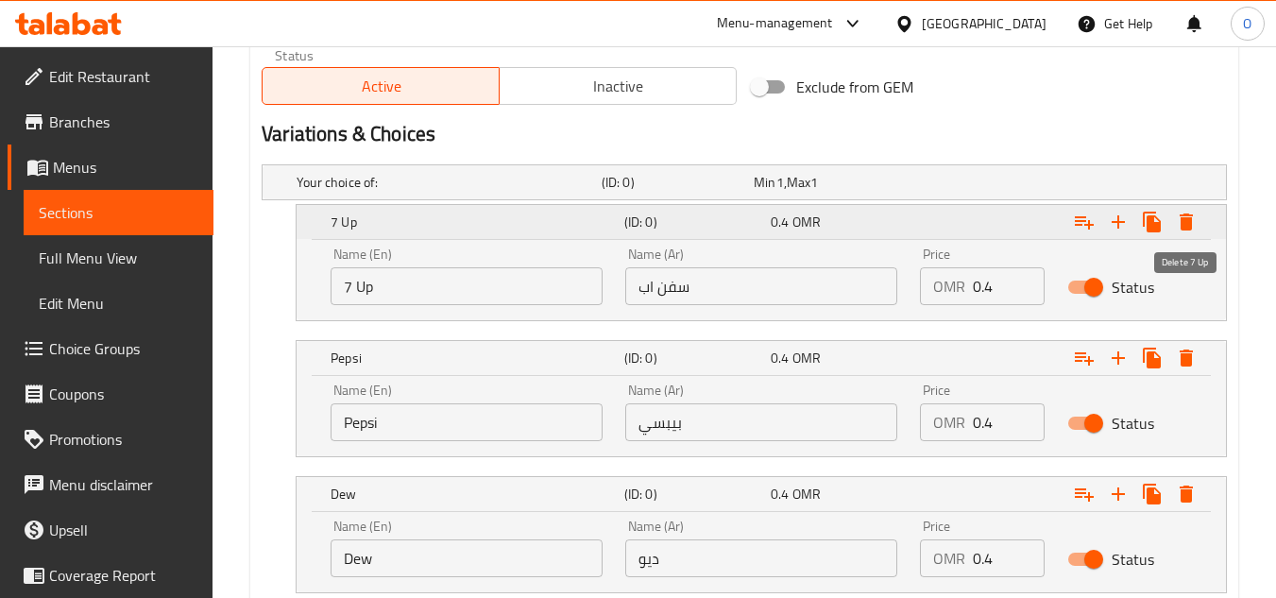
click at [1180, 225] on icon "Expand" at bounding box center [1185, 221] width 13 height 17
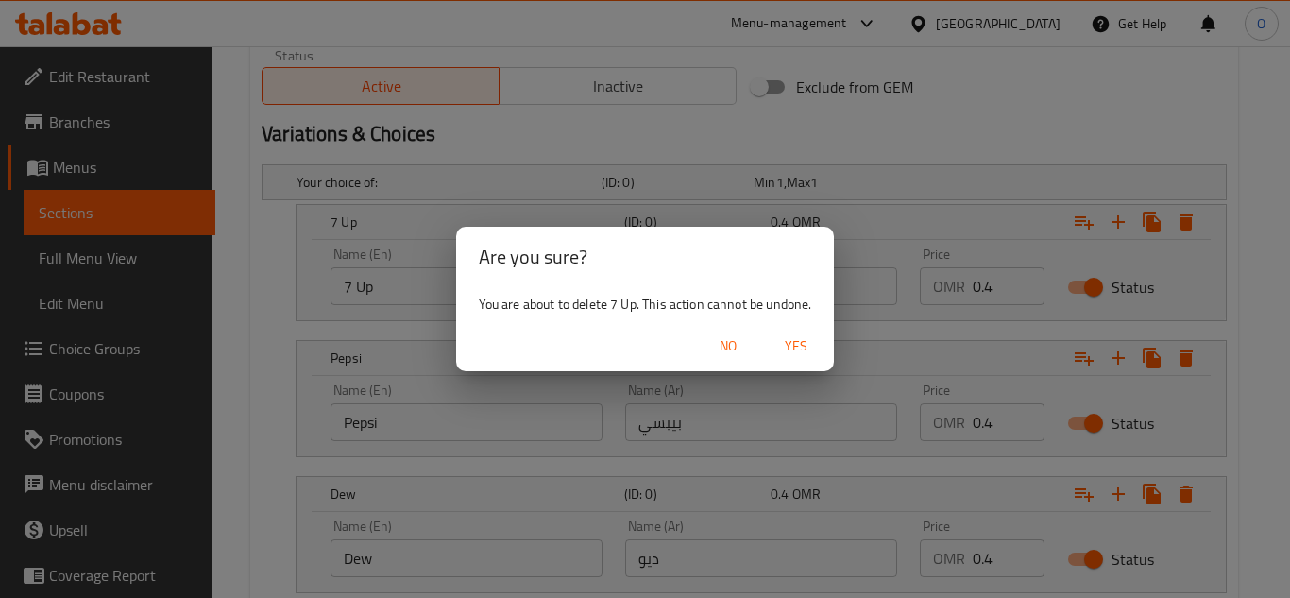
click at [789, 329] on button "Yes" at bounding box center [796, 346] width 60 height 35
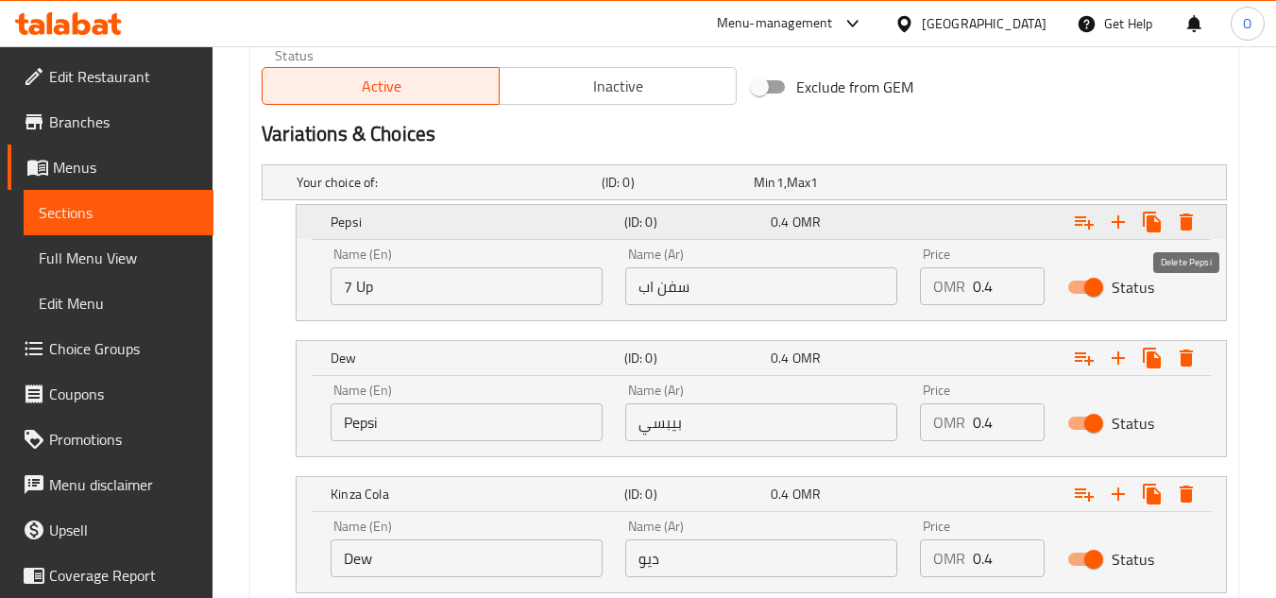
click at [1193, 225] on icon "Expand" at bounding box center [1185, 222] width 23 height 23
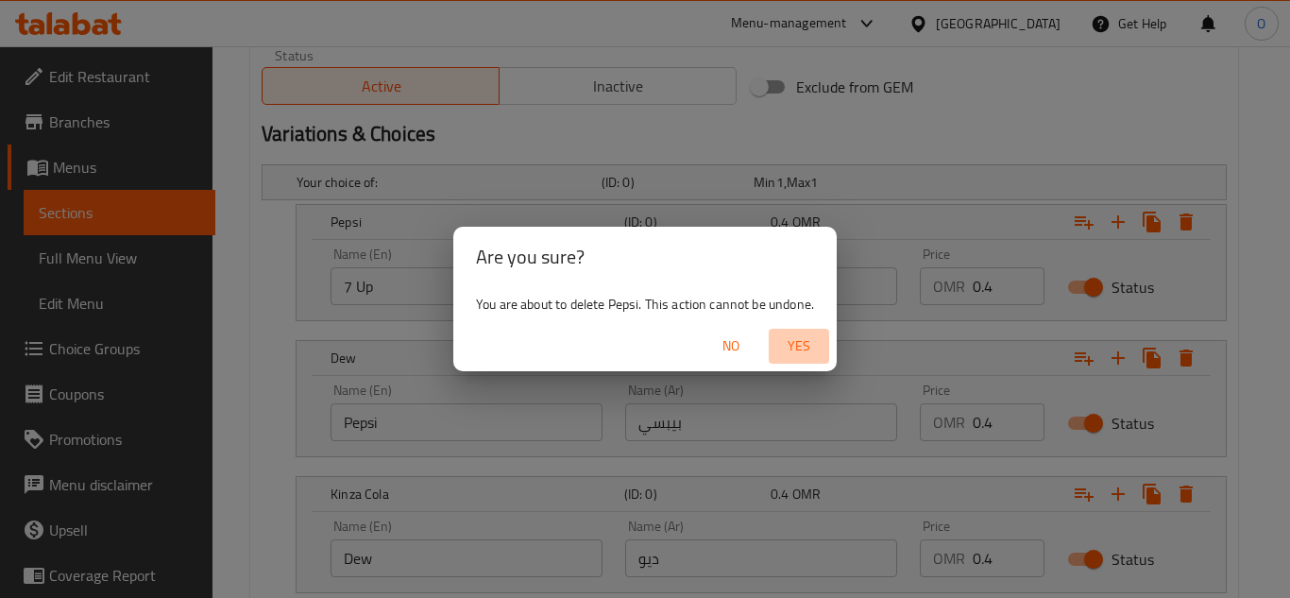
click at [790, 338] on span "Yes" at bounding box center [798, 346] width 45 height 24
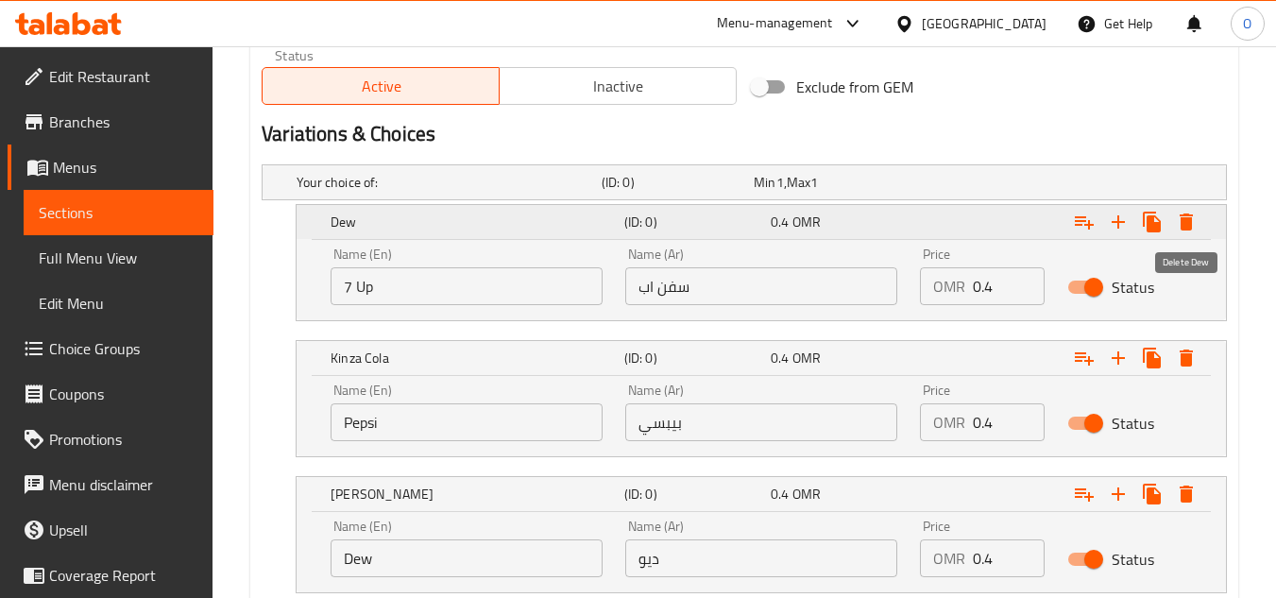
click at [1179, 224] on icon "Expand" at bounding box center [1185, 222] width 23 height 23
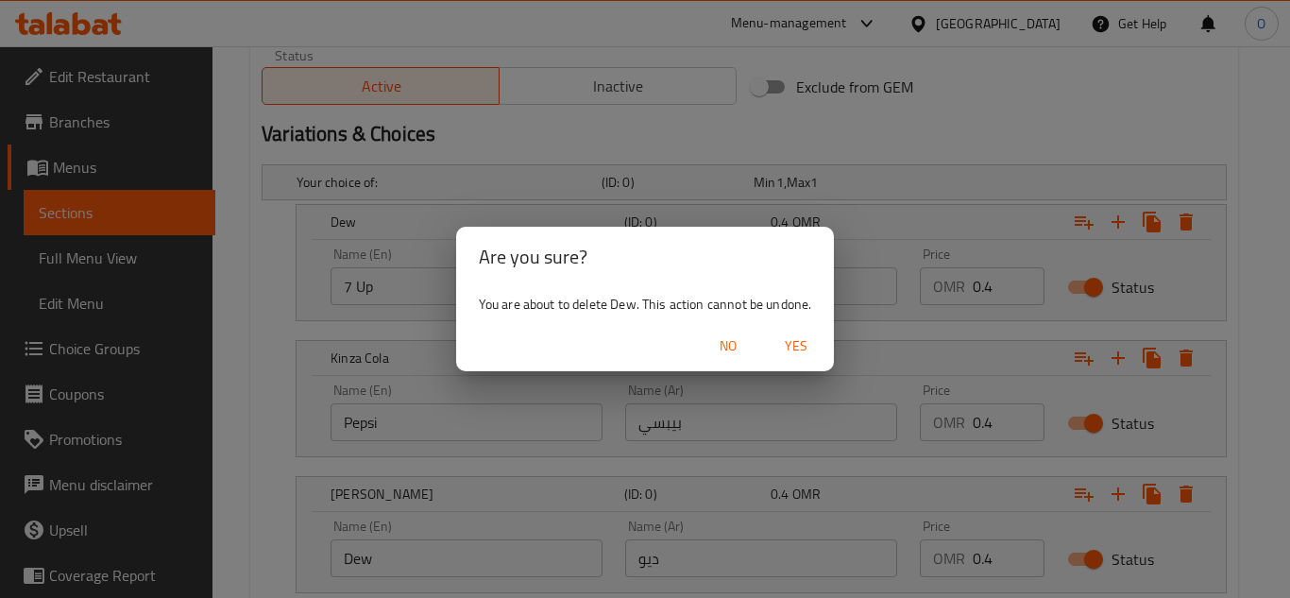
click at [820, 346] on button "Yes" at bounding box center [796, 346] width 60 height 35
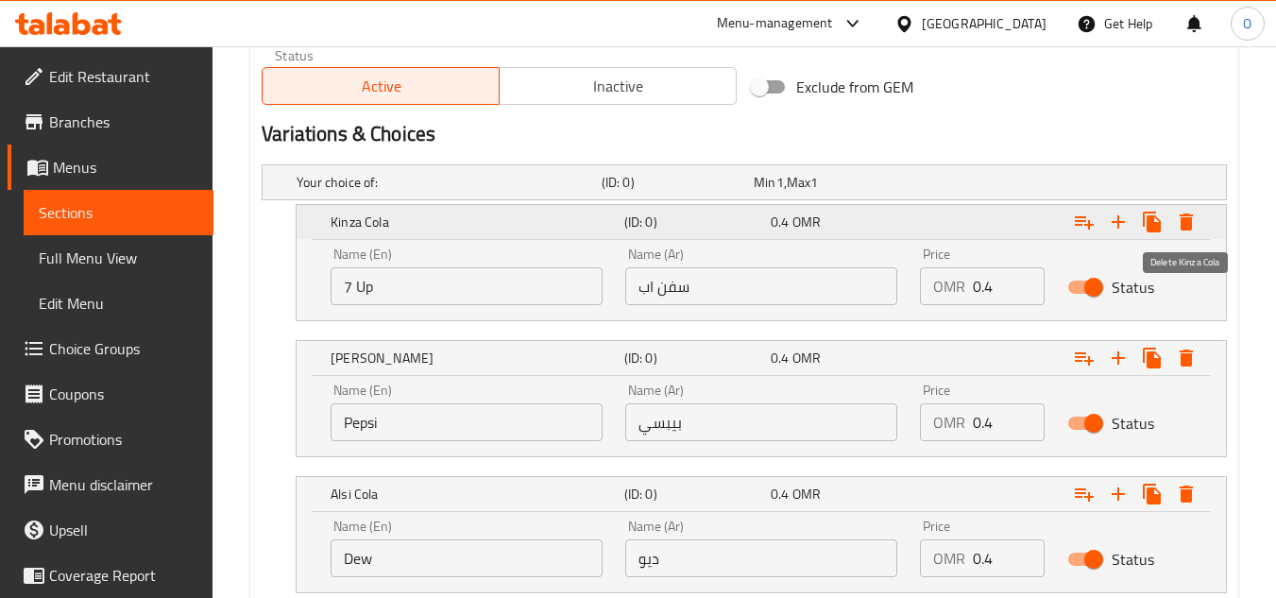
click at [1202, 221] on button "Expand" at bounding box center [1186, 222] width 34 height 34
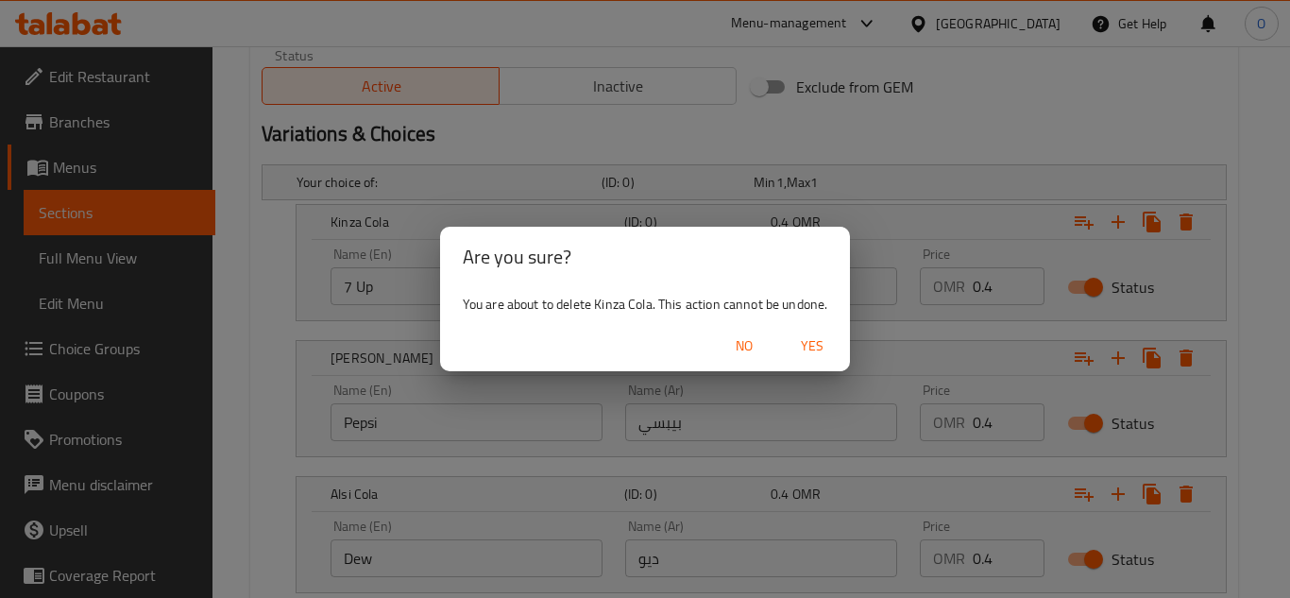
click at [815, 350] on span "Yes" at bounding box center [811, 346] width 45 height 24
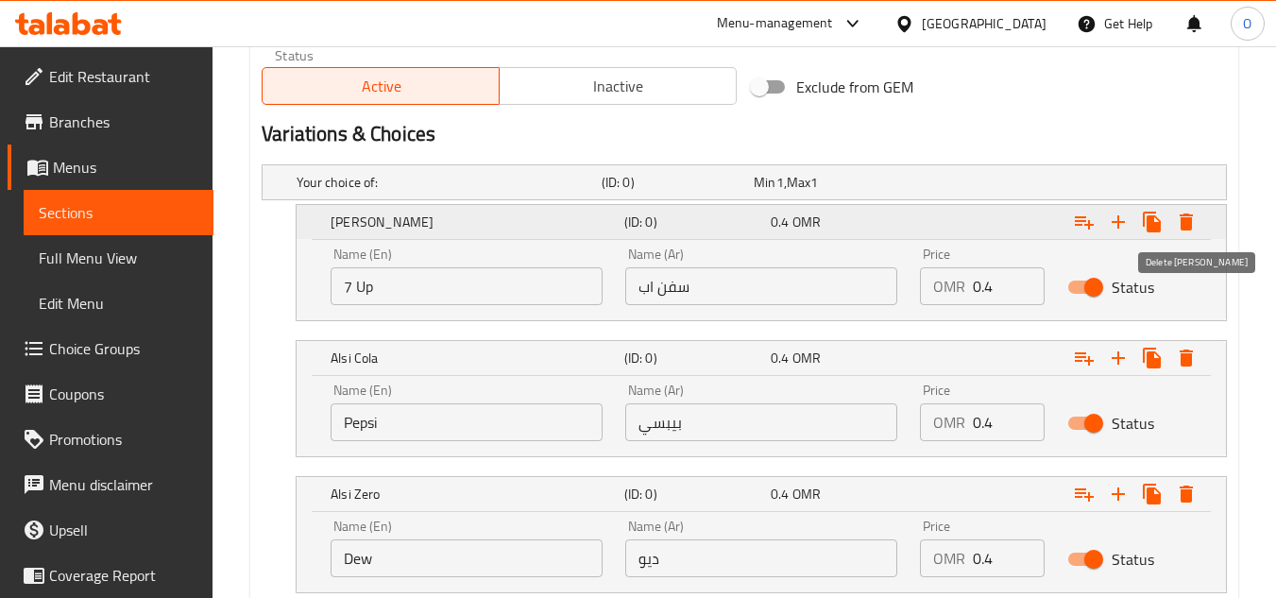
click at [1188, 220] on icon "Expand" at bounding box center [1185, 221] width 13 height 17
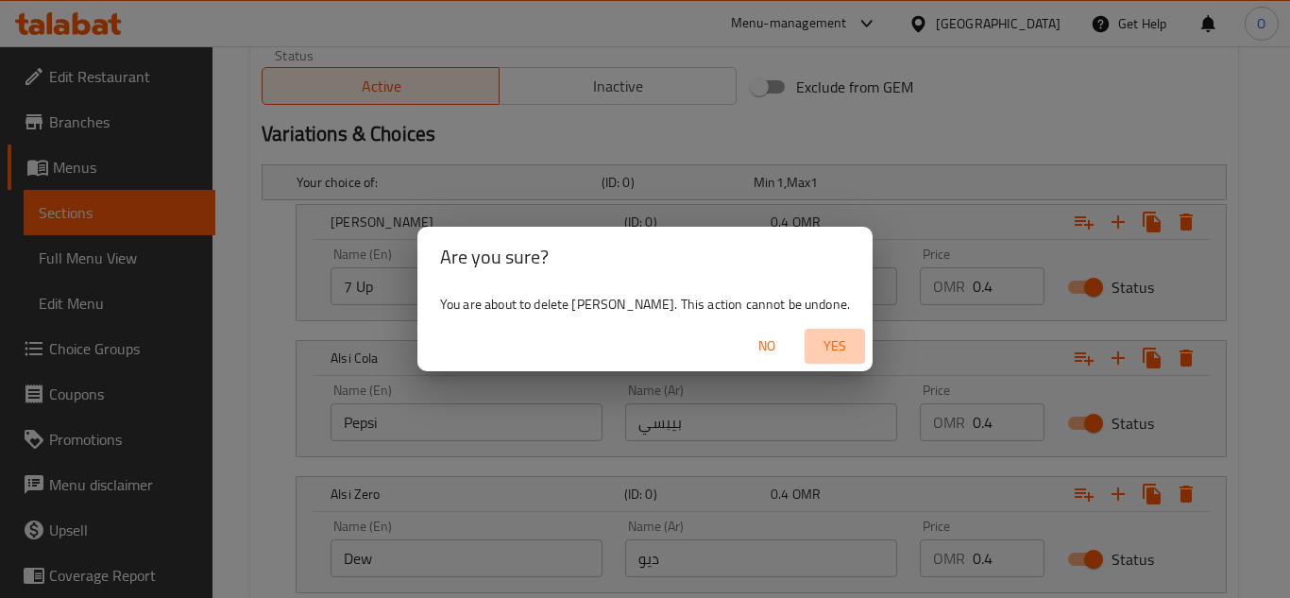
click at [812, 336] on span "Yes" at bounding box center [834, 346] width 45 height 24
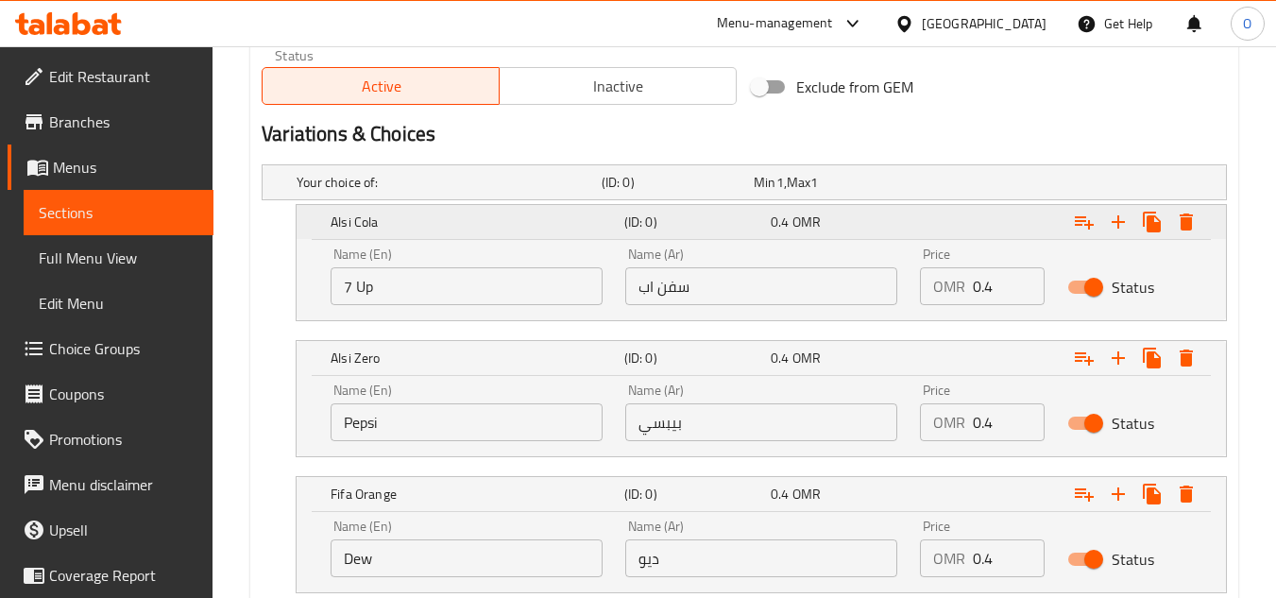
click at [1182, 228] on icon "Expand" at bounding box center [1185, 221] width 13 height 17
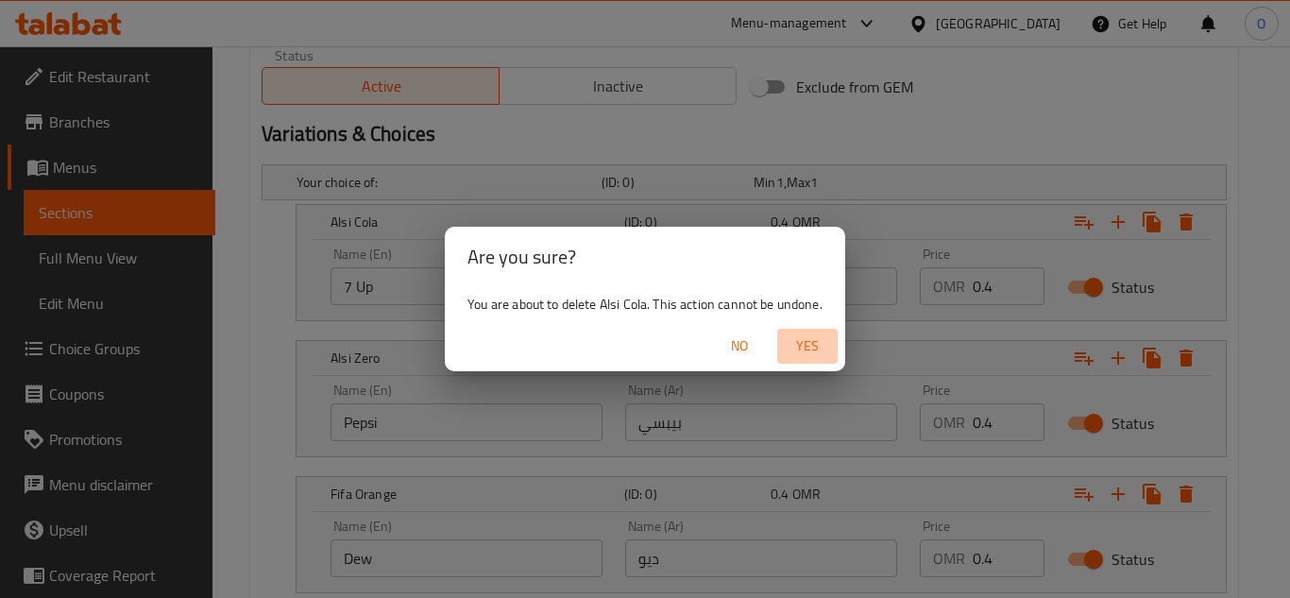
click at [830, 349] on span "Yes" at bounding box center [807, 346] width 45 height 24
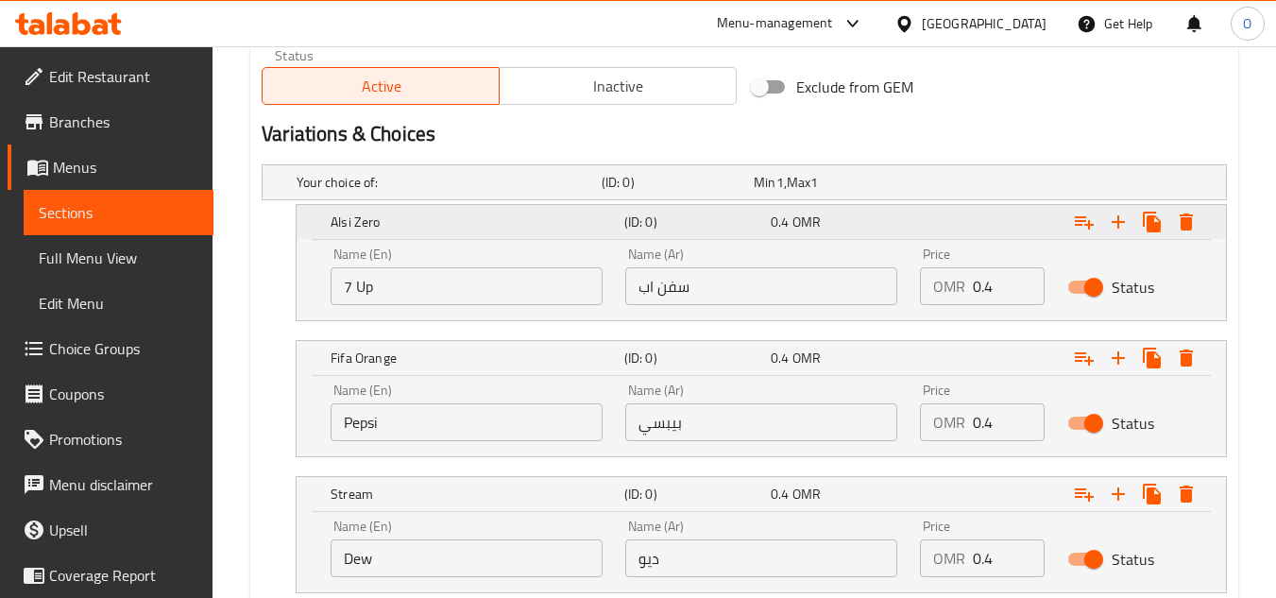
click at [1188, 216] on icon "Expand" at bounding box center [1185, 222] width 23 height 23
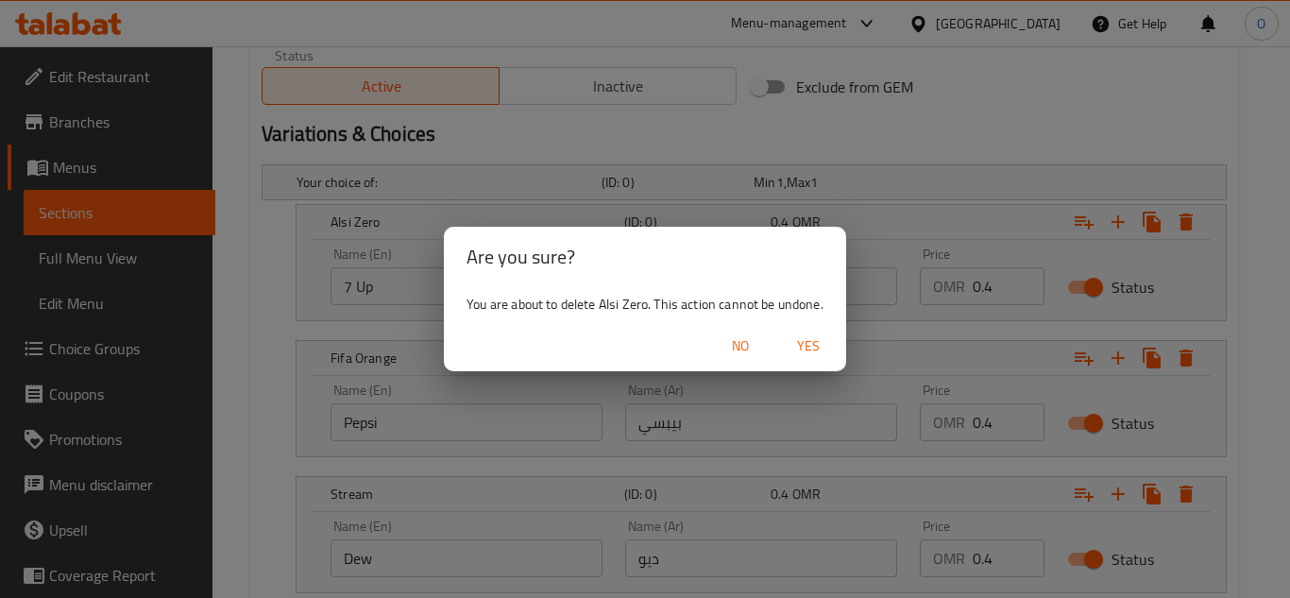
click at [817, 346] on span "Yes" at bounding box center [808, 346] width 45 height 24
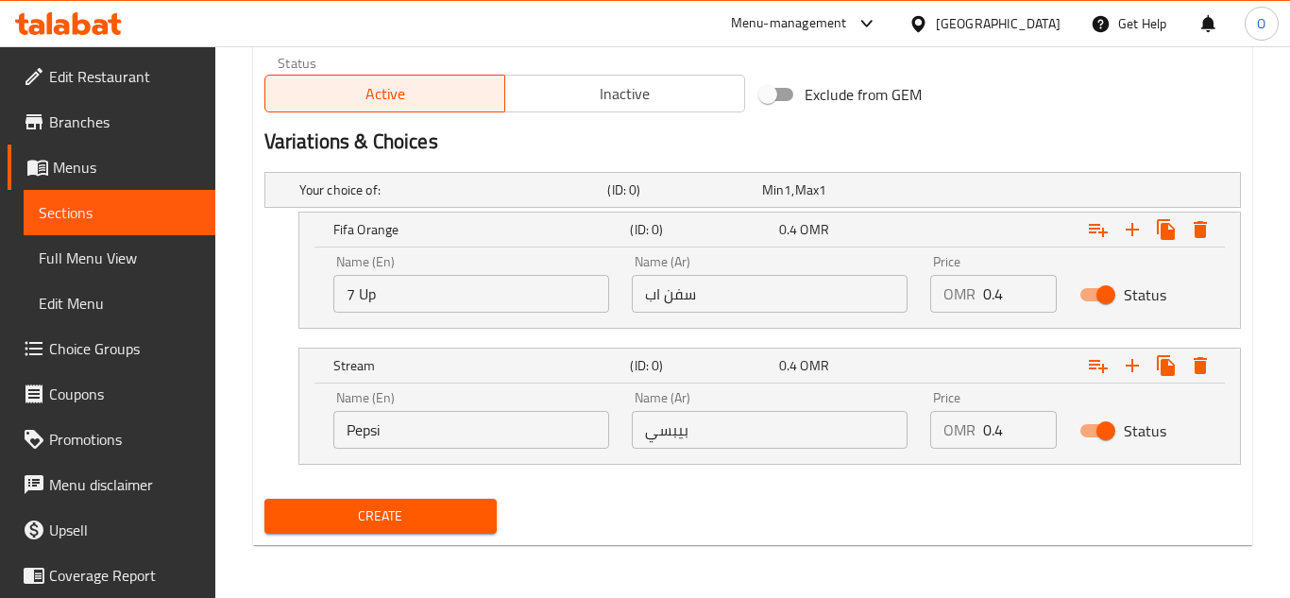
scroll to position [941, 0]
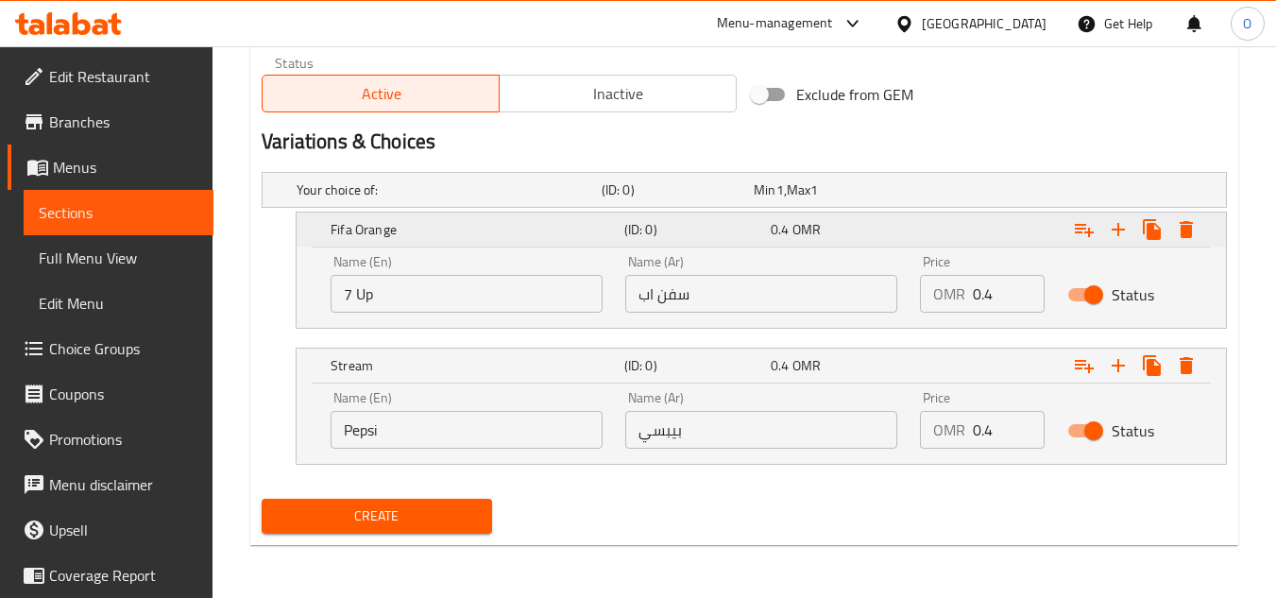
click at [1187, 236] on icon "Expand" at bounding box center [1185, 229] width 13 height 17
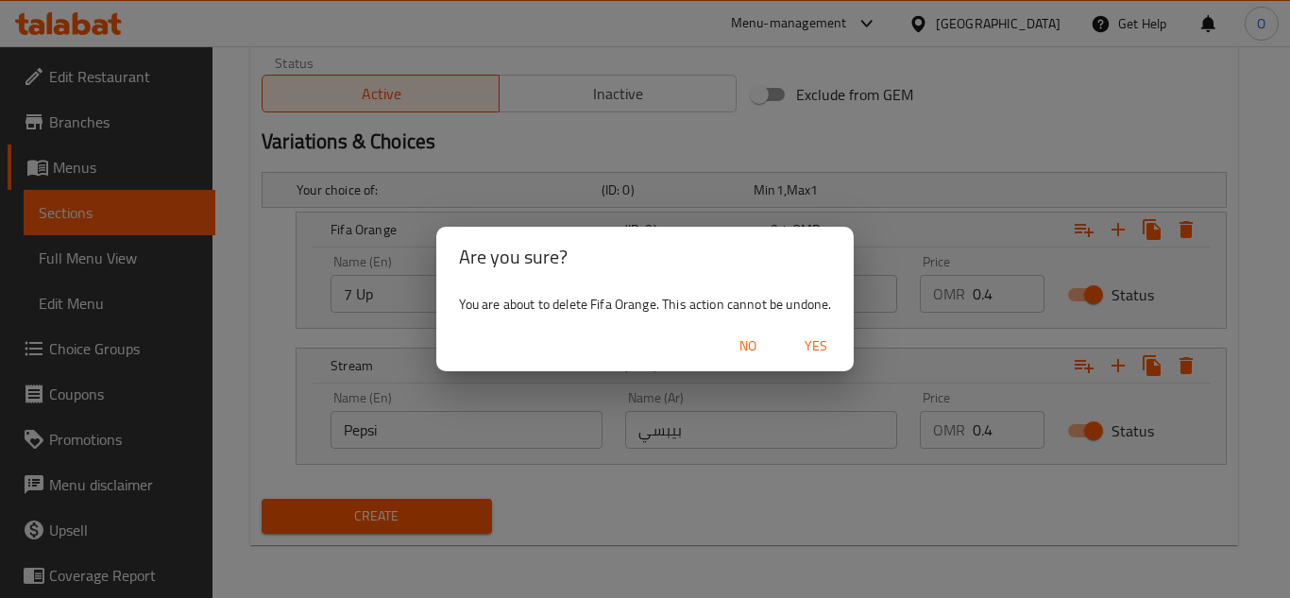
click at [799, 343] on span "Yes" at bounding box center [815, 346] width 45 height 24
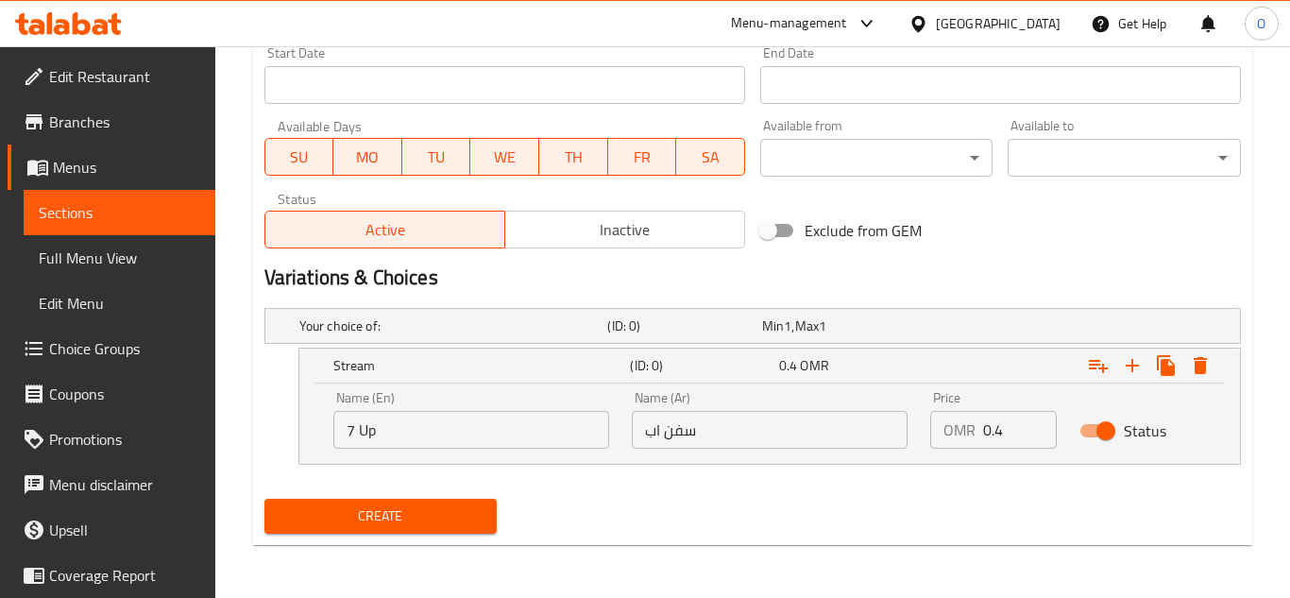
scroll to position [805, 0]
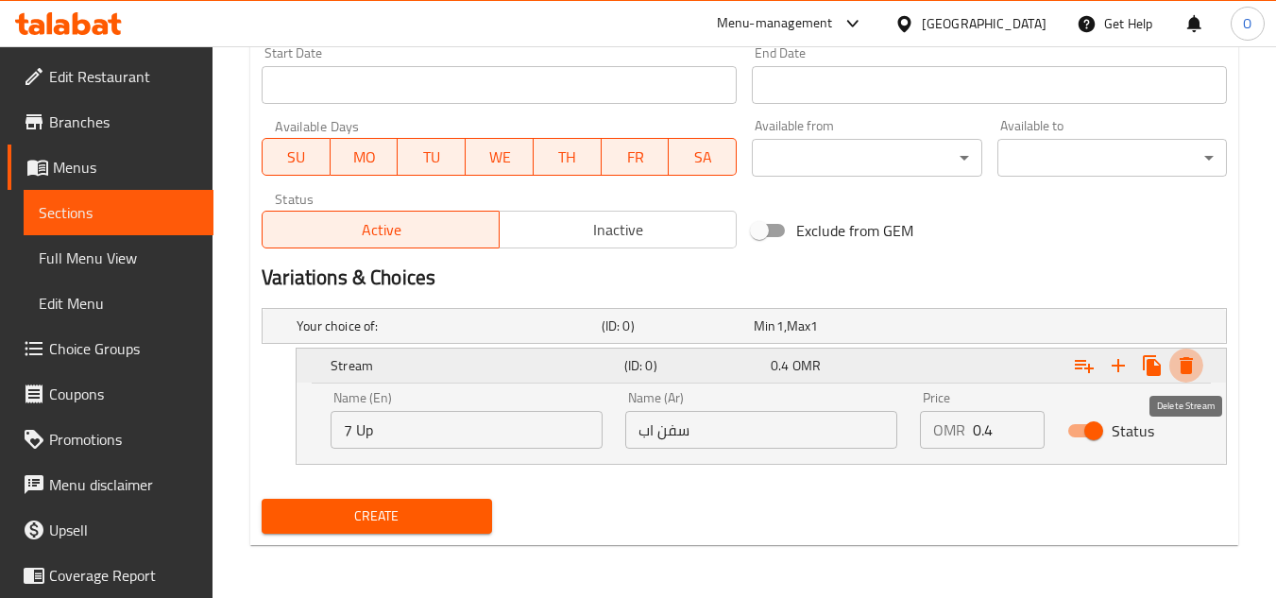
click at [1178, 354] on icon "Expand" at bounding box center [1185, 365] width 23 height 23
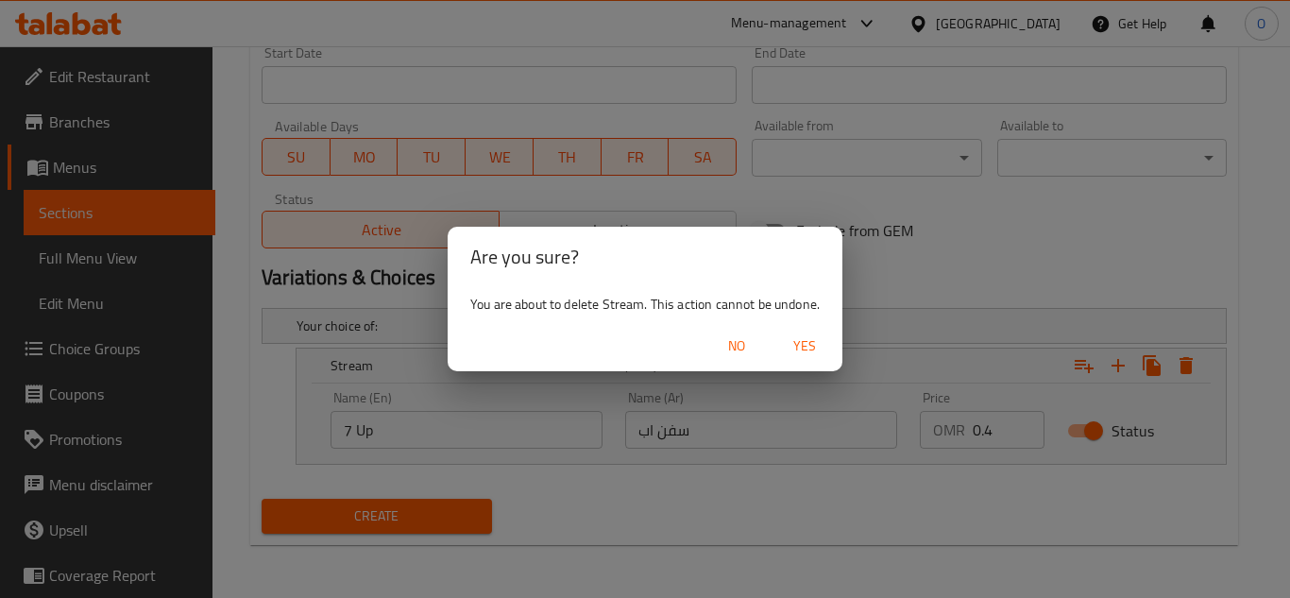
click at [797, 335] on span "Yes" at bounding box center [804, 346] width 45 height 24
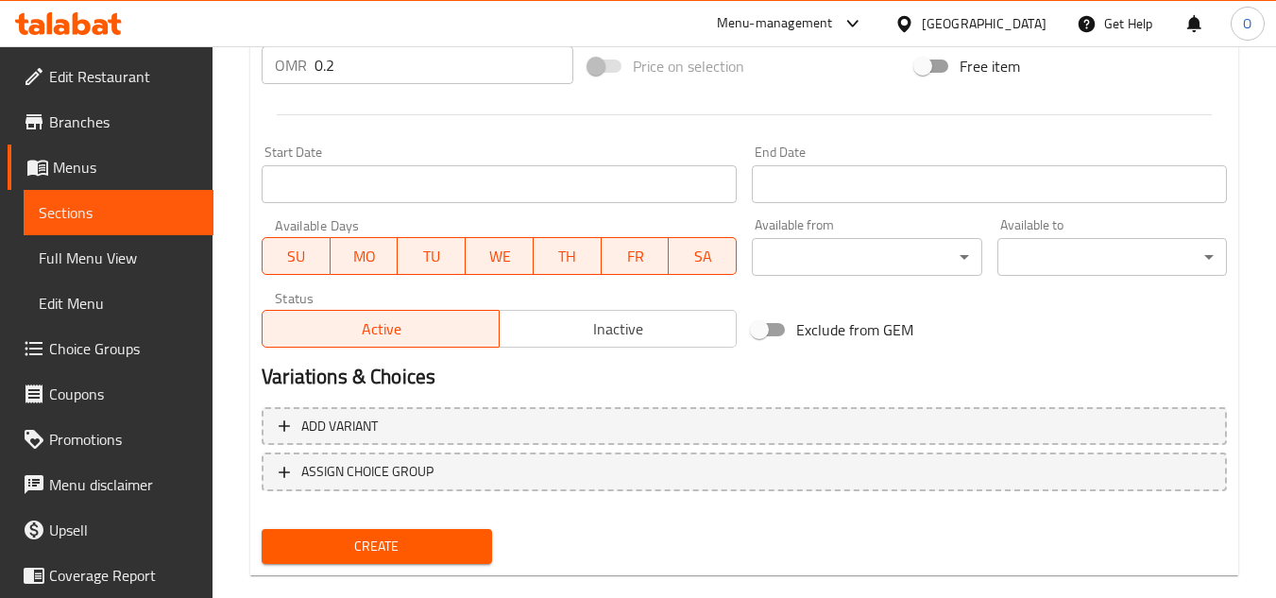
scroll to position [736, 0]
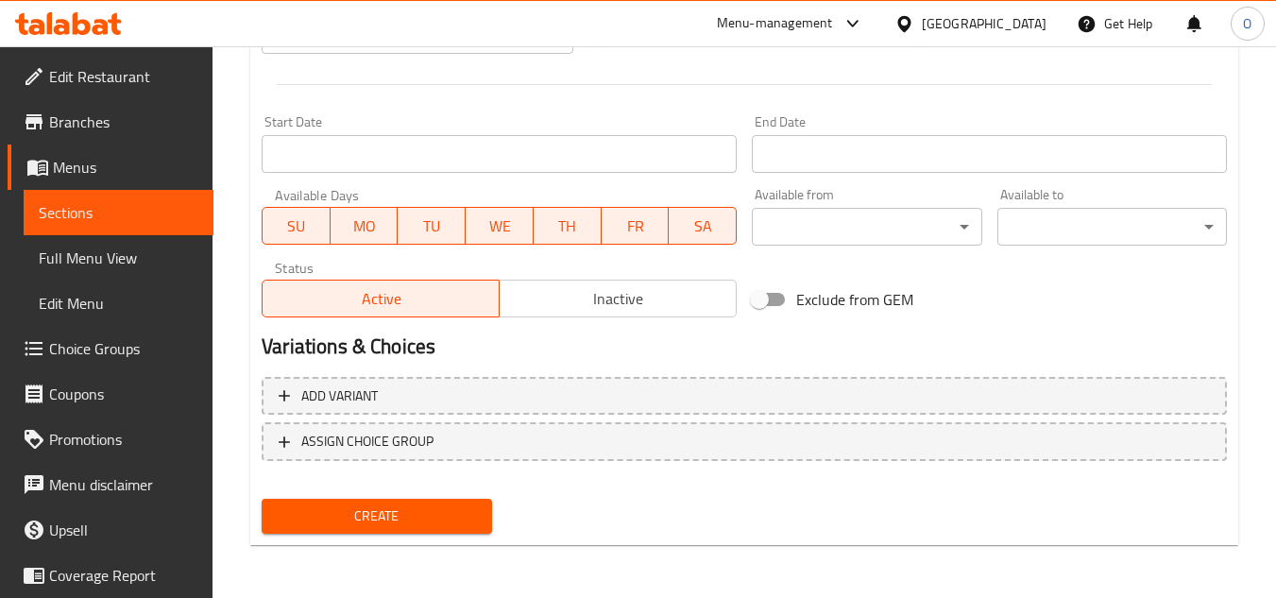
click at [429, 515] on span "Create" at bounding box center [376, 516] width 199 height 24
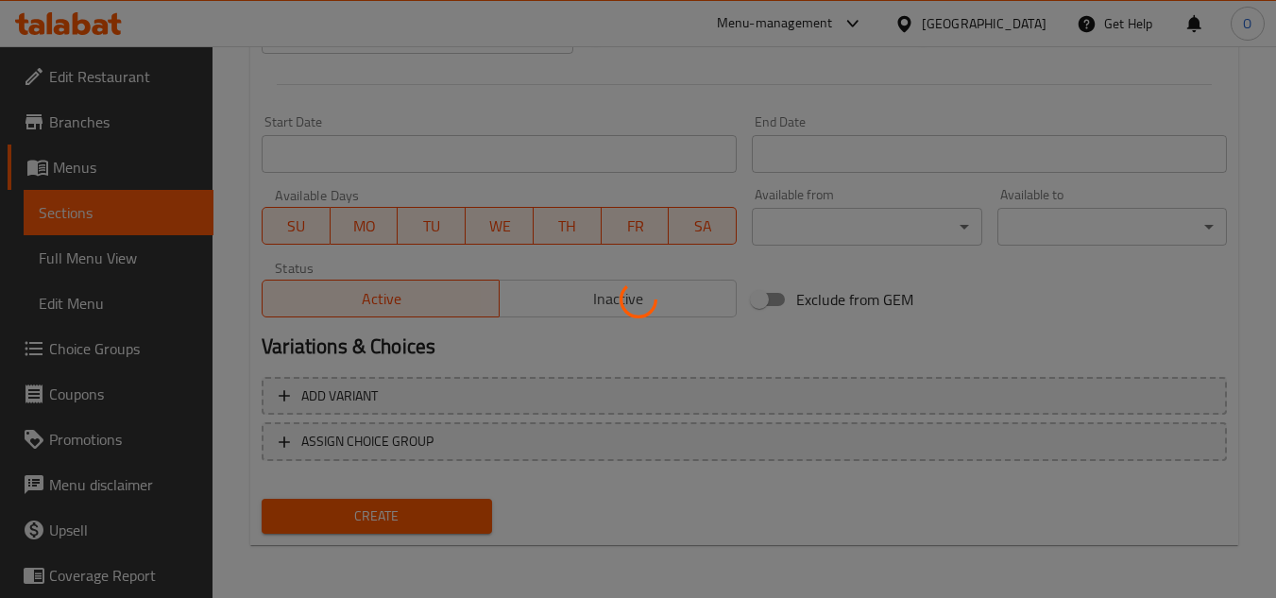
type input "0"
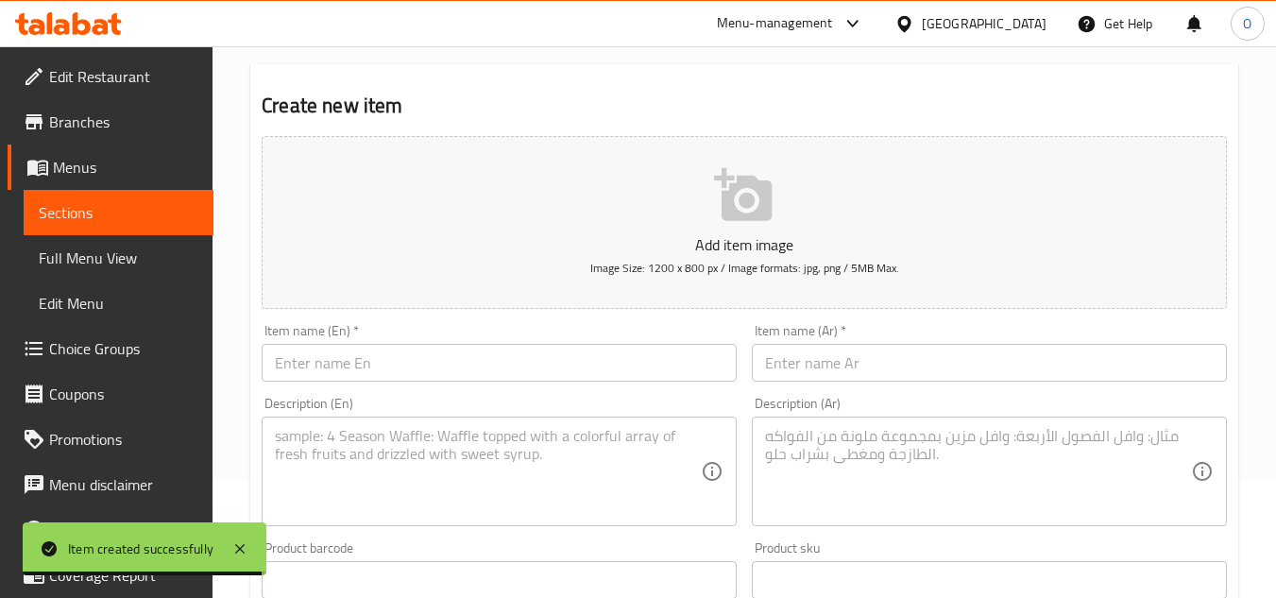
scroll to position [0, 0]
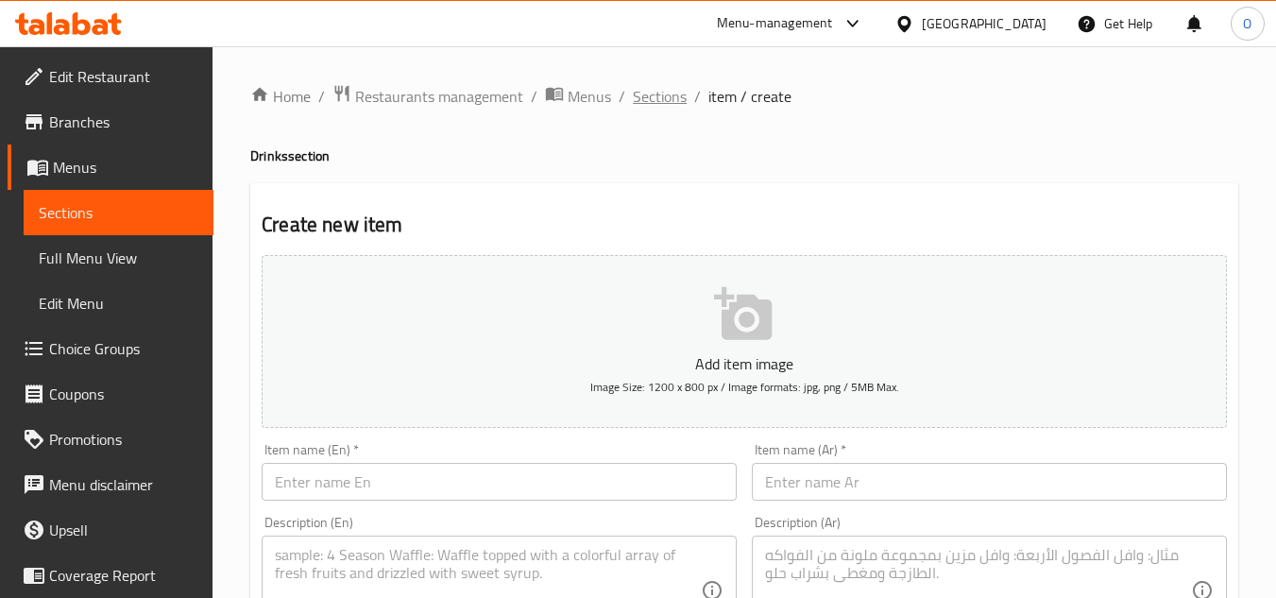
click at [673, 98] on span "Sections" at bounding box center [660, 96] width 54 height 23
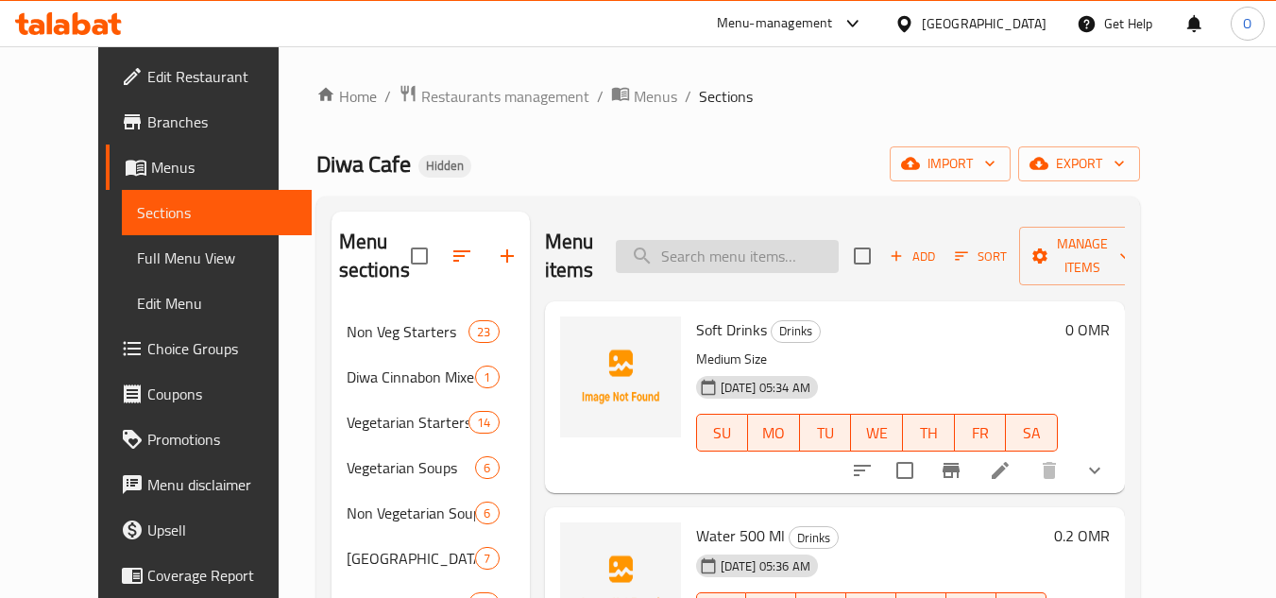
paste input "Pocket Floverd Drinks"
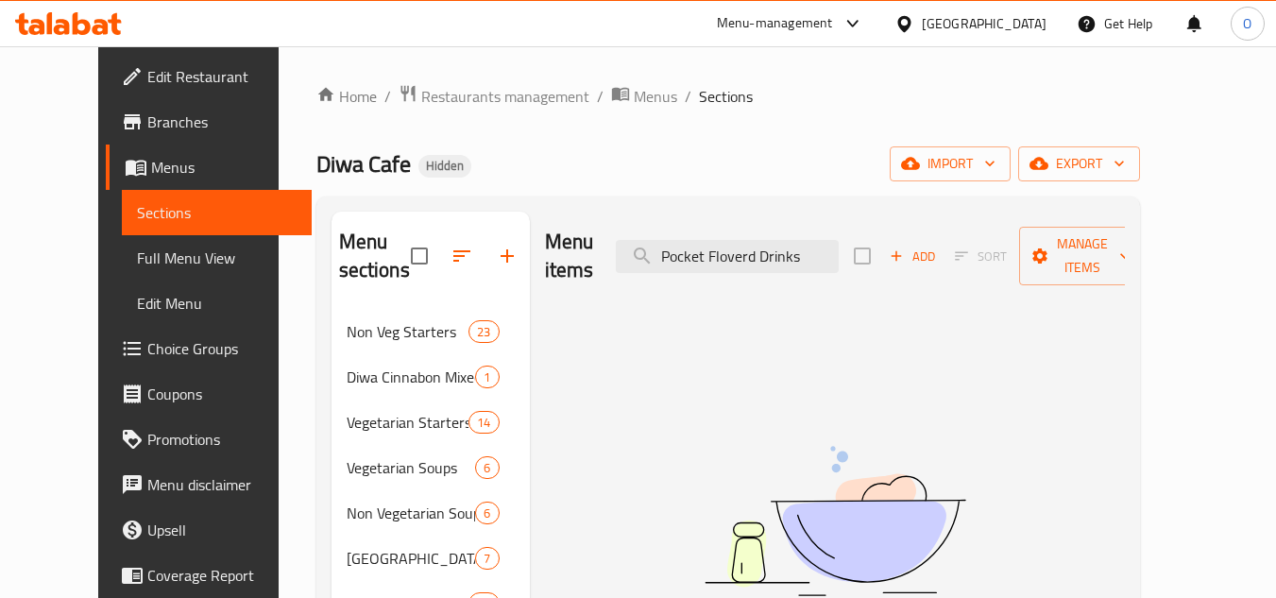
type input "Pocket Floverd Drinks"
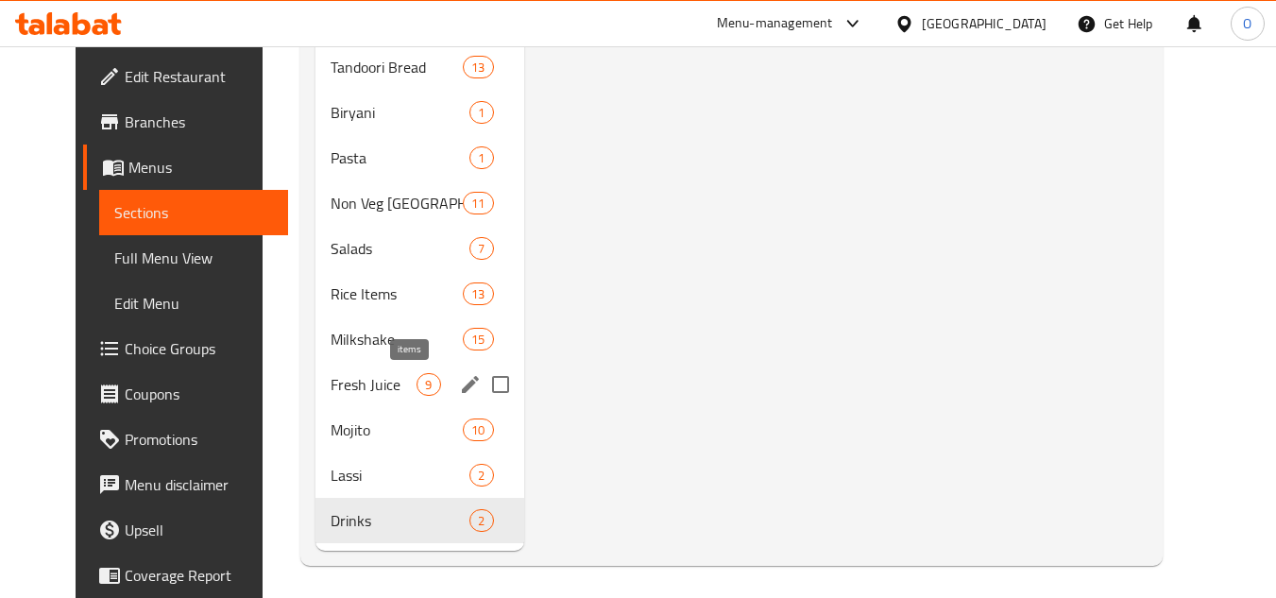
scroll to position [678, 0]
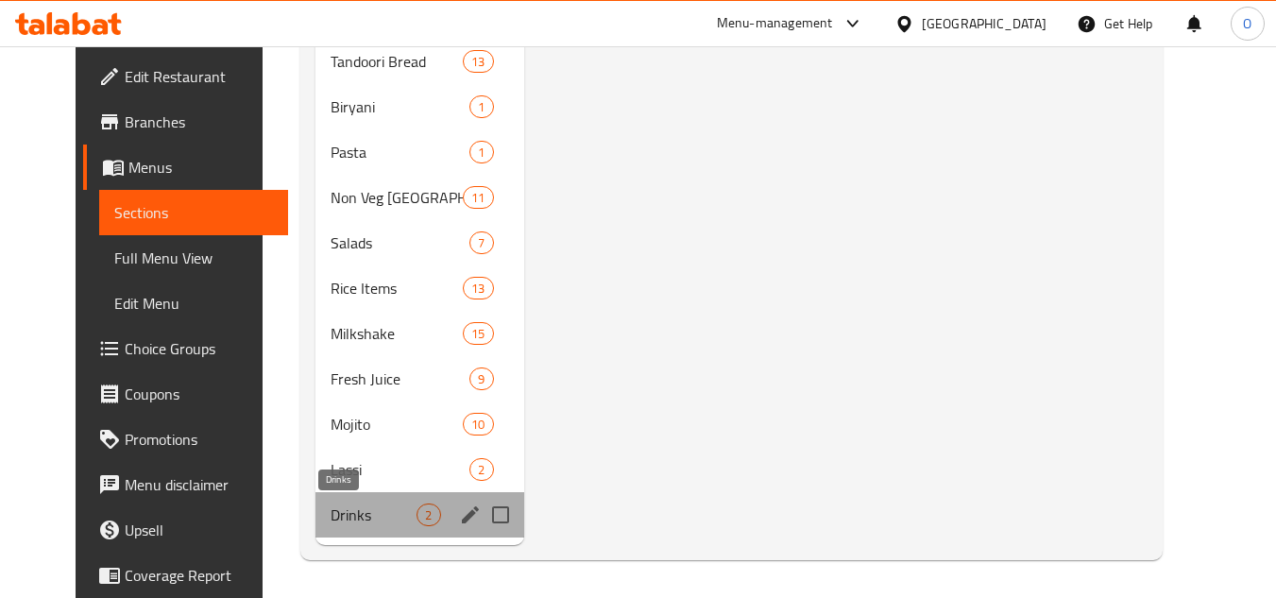
click at [367, 508] on span "Drinks" at bounding box center [373, 514] width 86 height 23
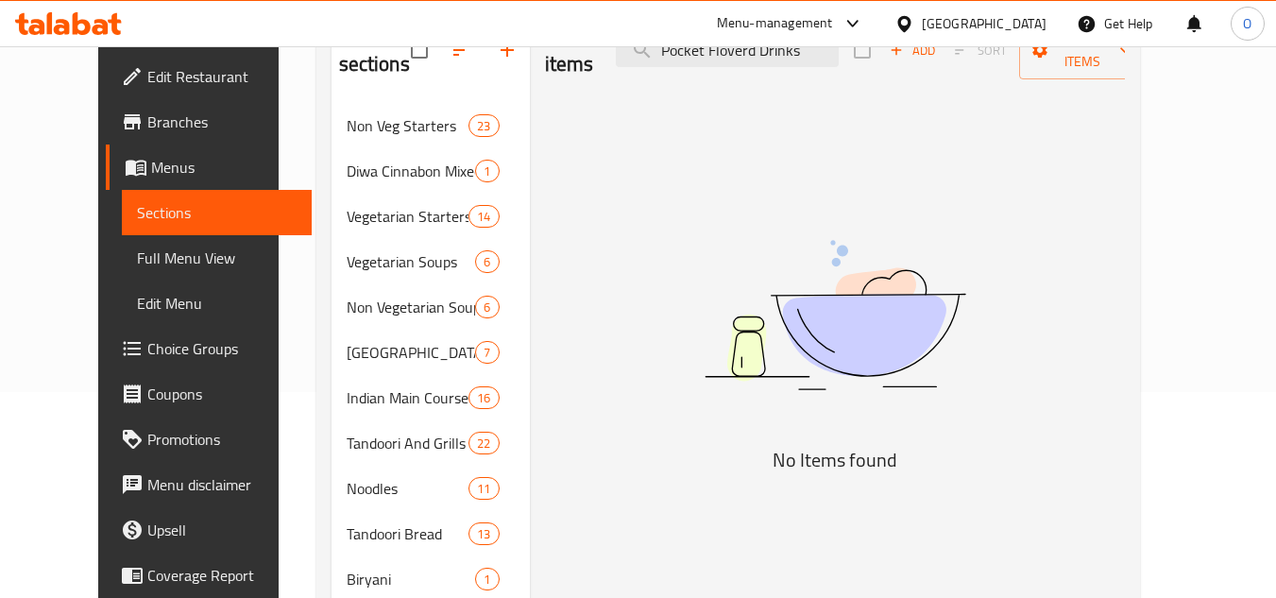
scroll to position [0, 0]
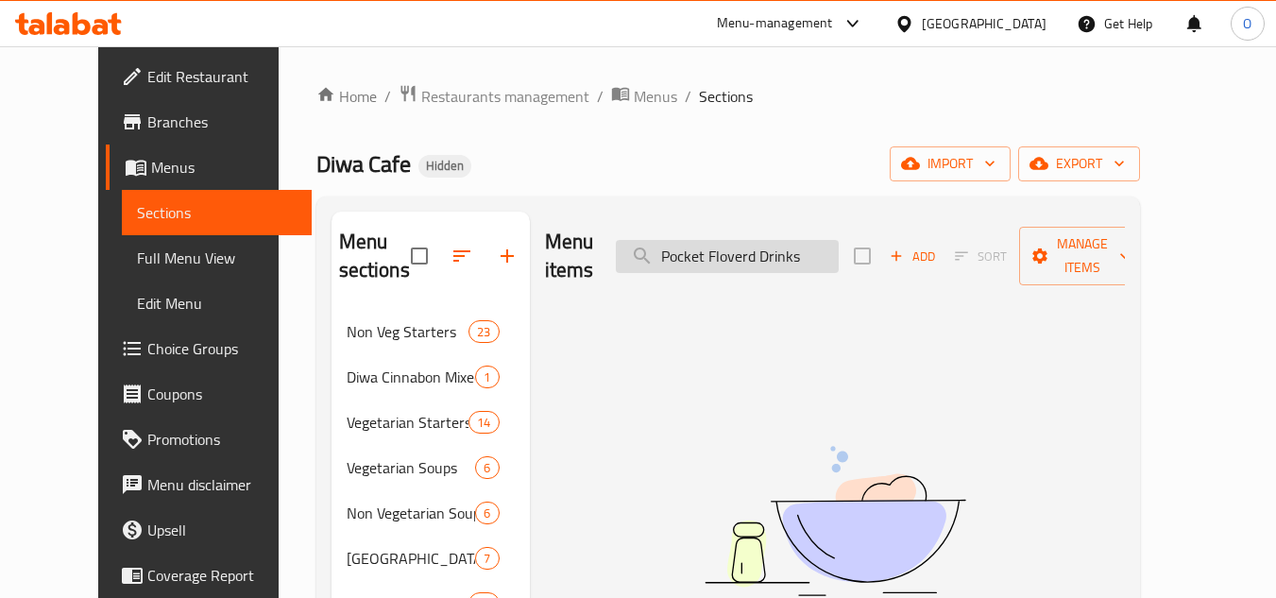
click at [798, 249] on input "Pocket Floverd Drinks" at bounding box center [727, 256] width 223 height 33
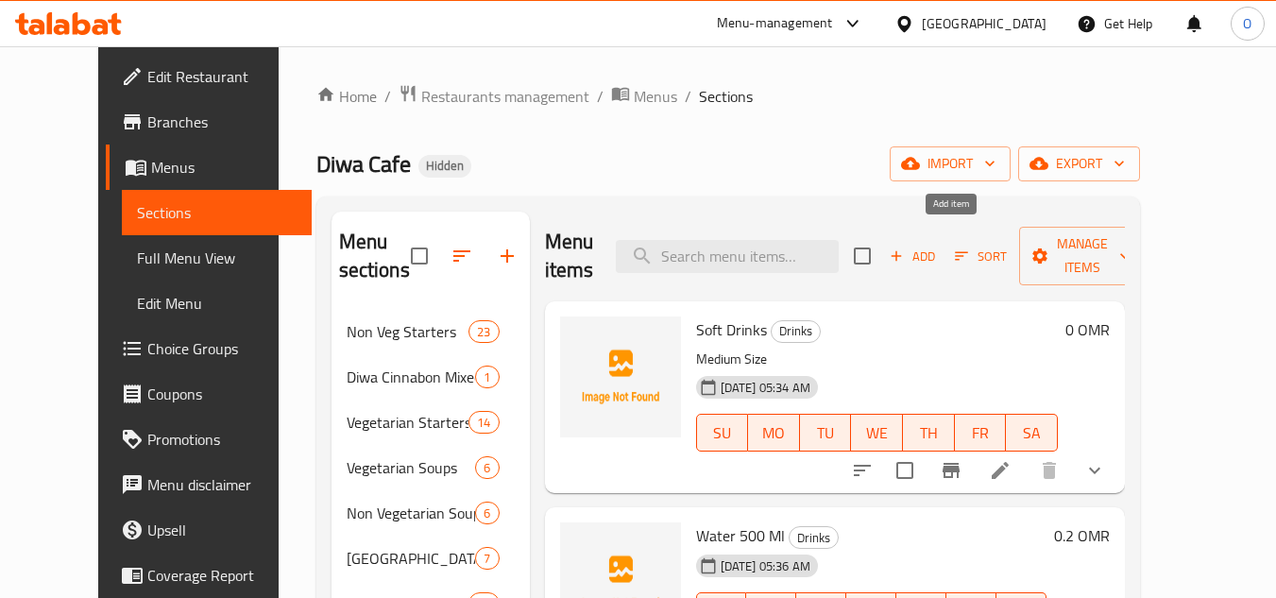
click at [938, 245] on span "Add" at bounding box center [912, 256] width 51 height 22
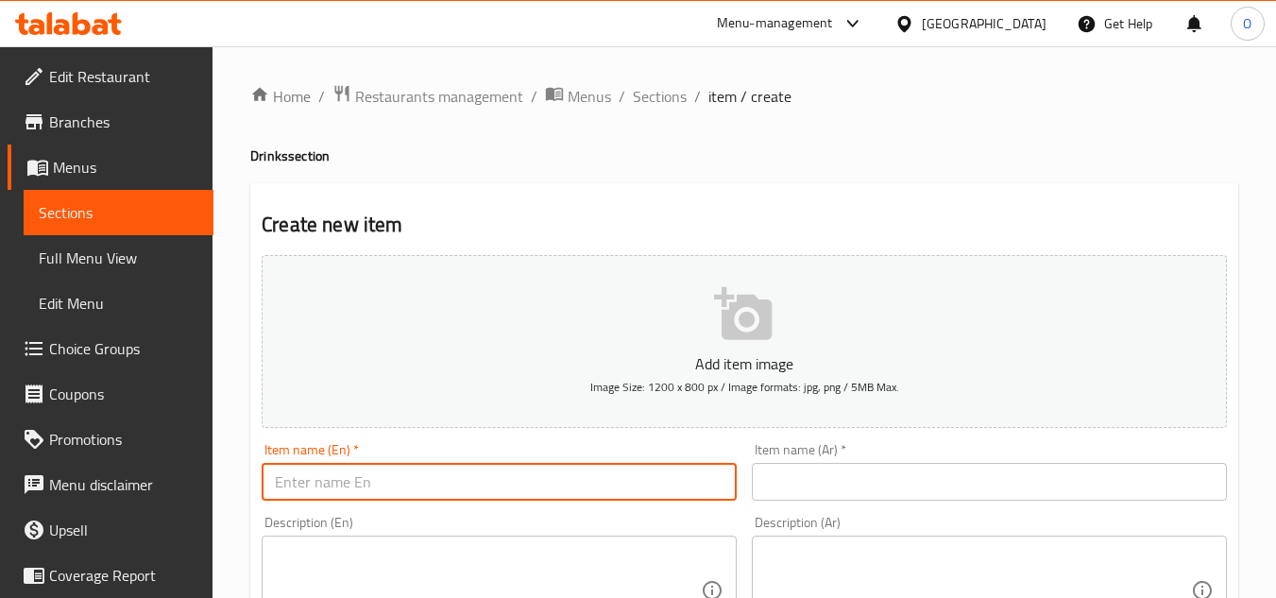
paste input "Pocket Floverd Drinks"
type input "Pocket Floverd Drinks"
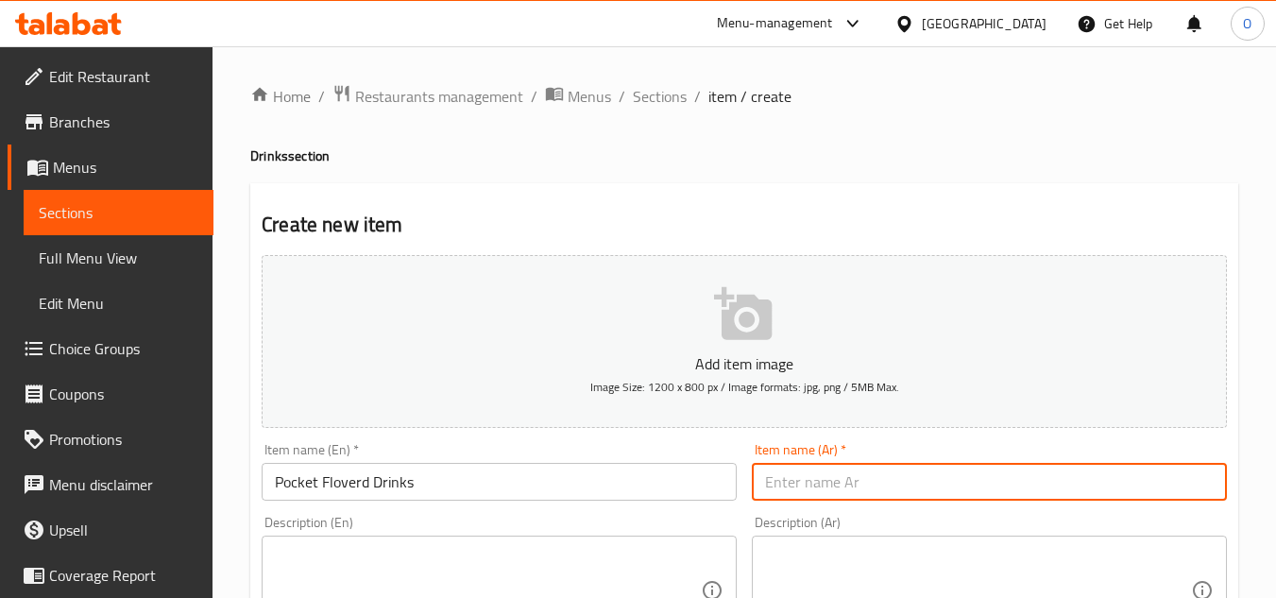
paste input "مشروبات بوكيت فلوفيرد"
type input "مشروبات بوكيت فلوفيرد"
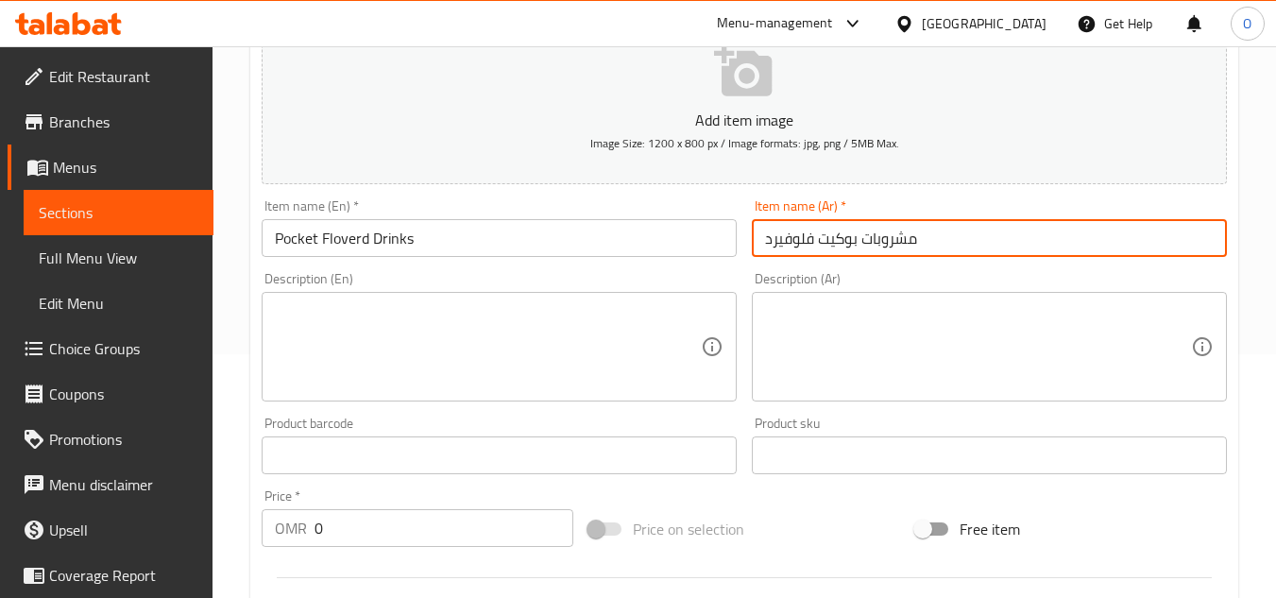
scroll to position [283, 0]
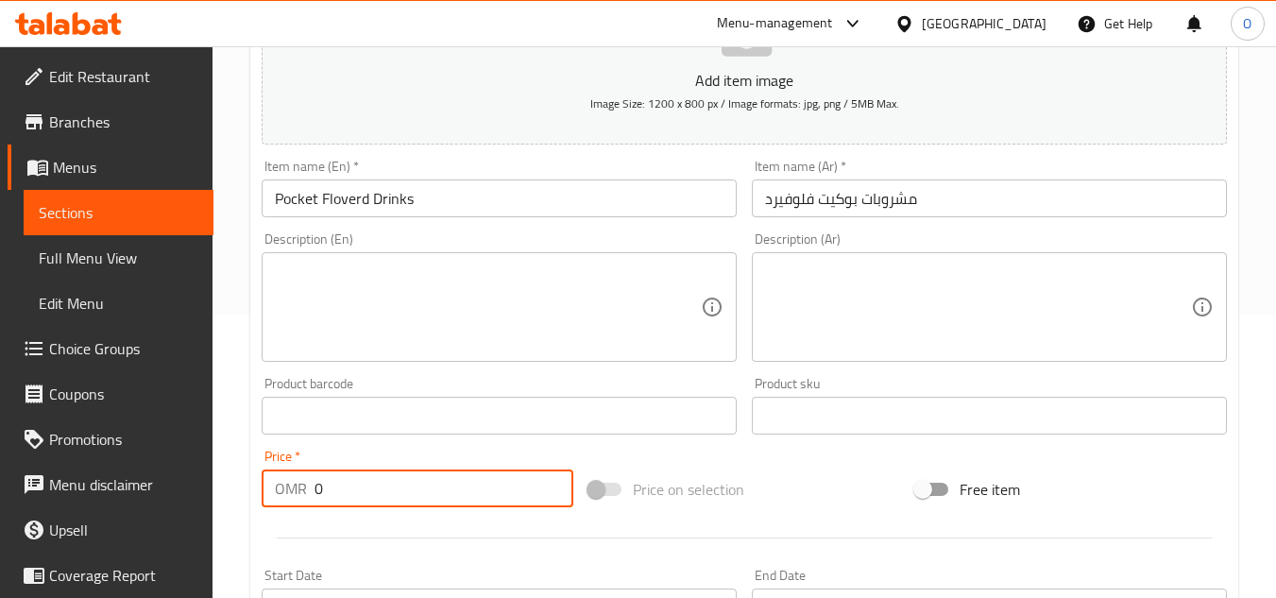
drag, startPoint x: 328, startPoint y: 503, endPoint x: 309, endPoint y: 496, distance: 20.3
click at [298, 496] on div "OMR 0 Price *" at bounding box center [418, 488] width 312 height 38
drag, startPoint x: 369, startPoint y: 492, endPoint x: 432, endPoint y: 554, distance: 88.8
click at [432, 554] on div at bounding box center [744, 538] width 980 height 46
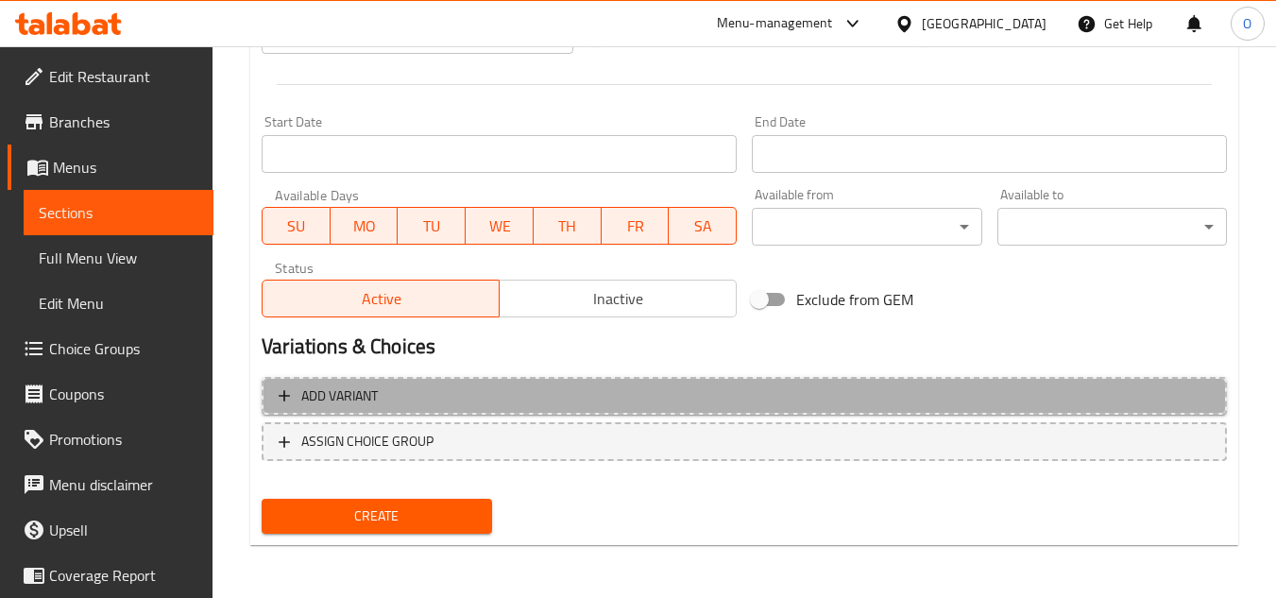
click at [1027, 393] on span "Add variant" at bounding box center [744, 396] width 931 height 24
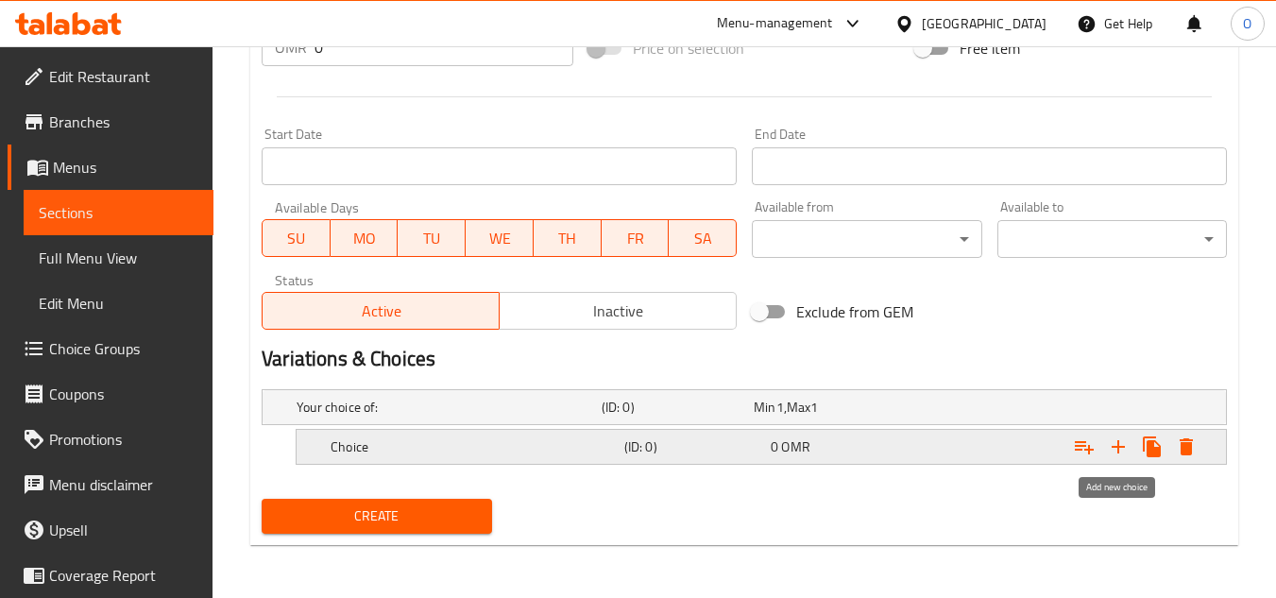
click at [1108, 445] on icon "Expand" at bounding box center [1118, 446] width 23 height 23
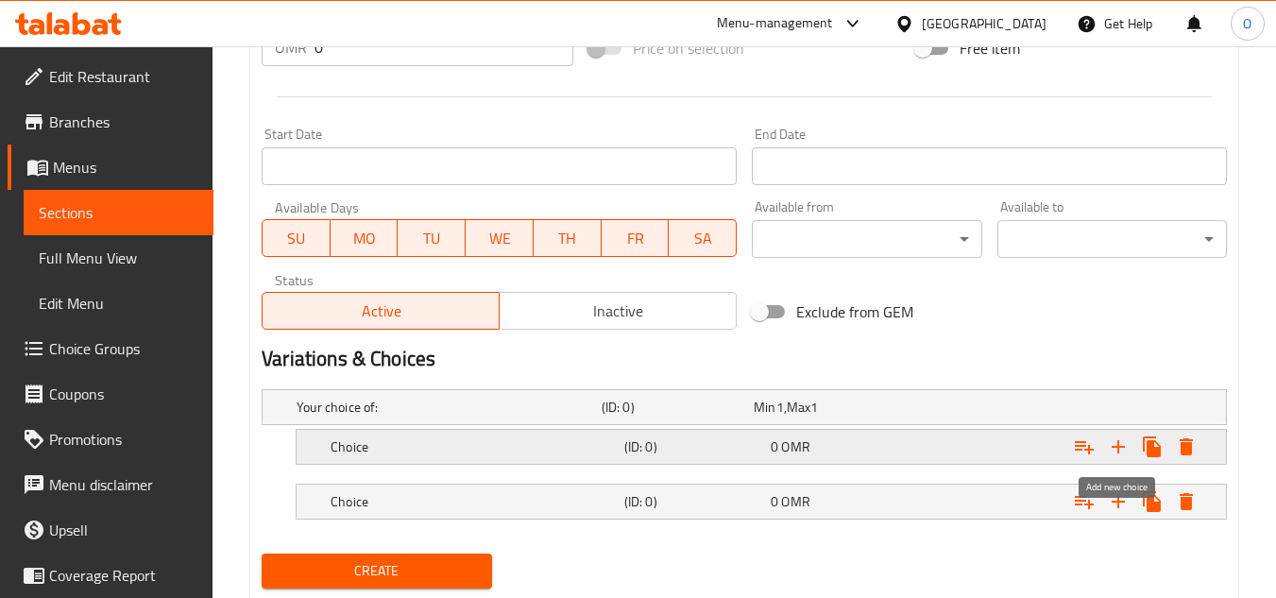
click at [1108, 445] on icon "Expand" at bounding box center [1118, 446] width 23 height 23
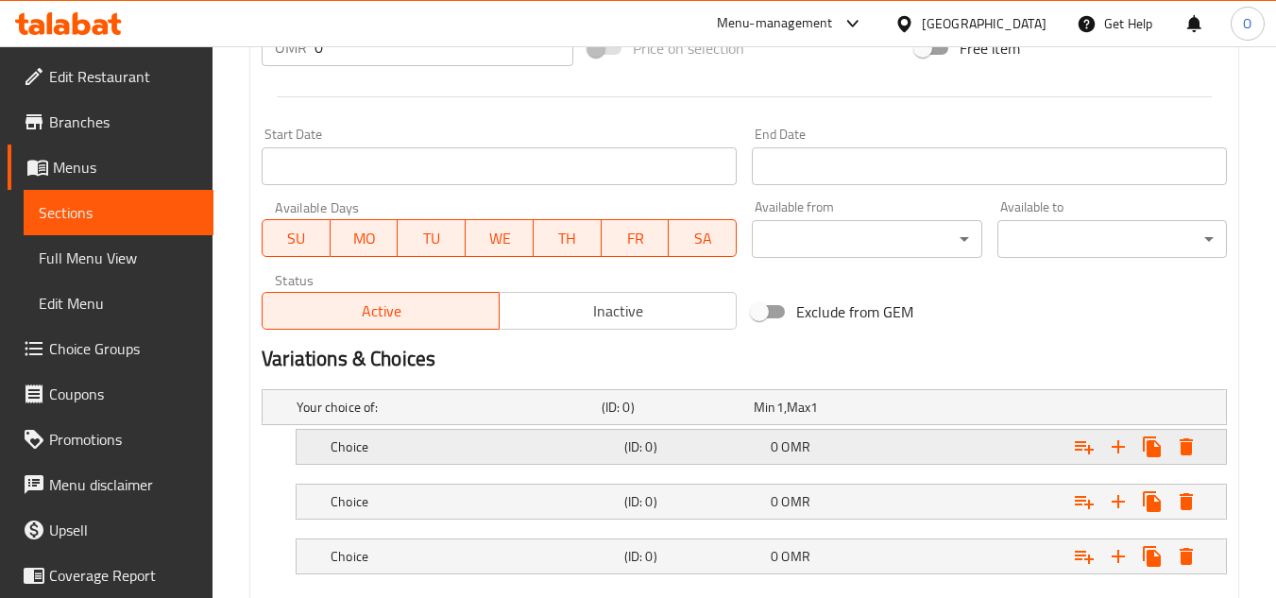
click at [904, 449] on div "0 OMR" at bounding box center [839, 446] width 139 height 19
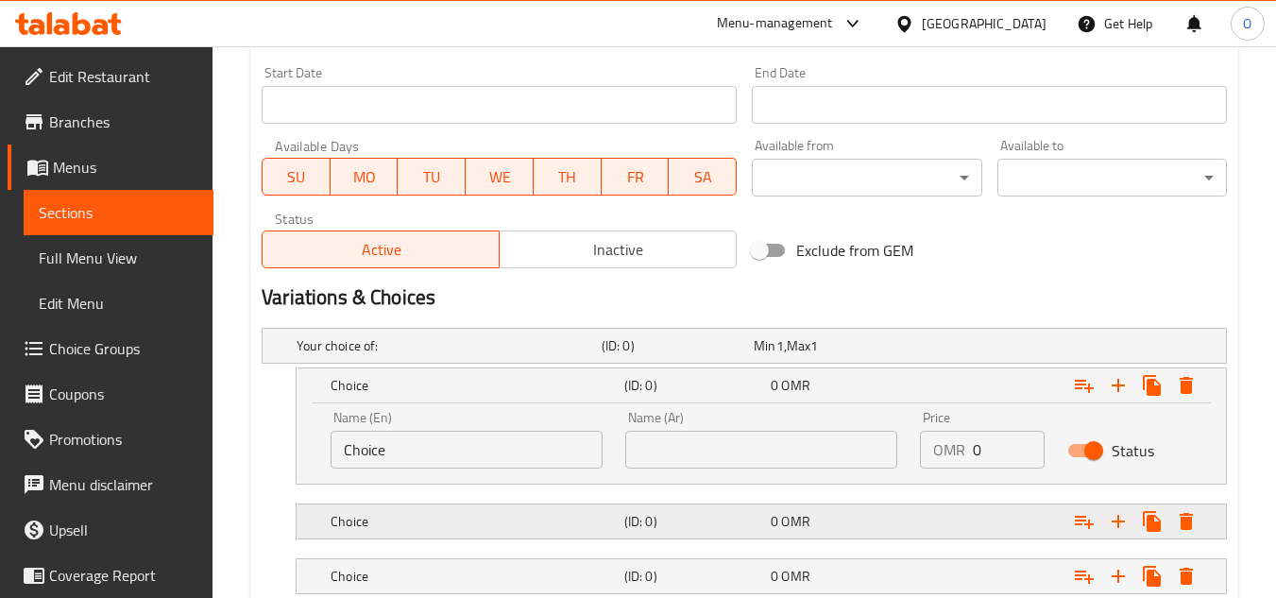
scroll to position [819, 0]
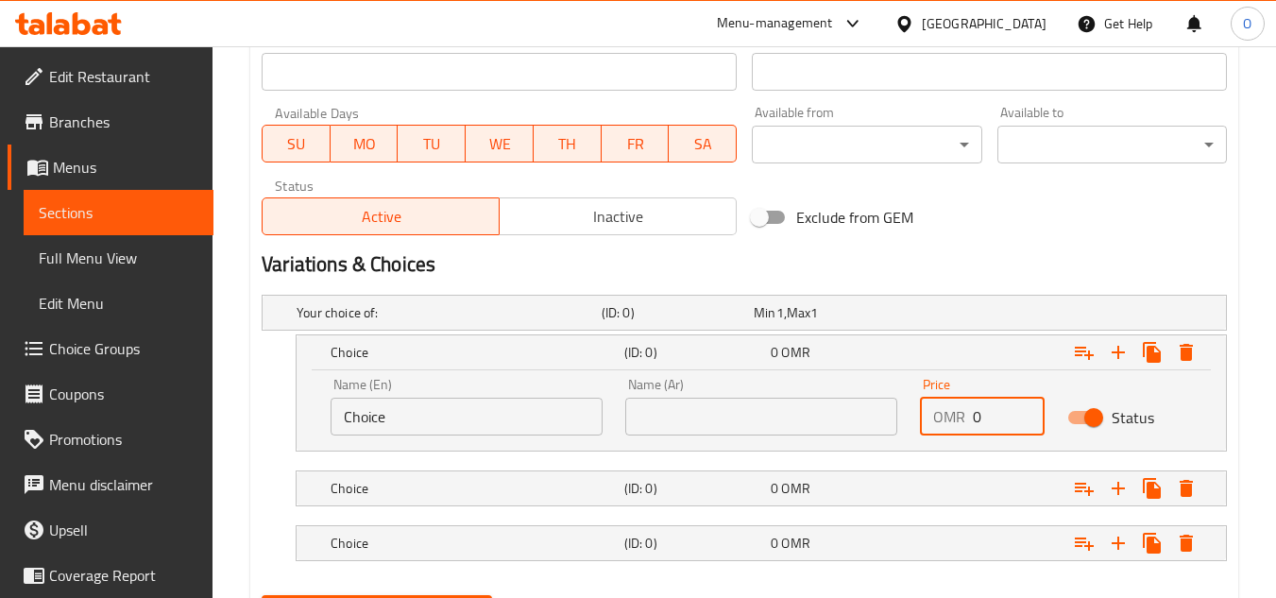
drag, startPoint x: 996, startPoint y: 416, endPoint x: 944, endPoint y: 437, distance: 55.9
click at [944, 437] on div "Price OMR 0 Price" at bounding box center [981, 406] width 147 height 80
paste input ".3"
type input "0.3"
click at [486, 421] on input "Choice" at bounding box center [466, 416] width 272 height 38
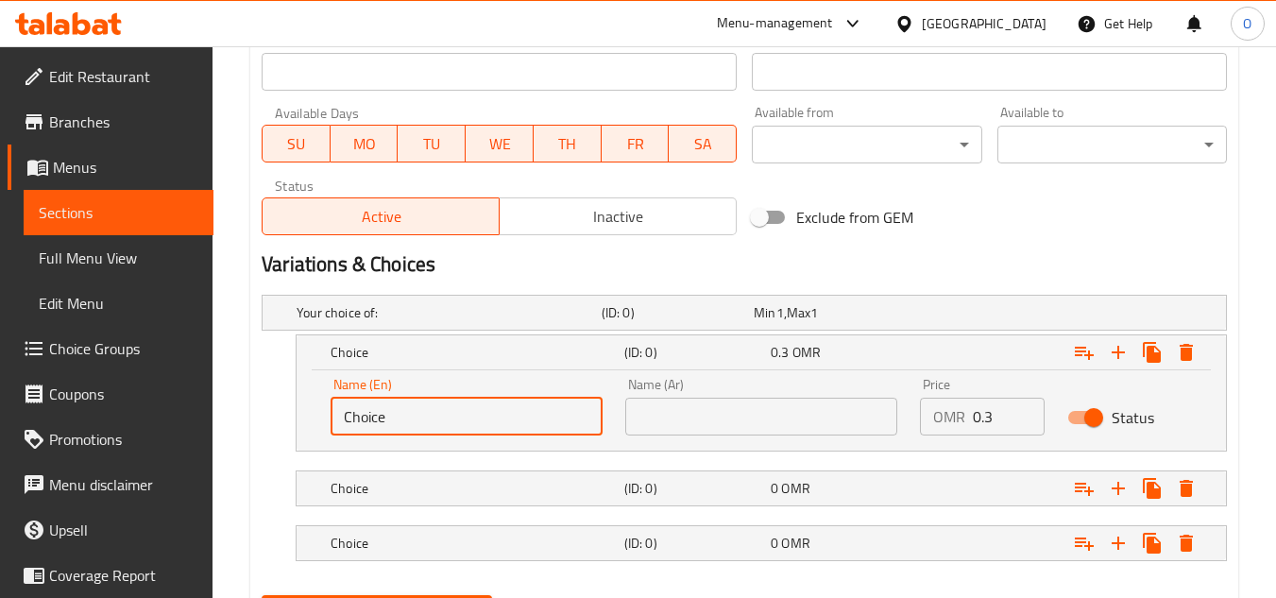
click at [486, 421] on input "Choice" at bounding box center [466, 416] width 272 height 38
paste input "Top Fruit Orang"
type input "Top Fruit Orange"
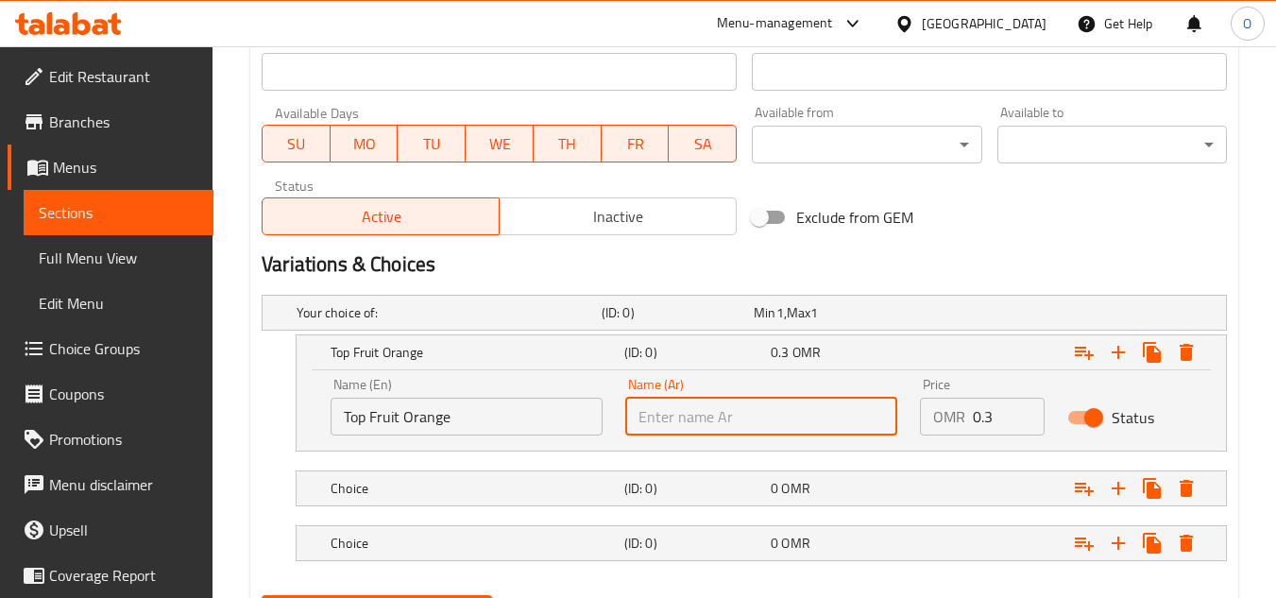
paste input "فاكهة البرتقال"
click at [633, 419] on input "فاكهة البرتقال" at bounding box center [761, 416] width 272 height 38
type input "توب فاكهة البرتقال"
click at [655, 504] on div "Choice (ID: 0) 0 OMR" at bounding box center [767, 488] width 880 height 42
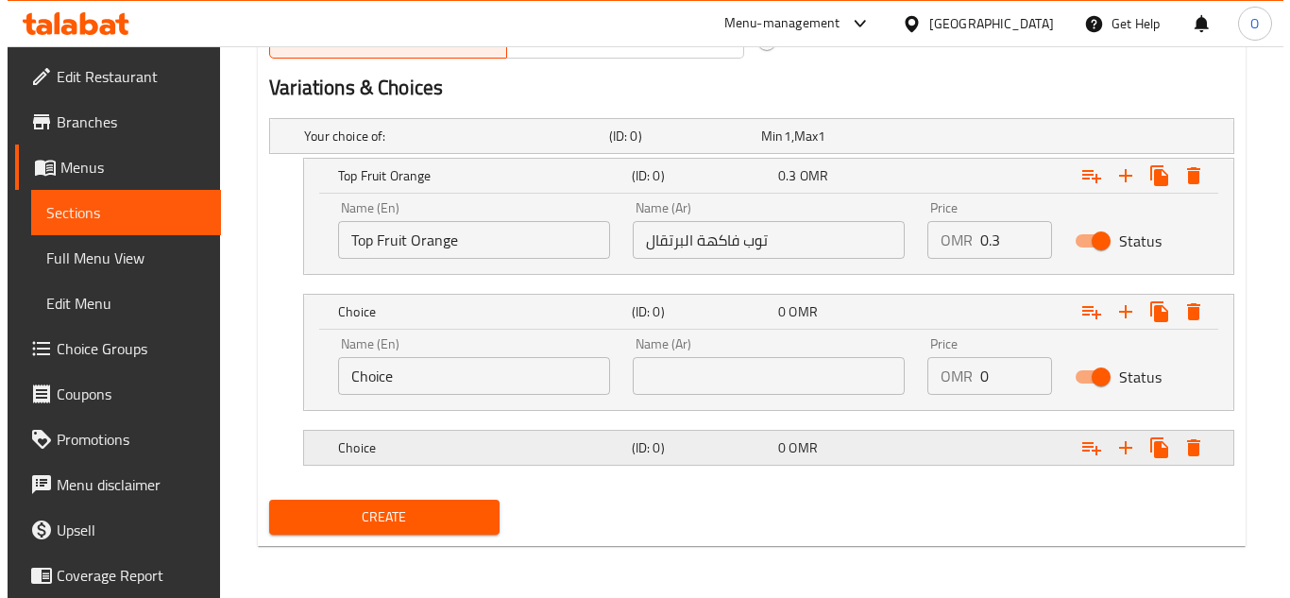
scroll to position [996, 0]
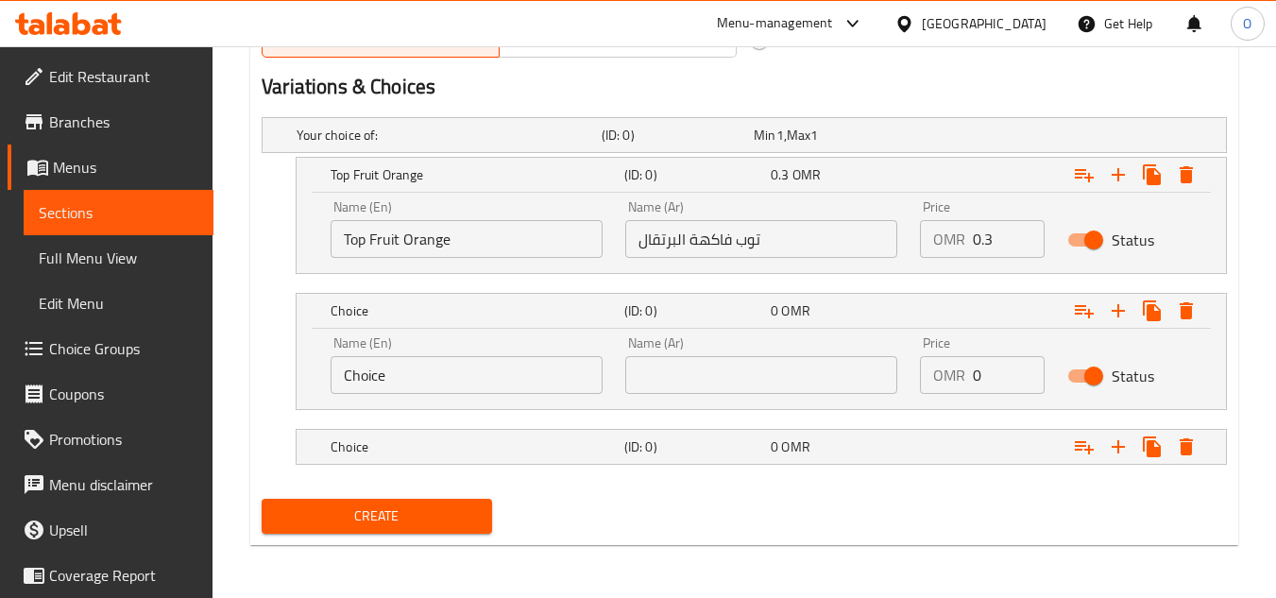
click at [425, 380] on input "Choice" at bounding box center [466, 375] width 272 height 38
paste input "Top Fruit Mango"
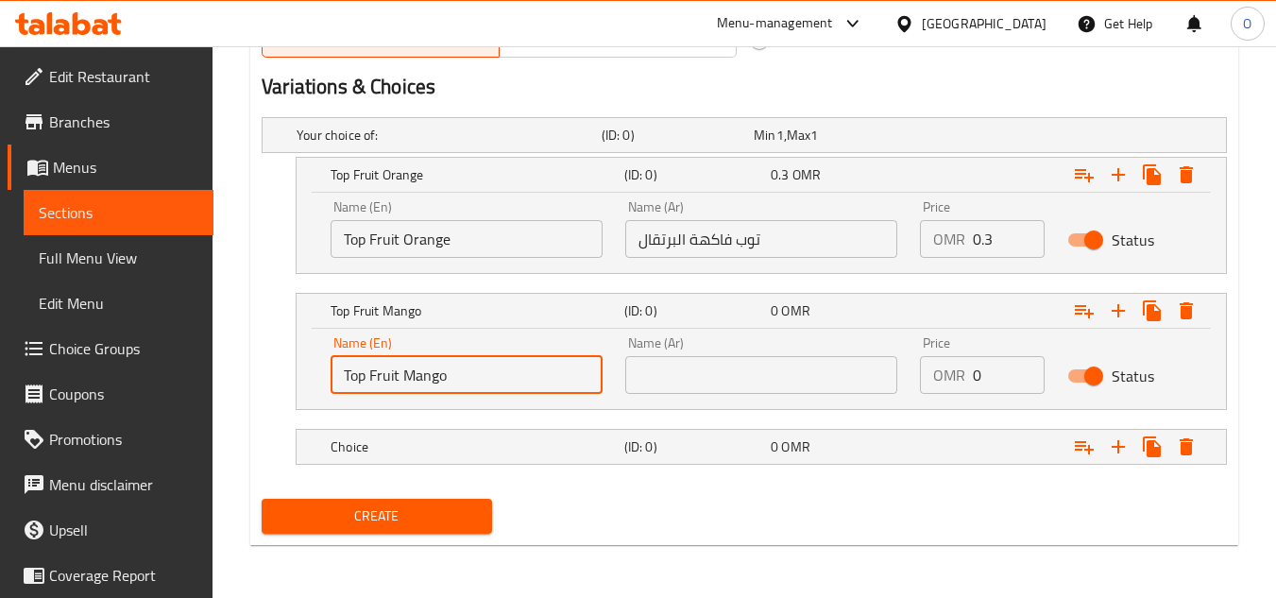
type input "Top Fruit Mango"
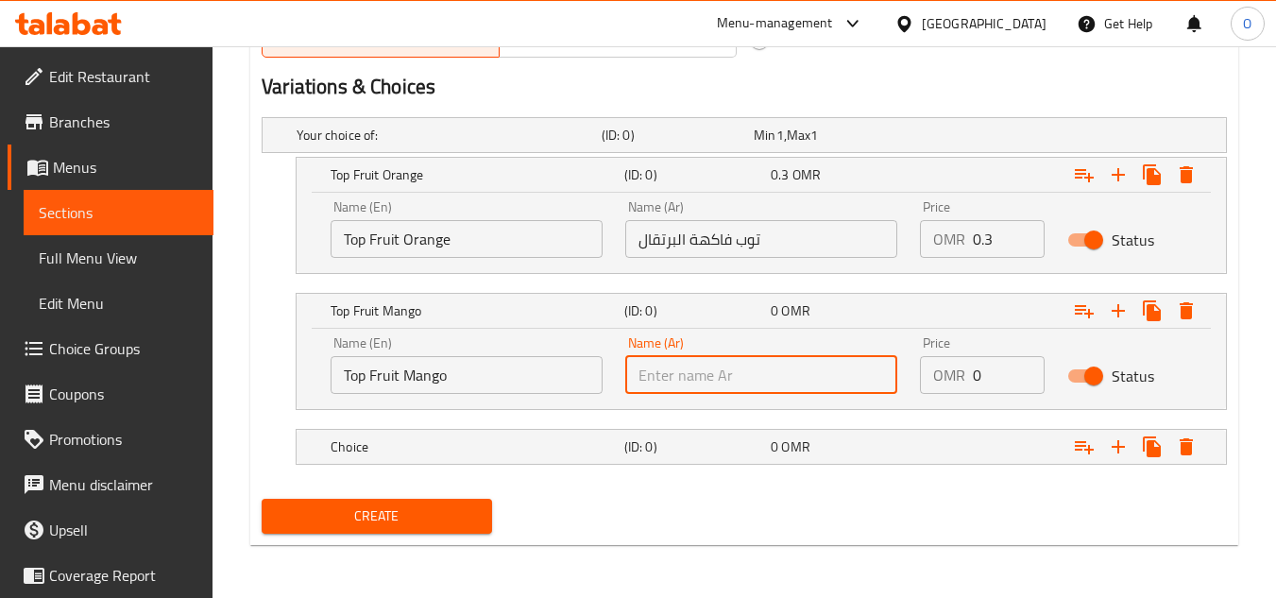
paste input "أفضل فاكهة المانجو"
click at [745, 379] on input "أفضل فاكهة المانجو" at bounding box center [761, 375] width 272 height 38
type input "توب فاكهة المانجو"
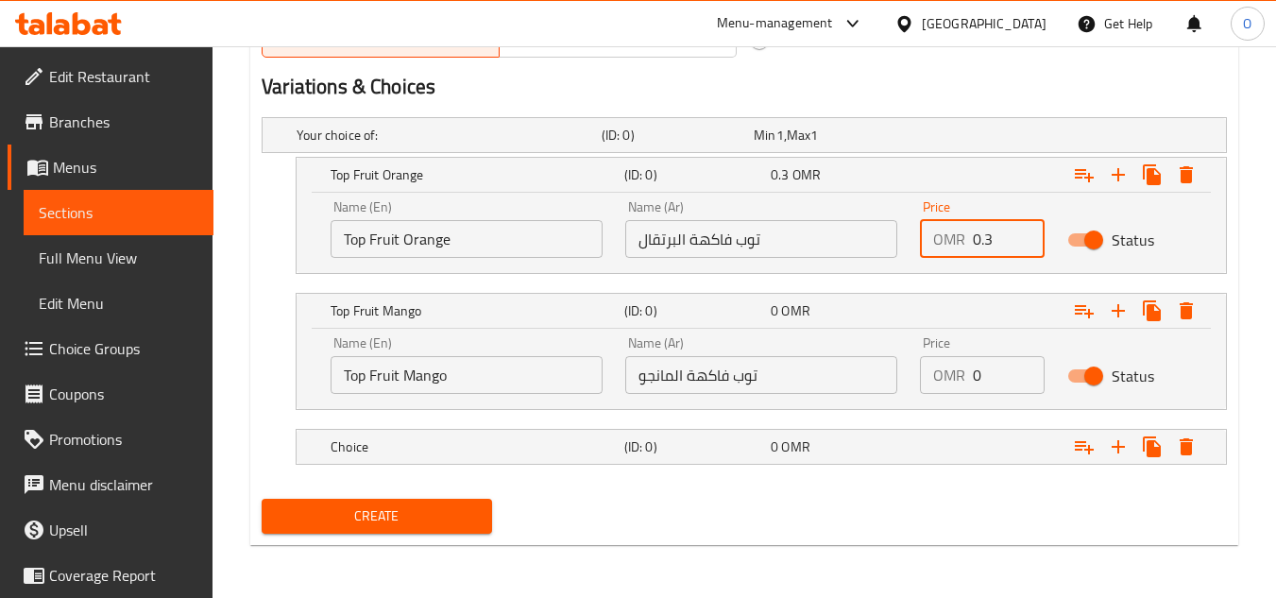
drag, startPoint x: 991, startPoint y: 241, endPoint x: 973, endPoint y: 250, distance: 20.3
click at [973, 250] on input "0.3" at bounding box center [1008, 239] width 72 height 38
drag, startPoint x: 983, startPoint y: 380, endPoint x: 969, endPoint y: 378, distance: 14.4
click at [969, 378] on div "OMR 0 Price" at bounding box center [982, 375] width 125 height 38
paste input ".3"
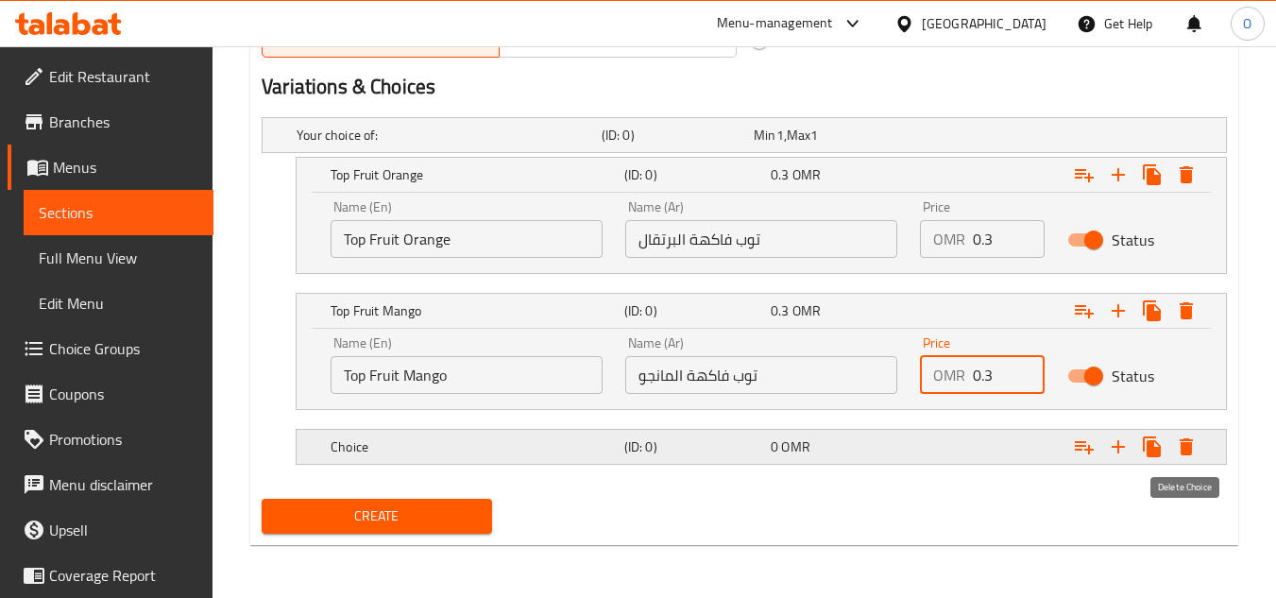
type input "0.3"
click at [1183, 441] on icon "Expand" at bounding box center [1185, 446] width 23 height 23
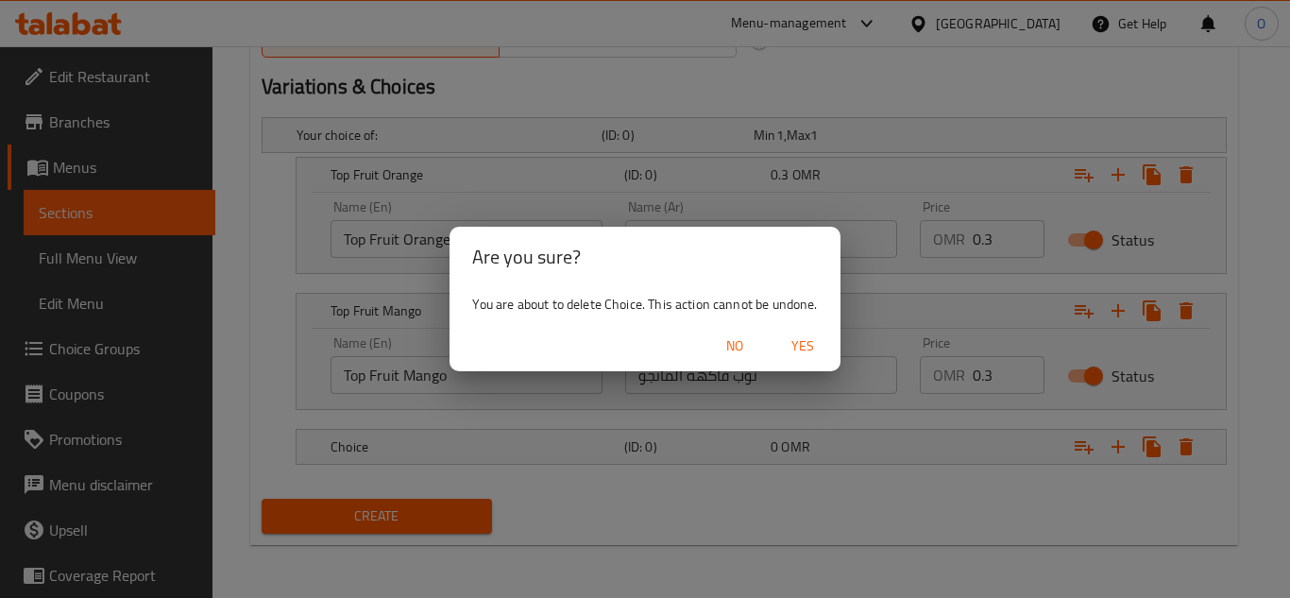
click at [827, 338] on button "Yes" at bounding box center [802, 346] width 60 height 35
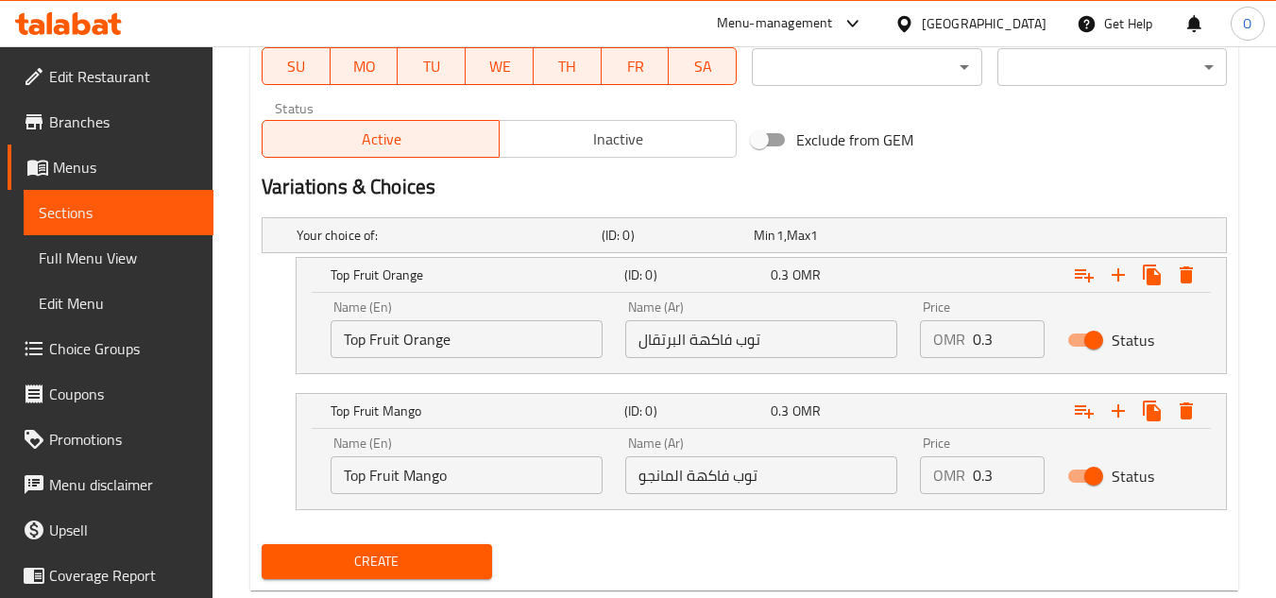
scroll to position [941, 0]
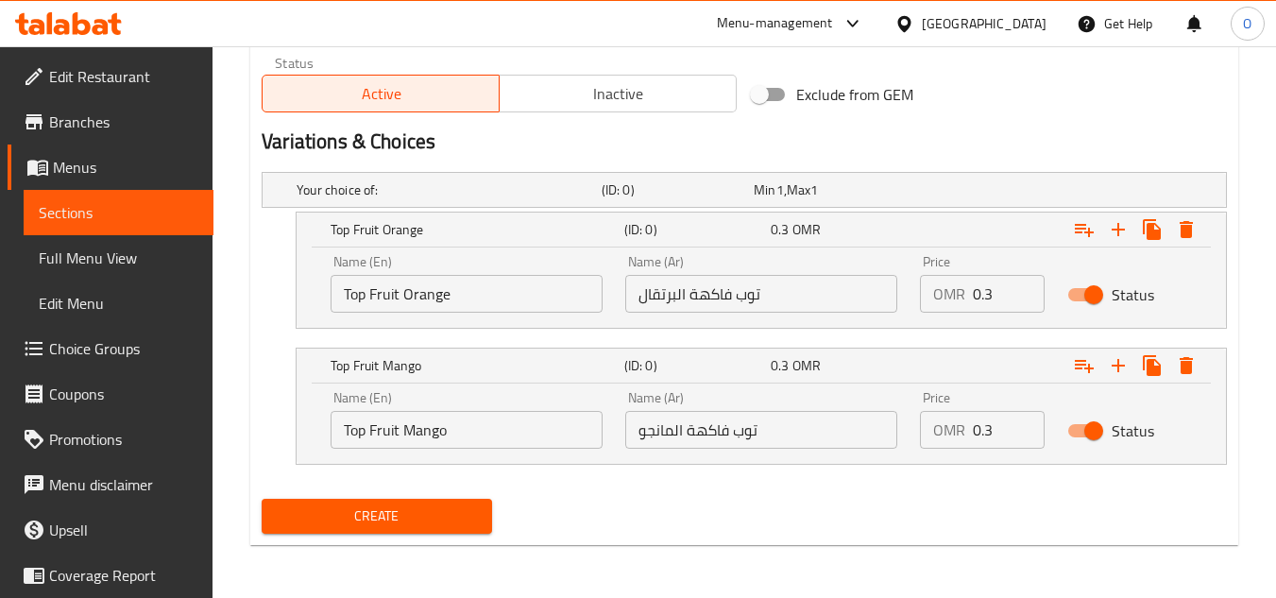
click at [301, 504] on span "Create" at bounding box center [376, 516] width 199 height 24
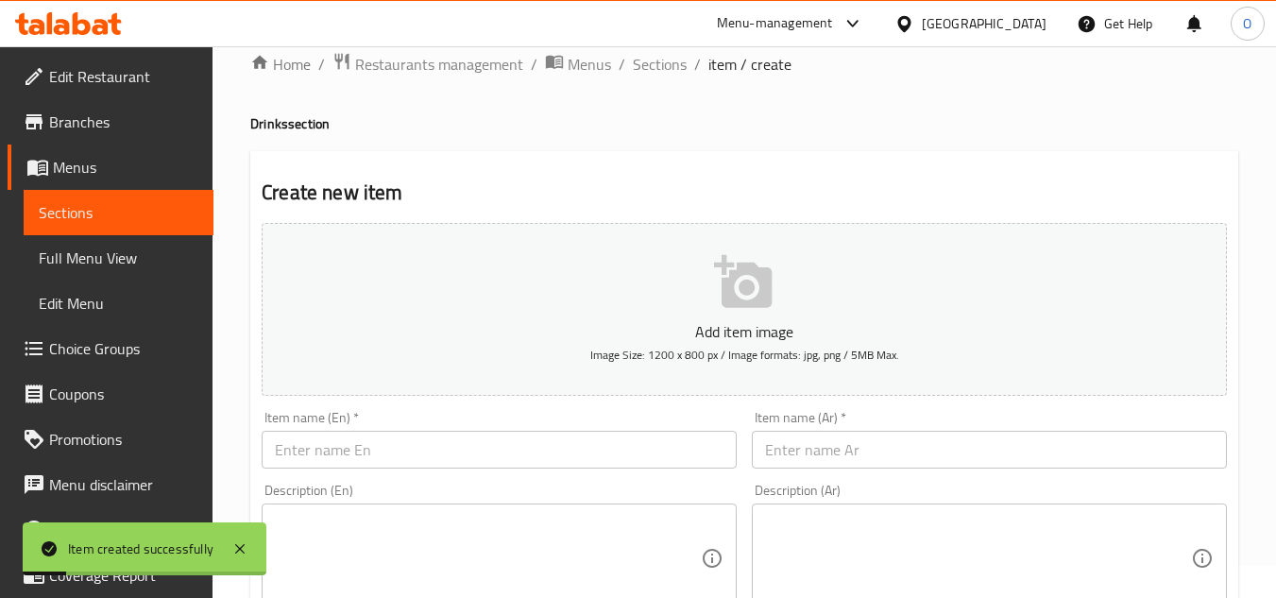
scroll to position [0, 0]
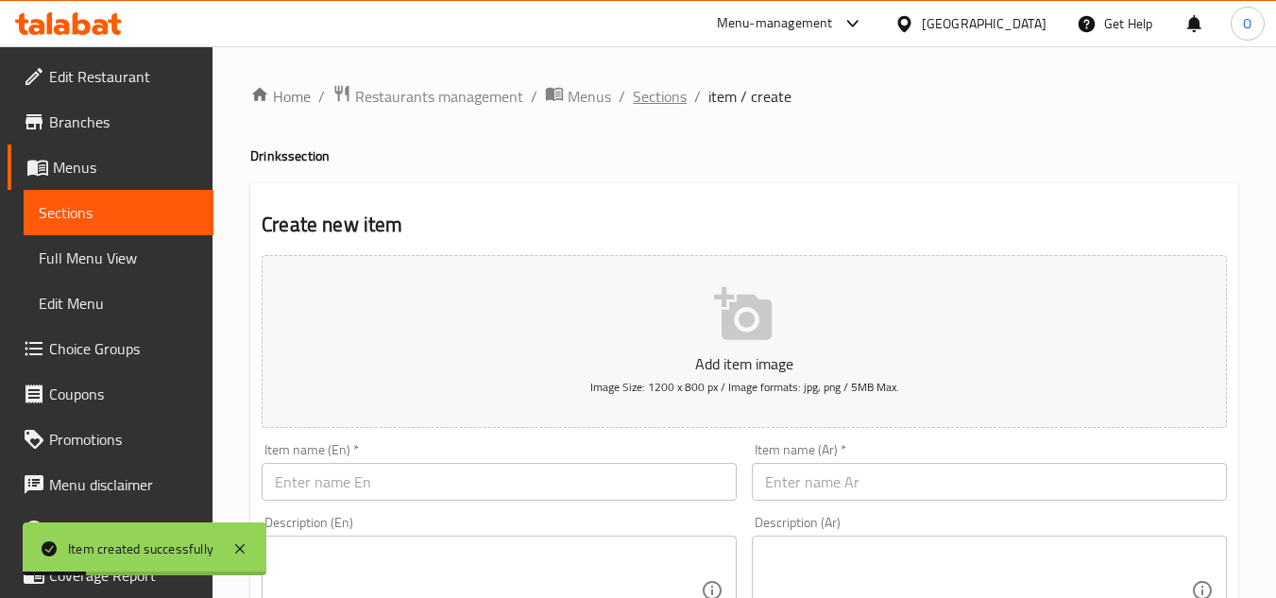
click at [660, 94] on span "Sections" at bounding box center [660, 96] width 54 height 23
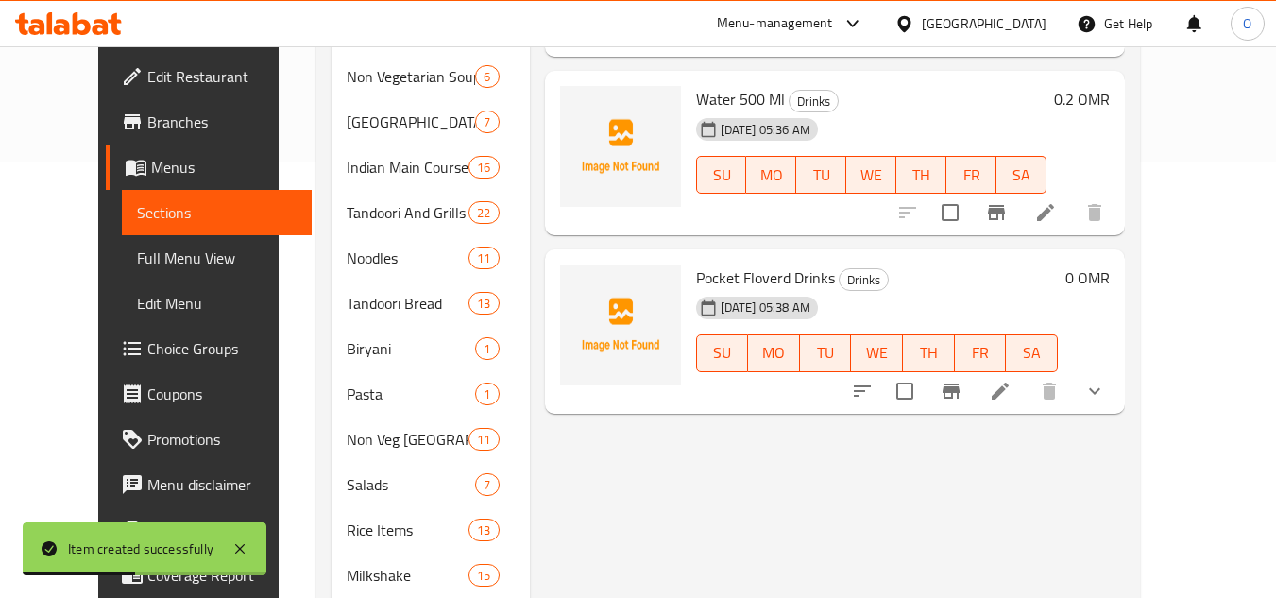
scroll to position [472, 0]
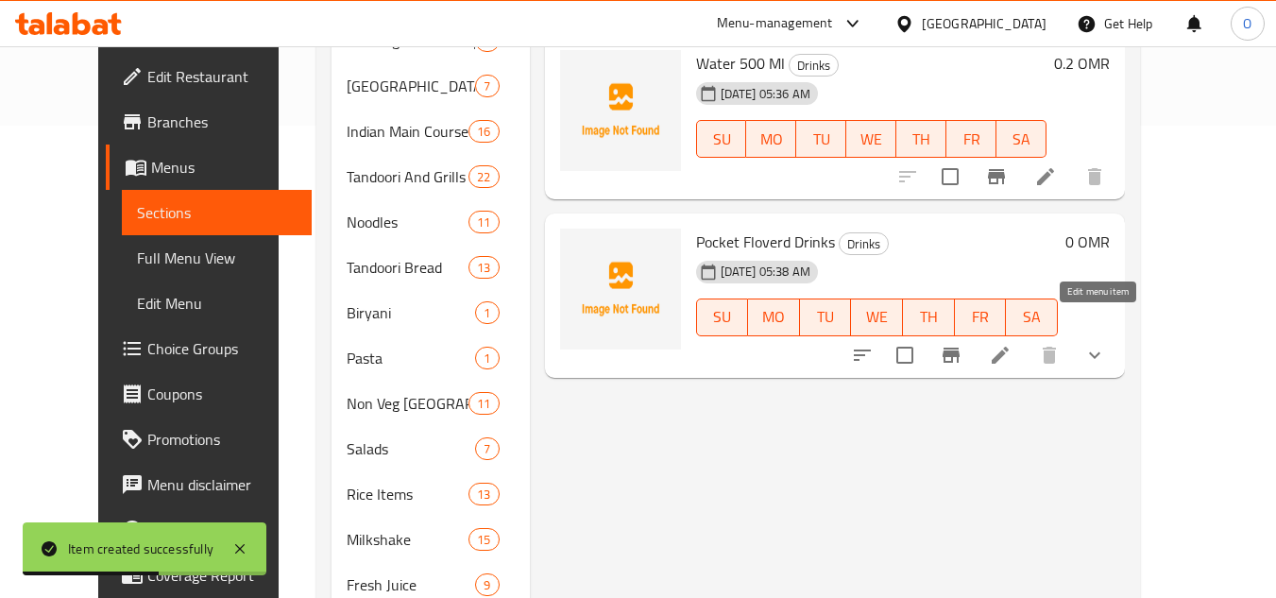
click at [1008, 346] on icon at bounding box center [999, 354] width 17 height 17
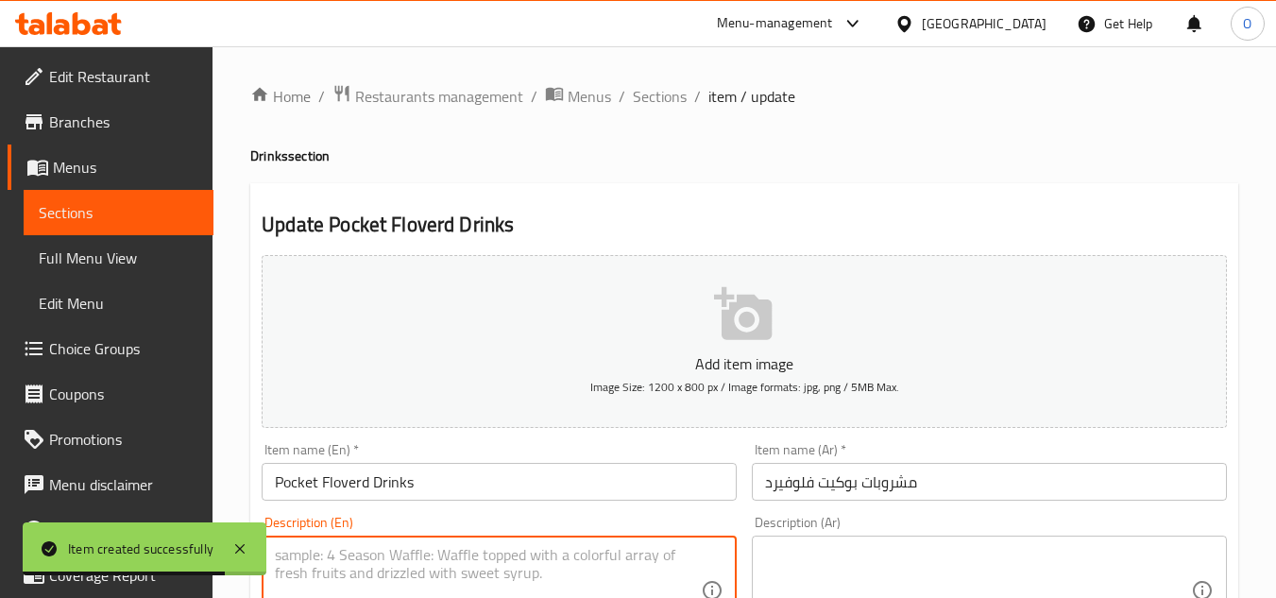
paste textarea "Medium Size"
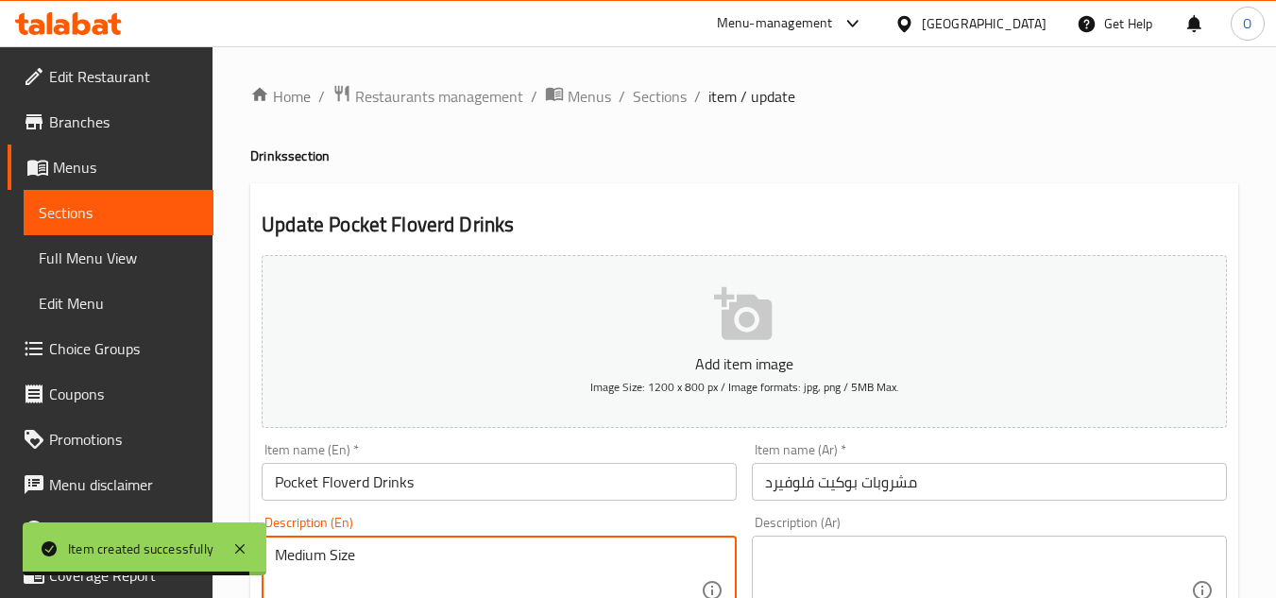
type textarea "Medium Size"
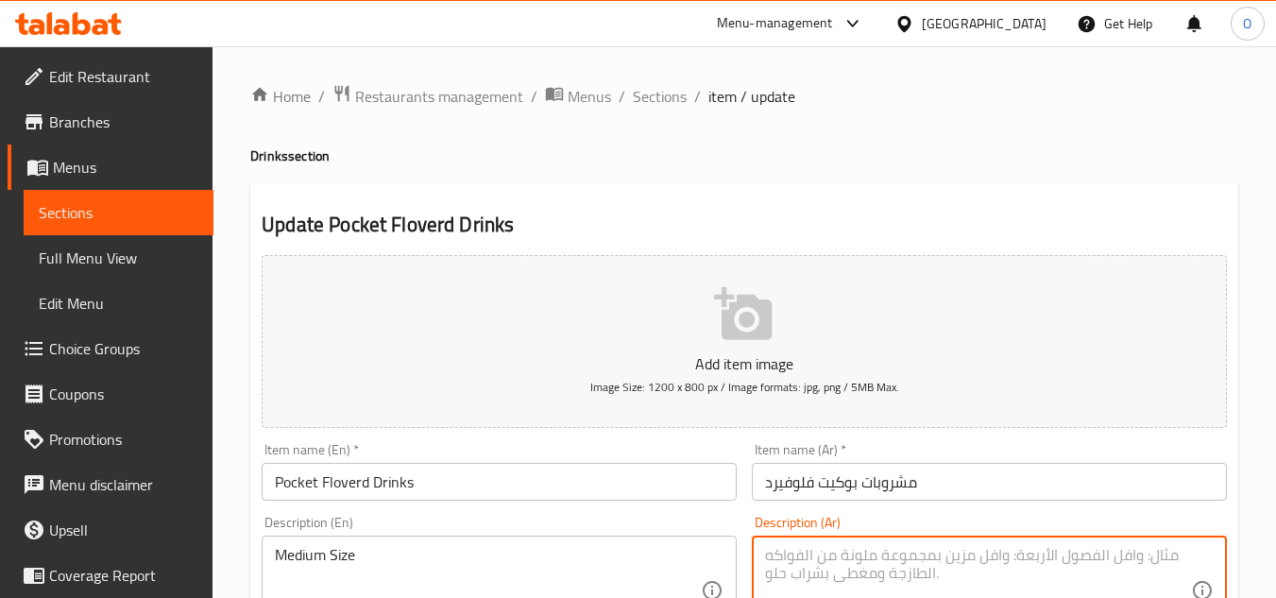
paste textarea "حجم وسط"
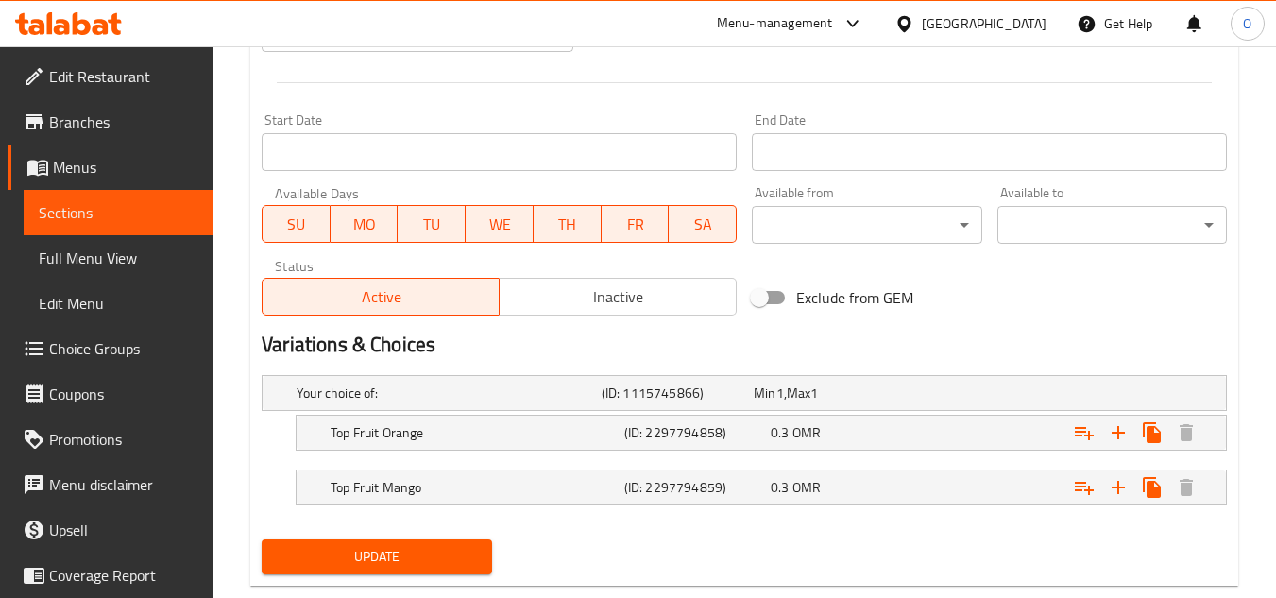
scroll to position [779, 0]
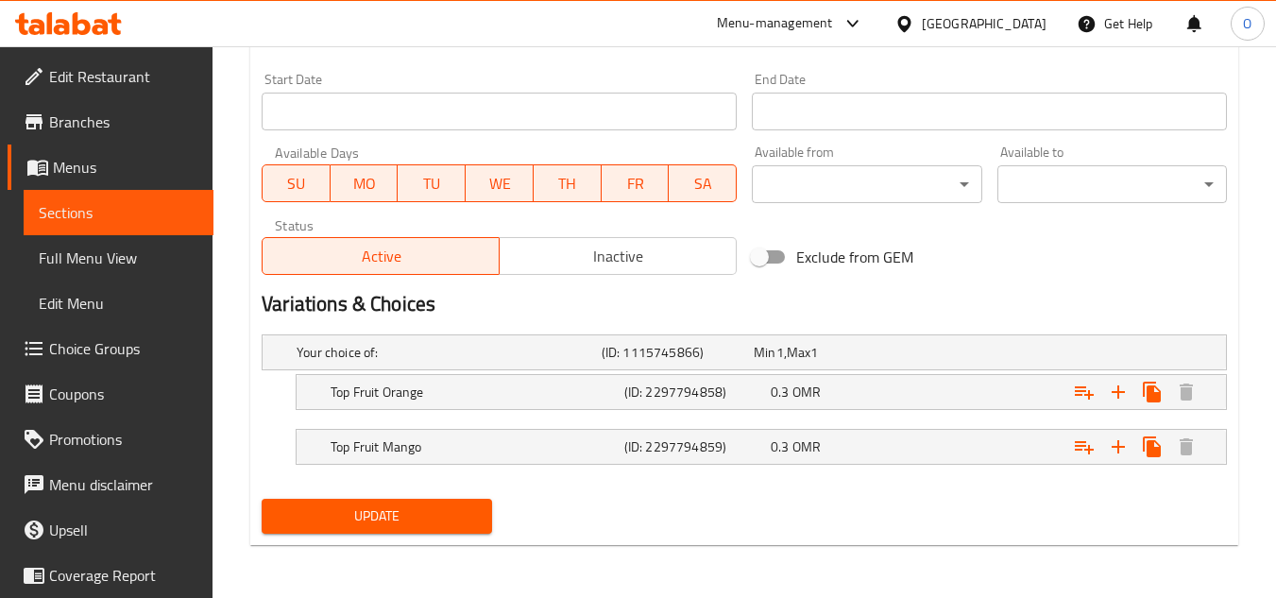
type textarea "حجم وسط"
click at [433, 527] on span "Update" at bounding box center [376, 516] width 199 height 24
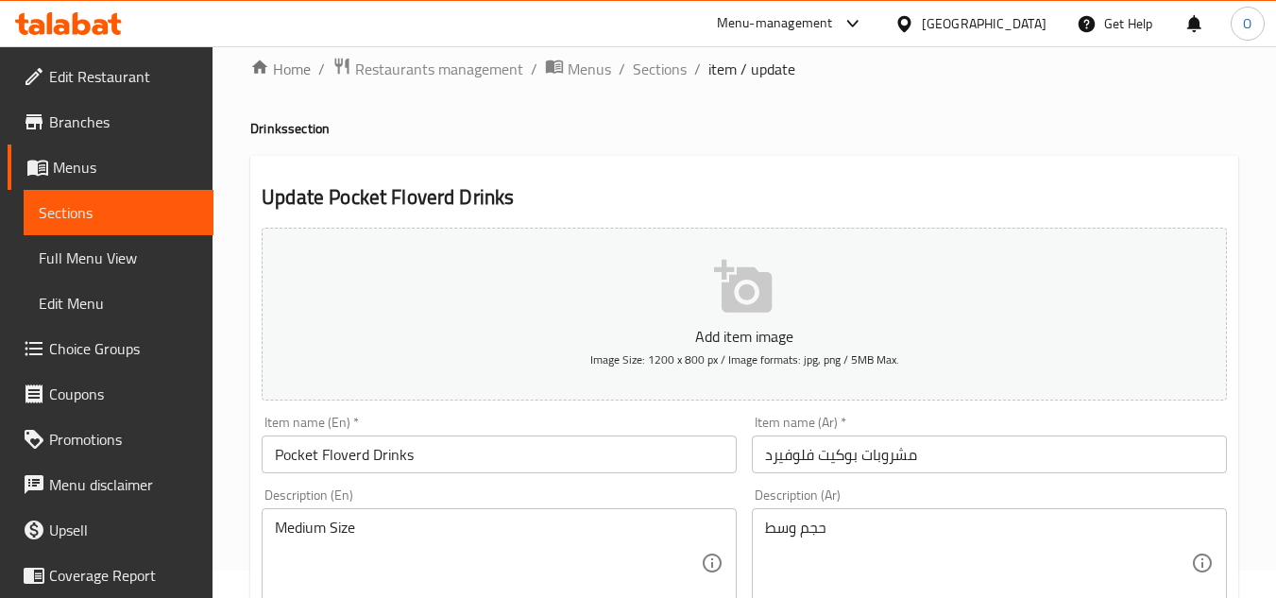
scroll to position [24, 0]
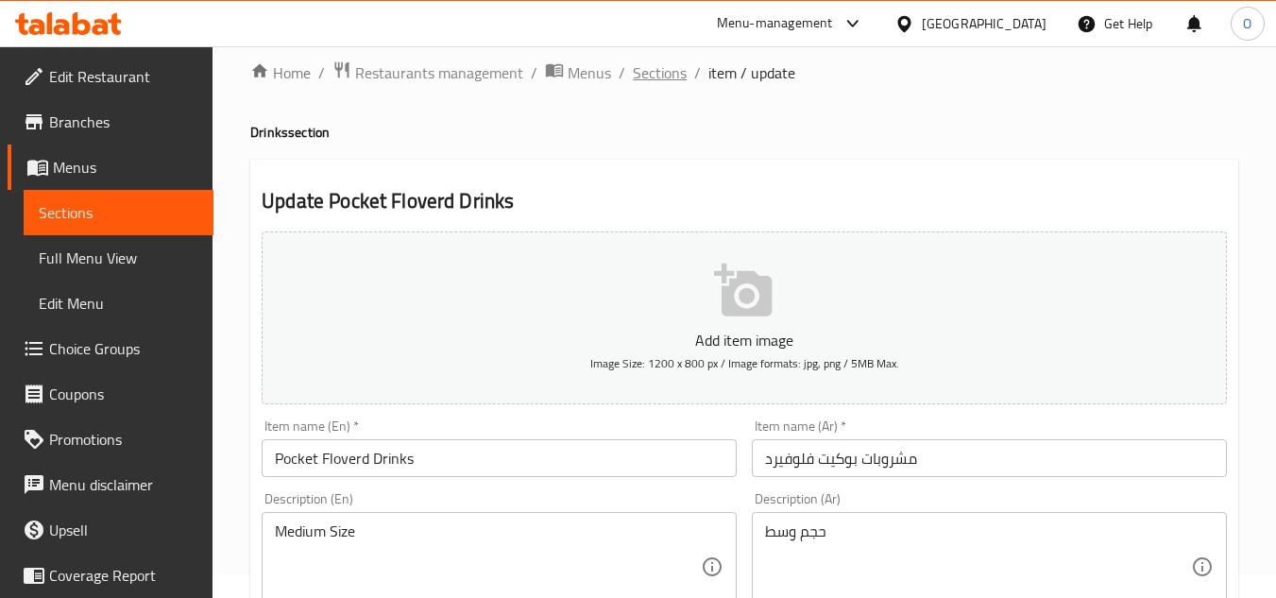
click at [656, 65] on span "Sections" at bounding box center [660, 72] width 54 height 23
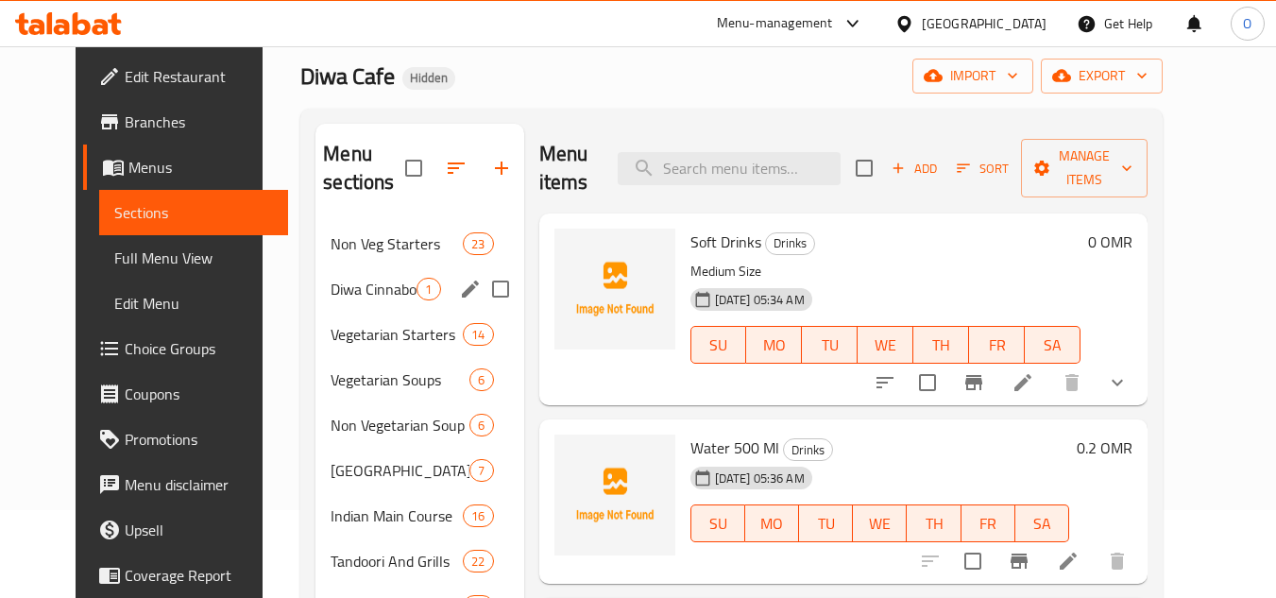
scroll to position [118, 0]
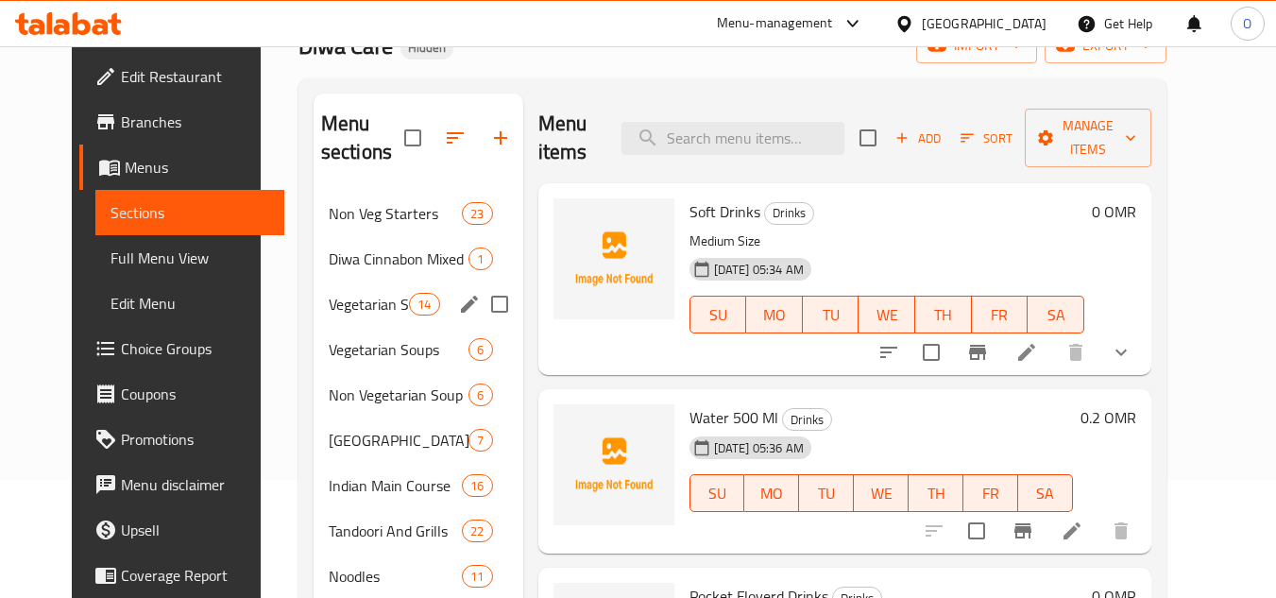
click at [348, 304] on span "Vegetarian Starters" at bounding box center [369, 304] width 80 height 23
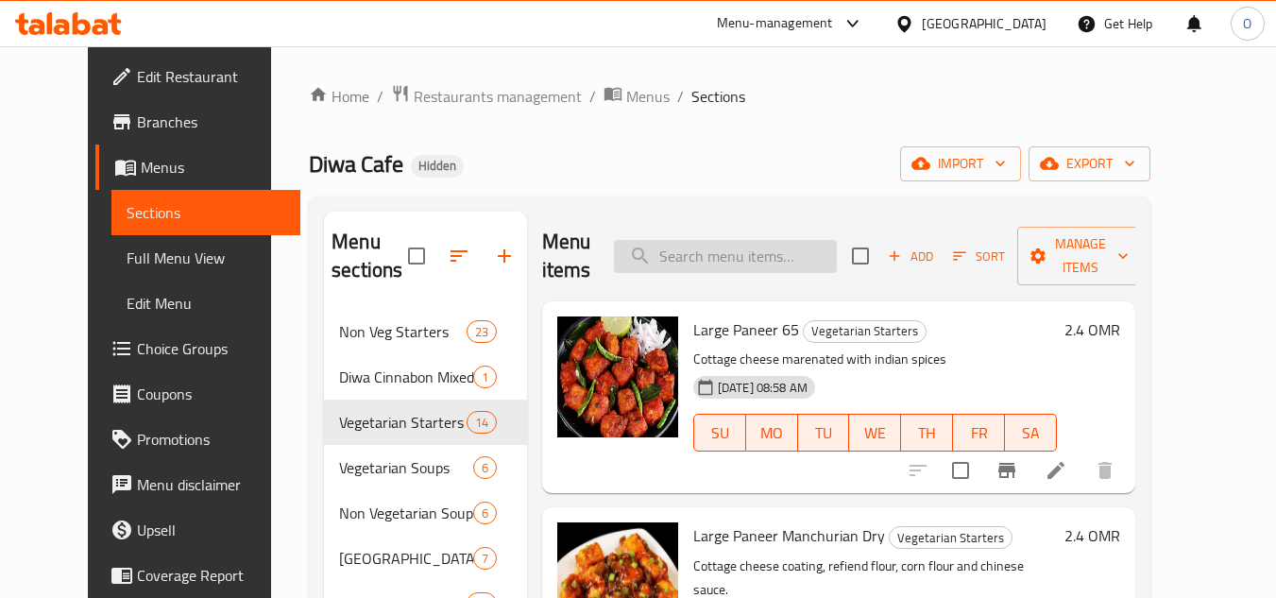
paste input "Large Cauliflower Munchurian Dry"
type input "Large Cauliflower Munchurian Dry"
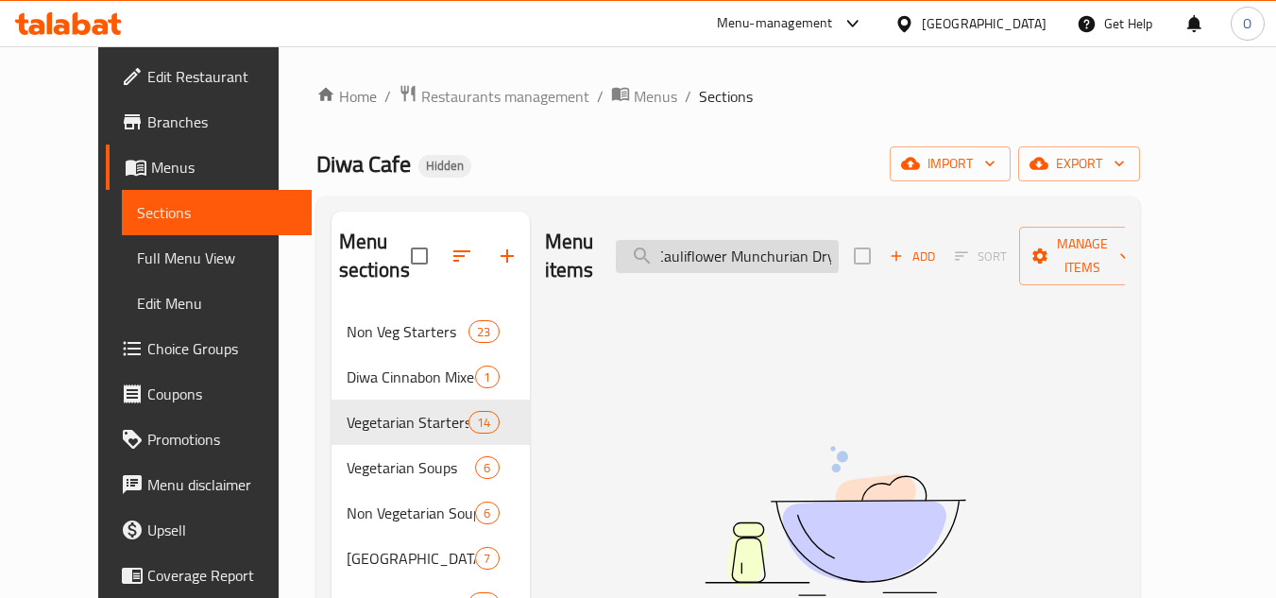
click at [815, 246] on input "Large Cauliflower Munchurian Dry" at bounding box center [727, 256] width 223 height 33
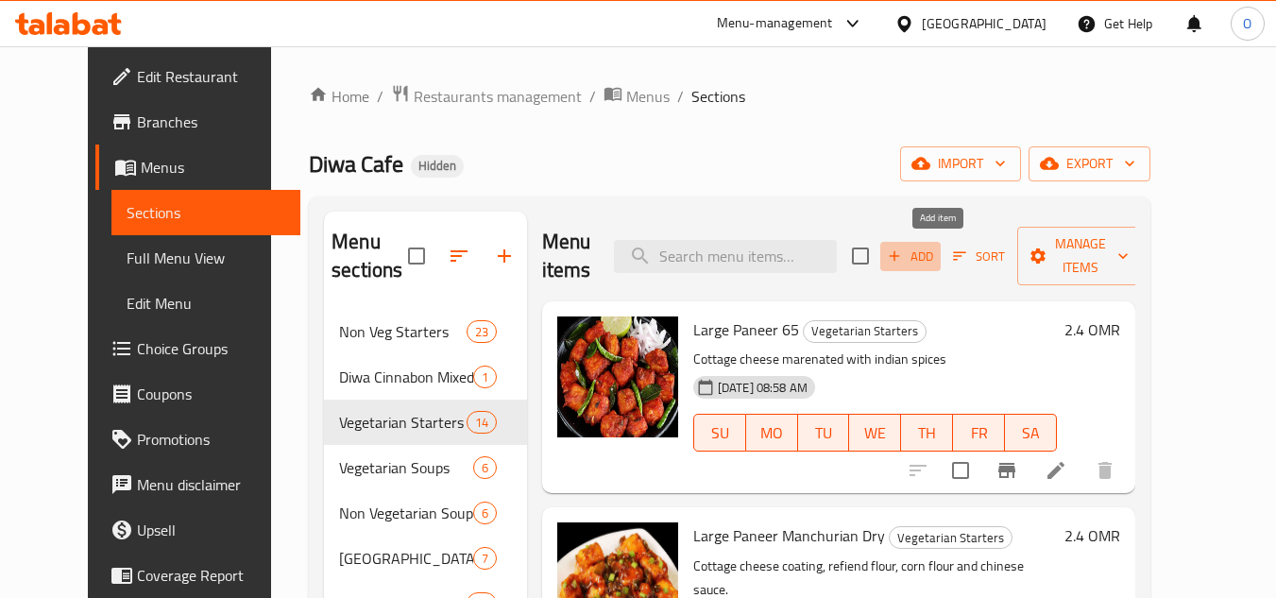
click at [936, 259] on span "Add" at bounding box center [910, 256] width 51 height 22
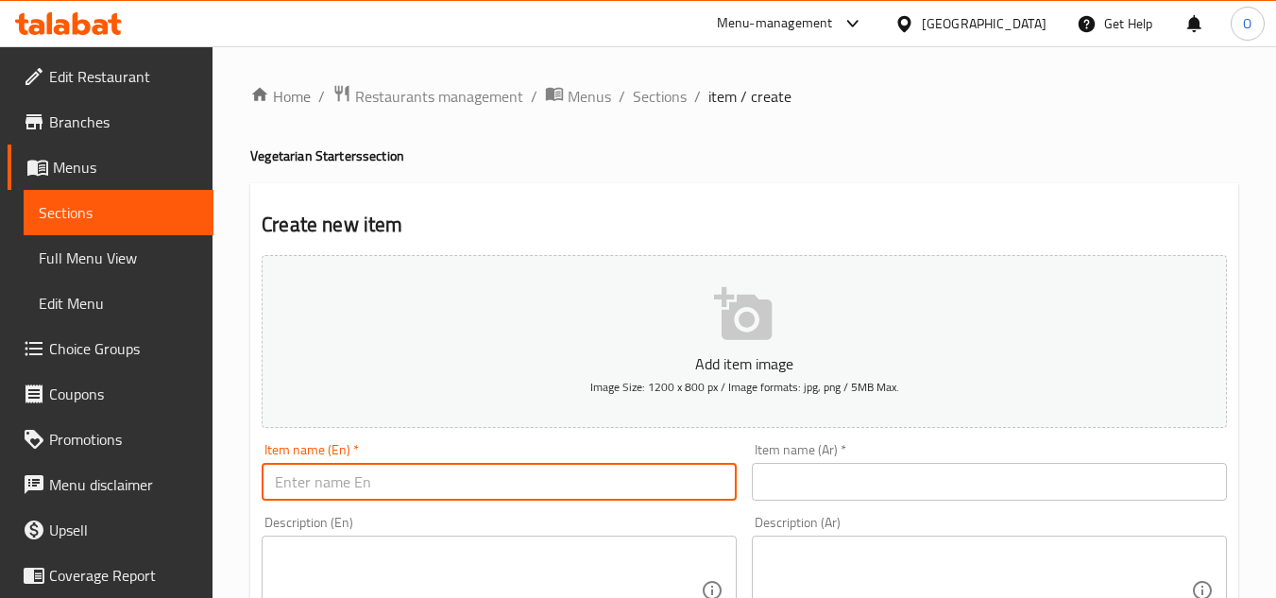
paste input "Large Cauliflower Munchurian Dry"
type input "Large Cauliflower Munchurian Dry"
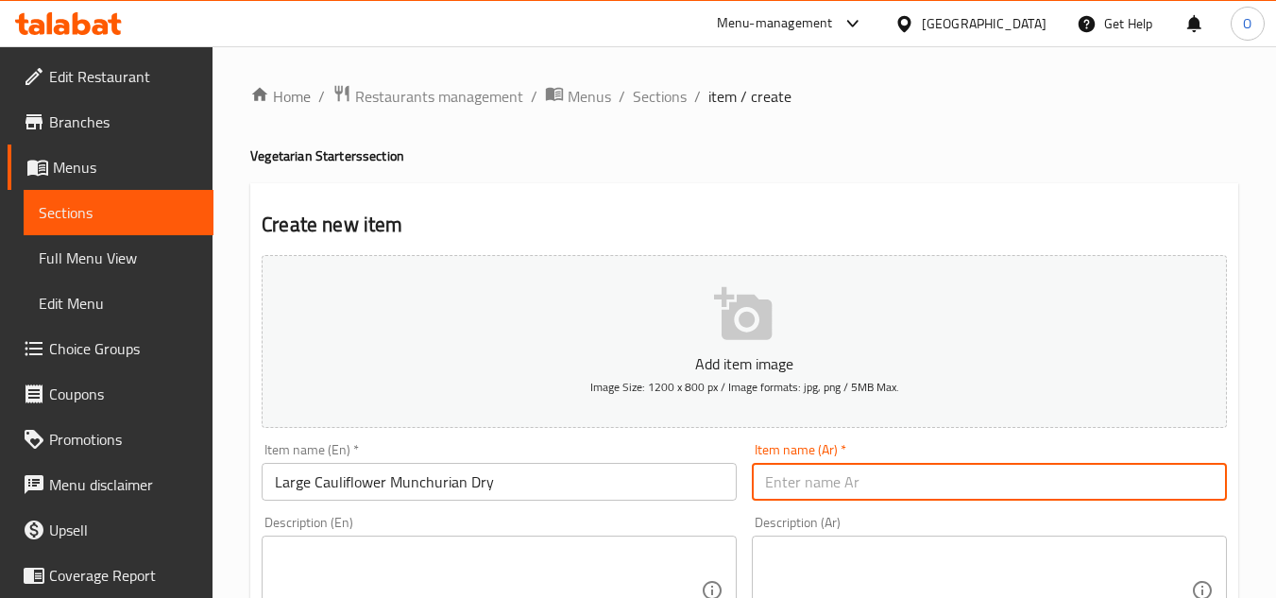
paste input "قرنبيط منشوريان جاف كبير"
type input "قرنبيط منشوريان جاف كبير"
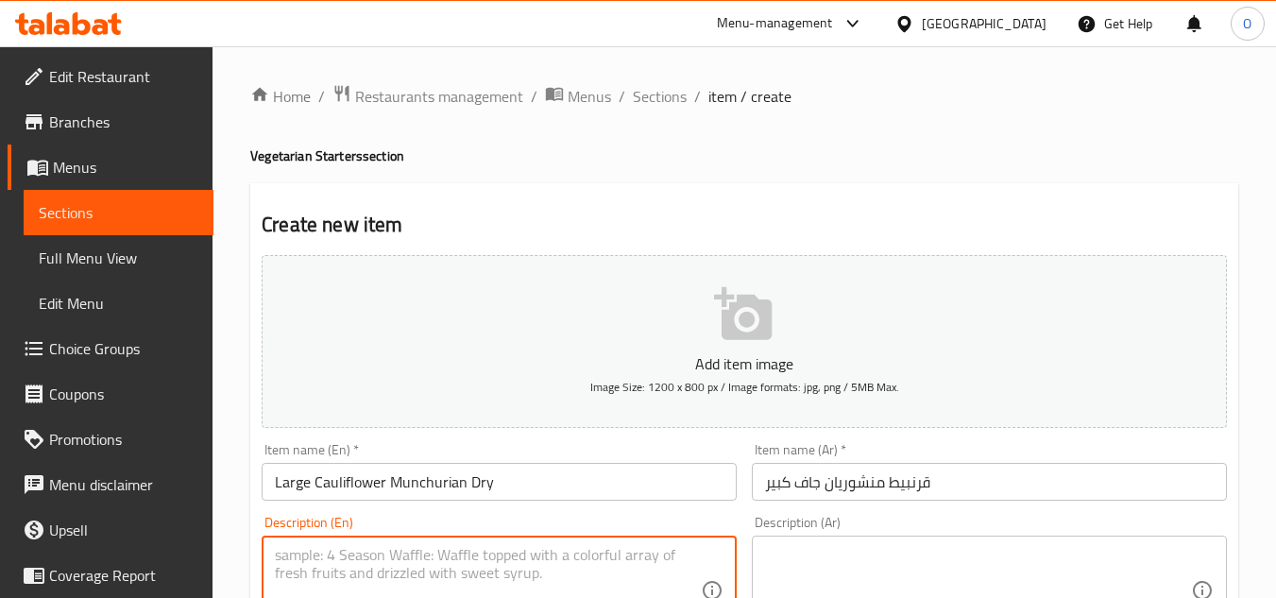
paste textarea "Cauliflower coating with corn flour (deep fry)with chopped bell paper with Chin…"
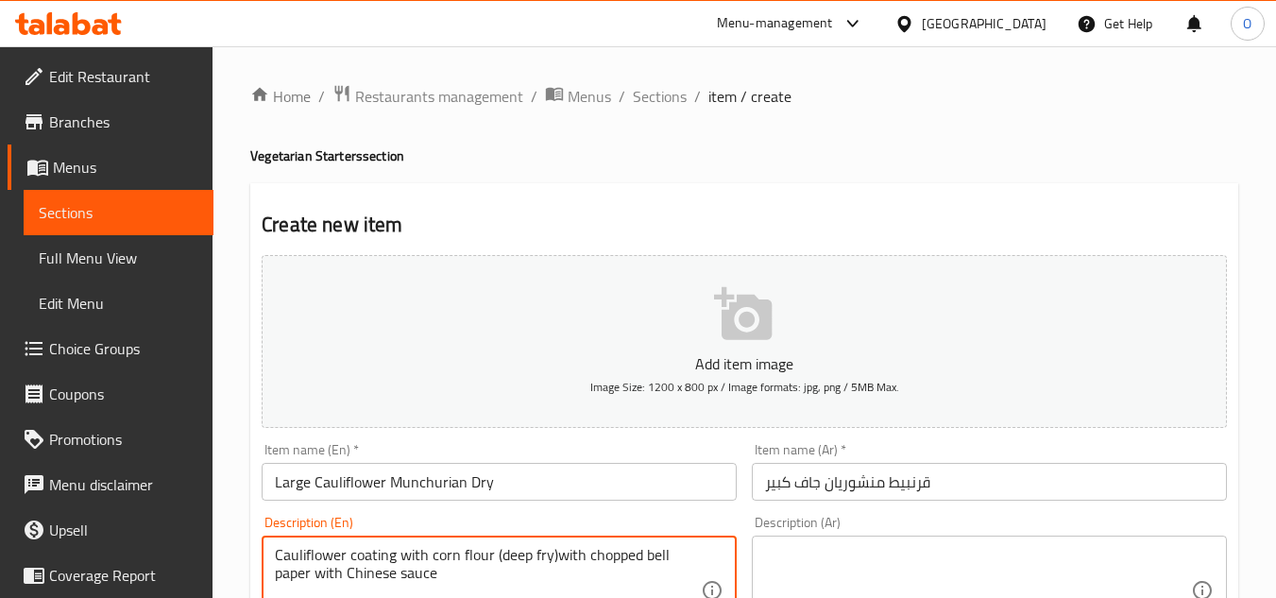
type textarea "Cauliflower coating with corn flour (deep fry)with chopped bell paper with Chin…"
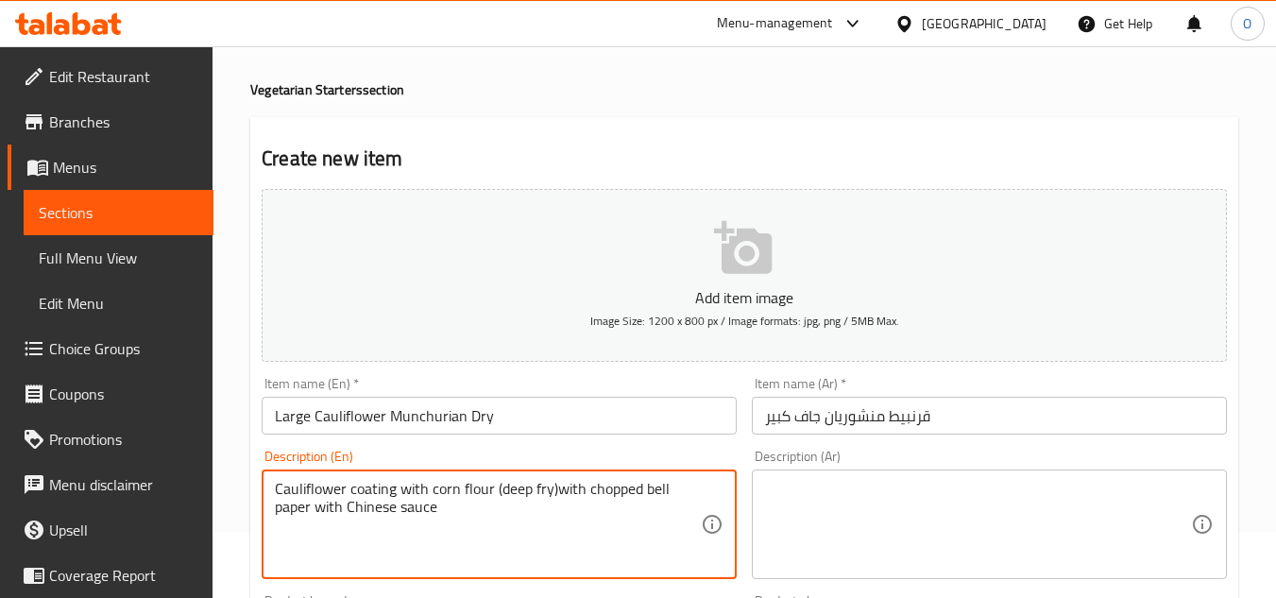
scroll to position [94, 0]
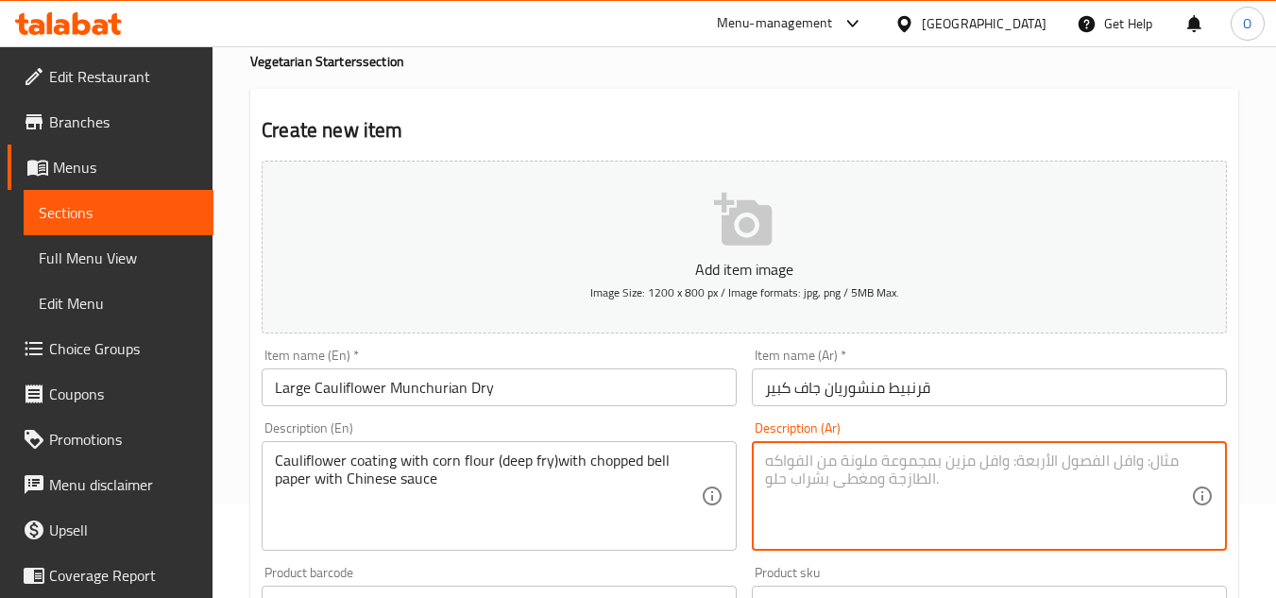
paste textarea "طلاء القرنبيط بدقيق الذرة (مقلي عميق) مع الفلفل الحلو المفروم مع الصلصة الصينية"
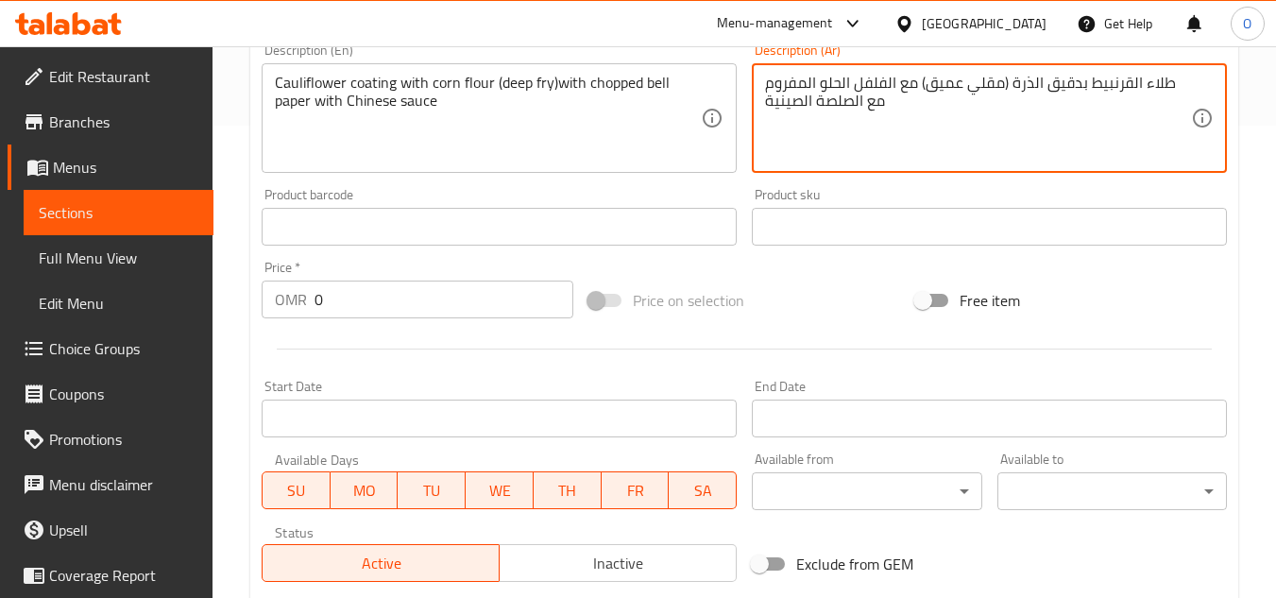
scroll to position [566, 0]
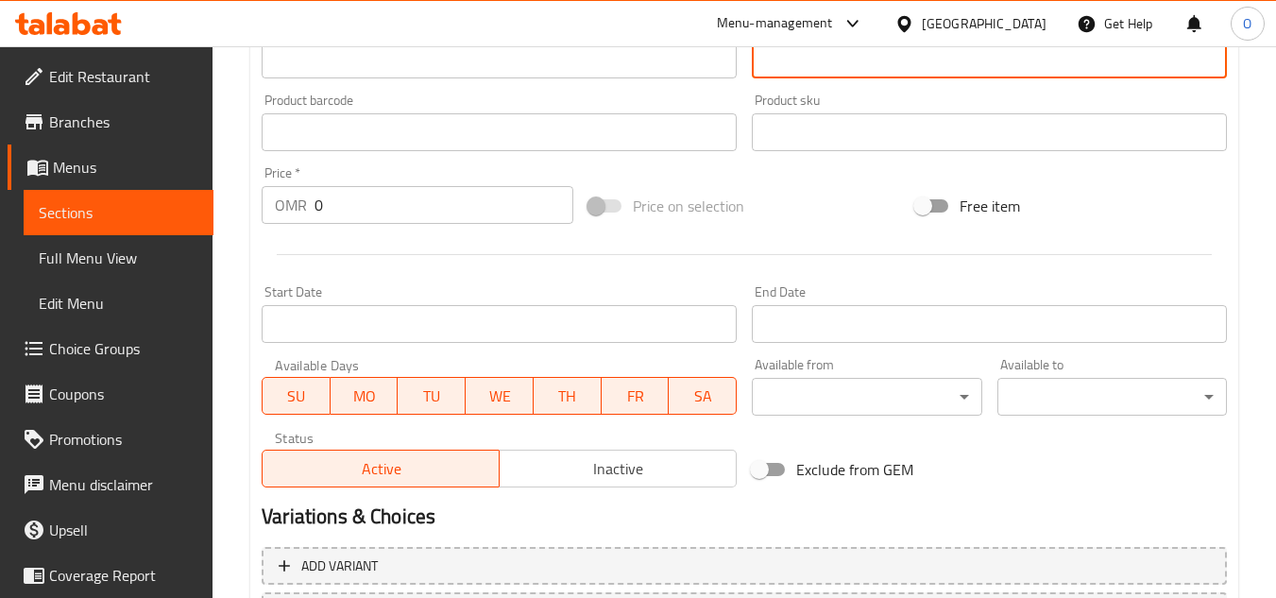
type textarea "طلاء القرنبيط بدقيق الذرة (مقلي عميق) مع الفلفل الحلو المفروم مع الصلصة الصينية"
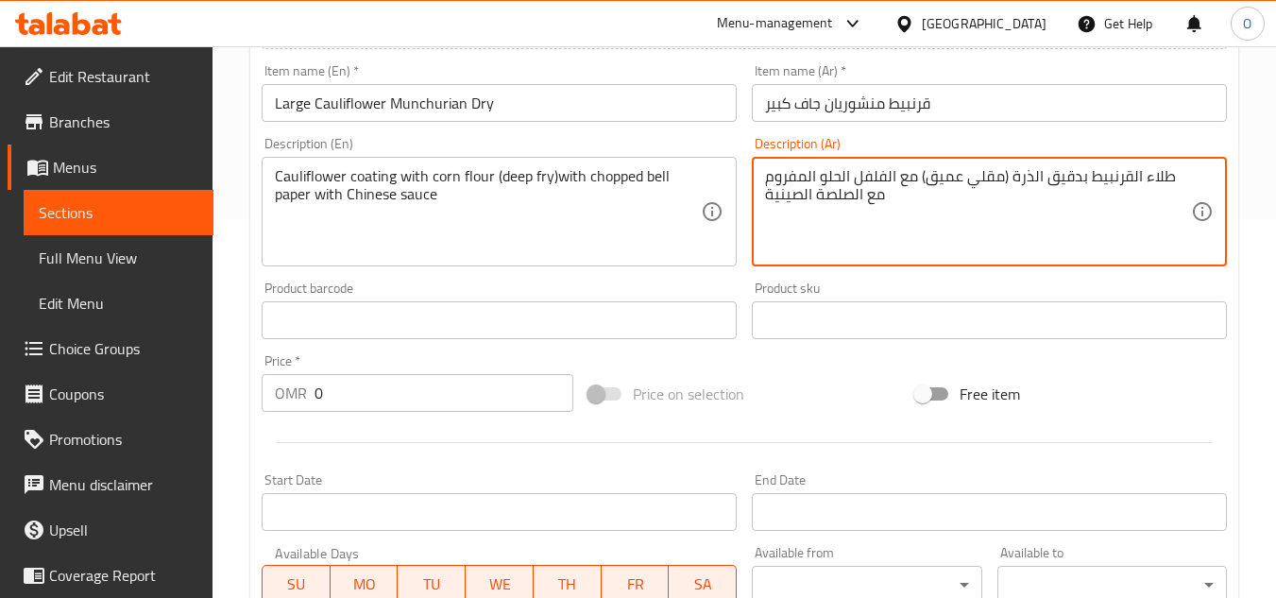
scroll to position [378, 0]
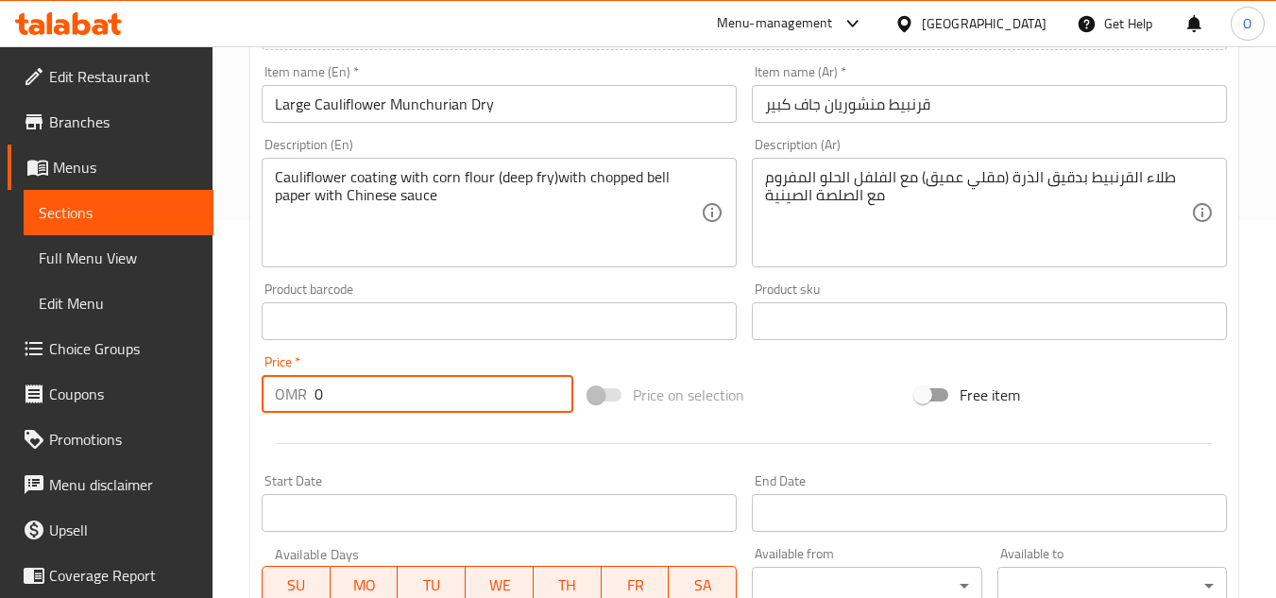
drag, startPoint x: 345, startPoint y: 394, endPoint x: 291, endPoint y: 415, distance: 58.0
click at [291, 415] on div "Price   * OMR 0 Price *" at bounding box center [417, 383] width 327 height 73
paste input "2.4"
type input "2.4"
click at [726, 439] on div at bounding box center [744, 443] width 980 height 46
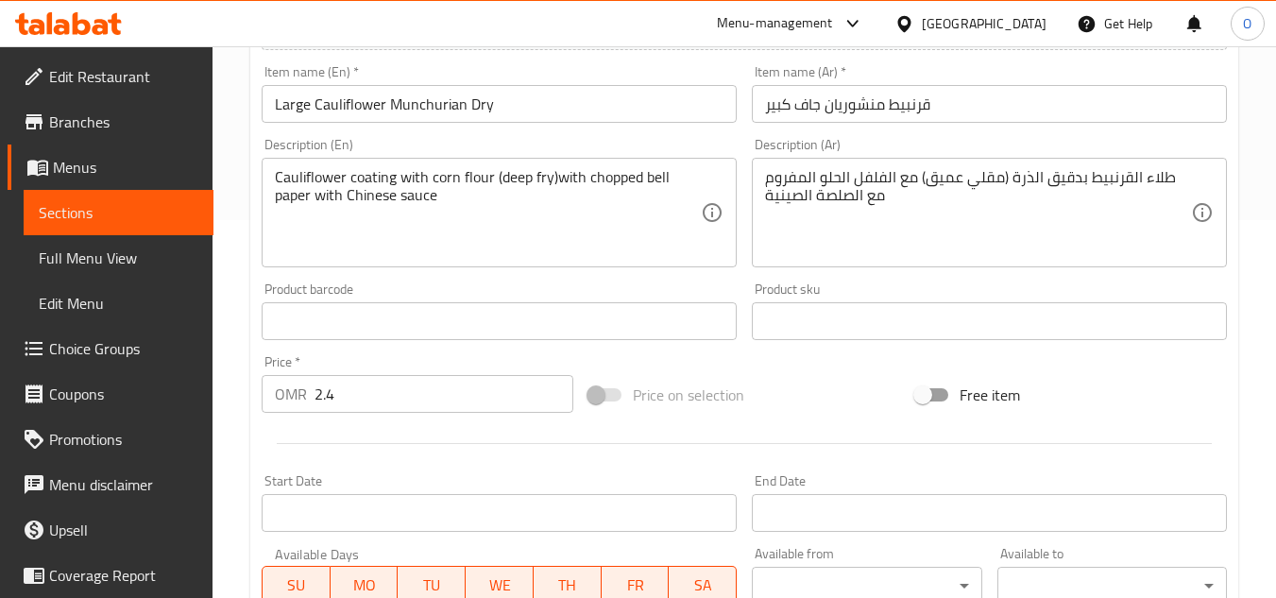
click at [436, 94] on input "Large Cauliflower Munchurian Dry" at bounding box center [499, 104] width 475 height 38
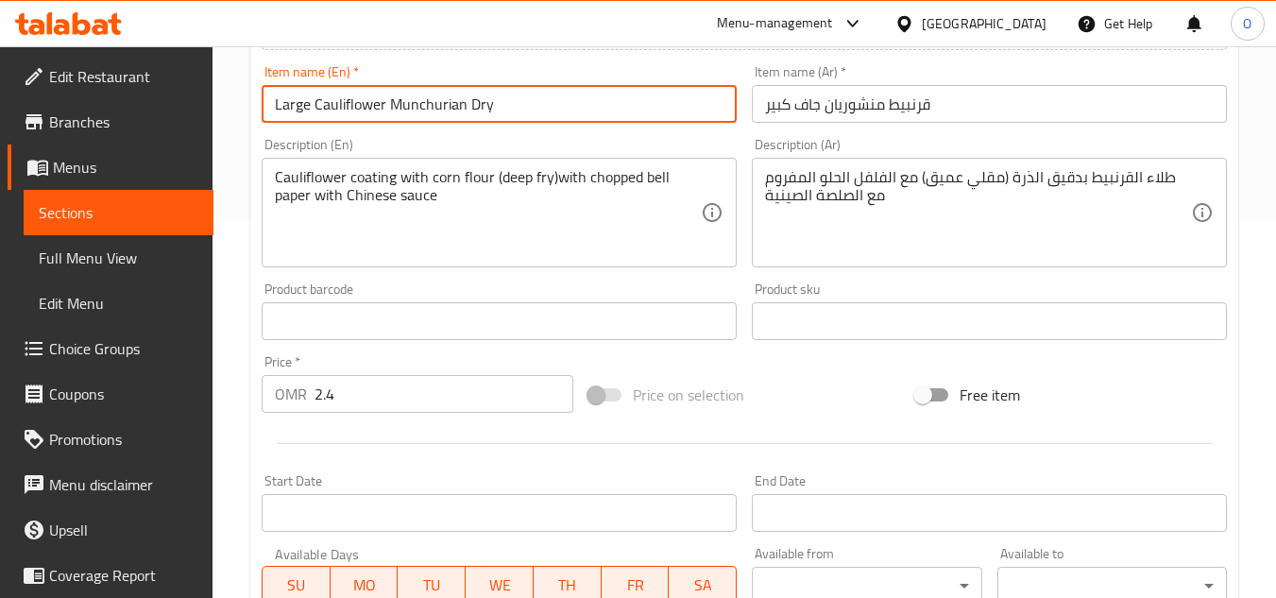
click at [436, 94] on input "Large Cauliflower Munchurian Dry" at bounding box center [499, 104] width 475 height 38
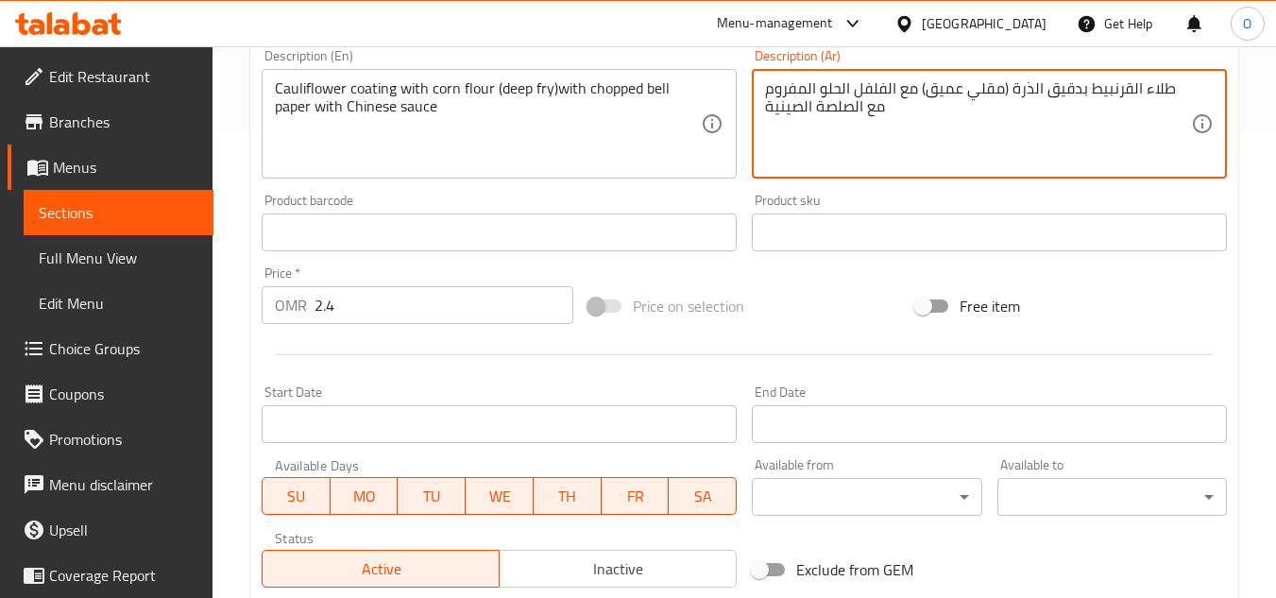
scroll to position [736, 0]
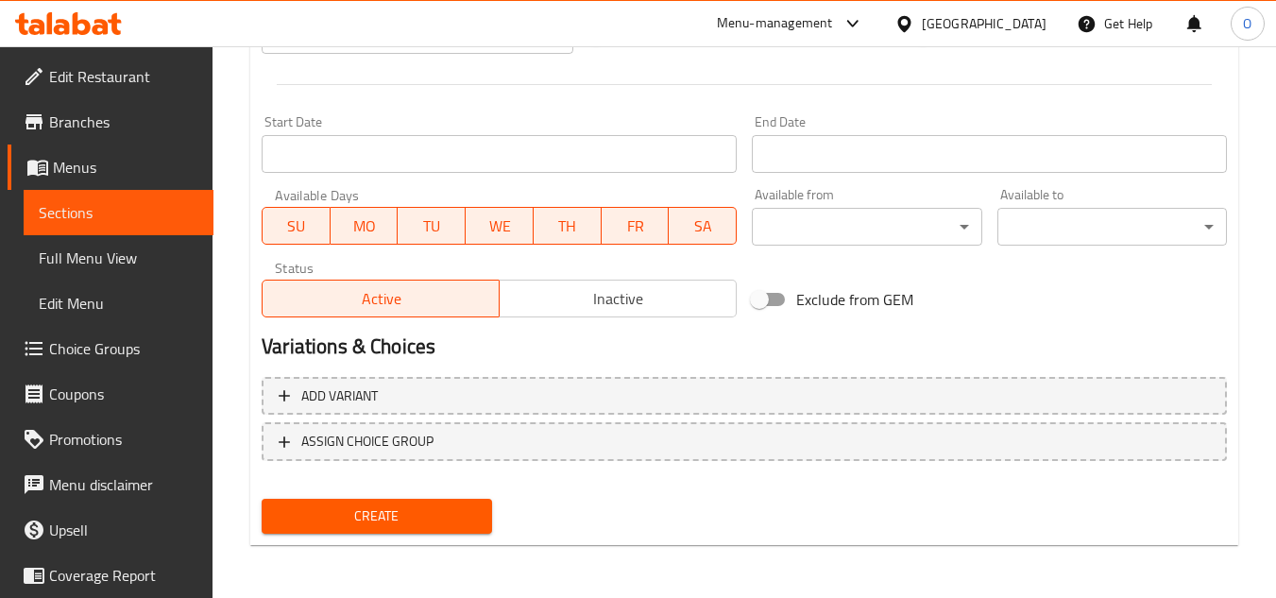
click at [403, 523] on span "Create" at bounding box center [376, 516] width 199 height 24
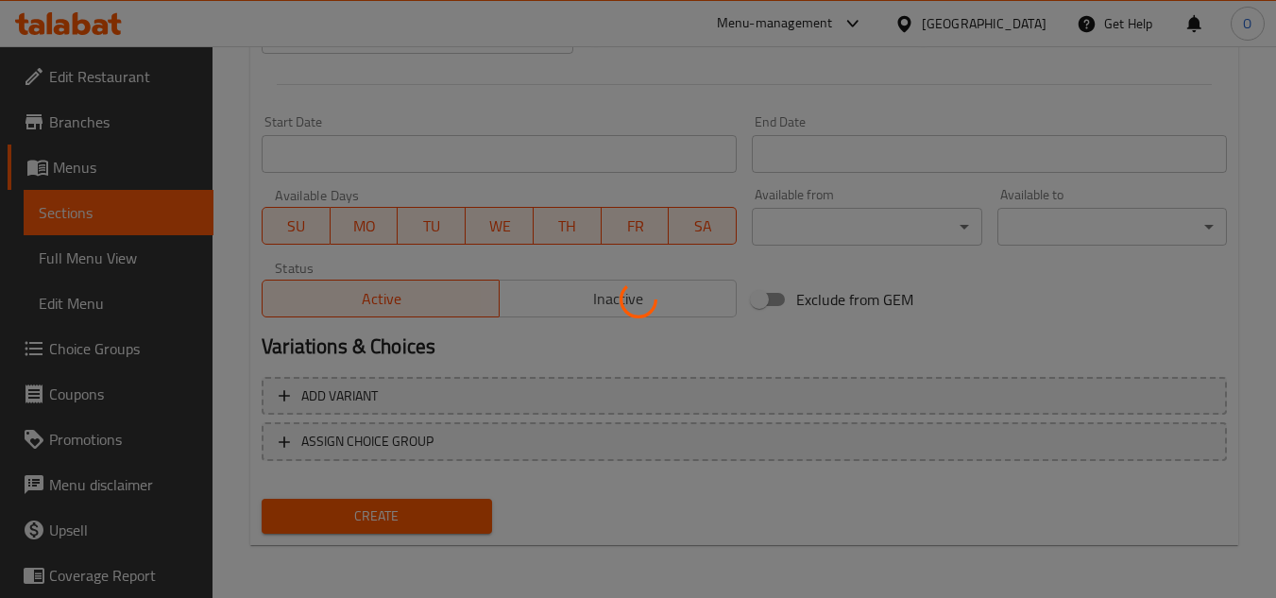
type input "0"
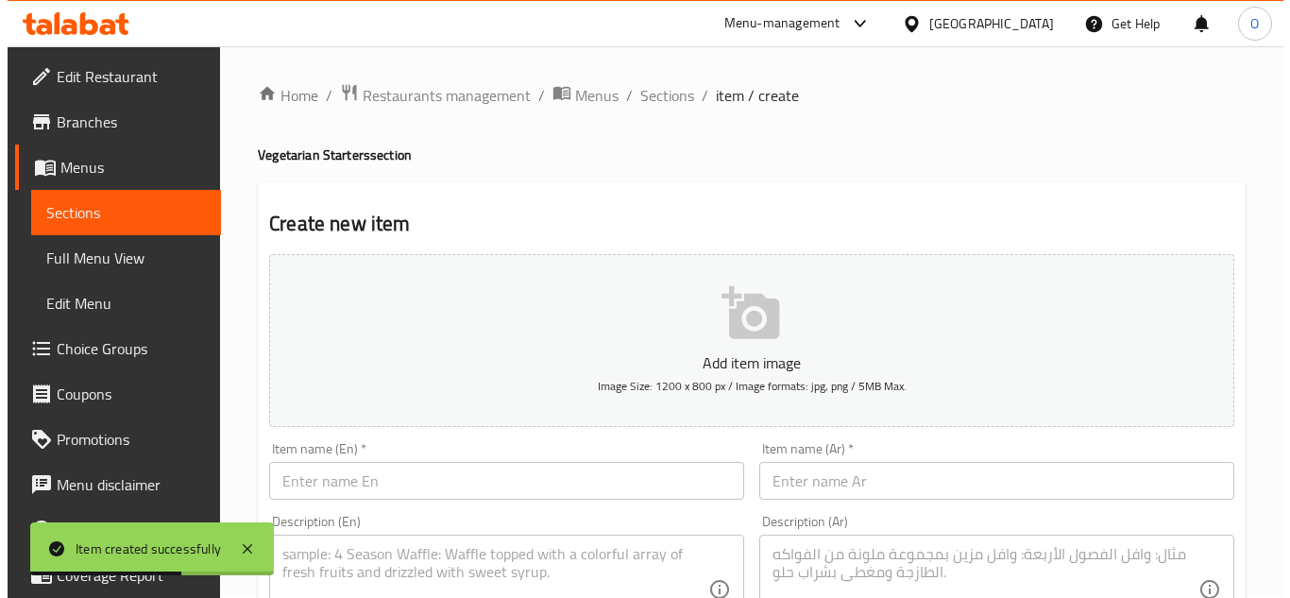
scroll to position [0, 0]
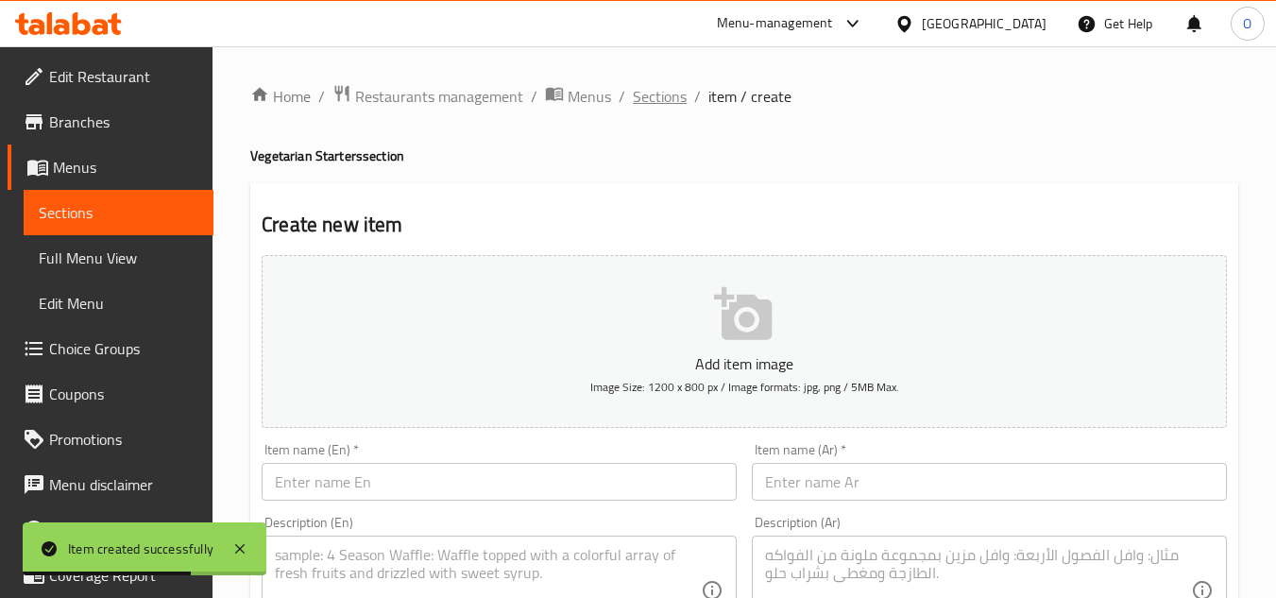
click at [667, 103] on span "Sections" at bounding box center [660, 96] width 54 height 23
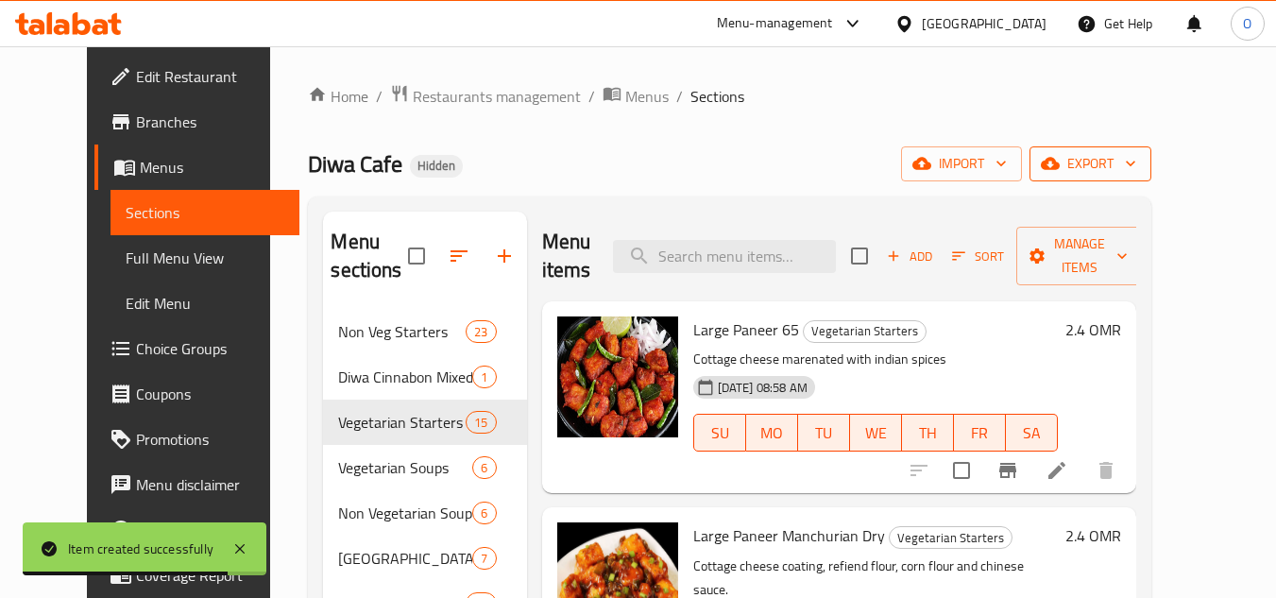
click at [1136, 158] on span "export" at bounding box center [1090, 164] width 92 height 24
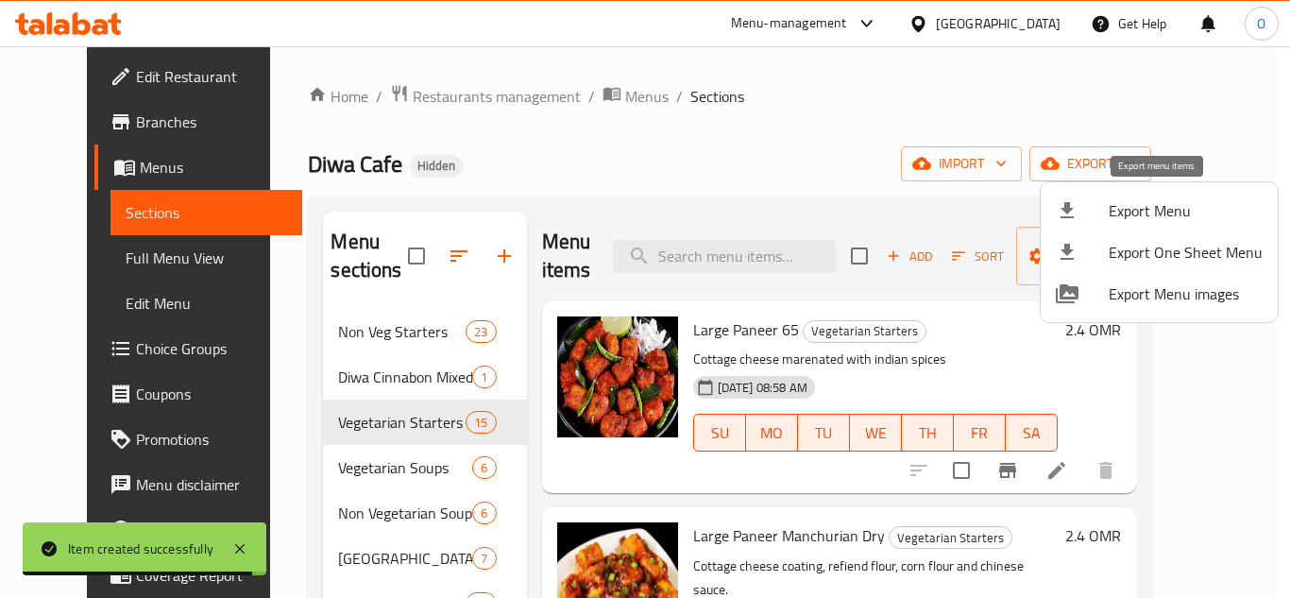
click at [1145, 203] on span "Export Menu" at bounding box center [1185, 210] width 154 height 23
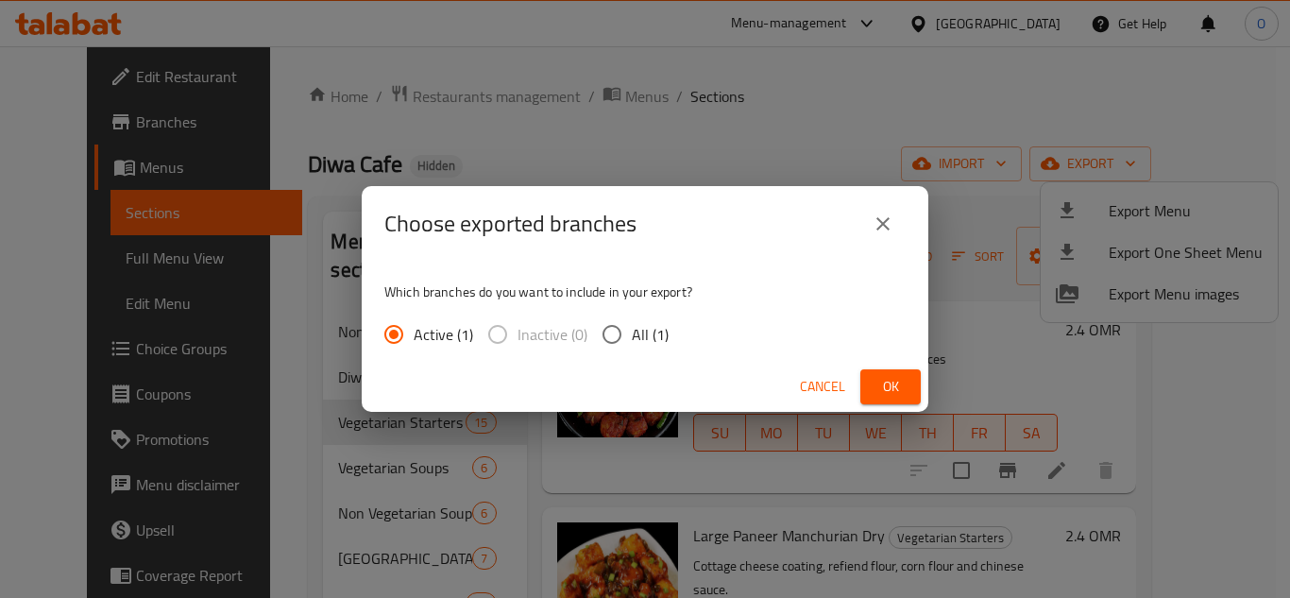
click at [877, 390] on span "Ok" at bounding box center [890, 387] width 30 height 24
